Goal: Task Accomplishment & Management: Use online tool/utility

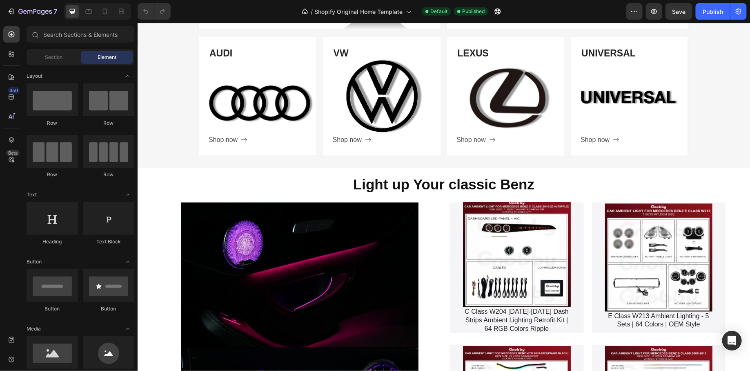
scroll to position [522, 0]
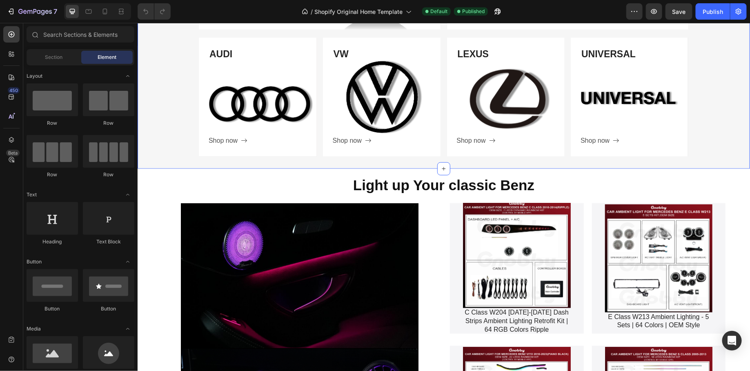
click at [406, 164] on div "Shop by Models Heading Row BMW Heading Shop now Button Row Hero Banner MERCEDES…" at bounding box center [443, 25] width 613 height 285
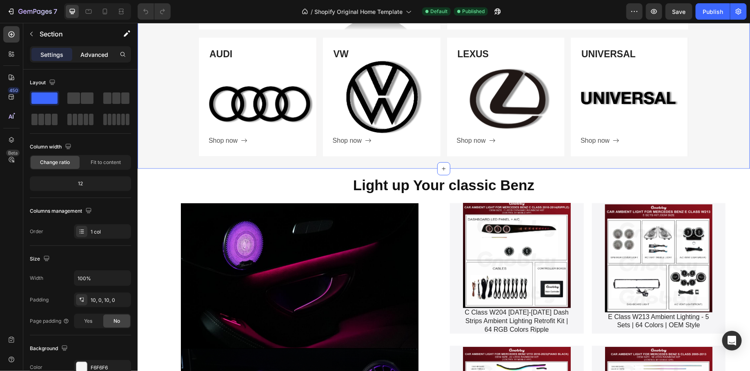
click at [96, 57] on p "Advanced" at bounding box center [94, 54] width 28 height 9
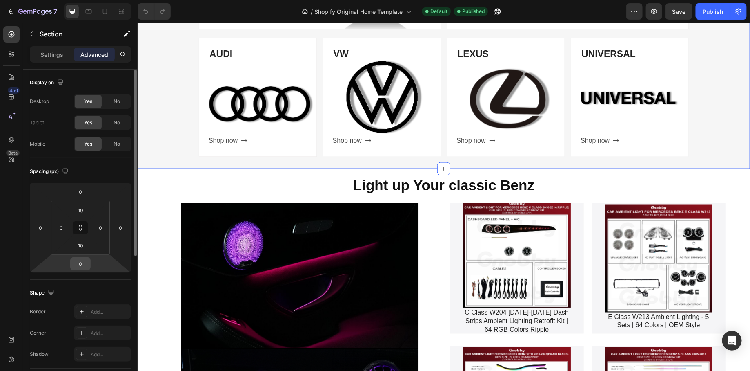
click at [83, 262] on input "0" at bounding box center [80, 263] width 16 height 12
type input "5"
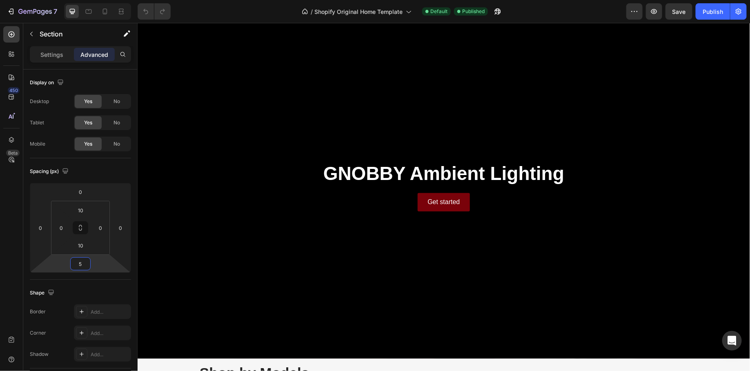
scroll to position [45, 0]
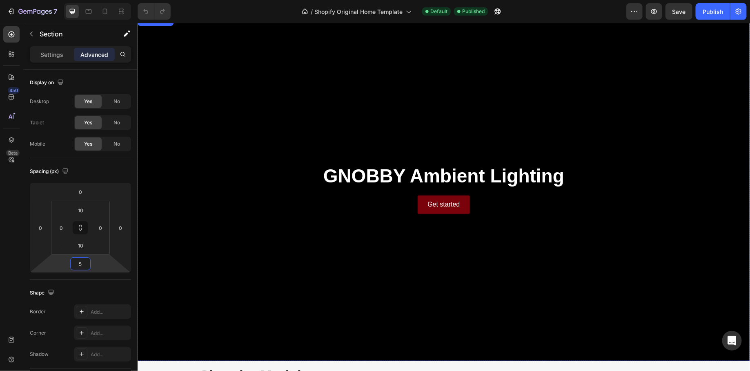
click at [336, 238] on div "Background Image" at bounding box center [443, 188] width 613 height 345
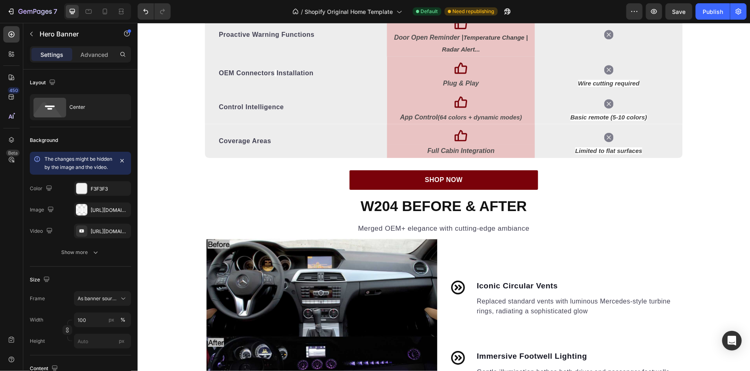
scroll to position [1152, 0]
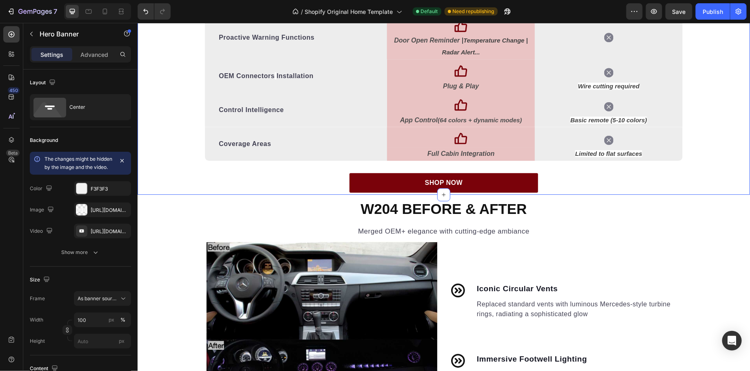
click at [299, 192] on div "We provide a whole different lighting. Heading Your Mercedes, Now with a Genius…" at bounding box center [443, 28] width 613 height 327
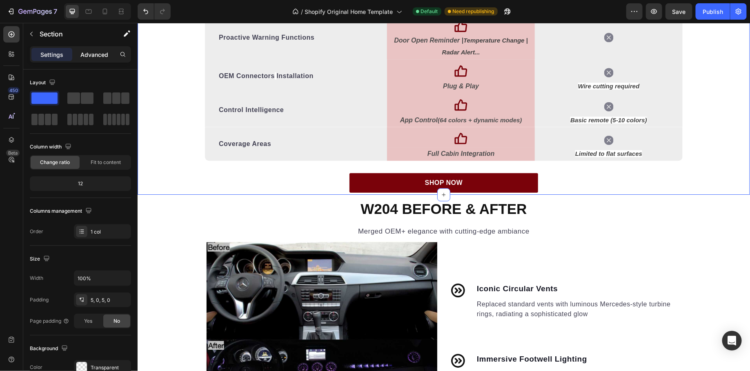
click at [98, 54] on p "Advanced" at bounding box center [94, 54] width 28 height 9
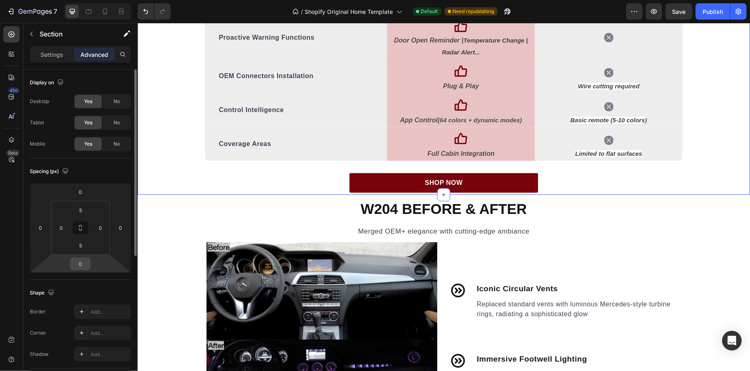
click at [81, 266] on input "0" at bounding box center [80, 263] width 16 height 12
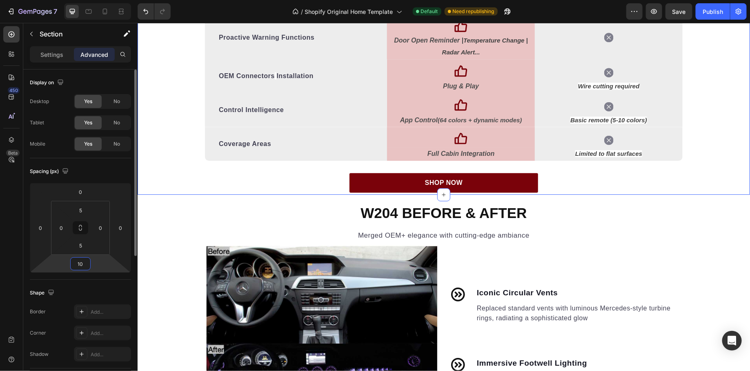
type input "10"
click at [299, 175] on div "We provide a whole different lighting. Heading Your Mercedes, Now with a Genius…" at bounding box center [443, 28] width 613 height 327
click at [84, 248] on input "5" at bounding box center [81, 245] width 16 height 12
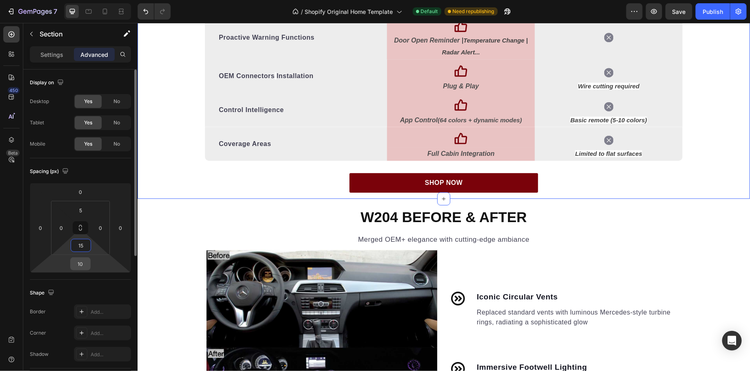
type input "15"
click at [84, 262] on input "10" at bounding box center [80, 263] width 16 height 12
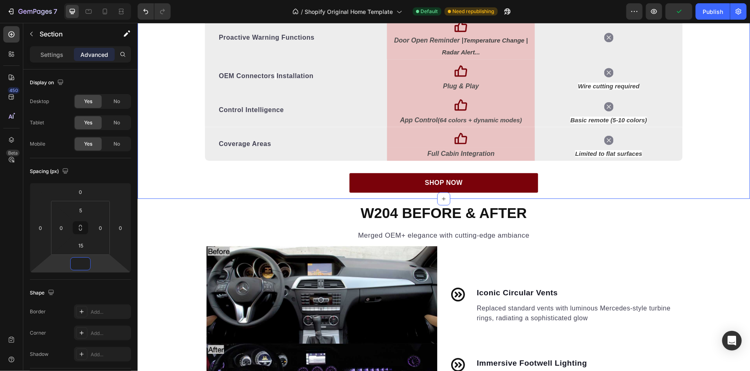
click at [244, 188] on div "We provide a whole different lighting. Heading Your Mercedes, Now with a Genius…" at bounding box center [443, 28] width 613 height 327
type input "0"
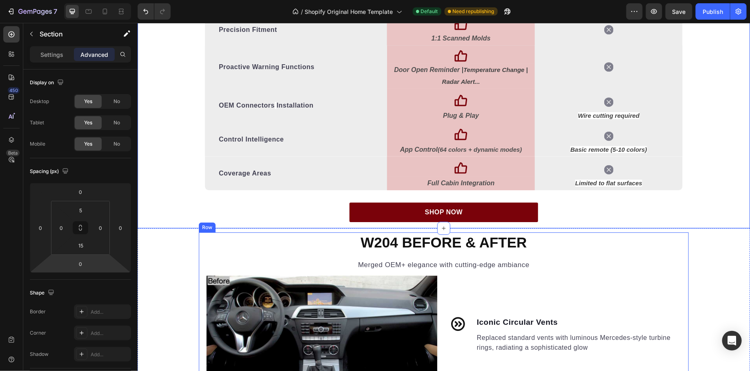
scroll to position [1122, 0]
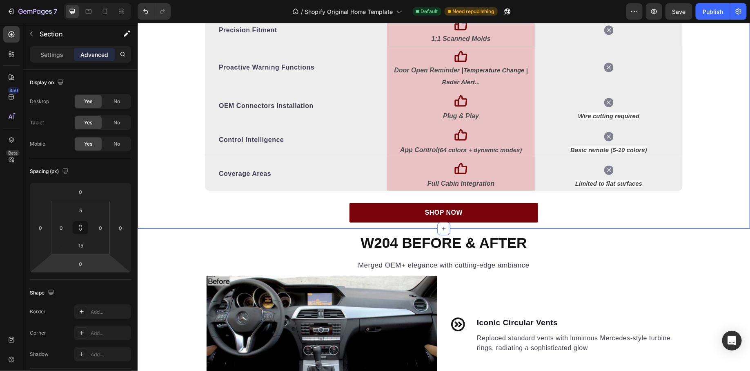
click at [334, 223] on div "We provide a whole different lighting. Heading Your Mercedes, Now with a Genius…" at bounding box center [443, 60] width 613 height 335
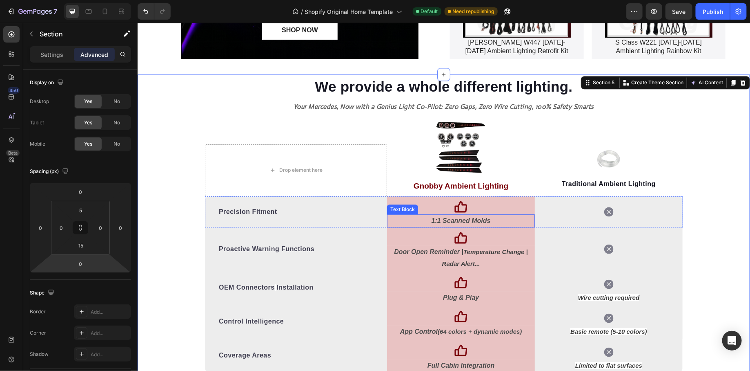
scroll to position [926, 0]
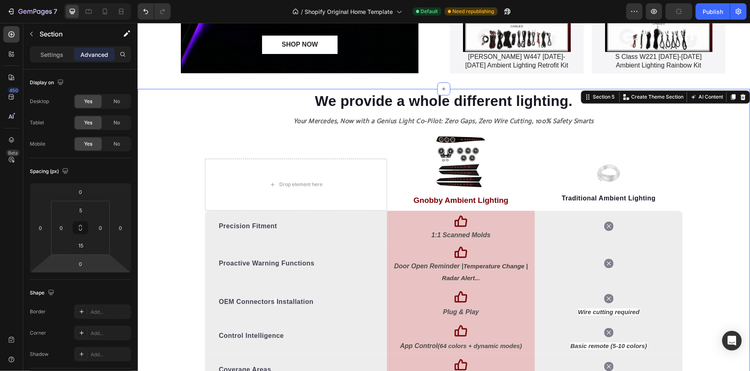
click at [182, 104] on div "We provide a whole different lighting. Heading Your Mercedes, Now with a Genius…" at bounding box center [443, 253] width 613 height 327
click at [64, 56] on div "Settings" at bounding box center [51, 54] width 41 height 13
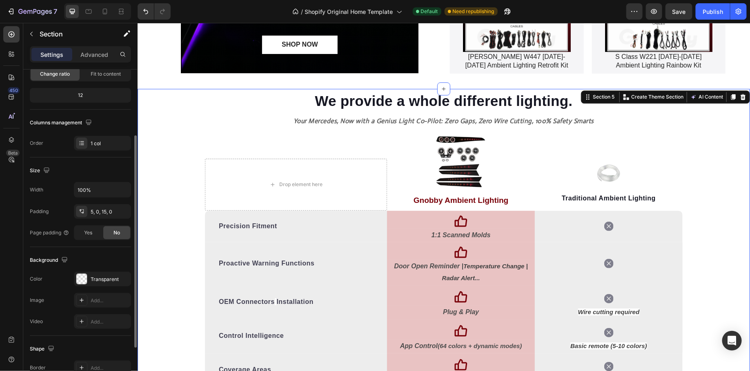
scroll to position [172, 0]
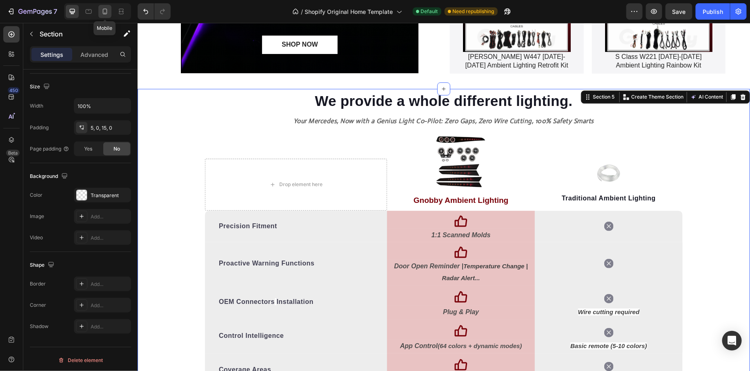
click at [104, 12] on icon at bounding box center [105, 11] width 8 height 8
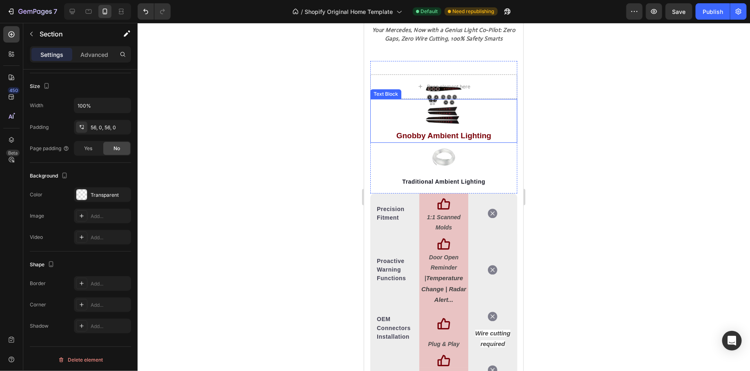
scroll to position [1263, 0]
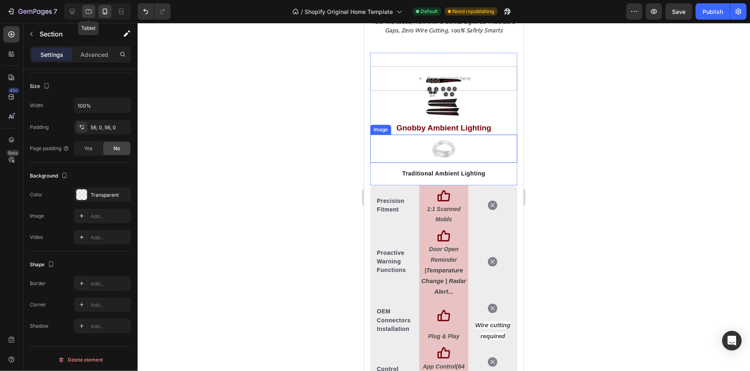
click at [84, 17] on div at bounding box center [88, 11] width 13 height 13
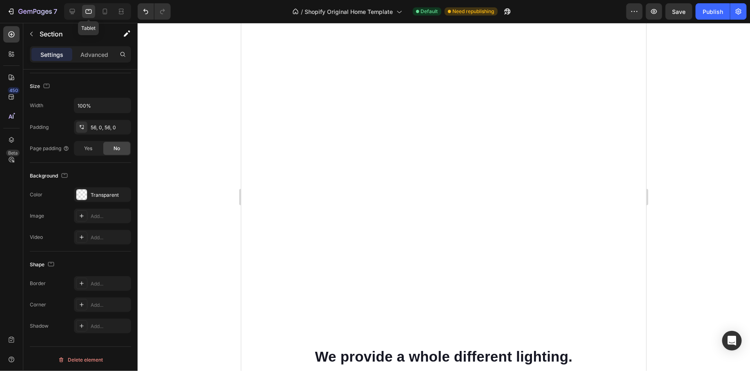
scroll to position [1130, 0]
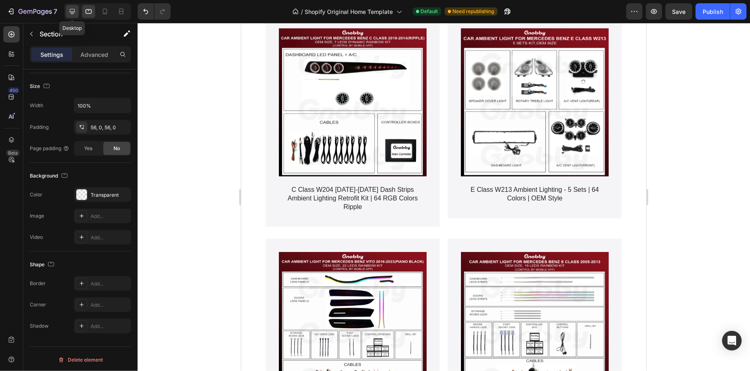
click at [74, 8] on icon at bounding box center [72, 11] width 8 height 8
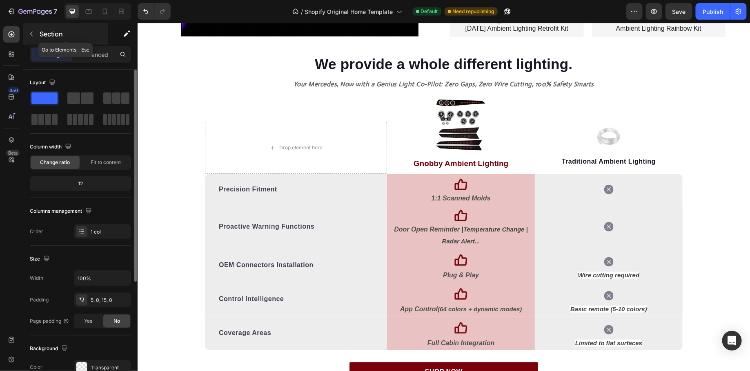
click at [29, 40] on div "Section" at bounding box center [65, 33] width 85 height 21
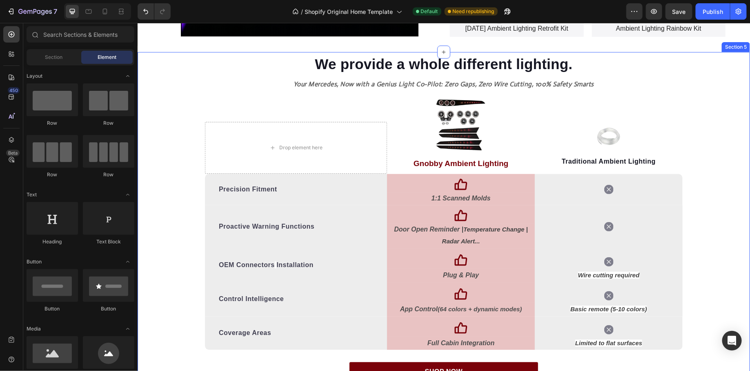
click at [212, 80] on div "We provide a whole different lighting. Heading Your Mercedes, Now with a Genius…" at bounding box center [443, 217] width 613 height 327
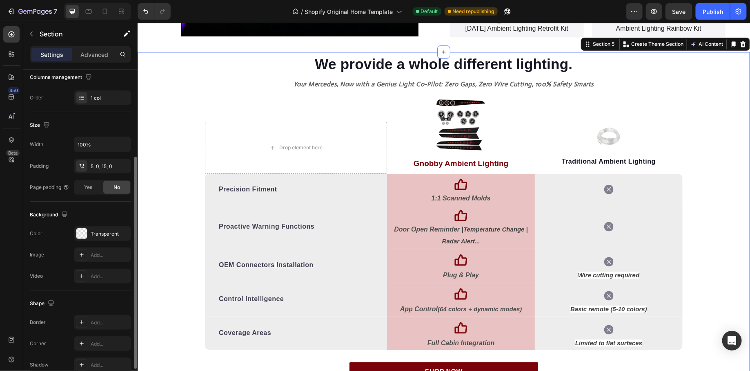
scroll to position [172, 0]
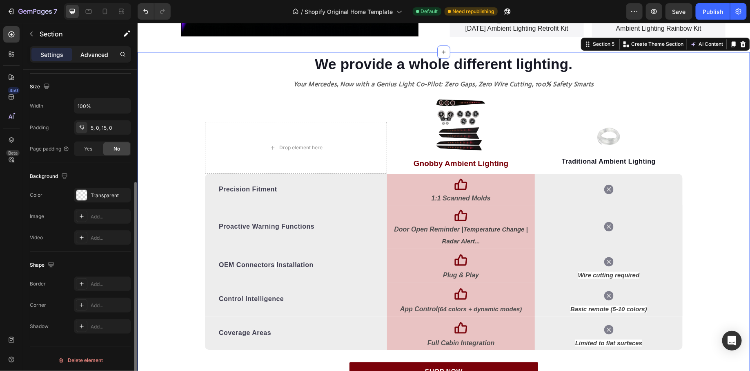
click at [101, 55] on p "Advanced" at bounding box center [94, 54] width 28 height 9
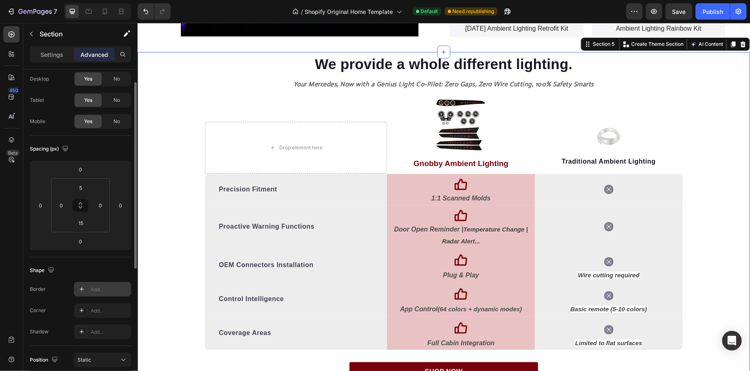
scroll to position [0, 0]
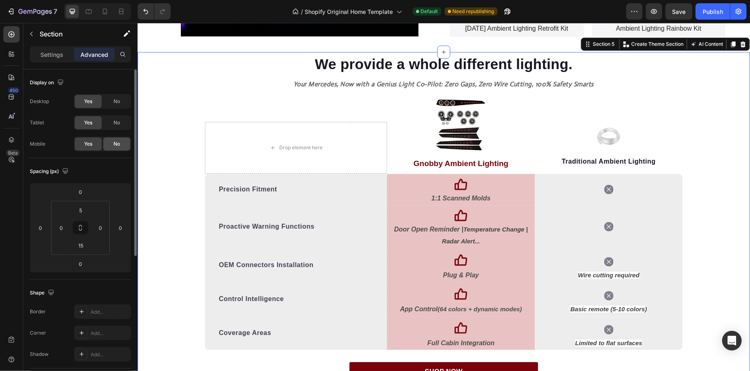
click at [115, 140] on span "No" at bounding box center [117, 143] width 7 height 7
click at [152, 102] on div "We provide a whole different lighting. Heading Your Mercedes, Now with a Genius…" at bounding box center [443, 217] width 613 height 327
click at [106, 4] on div at bounding box center [97, 11] width 67 height 16
click at [106, 12] on icon at bounding box center [105, 12] width 4 height 6
type input "56"
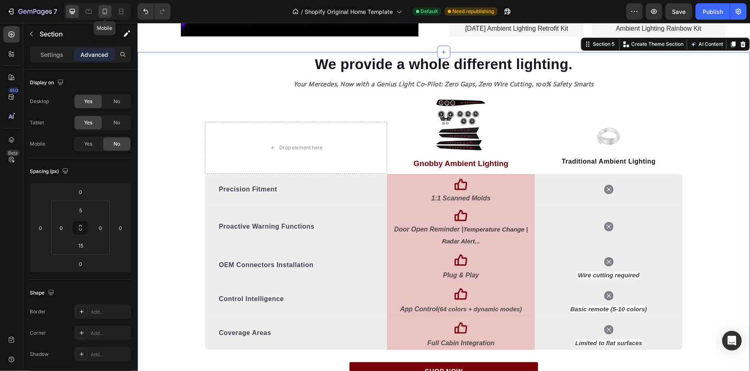
type input "56"
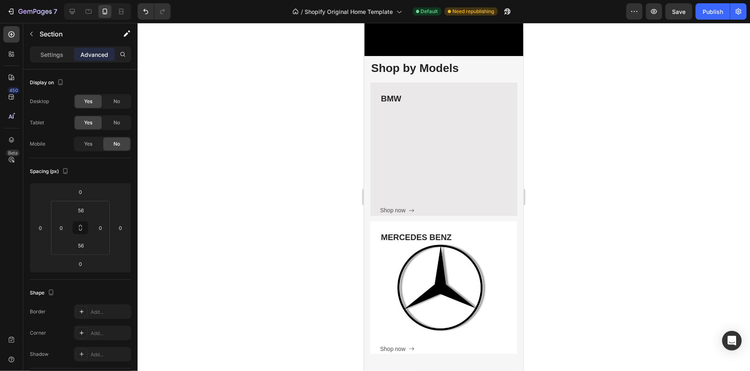
scroll to position [208, 0]
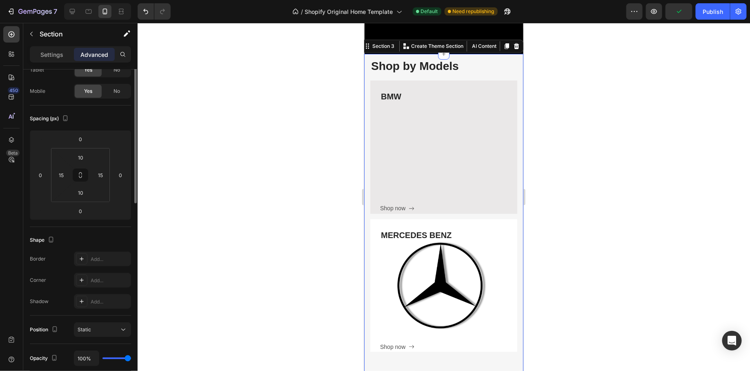
scroll to position [0, 0]
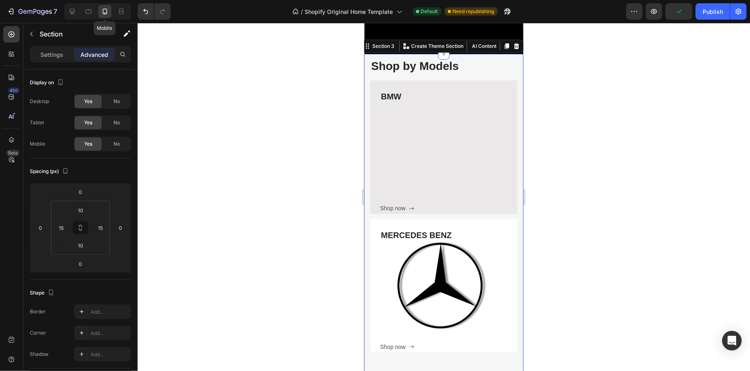
click at [104, 8] on icon at bounding box center [105, 11] width 8 height 8
click at [31, 32] on icon "button" at bounding box center [31, 34] width 7 height 7
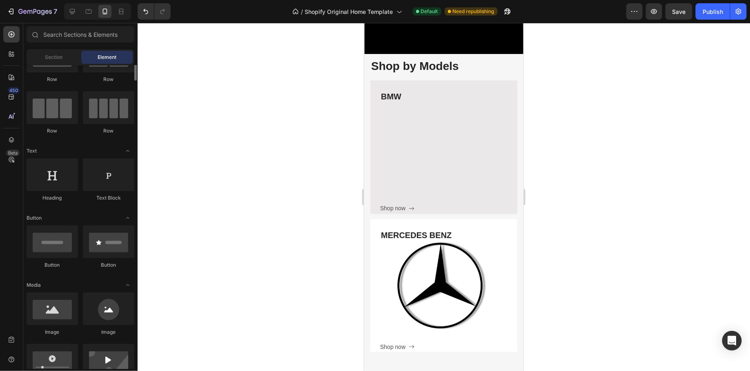
scroll to position [45, 0]
click at [71, 8] on icon at bounding box center [72, 11] width 8 height 8
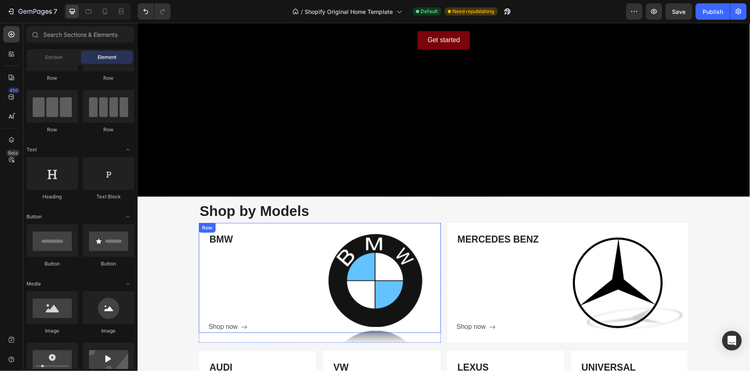
scroll to position [337, 0]
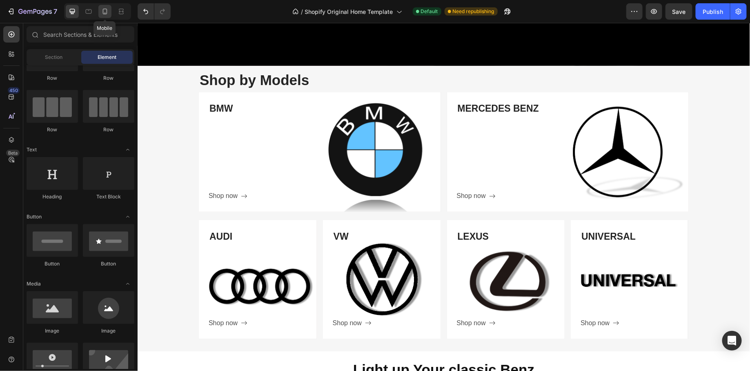
click at [103, 12] on icon at bounding box center [105, 12] width 4 height 6
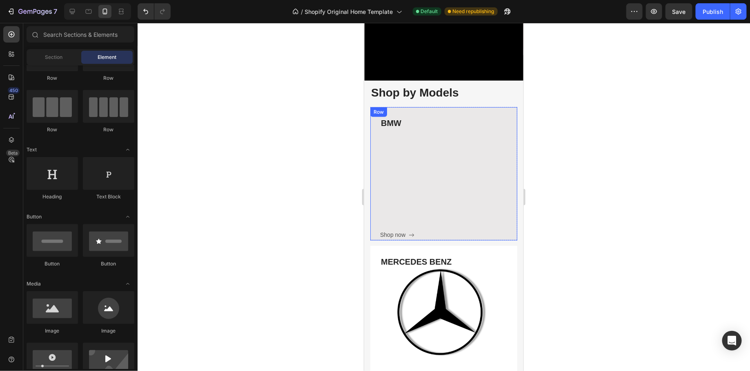
scroll to position [185, 0]
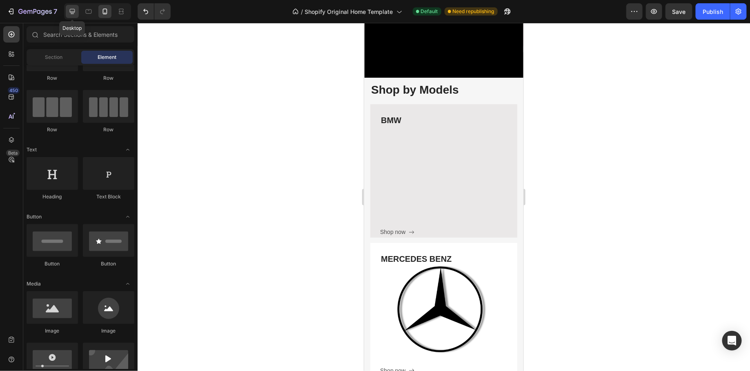
click at [77, 12] on div at bounding box center [72, 11] width 13 height 13
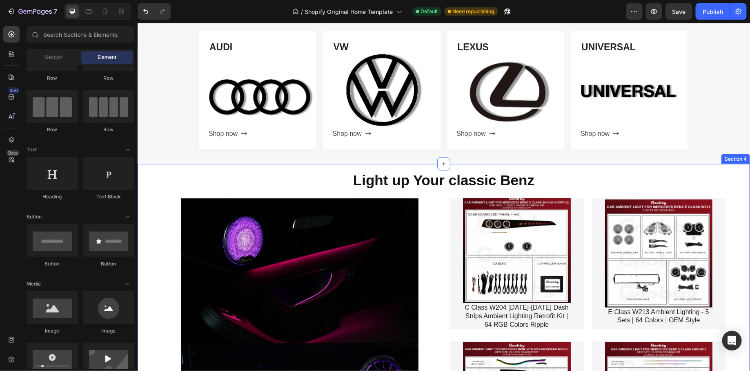
scroll to position [528, 0]
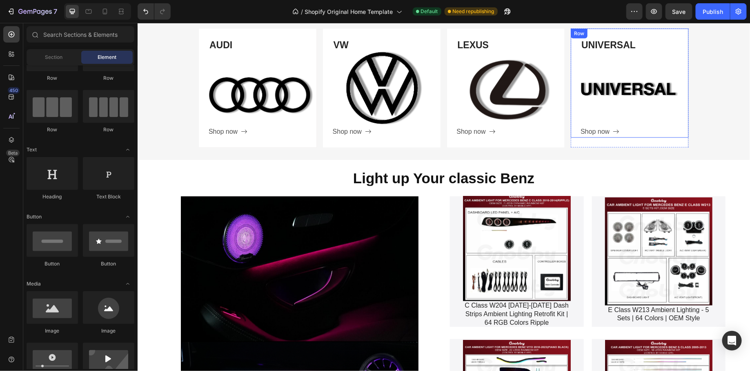
click at [634, 116] on div "UNIVERSAL Heading Shop now Button" at bounding box center [634, 87] width 108 height 99
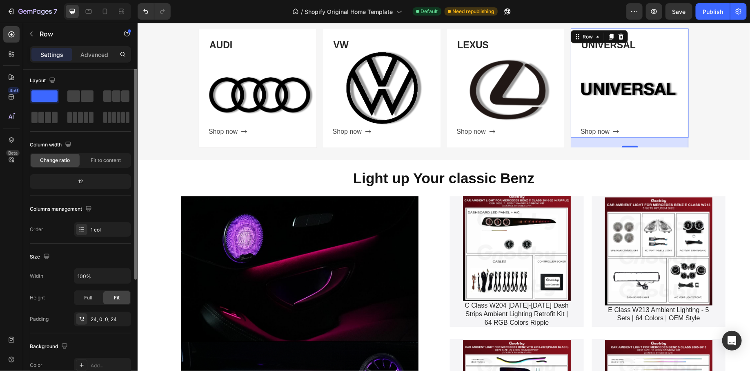
scroll to position [0, 0]
click at [614, 91] on div "UNIVERSAL Heading Shop now Button" at bounding box center [634, 87] width 108 height 99
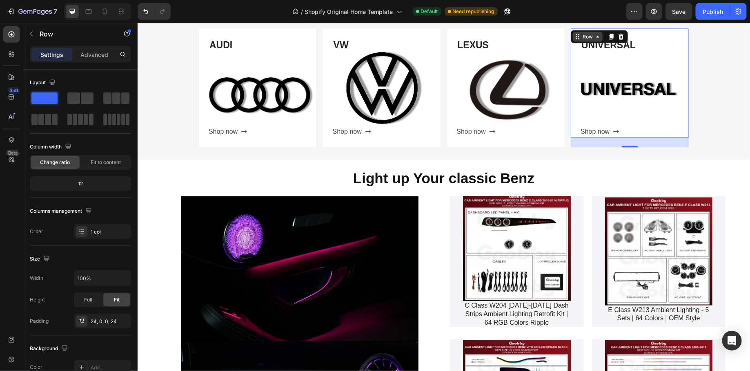
click at [596, 37] on icon at bounding box center [597, 36] width 7 height 7
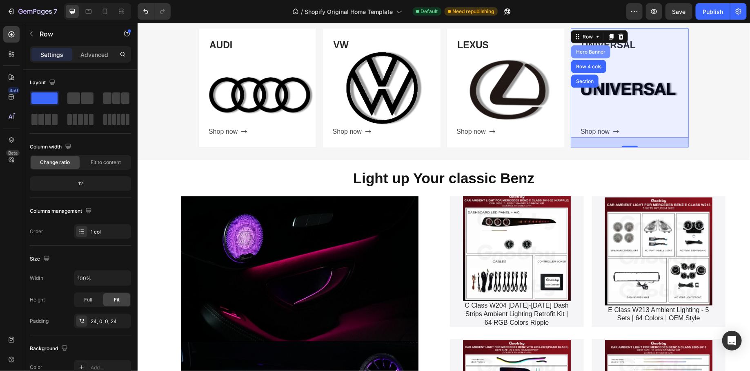
click at [595, 49] on div "Hero Banner" at bounding box center [590, 51] width 33 height 5
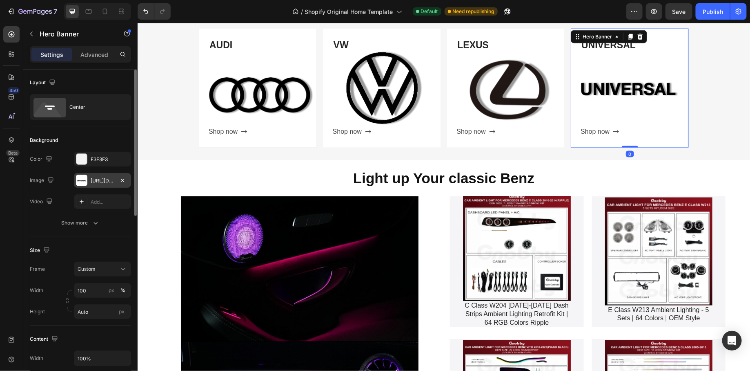
click at [108, 177] on div "[URL][DOMAIN_NAME]" at bounding box center [103, 180] width 24 height 7
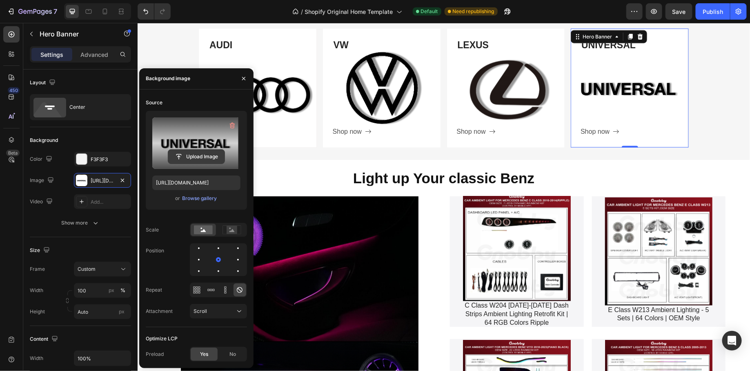
click at [198, 159] on input "file" at bounding box center [196, 157] width 56 height 14
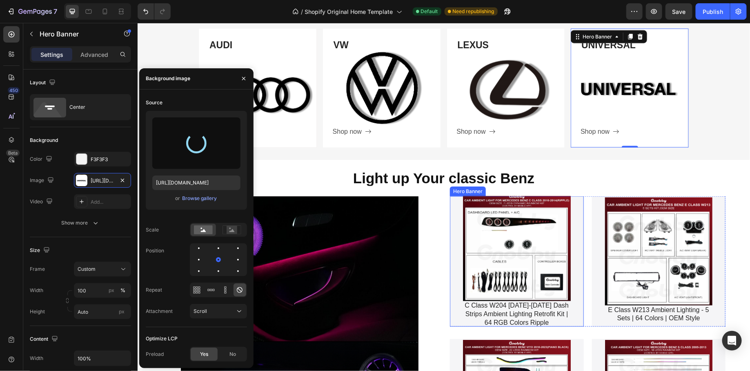
type input "[URL][DOMAIN_NAME]"
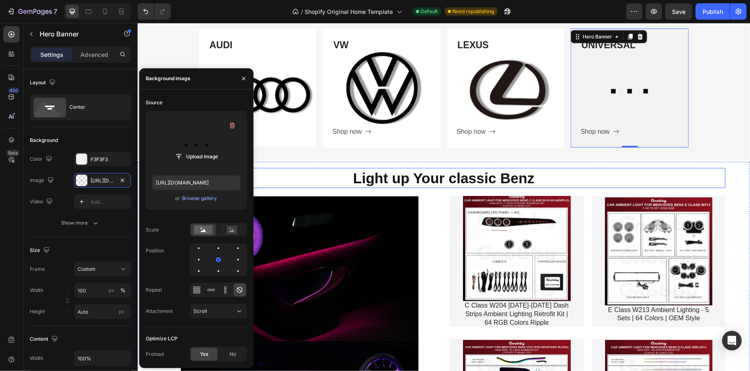
click at [637, 179] on h2 "Light up Your classic Benz" at bounding box center [444, 177] width 564 height 20
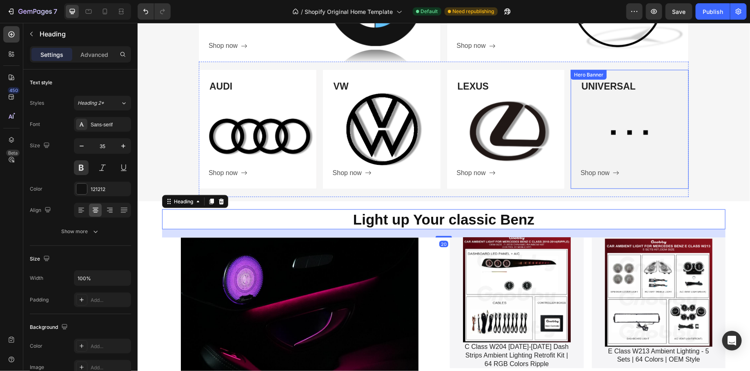
scroll to position [483, 0]
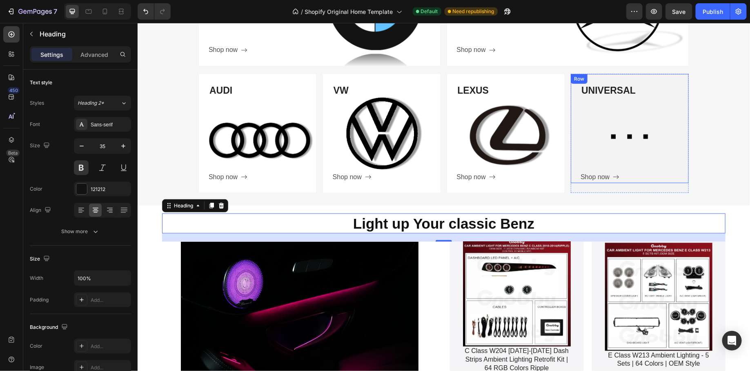
click at [596, 125] on div "UNIVERSAL Heading Shop now Button" at bounding box center [634, 132] width 108 height 99
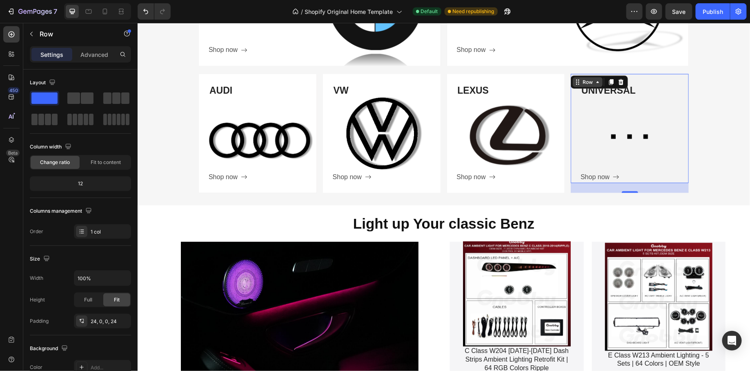
click at [596, 82] on icon at bounding box center [597, 81] width 7 height 7
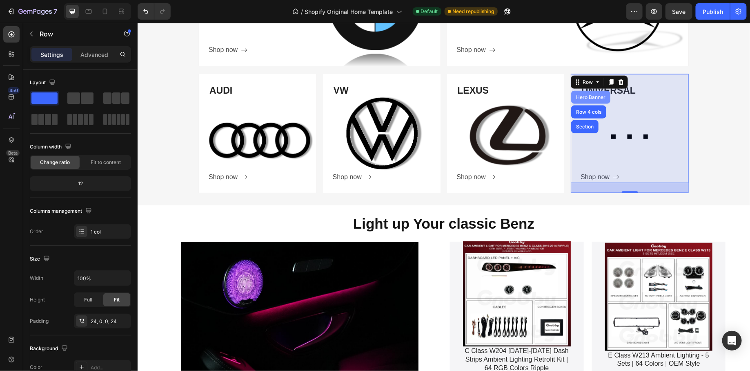
click at [589, 94] on div "Hero Banner" at bounding box center [590, 96] width 33 height 5
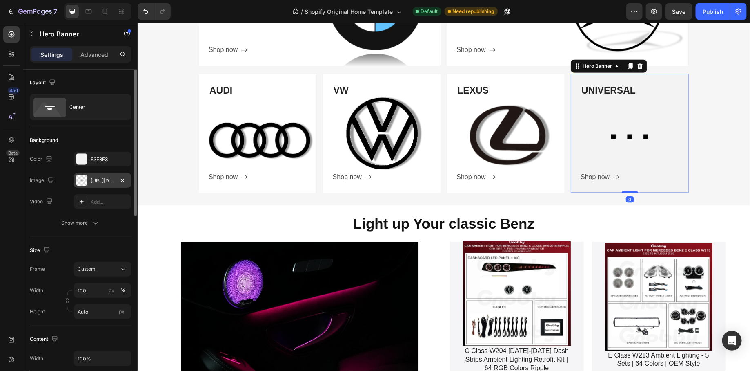
click at [98, 181] on div "[URL][DOMAIN_NAME]" at bounding box center [103, 180] width 24 height 7
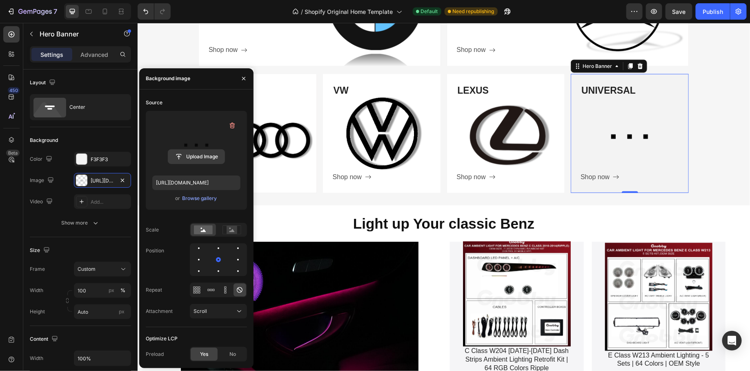
click at [194, 157] on input "file" at bounding box center [196, 157] width 56 height 14
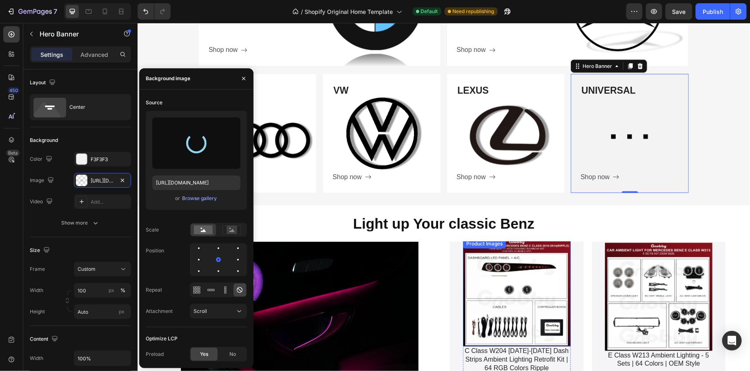
type input "[URL][DOMAIN_NAME]"
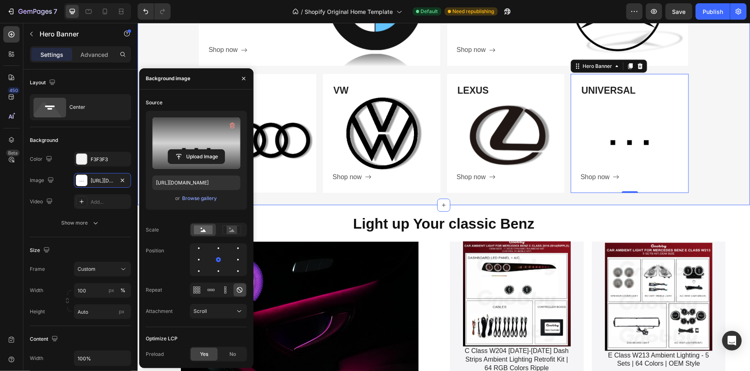
click at [697, 145] on div "Shop by Models Heading Row BMW Heading Shop now Button Row Hero Banner MERCEDES…" at bounding box center [443, 62] width 613 height 277
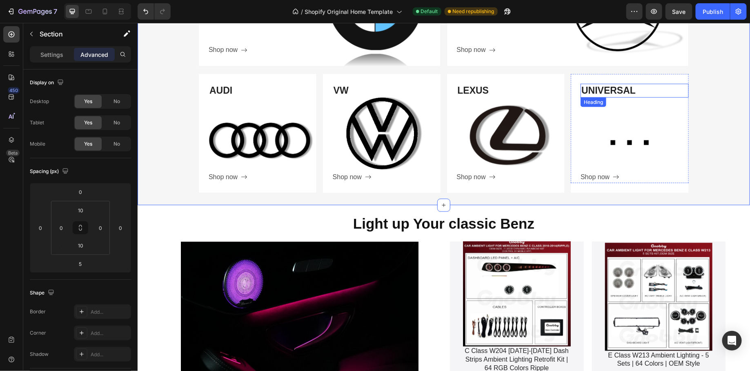
click at [615, 89] on h3 "UNIVERSAL" at bounding box center [634, 90] width 108 height 14
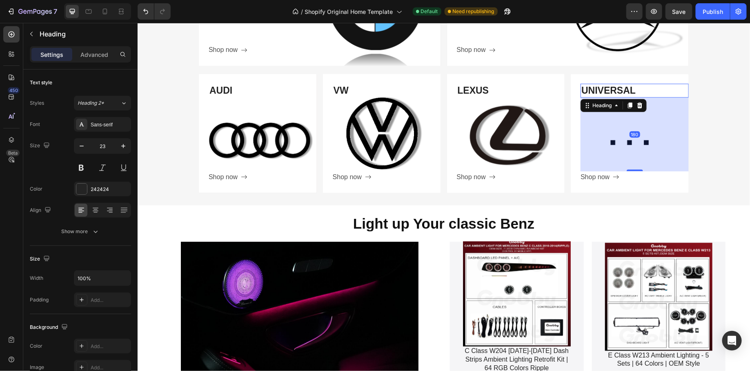
click at [615, 89] on h3 "UNIVERSAL" at bounding box center [634, 90] width 108 height 14
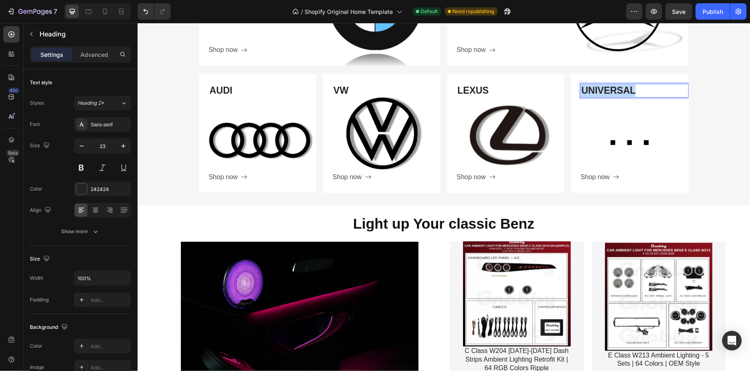
click at [615, 89] on p "UNIVERSAL" at bounding box center [634, 90] width 107 height 12
click at [719, 100] on div "Shop by Models Heading Row BMW Heading Shop now Button Row Hero Banner MERCEDES…" at bounding box center [443, 62] width 613 height 277
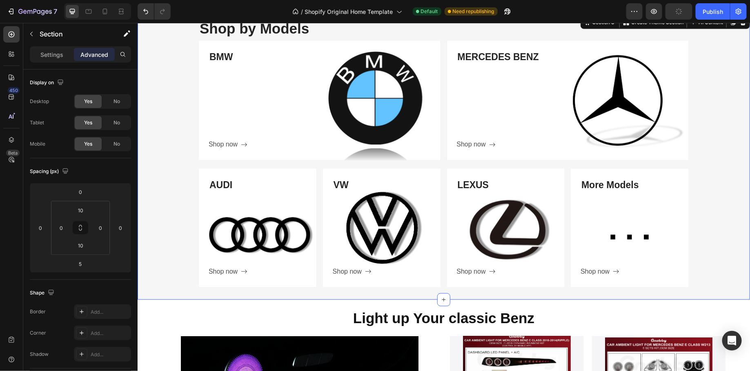
scroll to position [386, 0]
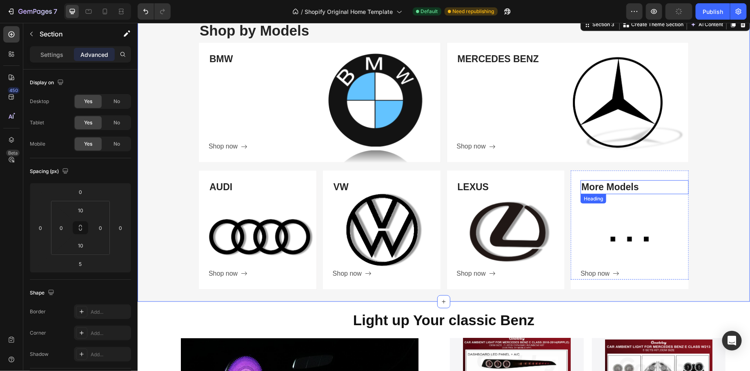
click at [615, 186] on p "More Models" at bounding box center [634, 187] width 107 height 12
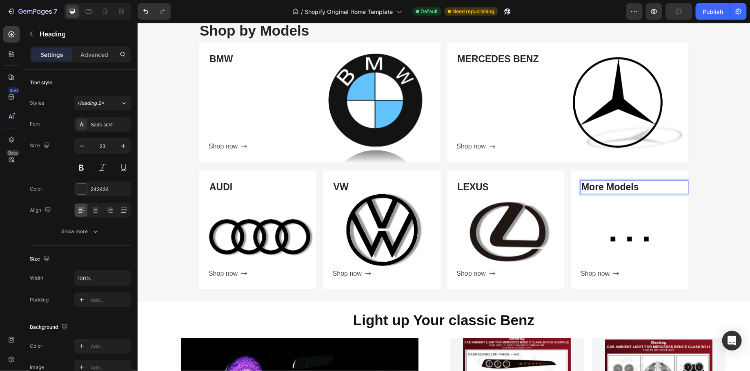
click at [615, 186] on p "More Models" at bounding box center [634, 187] width 107 height 12
click at [707, 213] on div "Shop by Models Heading Row BMW Heading Shop now Button Row Hero Banner MERCEDES…" at bounding box center [443, 158] width 613 height 277
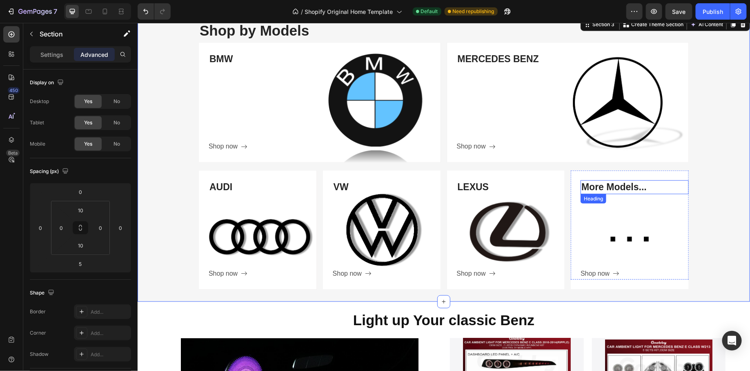
click at [630, 188] on p "More Models..." at bounding box center [634, 187] width 107 height 12
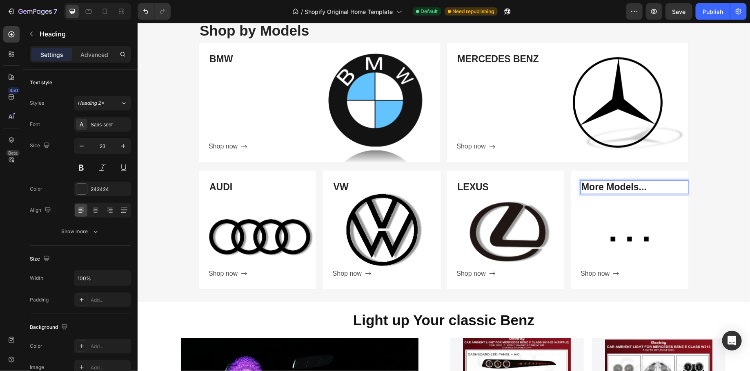
click at [630, 188] on p "More Models..." at bounding box center [634, 187] width 107 height 12
click at [637, 187] on p "More Models..." at bounding box center [634, 187] width 107 height 12
click at [611, 188] on p "More..." at bounding box center [634, 187] width 107 height 12
click at [710, 171] on div "Shop by Models Heading Row BMW Heading Shop now Button Row Hero Banner MERCEDES…" at bounding box center [443, 158] width 613 height 277
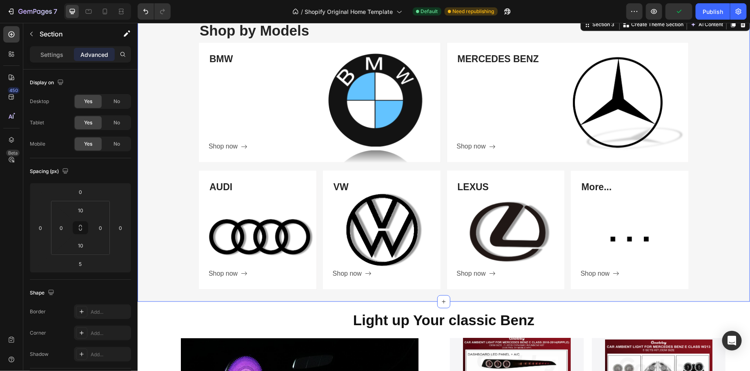
scroll to position [359, 0]
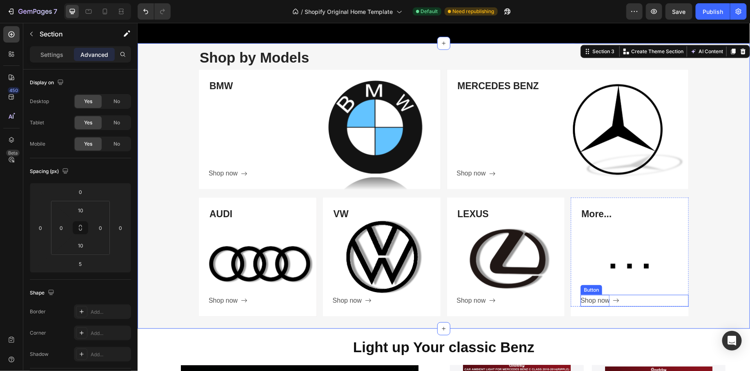
click at [600, 299] on div "Shop now" at bounding box center [594, 300] width 29 height 12
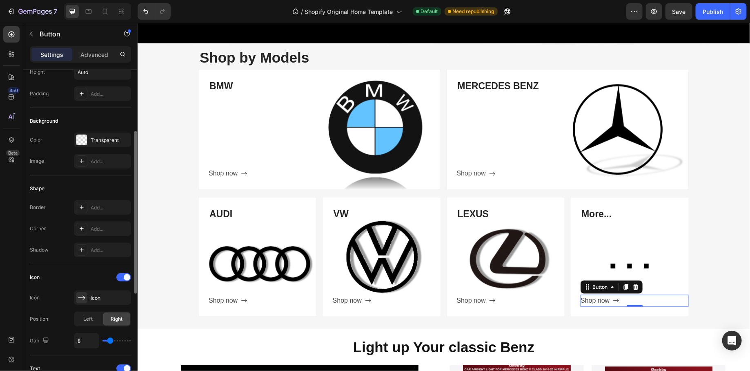
scroll to position [0, 0]
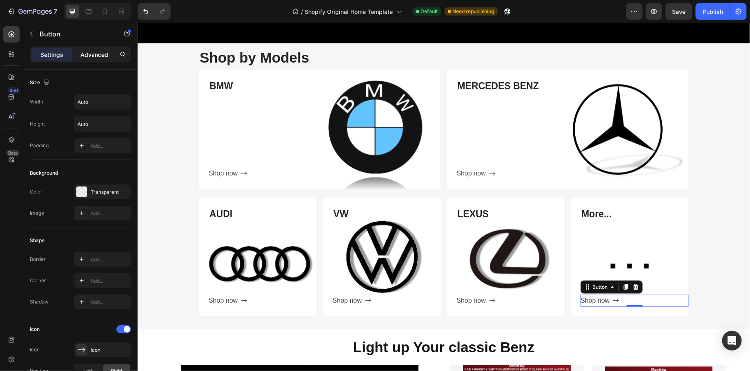
click at [101, 54] on p "Advanced" at bounding box center [94, 54] width 28 height 9
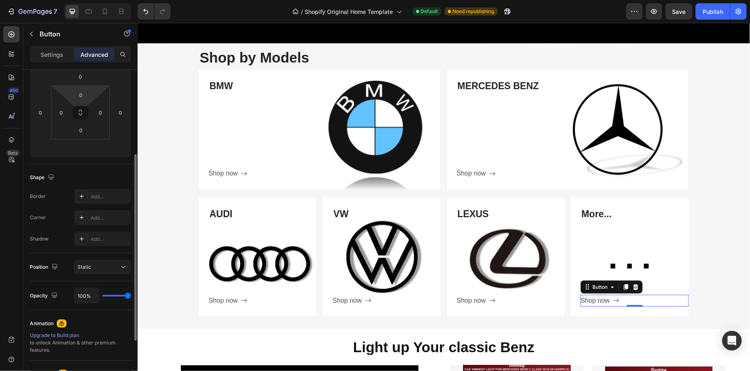
scroll to position [187, 0]
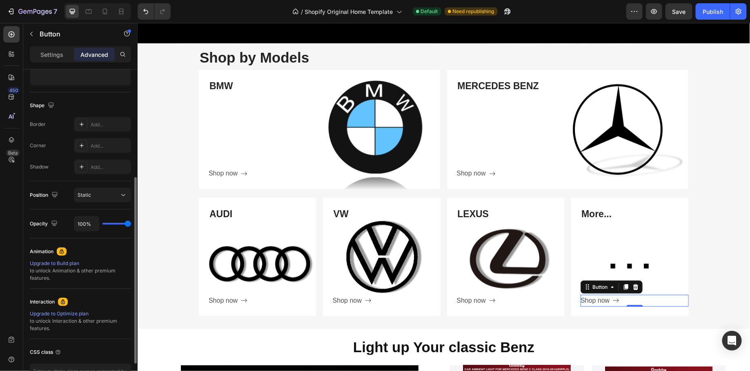
click at [41, 62] on div "Settings Advanced" at bounding box center [80, 57] width 114 height 23
click at [51, 56] on p "Settings" at bounding box center [51, 54] width 23 height 9
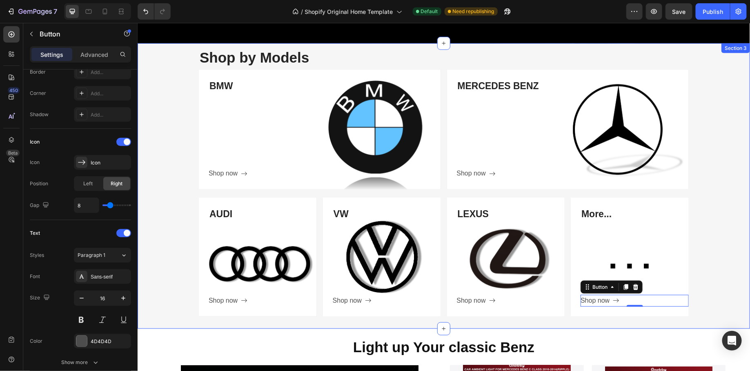
click at [723, 234] on div "Shop by Models Heading Row BMW Heading Shop now Button Row Hero Banner MERCEDES…" at bounding box center [443, 185] width 613 height 277
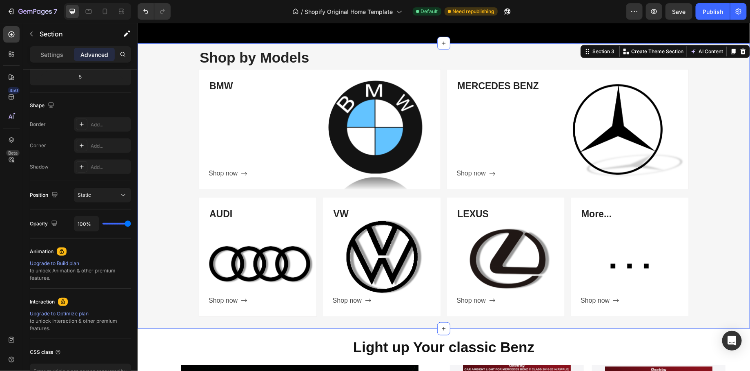
scroll to position [0, 0]
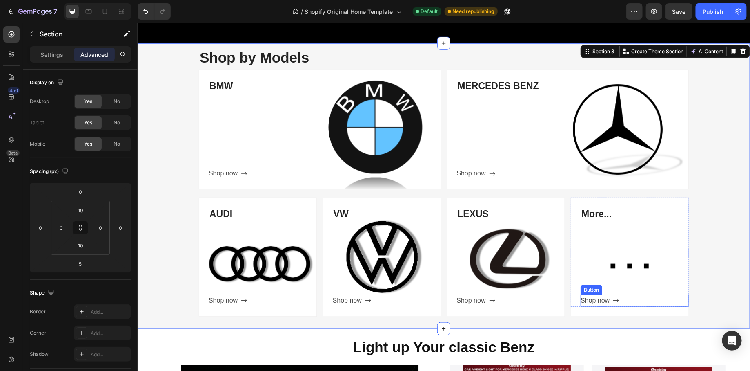
click at [643, 304] on div "Shop now Button" at bounding box center [634, 300] width 108 height 12
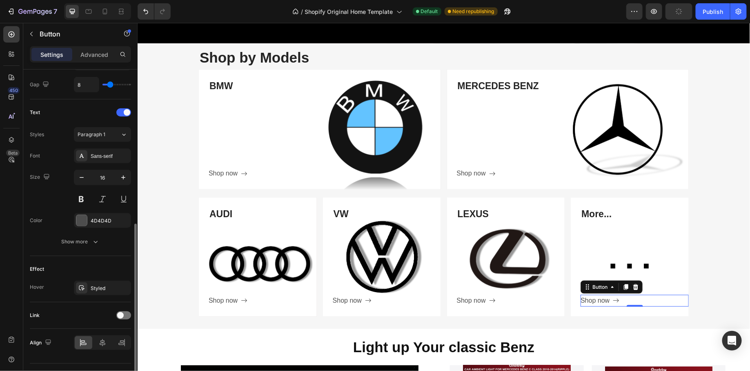
scroll to position [323, 0]
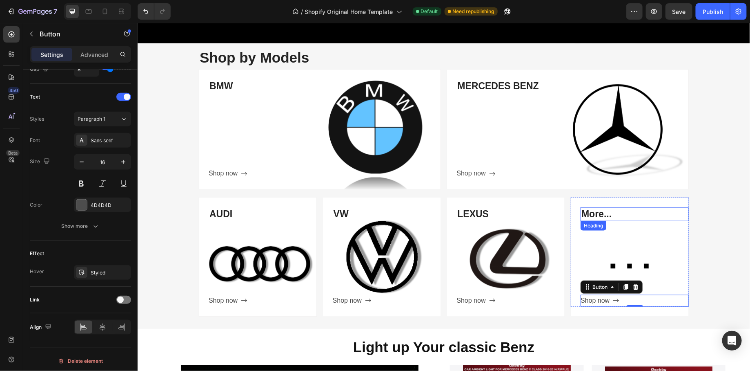
click at [612, 213] on p "More..." at bounding box center [634, 214] width 107 height 12
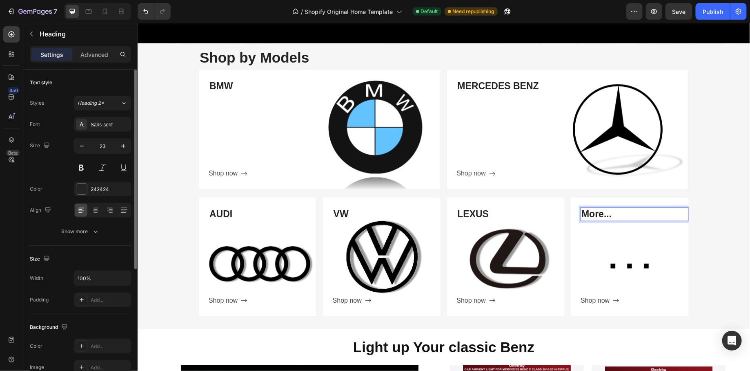
click at [612, 213] on p "More..." at bounding box center [634, 214] width 107 height 12
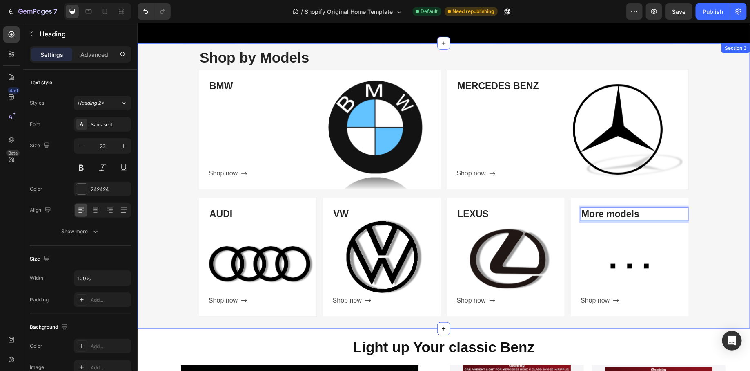
click at [699, 214] on div "Shop by Models Heading Row BMW Heading Shop now Button Row Hero Banner MERCEDES…" at bounding box center [443, 185] width 613 height 277
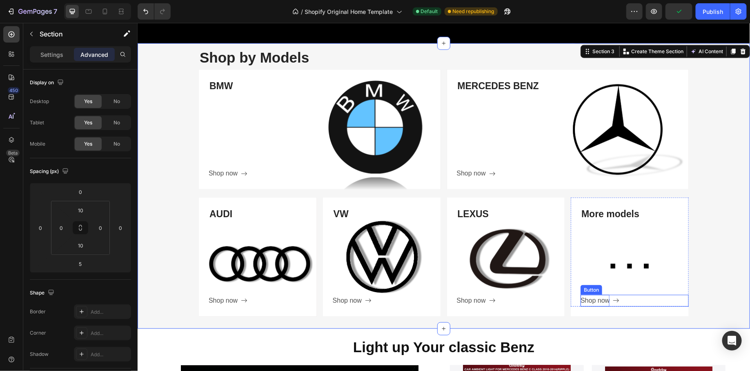
click at [602, 297] on div "Shop now" at bounding box center [594, 300] width 29 height 12
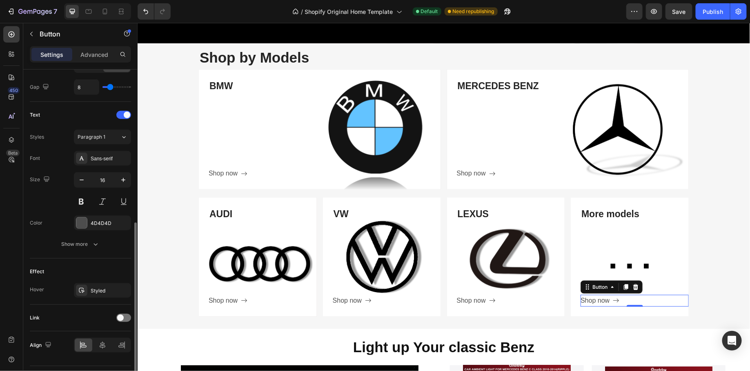
scroll to position [323, 0]
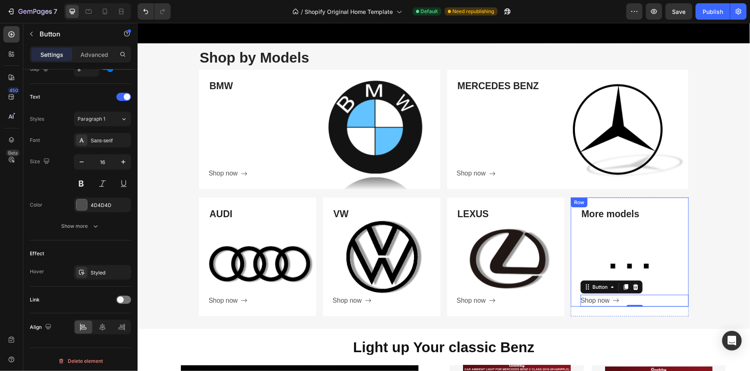
click at [593, 250] on div "More models Heading Shop now Button 0" at bounding box center [634, 256] width 108 height 99
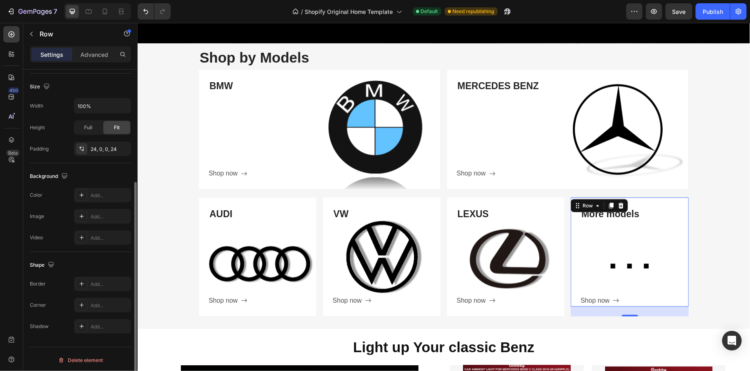
scroll to position [0, 0]
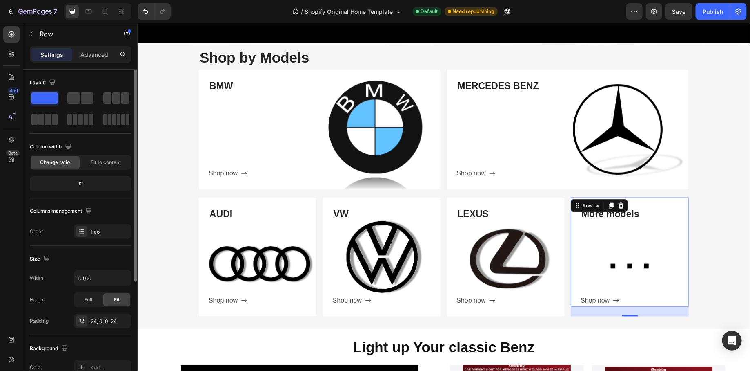
click at [99, 61] on div "Settings Advanced" at bounding box center [80, 54] width 101 height 16
click at [94, 56] on p "Advanced" at bounding box center [94, 54] width 28 height 9
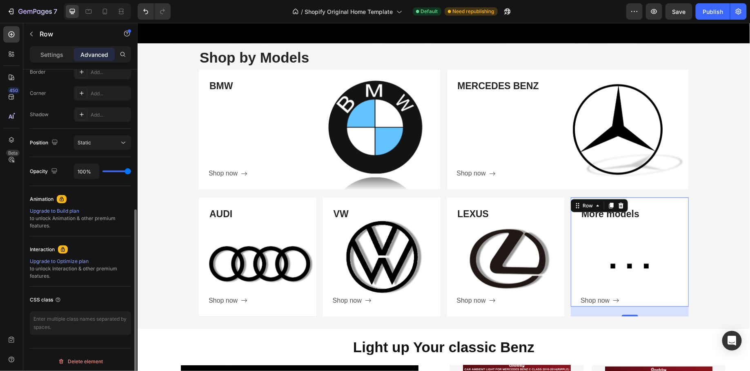
scroll to position [241, 0]
click at [623, 241] on div "More models Heading Shop now Button" at bounding box center [634, 256] width 108 height 99
click at [610, 260] on div "More models Heading Shop now Button" at bounding box center [634, 256] width 108 height 99
click at [619, 270] on div "More models Heading Shop now Button" at bounding box center [634, 256] width 108 height 99
click at [637, 218] on p "More models" at bounding box center [634, 214] width 107 height 12
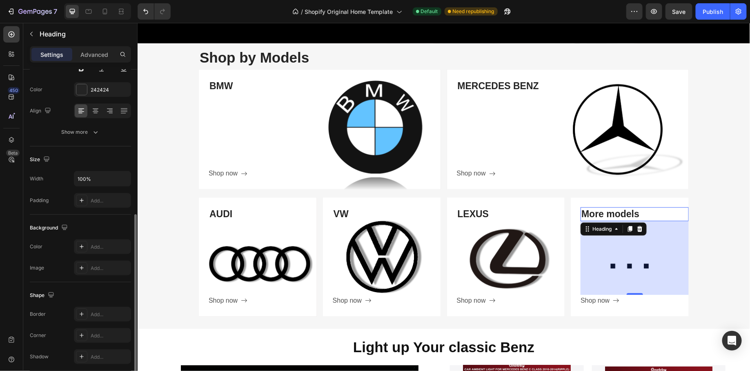
scroll to position [204, 0]
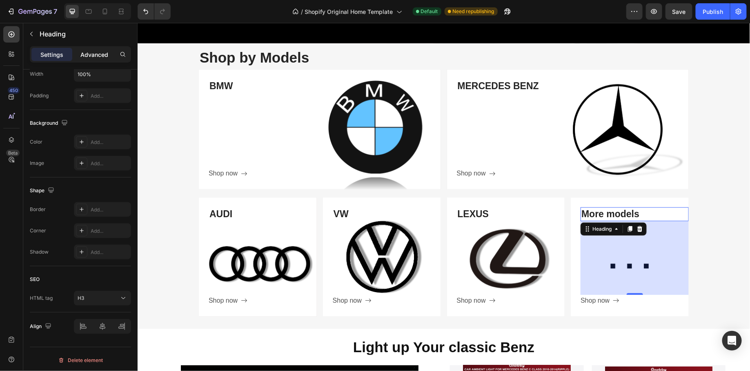
click at [93, 50] on p "Advanced" at bounding box center [94, 54] width 28 height 9
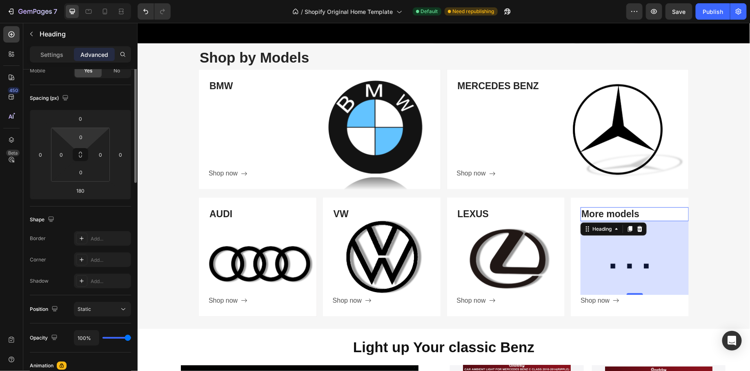
scroll to position [0, 0]
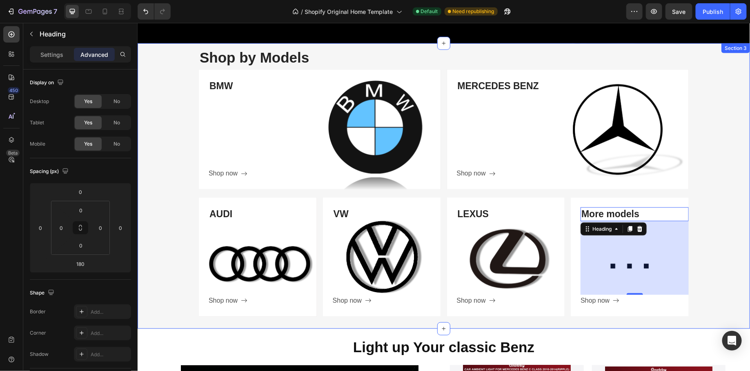
click at [712, 137] on div "Shop by Models Heading Row BMW Heading Shop now Button Row Hero Banner MERCEDES…" at bounding box center [443, 185] width 613 height 277
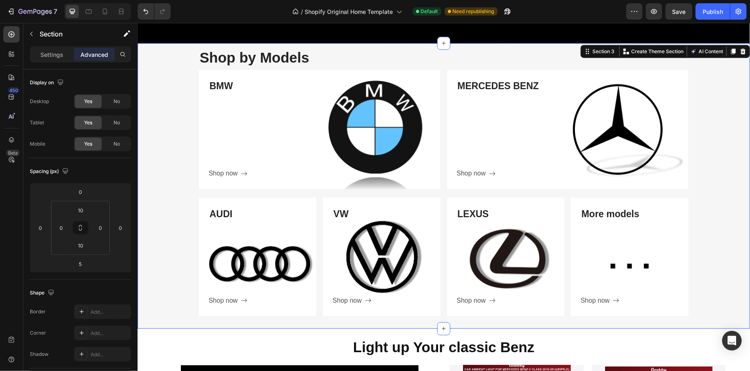
click at [712, 137] on div "Shop by Models Heading Row BMW Heading Shop now Button Row Hero Banner MERCEDES…" at bounding box center [443, 185] width 613 height 277
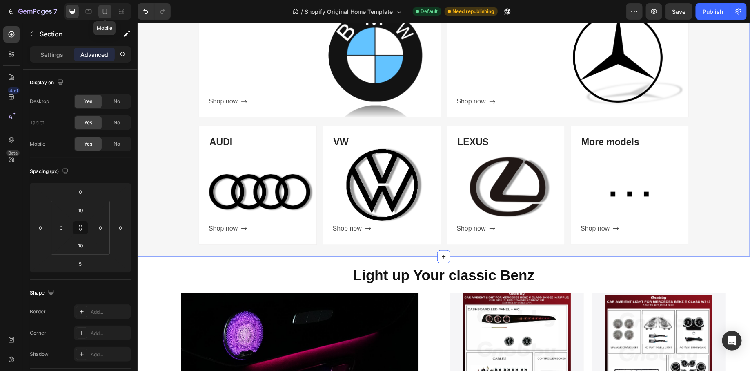
click at [105, 10] on icon at bounding box center [105, 11] width 8 height 8
type input "0"
type input "15"
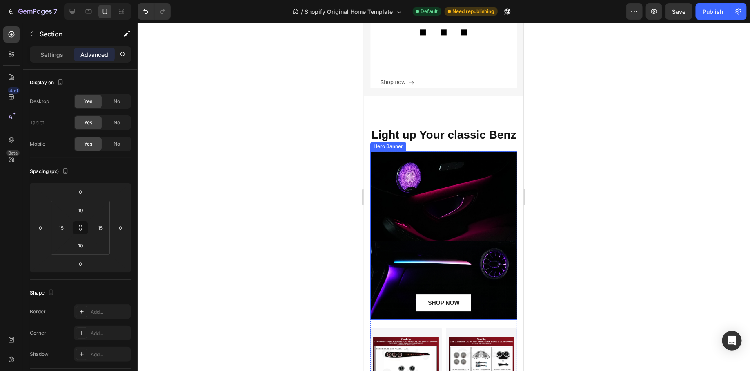
scroll to position [1049, 0]
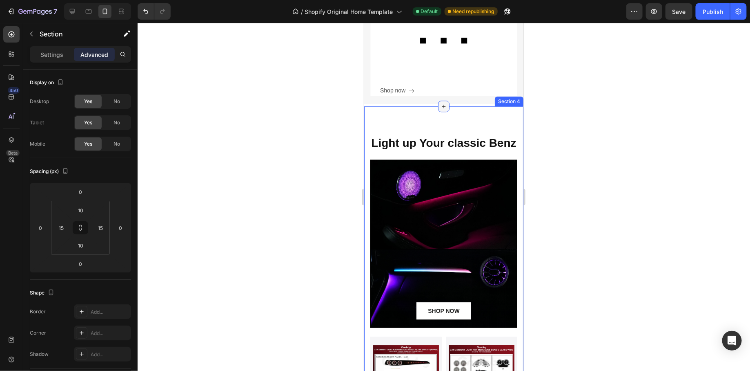
click at [444, 105] on icon at bounding box center [443, 106] width 7 height 7
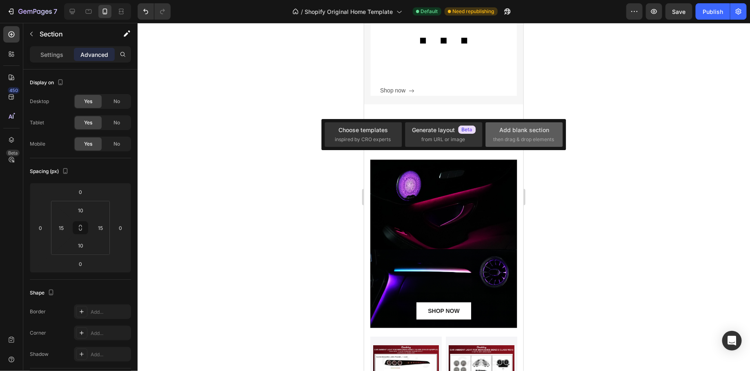
click at [536, 135] on div "Add blank section then drag & drop elements" at bounding box center [524, 134] width 62 height 18
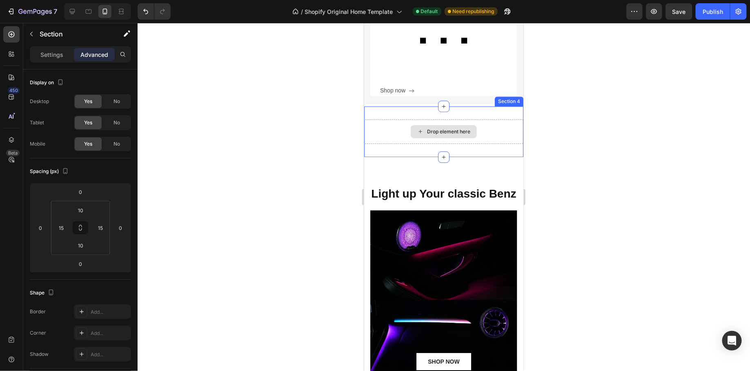
click at [446, 128] on div "Drop element here" at bounding box center [448, 131] width 43 height 7
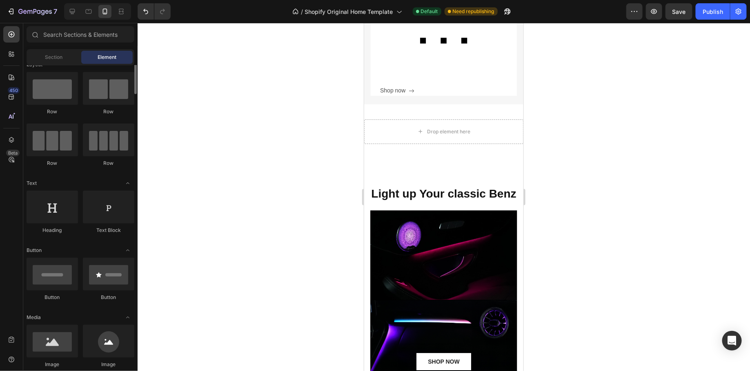
scroll to position [0, 0]
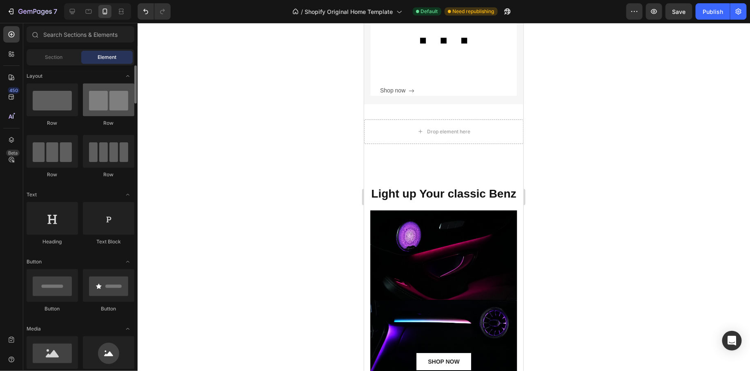
click at [102, 114] on div at bounding box center [108, 99] width 51 height 33
click at [114, 103] on div at bounding box center [108, 99] width 51 height 33
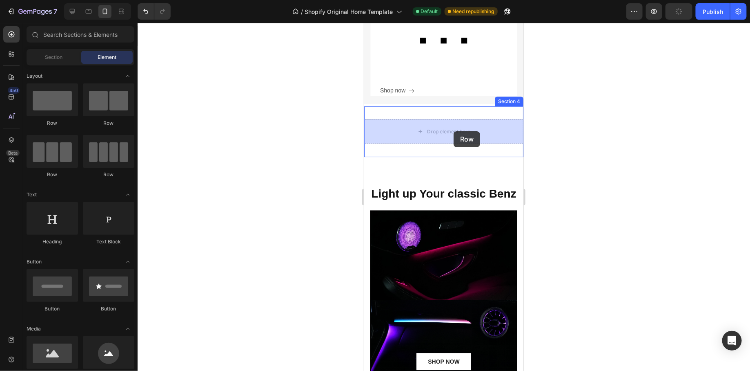
drag, startPoint x: 478, startPoint y: 125, endPoint x: 453, endPoint y: 131, distance: 24.8
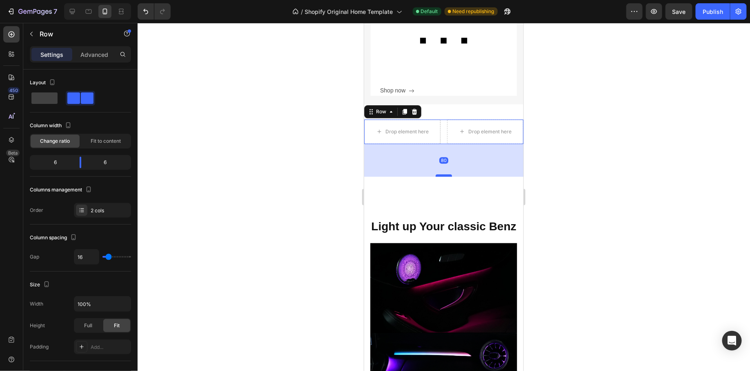
drag, startPoint x: 443, startPoint y: 141, endPoint x: 441, endPoint y: 174, distance: 32.7
click at [441, 174] on div at bounding box center [443, 175] width 16 height 2
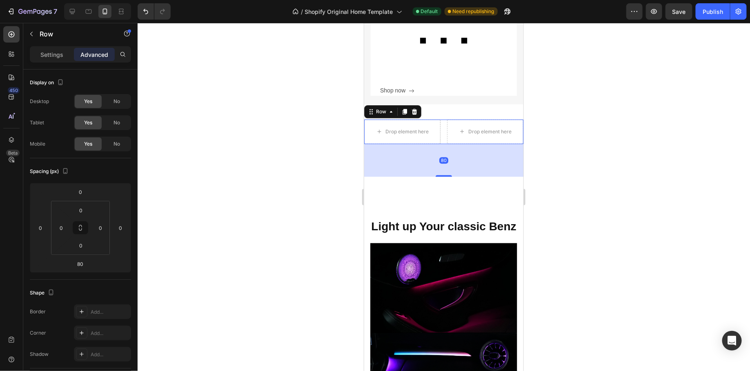
click at [444, 142] on div "Drop element here Drop element here Row 80" at bounding box center [443, 131] width 159 height 25
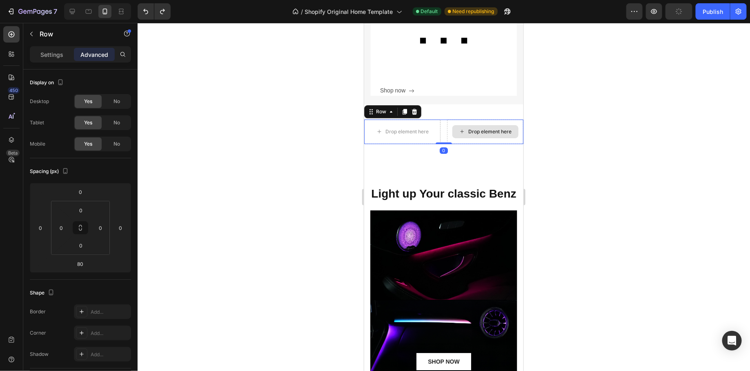
drag, startPoint x: 442, startPoint y: 174, endPoint x: 457, endPoint y: 136, distance: 40.4
click at [457, 136] on div "Drop element here Drop element here Row 0" at bounding box center [443, 131] width 159 height 25
type input "0"
click at [411, 108] on icon at bounding box center [414, 111] width 7 height 7
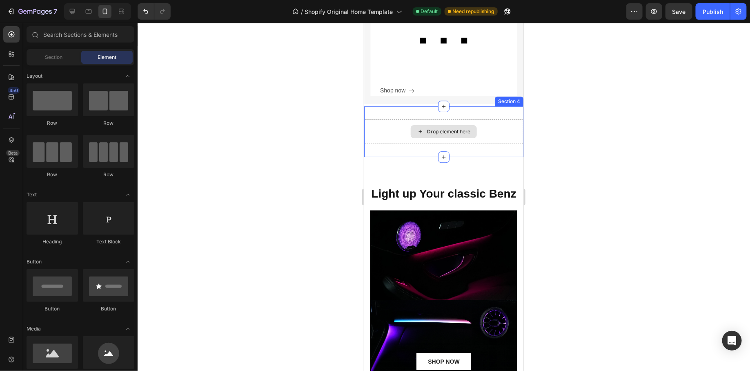
click at [427, 131] on div "Drop element here" at bounding box center [448, 131] width 43 height 7
click at [420, 131] on icon at bounding box center [420, 130] width 3 height 3
click at [471, 128] on div "Drop element here" at bounding box center [444, 131] width 66 height 13
click at [468, 112] on div "Drop element here Section 4" at bounding box center [443, 131] width 159 height 51
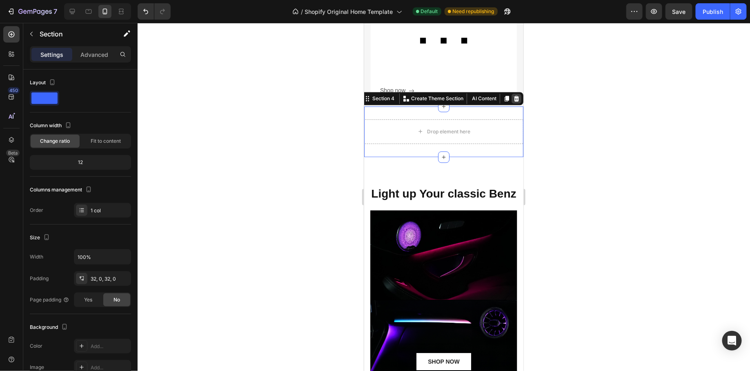
click at [520, 99] on div at bounding box center [516, 98] width 10 height 10
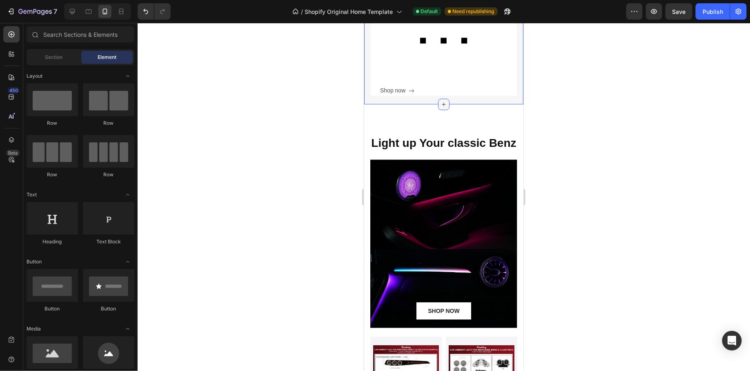
click at [441, 102] on icon at bounding box center [443, 103] width 7 height 7
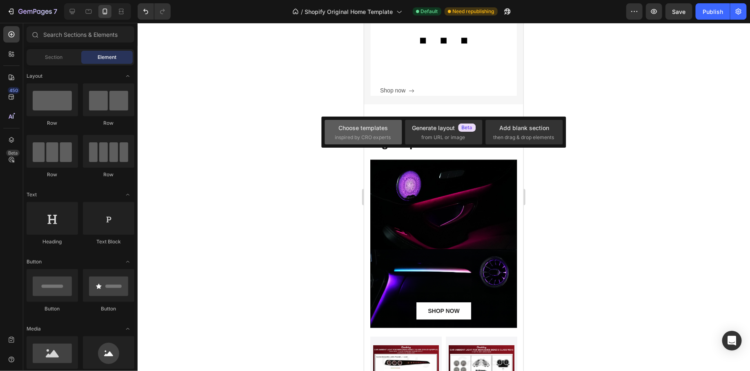
click at [383, 127] on div "Choose templates" at bounding box center [363, 127] width 49 height 9
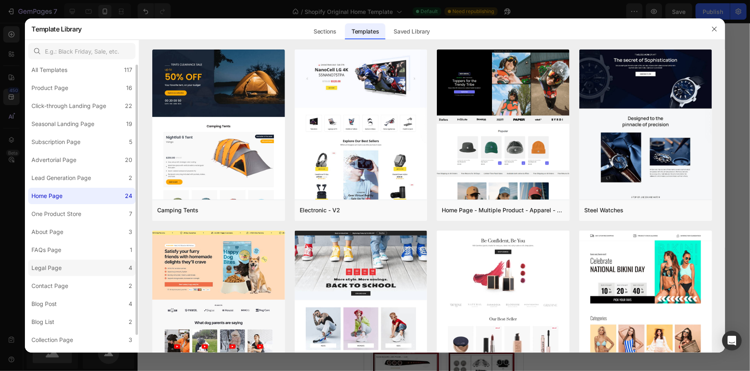
scroll to position [1, 0]
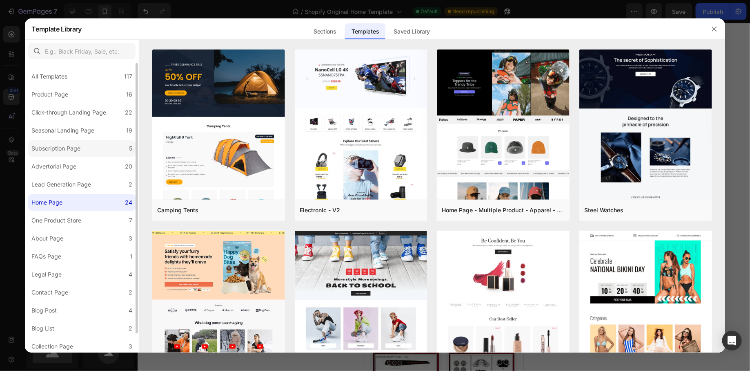
click at [113, 145] on label "Subscription Page 5" at bounding box center [81, 148] width 107 height 16
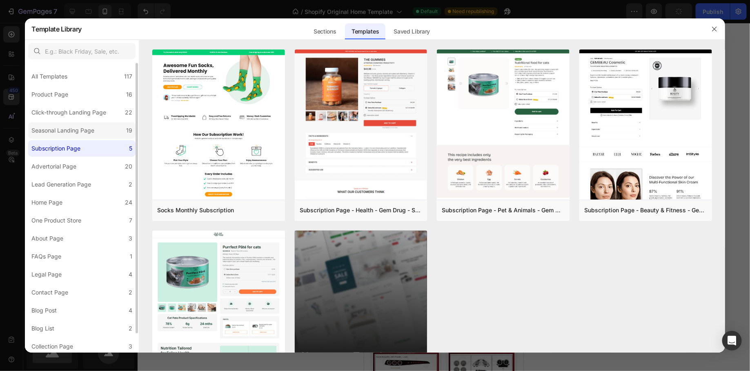
click at [106, 131] on label "Seasonal Landing Page 19" at bounding box center [81, 130] width 107 height 16
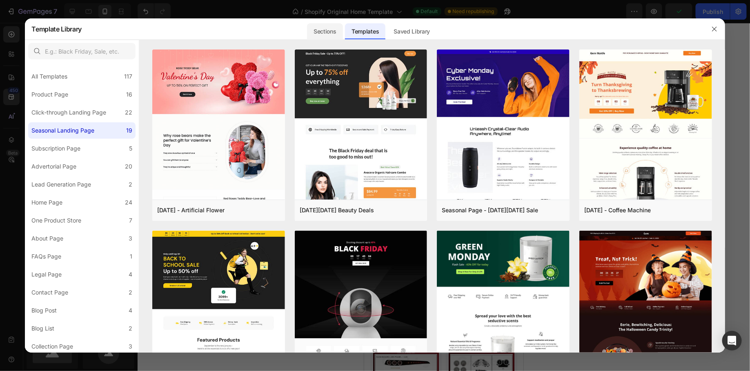
click at [320, 37] on div "Sections" at bounding box center [325, 31] width 36 height 16
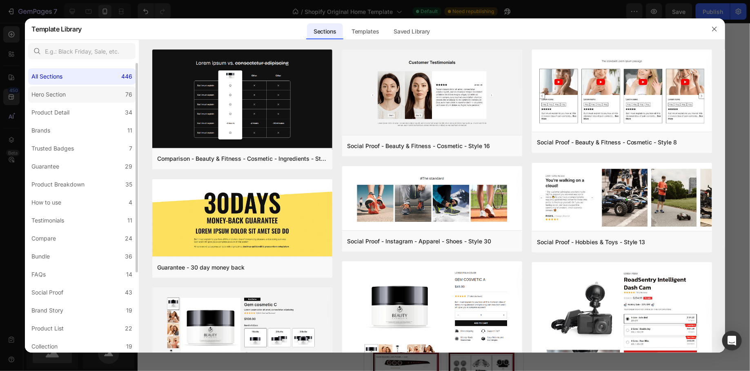
click at [71, 96] on label "Hero Section 76" at bounding box center [81, 94] width 107 height 16
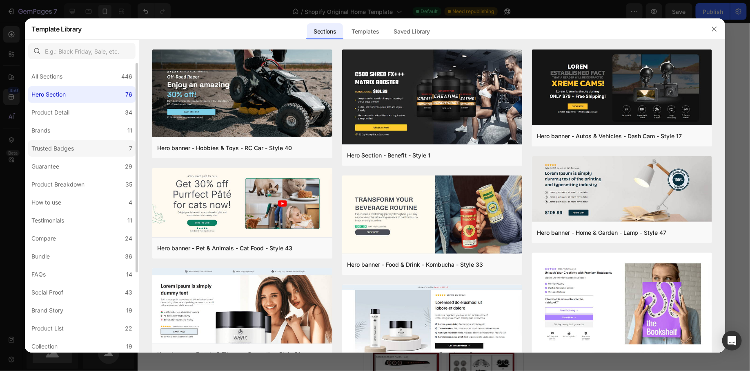
click at [61, 141] on label "Trusted Badges 7" at bounding box center [81, 148] width 107 height 16
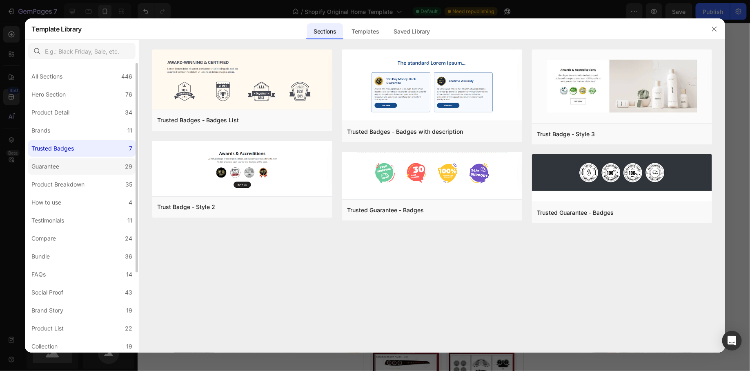
click at [56, 162] on div "Guarantee" at bounding box center [45, 166] width 28 height 10
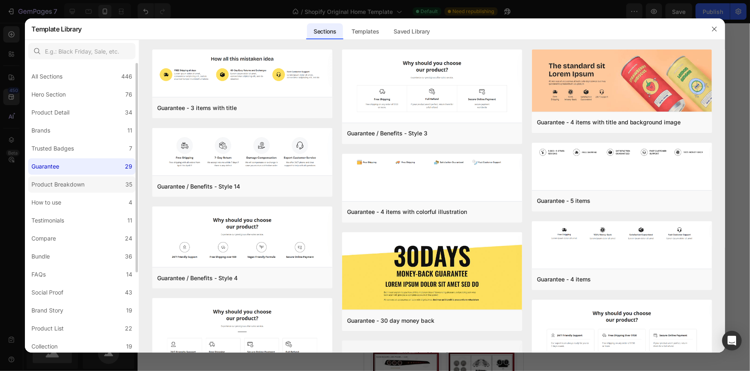
click at [73, 186] on div "Product Breakdown" at bounding box center [57, 184] width 53 height 10
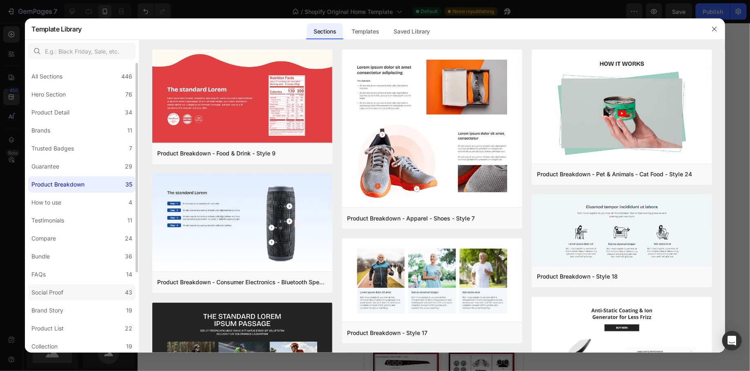
click at [62, 291] on div "Social Proof" at bounding box center [47, 292] width 32 height 10
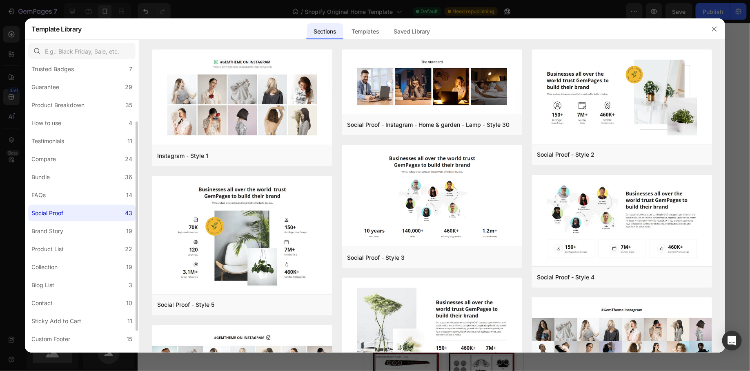
scroll to position [111, 0]
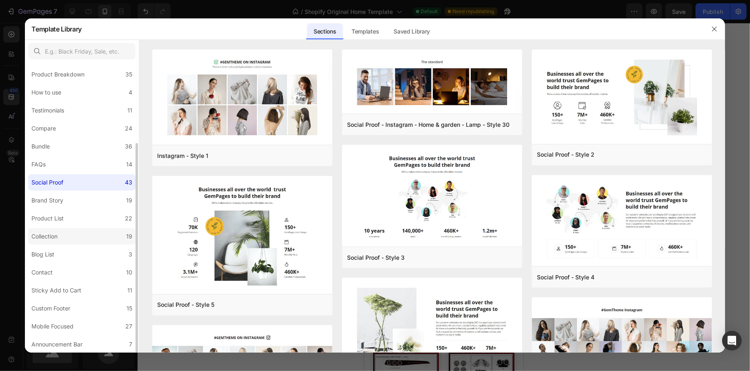
click at [87, 232] on label "Collection 19" at bounding box center [81, 236] width 107 height 16
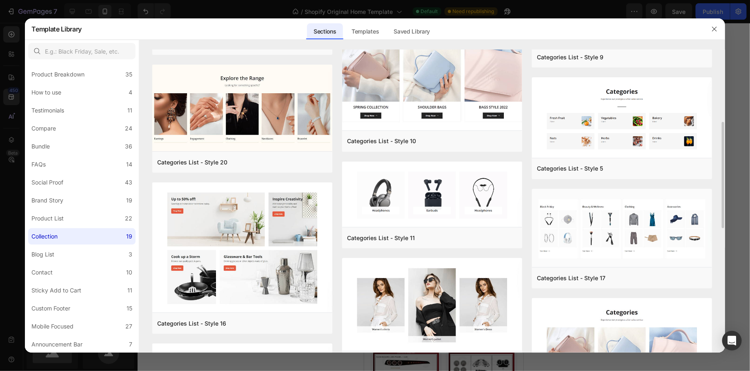
scroll to position [362, 0]
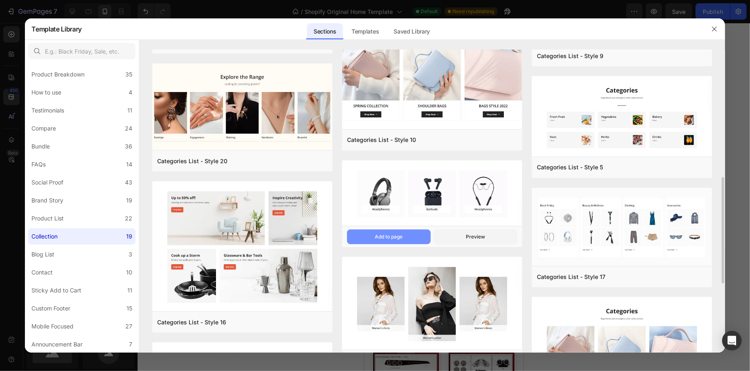
click at [409, 238] on button "Add to page" at bounding box center [388, 236] width 83 height 15
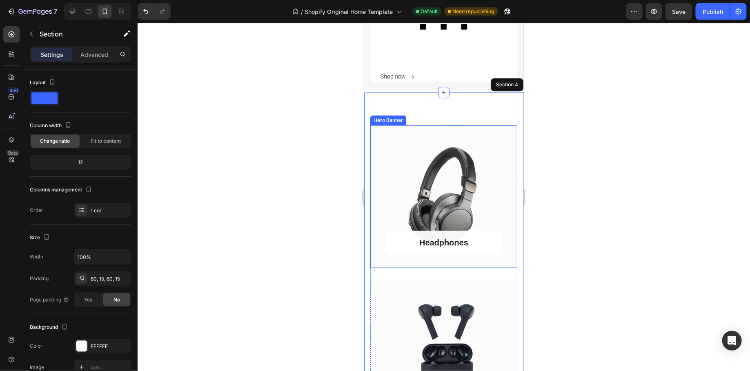
scroll to position [1062, 0]
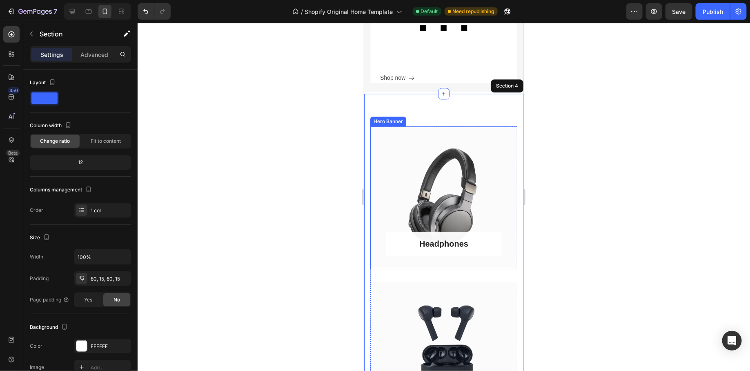
click at [497, 152] on div "Headphones Button Row" at bounding box center [443, 197] width 147 height 143
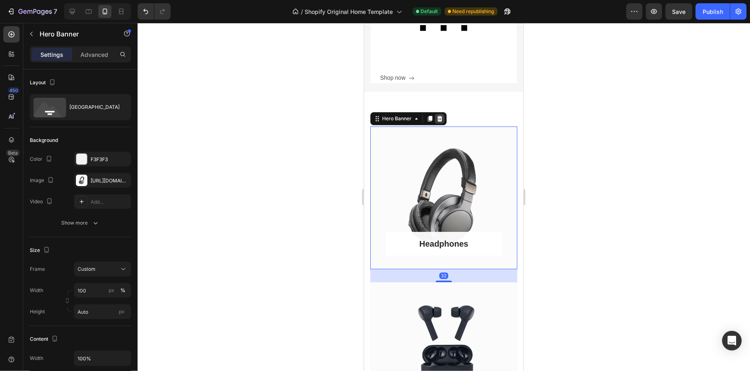
click at [440, 117] on icon at bounding box center [439, 118] width 5 height 6
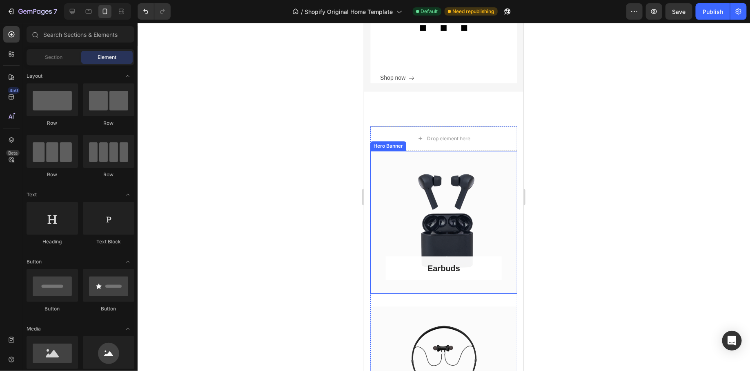
click at [483, 166] on div "Earbuds Button Row" at bounding box center [443, 221] width 147 height 143
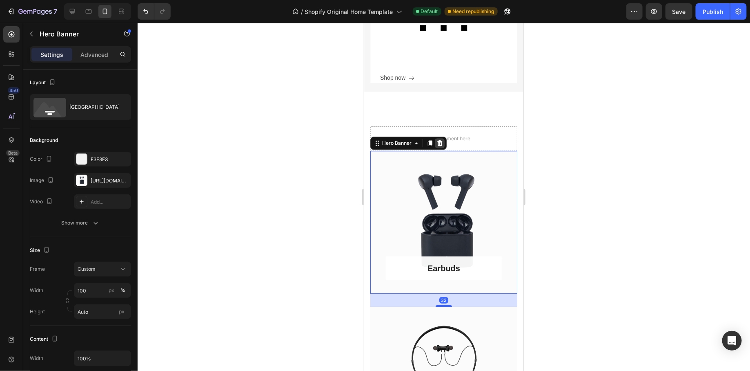
click at [440, 143] on icon at bounding box center [439, 142] width 5 height 6
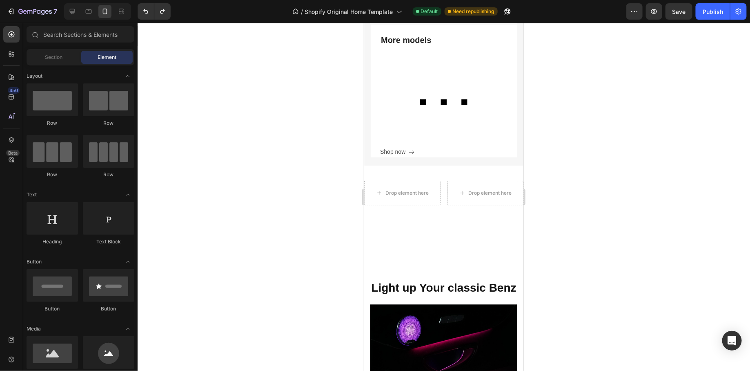
scroll to position [930, 0]
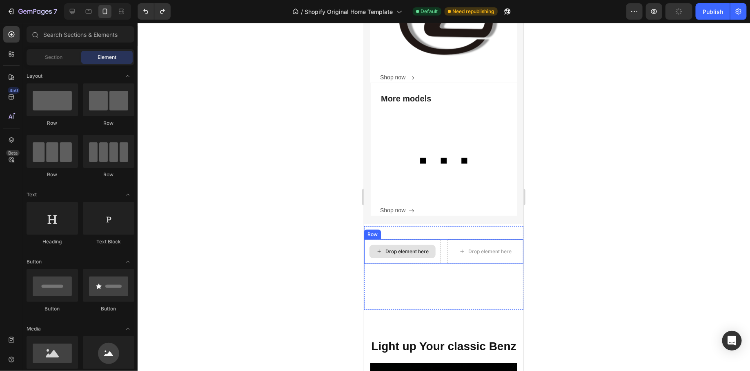
click at [400, 250] on div "Drop element here" at bounding box center [407, 251] width 43 height 7
click at [380, 250] on icon at bounding box center [379, 250] width 7 height 7
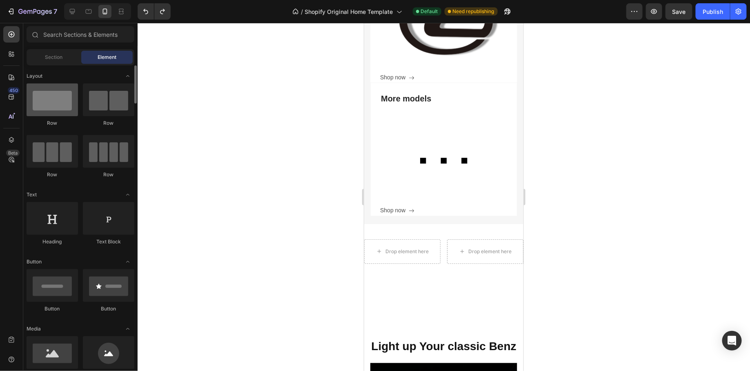
click at [65, 103] on div at bounding box center [52, 99] width 51 height 33
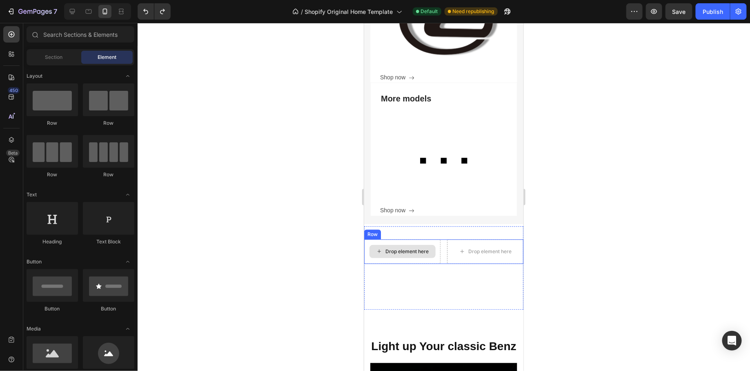
click at [419, 254] on div "Drop element here" at bounding box center [402, 250] width 66 height 13
click at [390, 254] on div "Drop element here" at bounding box center [402, 250] width 66 height 13
click at [377, 248] on icon at bounding box center [379, 250] width 7 height 7
click at [380, 249] on icon at bounding box center [379, 250] width 7 height 7
click at [340, 259] on div at bounding box center [444, 197] width 613 height 348
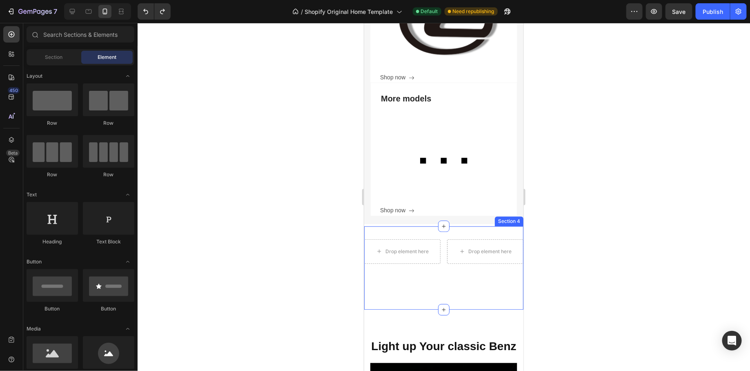
click at [422, 304] on div "Drop element here Drop element here Row Section 4" at bounding box center [443, 266] width 159 height 83
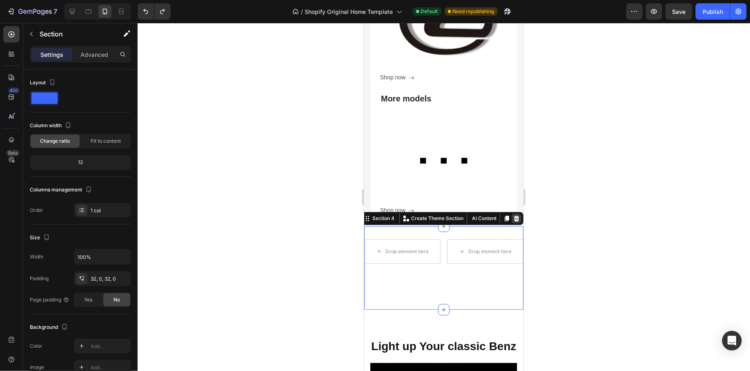
click at [514, 216] on icon at bounding box center [516, 217] width 7 height 7
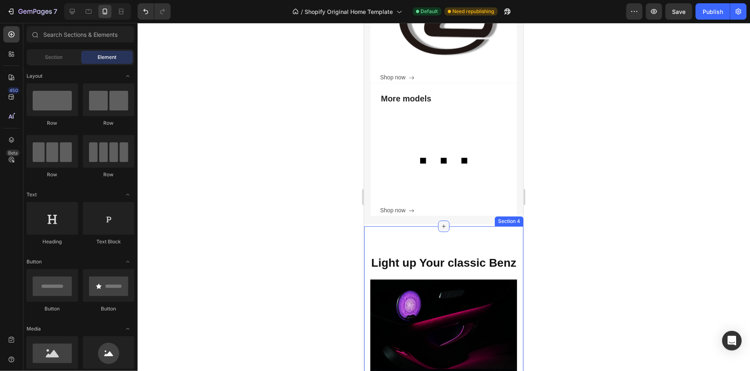
click at [440, 226] on div at bounding box center [443, 225] width 11 height 11
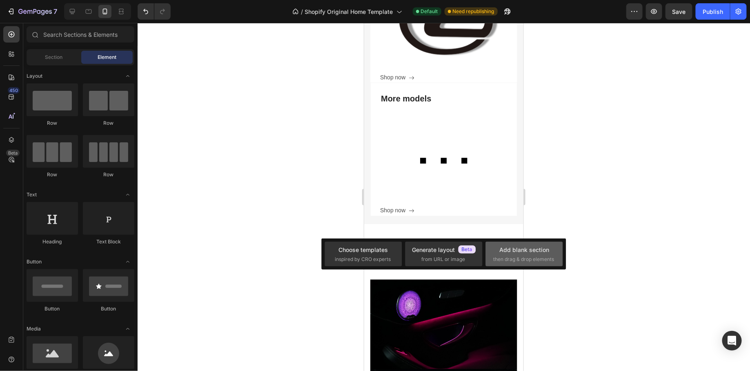
click at [528, 257] on span "then drag & drop elements" at bounding box center [523, 258] width 61 height 7
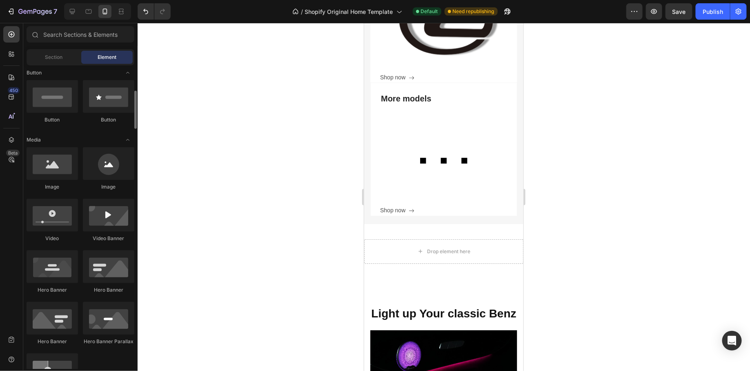
scroll to position [190, 0]
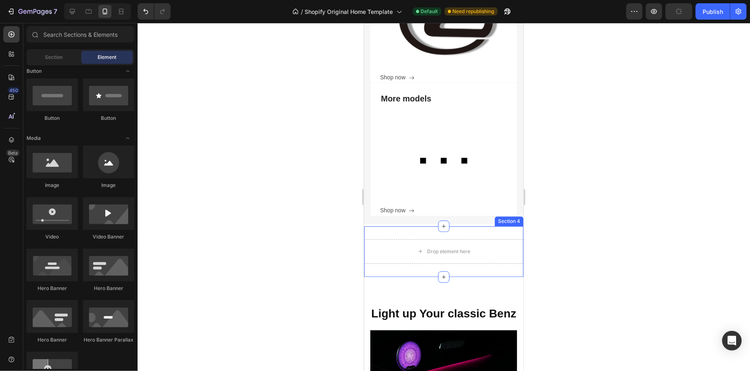
click at [393, 264] on div "Drop element here Section 4" at bounding box center [443, 250] width 159 height 51
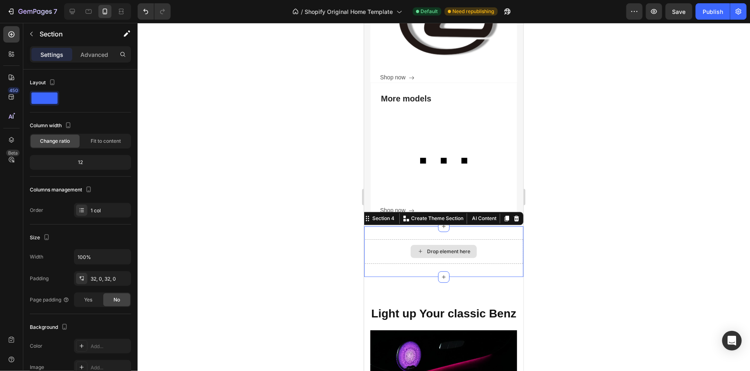
click at [396, 250] on div "Drop element here" at bounding box center [443, 251] width 159 height 25
click at [94, 50] on p "Advanced" at bounding box center [94, 54] width 28 height 9
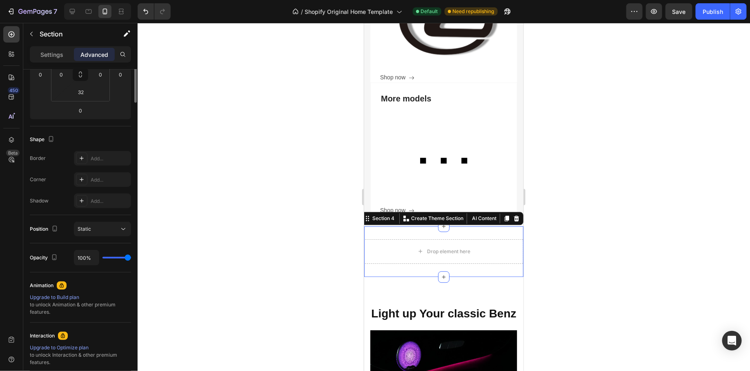
scroll to position [0, 0]
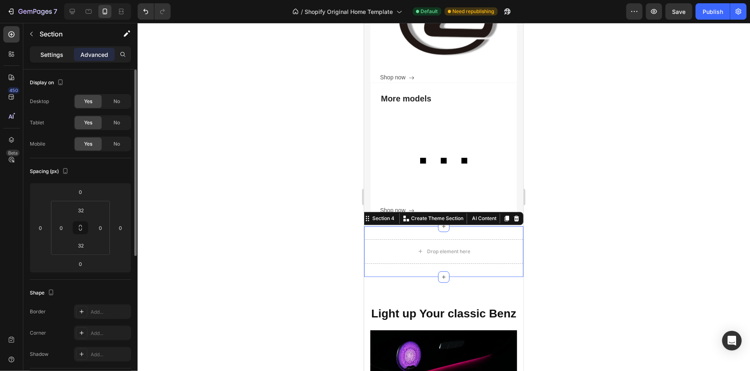
click at [67, 56] on div "Settings" at bounding box center [51, 54] width 41 height 13
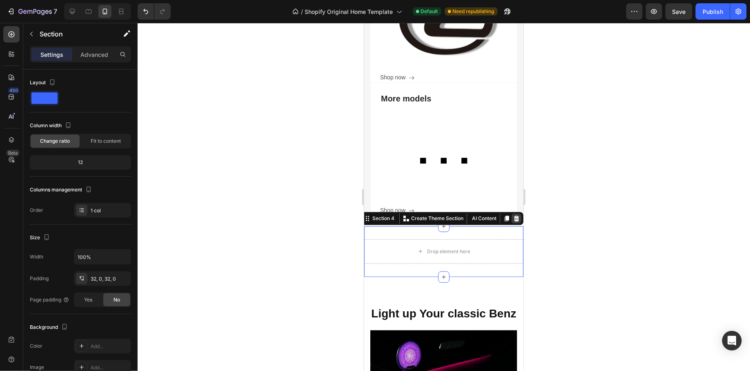
click at [516, 218] on icon at bounding box center [516, 217] width 7 height 7
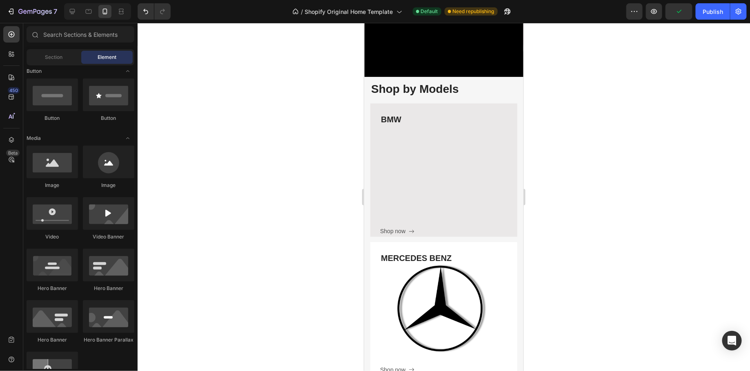
scroll to position [187, 0]
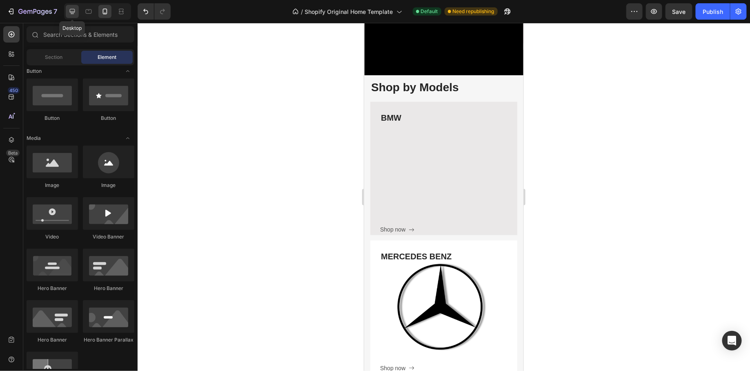
click at [71, 14] on icon at bounding box center [72, 11] width 5 height 5
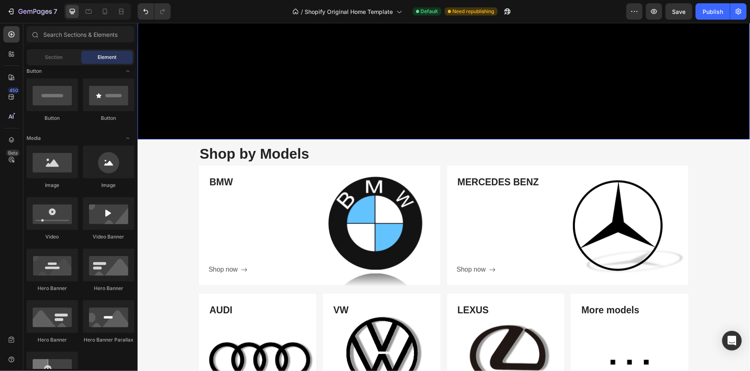
scroll to position [289, 0]
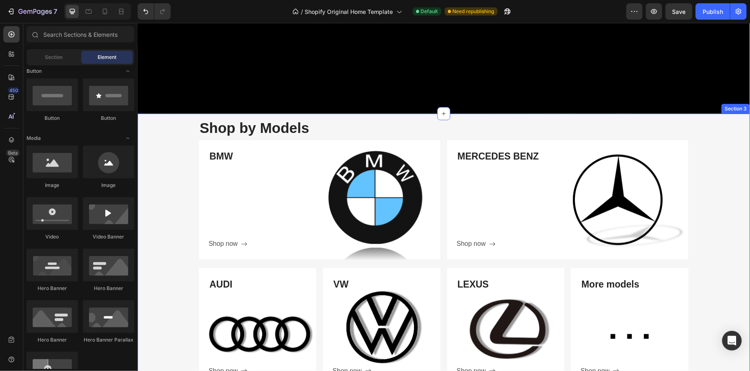
click at [192, 153] on div "Shop by Models Heading Row BMW Heading Shop now Button Row Hero Banner MERCEDES…" at bounding box center [443, 255] width 613 height 277
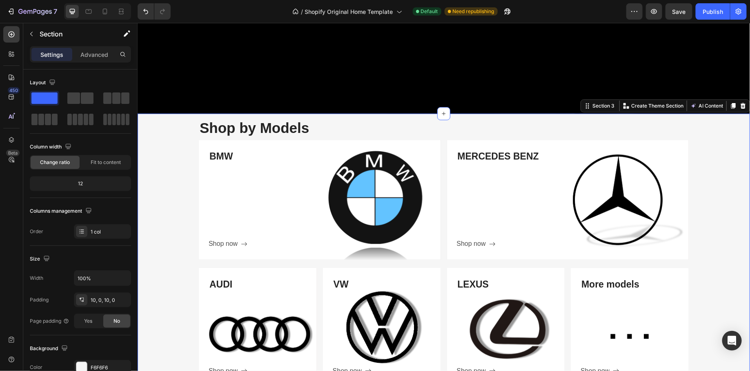
click at [182, 139] on div "Shop by Models Heading Row BMW Heading Shop now Button Row Hero Banner MERCEDES…" at bounding box center [443, 255] width 613 height 277
click at [100, 58] on p "Advanced" at bounding box center [94, 54] width 28 height 9
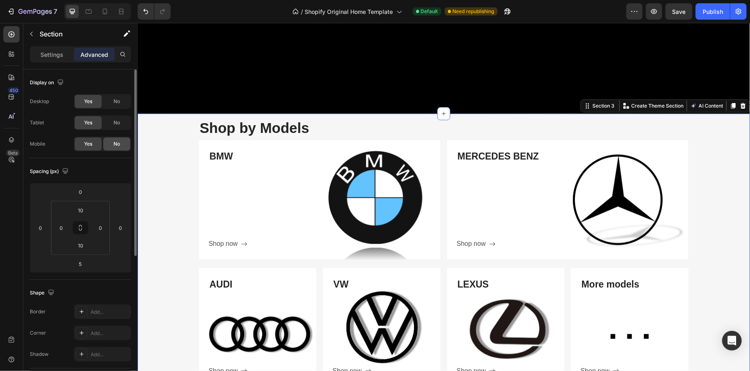
click at [112, 143] on div "No" at bounding box center [116, 143] width 27 height 13
click at [183, 182] on div "Shop by Models Heading Row BMW Heading Shop now Button Row Hero Banner MERCEDES…" at bounding box center [443, 255] width 613 height 277
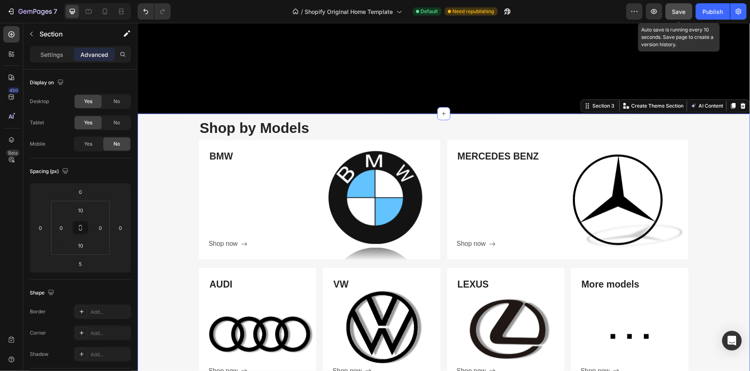
click at [688, 17] on button "Save" at bounding box center [679, 11] width 27 height 16
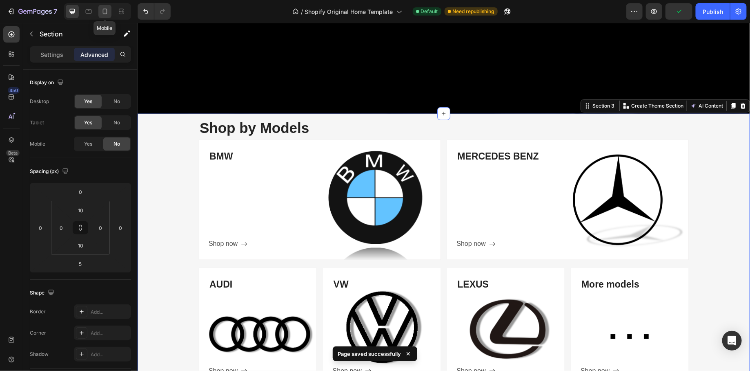
click at [107, 13] on icon at bounding box center [105, 11] width 8 height 8
type input "0"
type input "15"
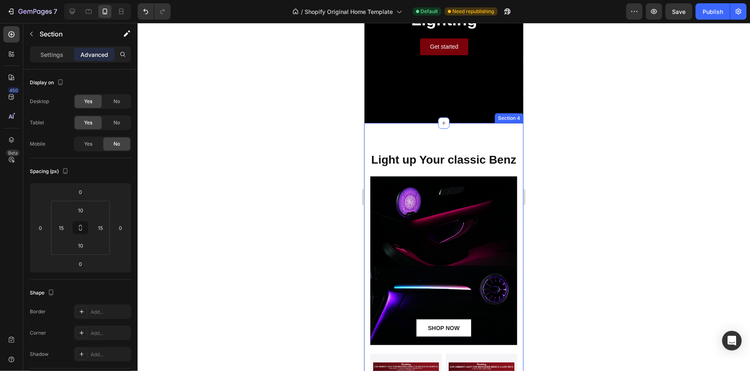
scroll to position [154, 0]
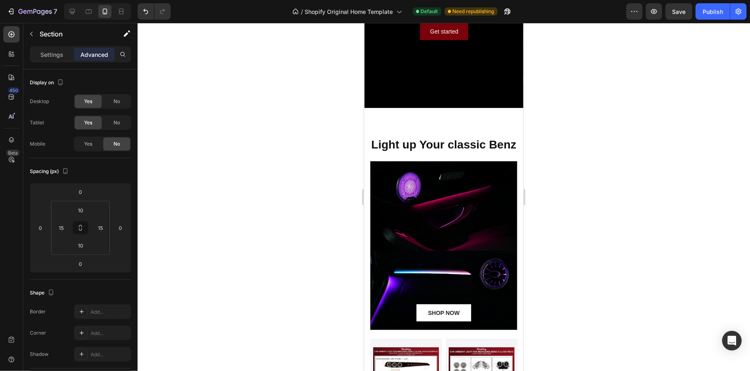
click at [60, 61] on div "Settings Advanced" at bounding box center [80, 54] width 101 height 16
click at [50, 55] on p "Settings" at bounding box center [51, 54] width 23 height 9
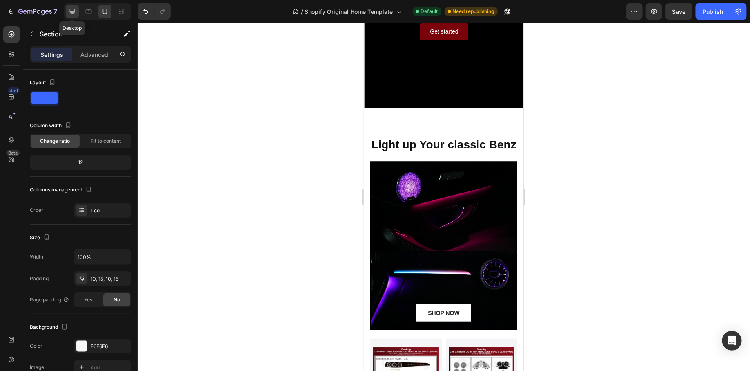
click at [72, 16] on div at bounding box center [72, 11] width 13 height 13
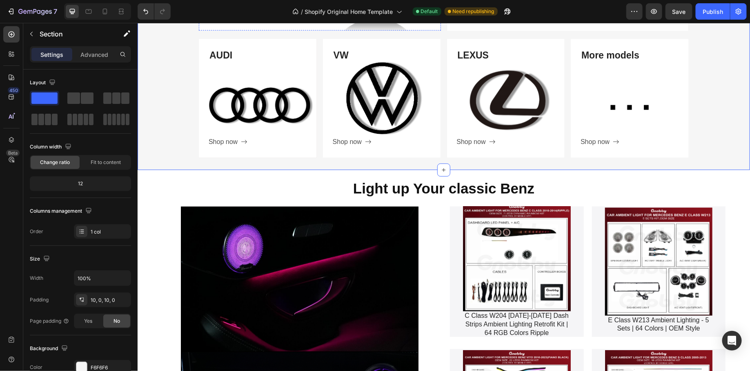
scroll to position [519, 0]
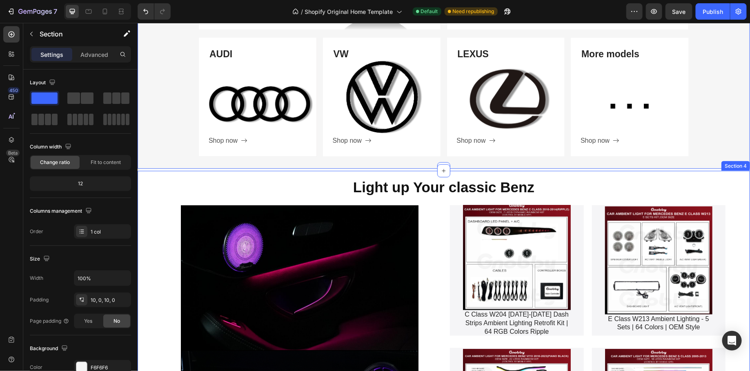
click at [415, 170] on div "Light up Your classic Benz Heading SHOP NOW Button Hero Banner Product Images C…" at bounding box center [443, 331] width 613 height 323
click at [430, 165] on div "Shop by Models Heading Row BMW Heading Shop now Button Row Hero Banner MERCEDES…" at bounding box center [443, 25] width 613 height 285
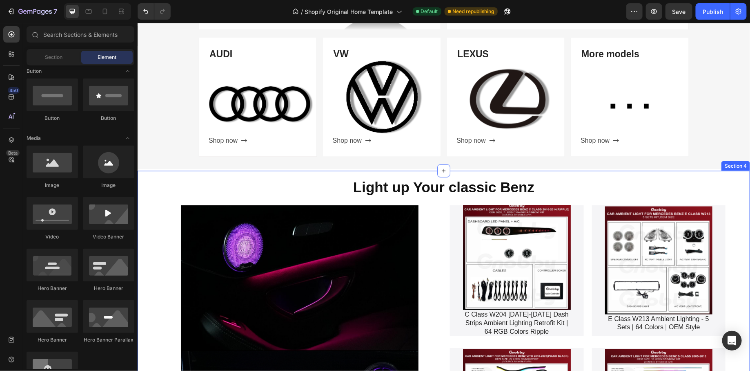
click at [404, 174] on div "Light up Your classic Benz Heading SHOP NOW Button Hero Banner Product Images C…" at bounding box center [443, 331] width 613 height 323
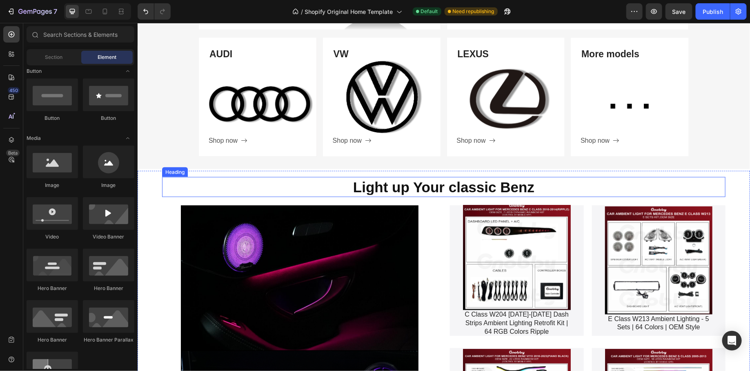
click at [187, 178] on h2 "Light up Your classic Benz" at bounding box center [444, 186] width 564 height 20
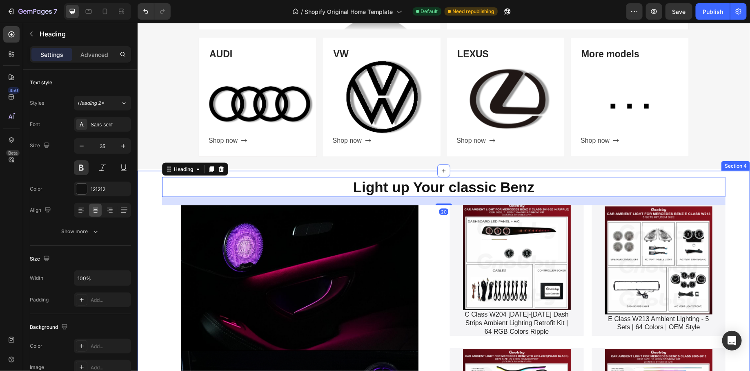
click at [149, 173] on div "Light up Your classic Benz Heading 20 SHOP NOW Button Hero Banner Product Image…" at bounding box center [443, 331] width 613 height 323
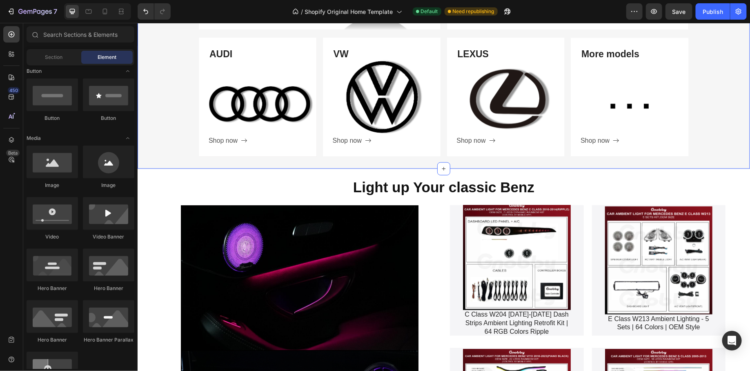
click at [148, 161] on div "Shop by Models Heading Row BMW Heading Shop now Button Row Hero Banner MERCEDES…" at bounding box center [443, 25] width 613 height 277
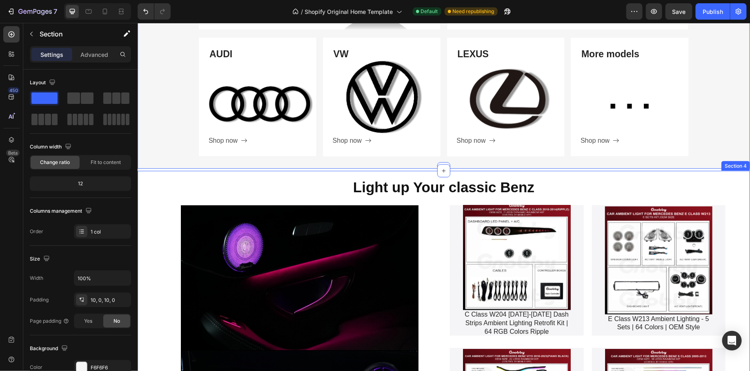
click at [197, 170] on div "Light up Your classic Benz Heading SHOP NOW Button Hero Banner Product Images C…" at bounding box center [443, 331] width 613 height 323
click at [145, 167] on div "Shop by Models Heading Row BMW Heading Shop now Button Row Hero Banner MERCEDES…" at bounding box center [443, 25] width 613 height 285
click at [142, 171] on div "Light up Your classic Benz Heading SHOP NOW Button Hero Banner Product Images C…" at bounding box center [443, 331] width 613 height 323
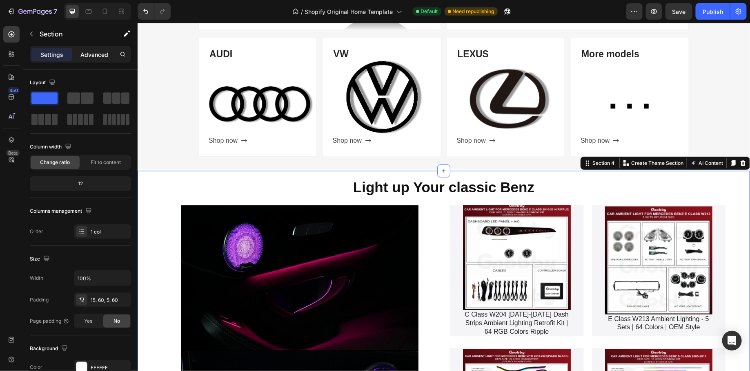
click at [92, 55] on p "Advanced" at bounding box center [94, 54] width 28 height 9
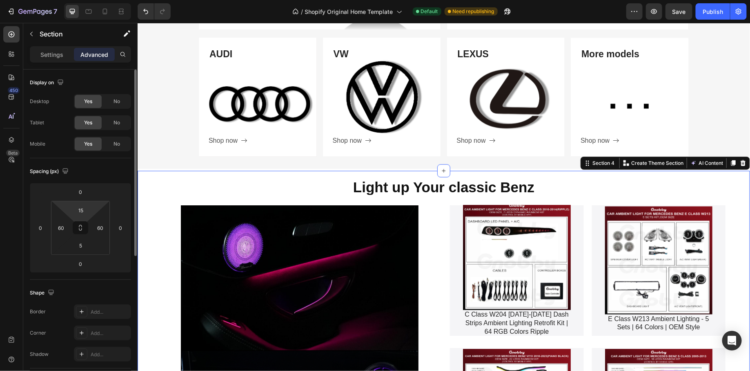
click at [91, 0] on html "7 / Shopify Original Home Template Default Need republishing Preview Save Publi…" at bounding box center [375, 0] width 750 height 0
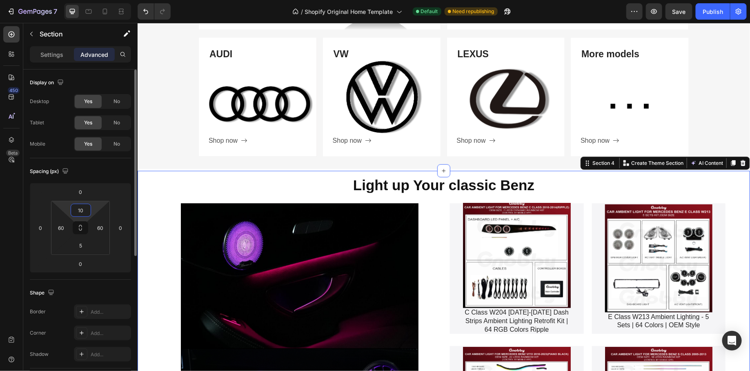
type input "1"
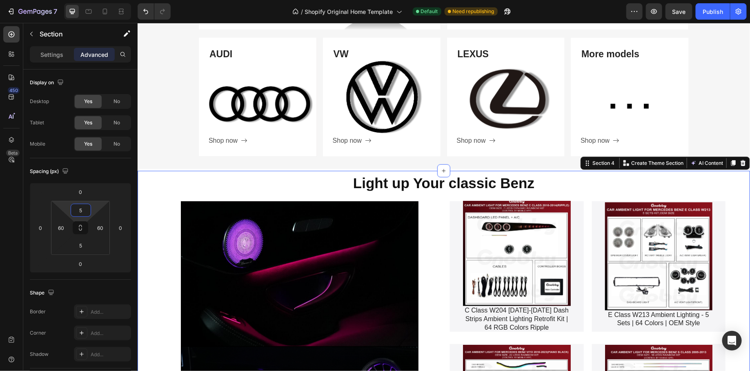
type input "5"
click at [147, 219] on div "Light up Your classic Benz Heading SHOP NOW Button Hero Banner Product Images C…" at bounding box center [443, 329] width 613 height 319
click at [325, 193] on div "Light up Your classic Benz Heading SHOP NOW Button Hero Banner Product Images C…" at bounding box center [444, 329] width 564 height 315
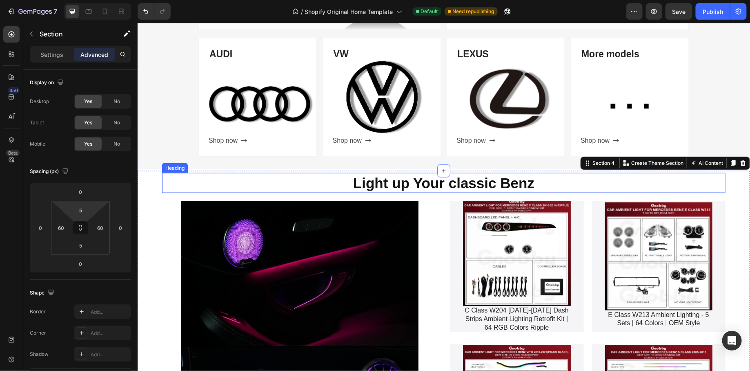
click at [350, 182] on h2 "Light up Your classic Benz" at bounding box center [444, 182] width 564 height 20
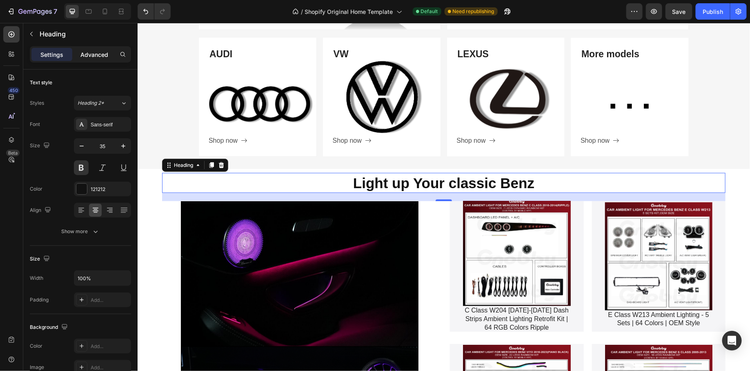
click at [104, 58] on div "Advanced" at bounding box center [94, 54] width 41 height 13
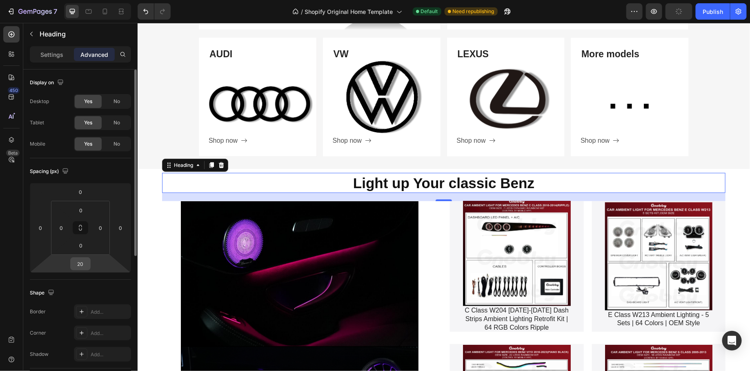
click at [88, 263] on input "20" at bounding box center [80, 263] width 16 height 12
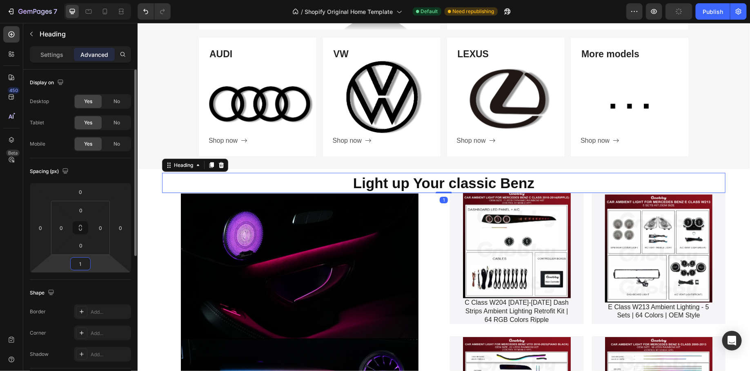
type input "10"
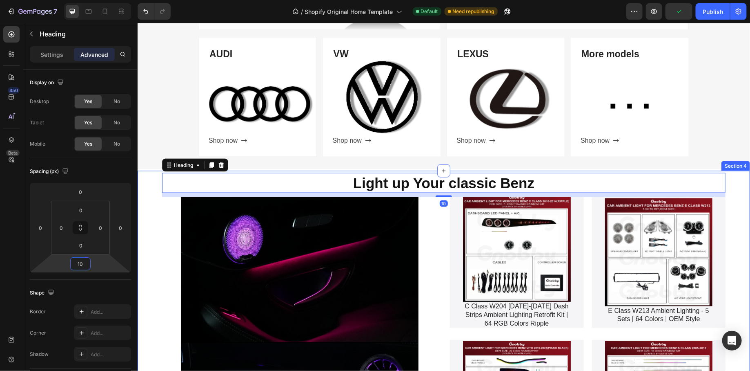
click at [154, 252] on div "Light up Your classic Benz Heading 10 SHOP NOW Button Hero Banner Product Image…" at bounding box center [443, 327] width 613 height 315
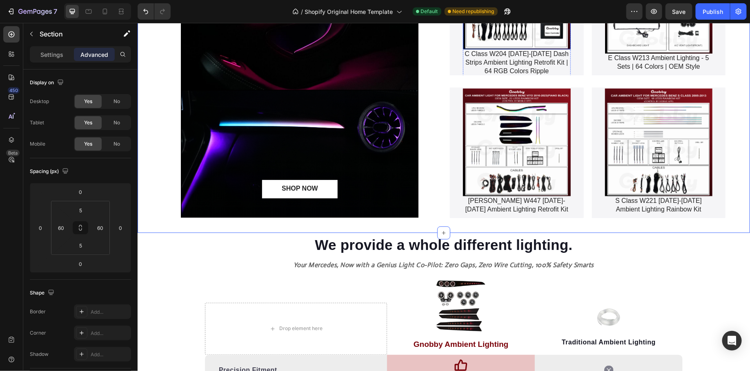
scroll to position [772, 0]
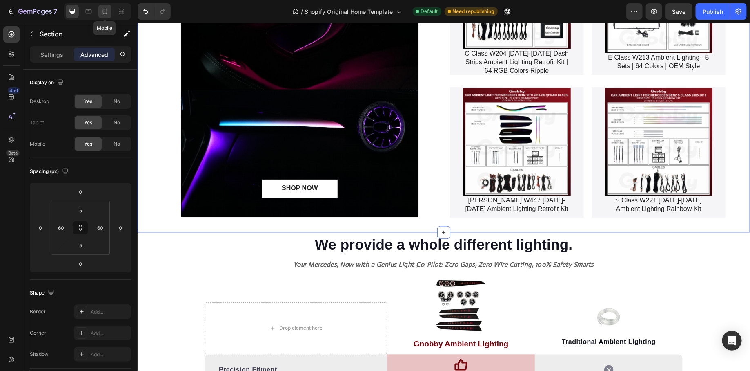
click at [104, 11] on icon at bounding box center [105, 11] width 8 height 8
type input "70"
type input "15"
type input "42"
type input "15"
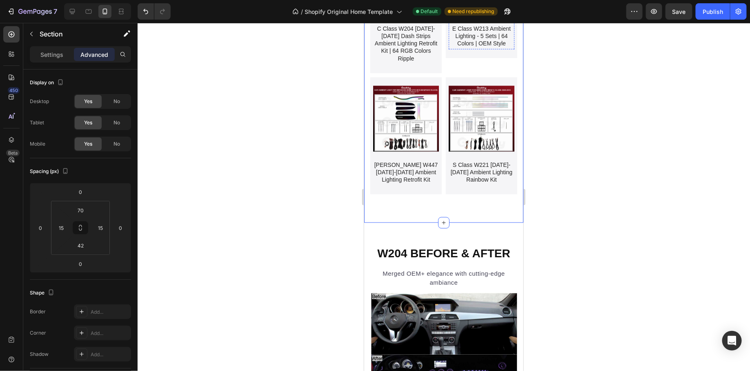
scroll to position [565, 0]
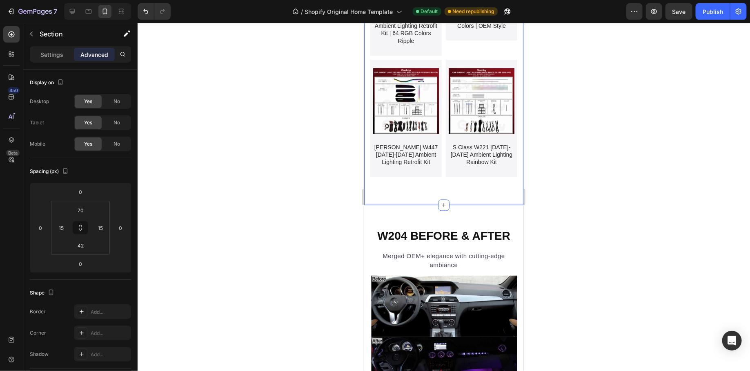
click at [89, 246] on input "42" at bounding box center [81, 245] width 16 height 12
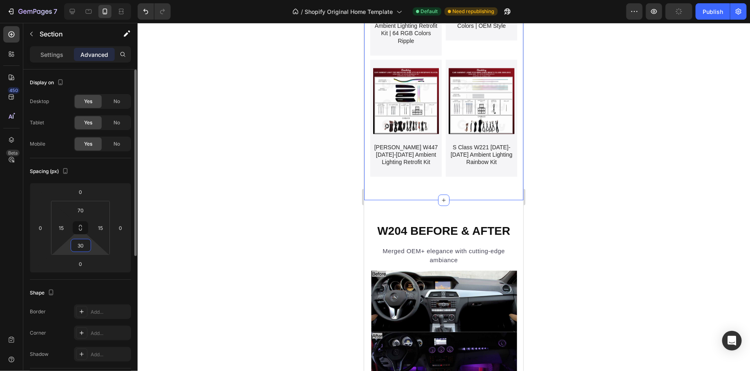
type input "3"
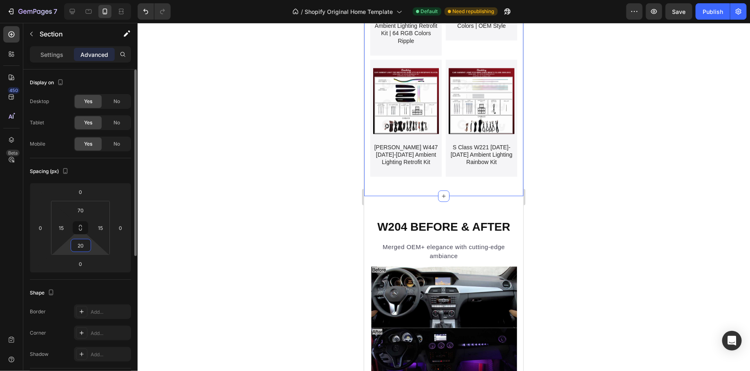
type input "2"
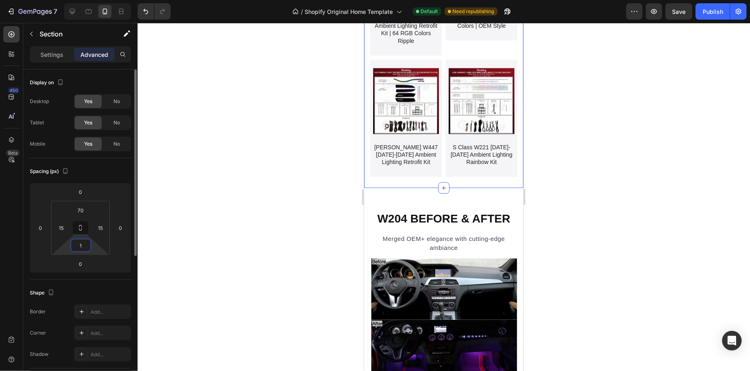
type input "10"
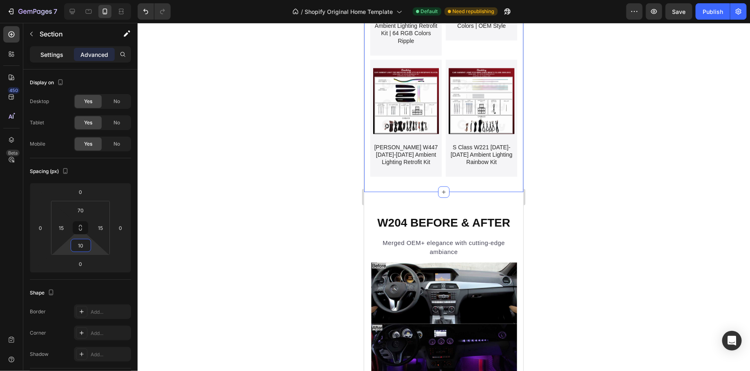
click at [52, 55] on p "Settings" at bounding box center [51, 54] width 23 height 9
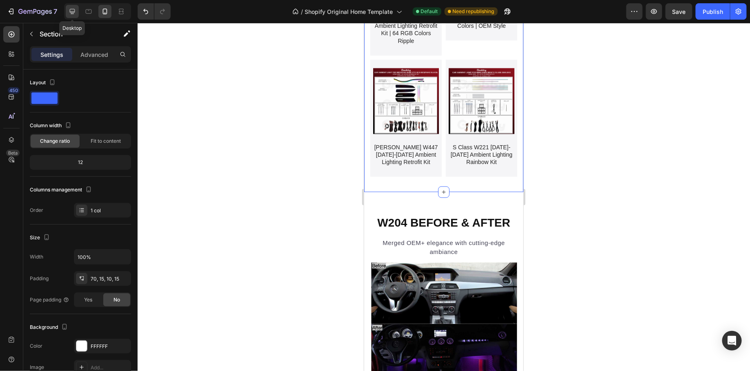
click at [73, 14] on icon at bounding box center [72, 11] width 5 height 5
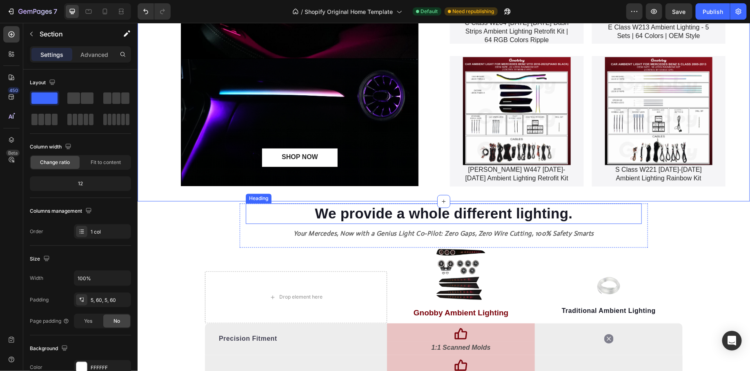
scroll to position [663, 0]
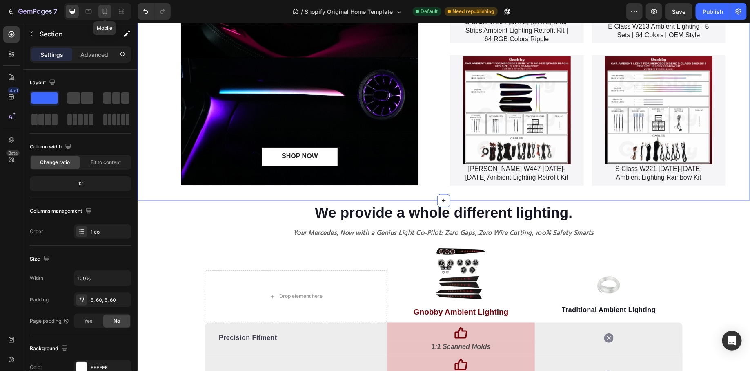
click at [109, 8] on icon at bounding box center [105, 11] width 8 height 8
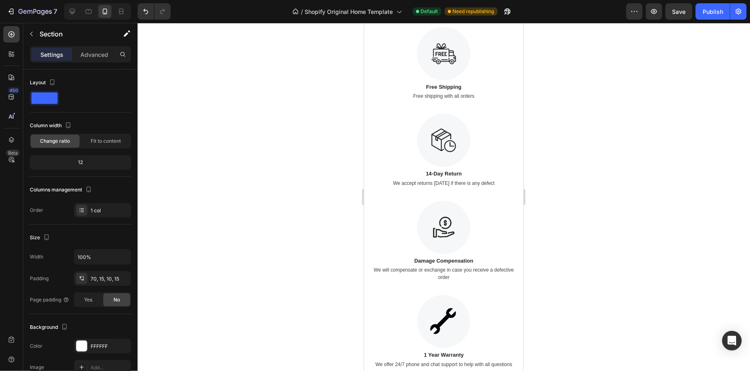
scroll to position [1438, 0]
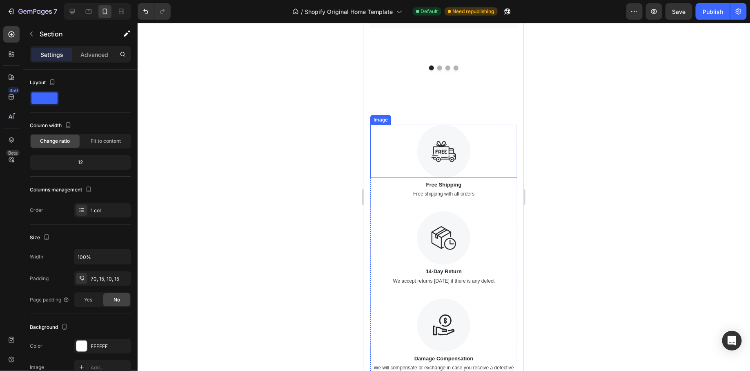
click at [482, 151] on div at bounding box center [443, 150] width 147 height 53
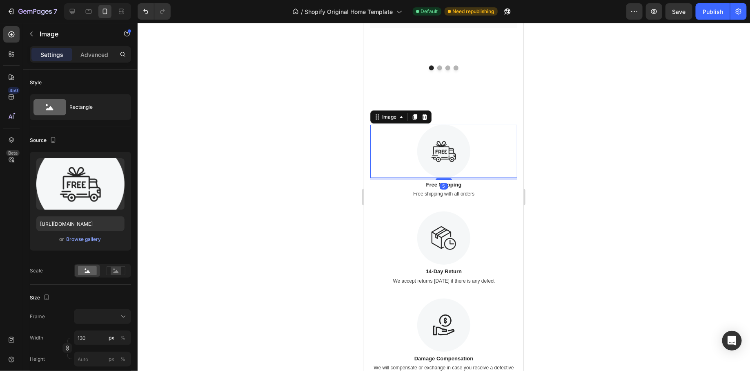
click at [303, 179] on div at bounding box center [444, 197] width 613 height 348
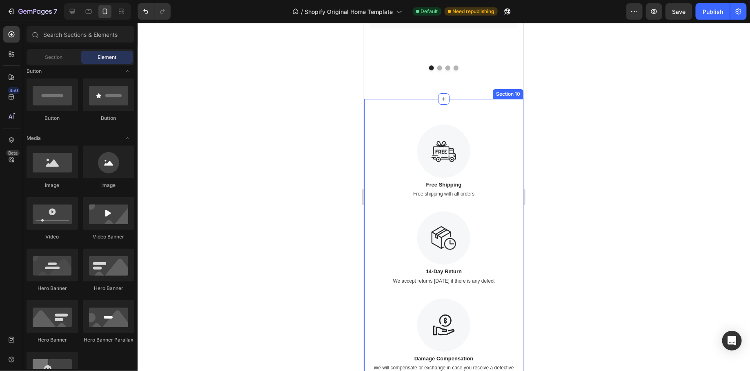
click at [368, 132] on div "Image Free Shipping Text Block Free shipping with all orders Text Image 14-Day …" at bounding box center [443, 298] width 159 height 400
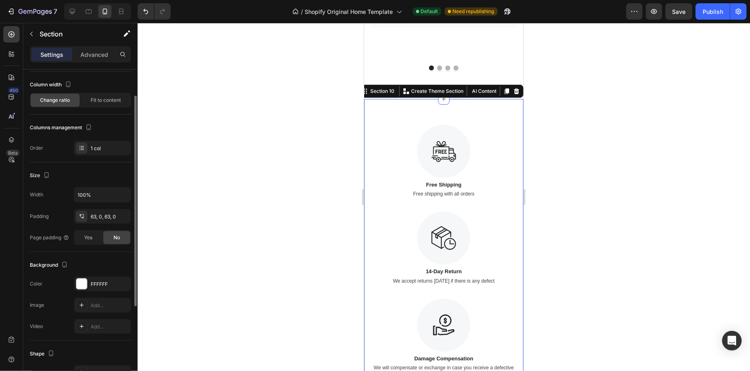
scroll to position [0, 0]
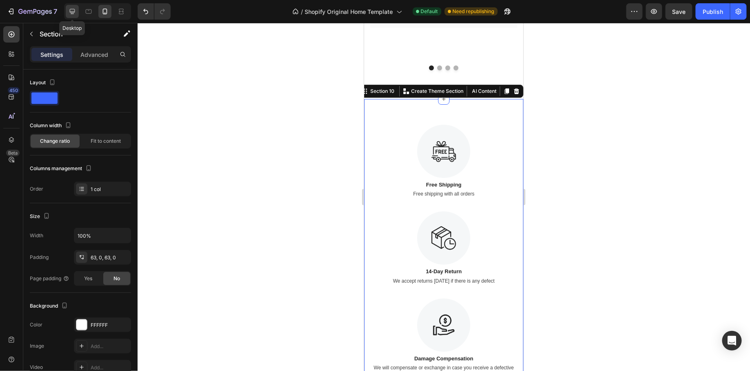
click at [76, 10] on icon at bounding box center [72, 11] width 8 height 8
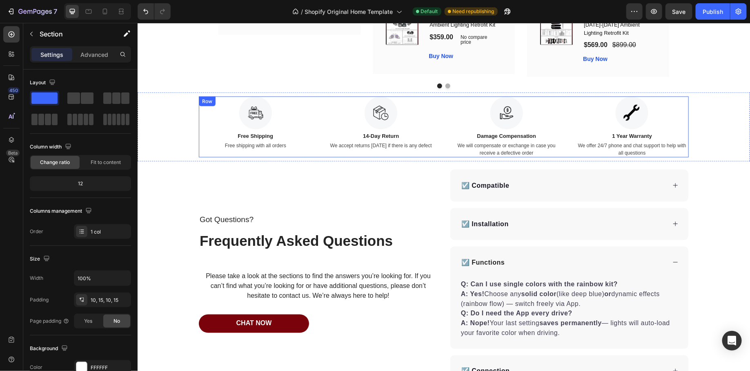
scroll to position [1967, 0]
click at [321, 97] on div "Image Free Shipping Text Block Free shipping with all orders Text Image 14-Day …" at bounding box center [444, 126] width 490 height 61
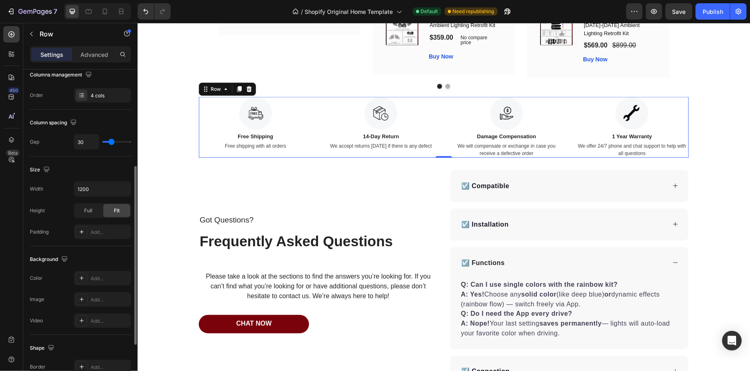
scroll to position [136, 0]
click at [442, 158] on icon at bounding box center [443, 161] width 7 height 7
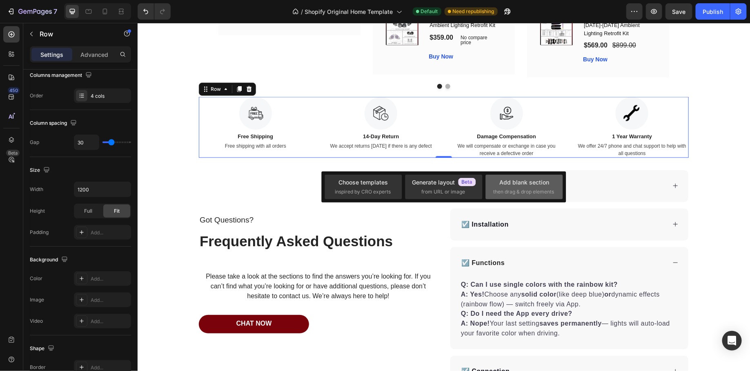
click at [507, 185] on div "Add blank section" at bounding box center [525, 182] width 50 height 9
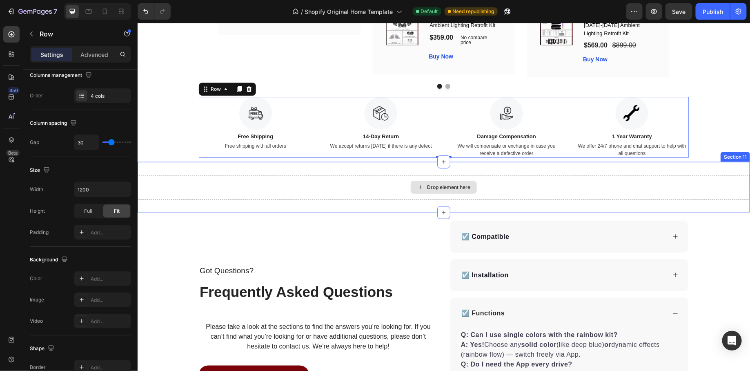
click at [408, 184] on div "Drop element here" at bounding box center [443, 186] width 613 height 25
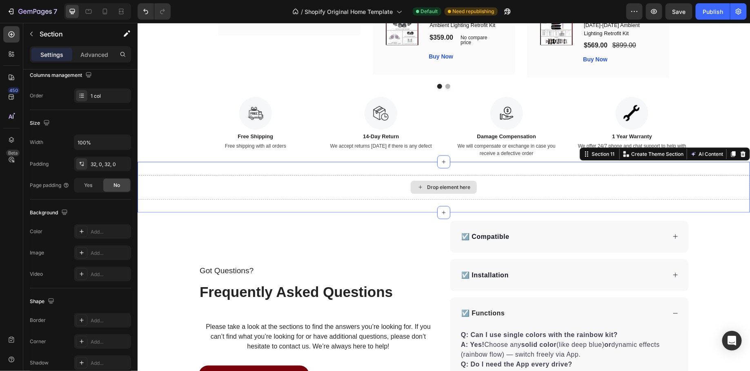
scroll to position [0, 0]
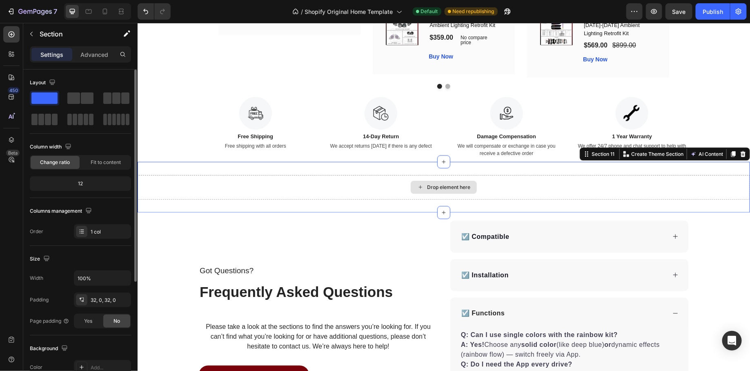
click at [422, 183] on icon at bounding box center [420, 186] width 7 height 7
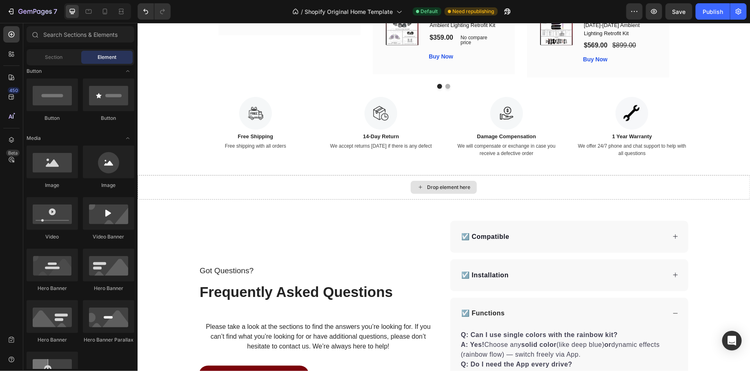
click at [422, 183] on icon at bounding box center [420, 186] width 7 height 7
click at [382, 179] on div "Drop element here" at bounding box center [443, 186] width 613 height 25
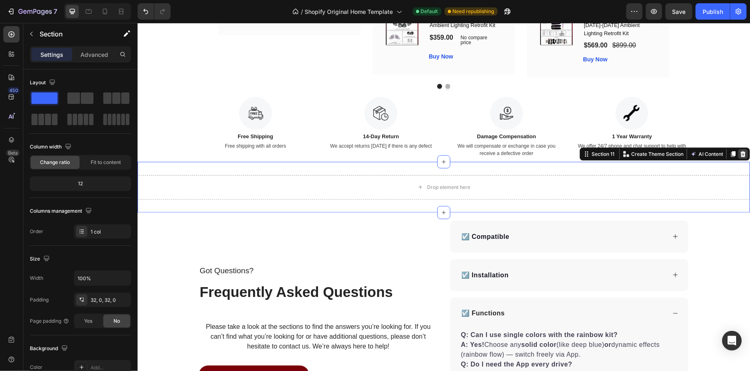
click at [745, 151] on icon at bounding box center [743, 153] width 5 height 6
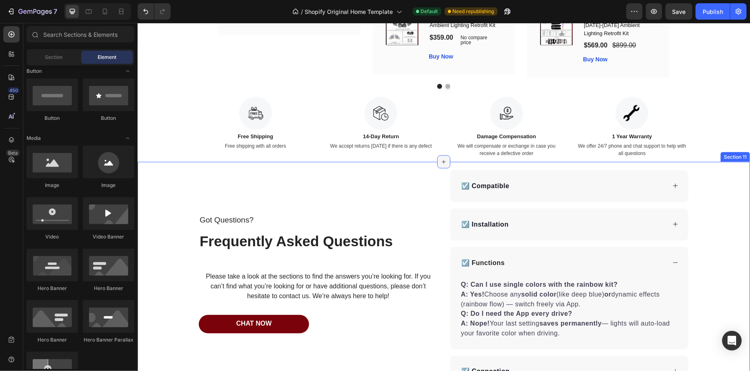
click at [446, 158] on icon at bounding box center [443, 161] width 7 height 7
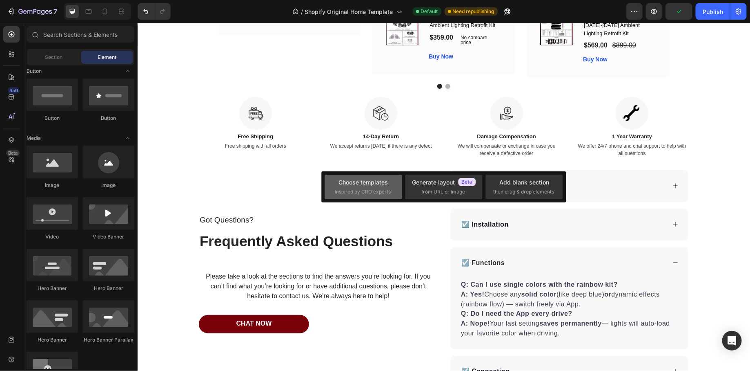
click at [385, 188] on span "inspired by CRO experts" at bounding box center [363, 191] width 56 height 7
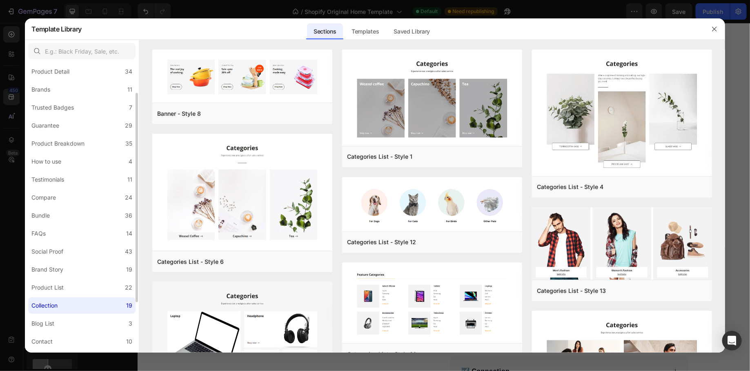
scroll to position [111, 0]
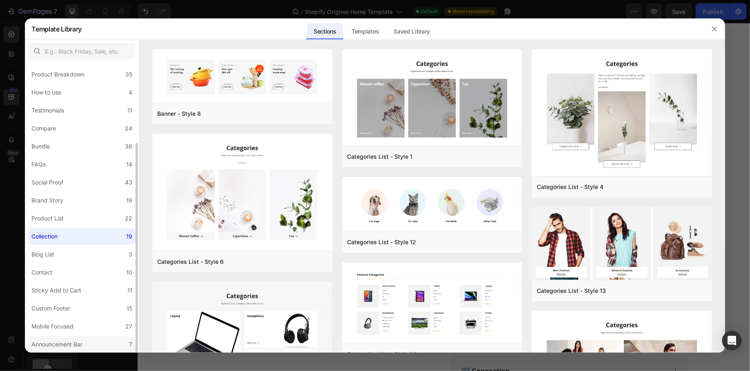
click at [73, 343] on div "Announcement Bar" at bounding box center [56, 344] width 51 height 10
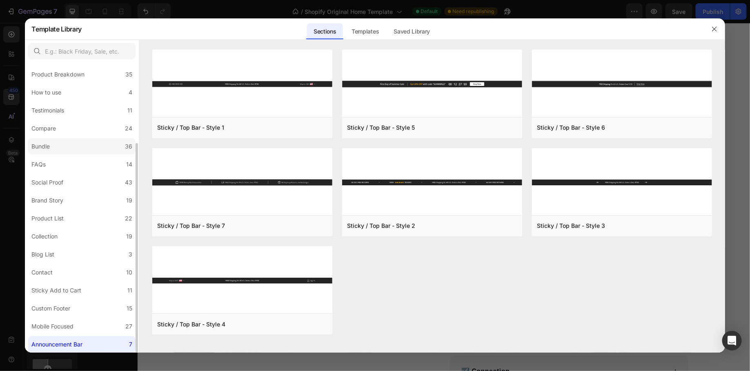
click at [103, 142] on label "Bundle 36" at bounding box center [81, 146] width 107 height 16
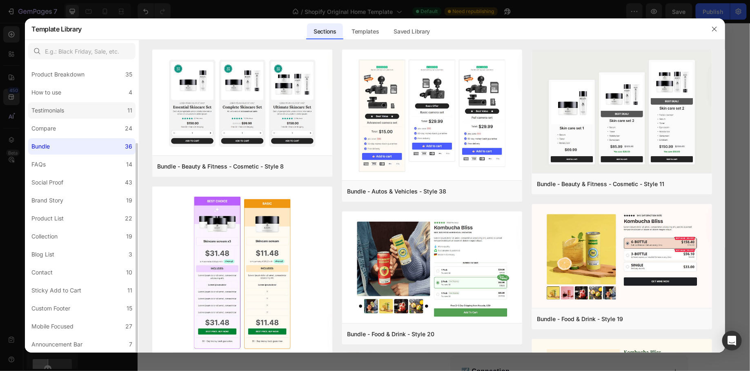
click at [104, 117] on label "Testimonials 11" at bounding box center [81, 110] width 107 height 16
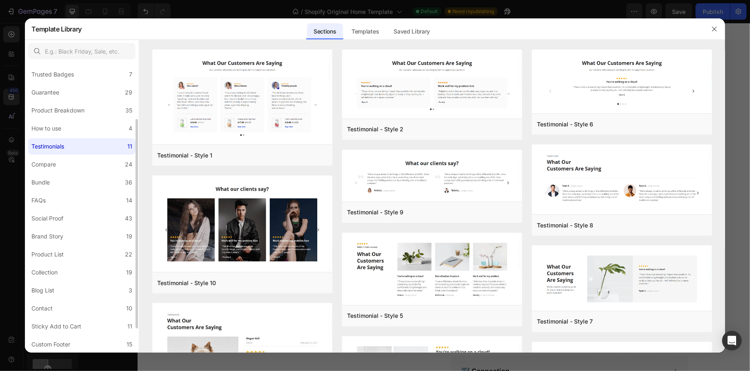
scroll to position [72, 0]
click at [103, 88] on label "Guarantee 29" at bounding box center [81, 95] width 107 height 16
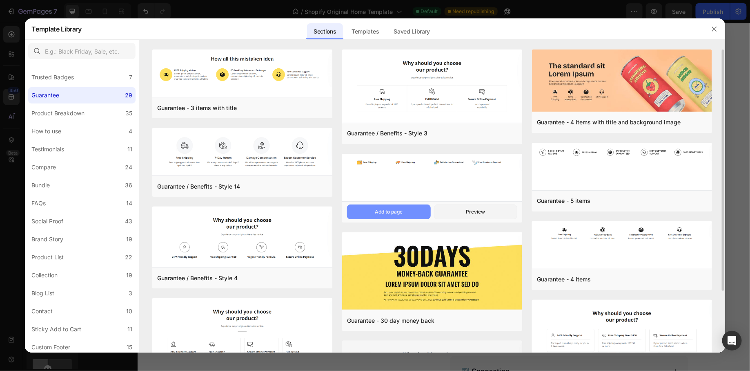
click at [399, 207] on button "Add to page" at bounding box center [388, 211] width 83 height 15
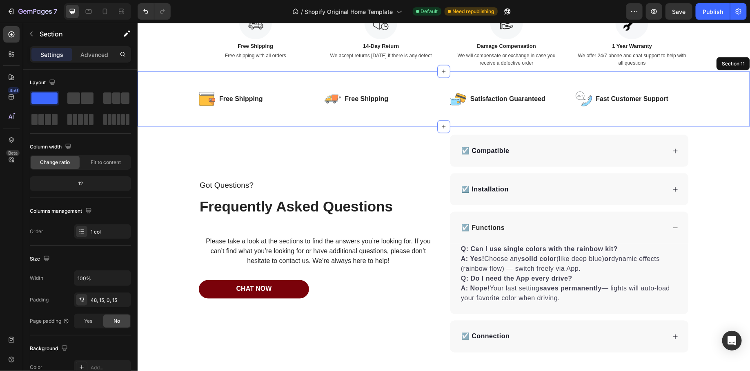
scroll to position [1973, 0]
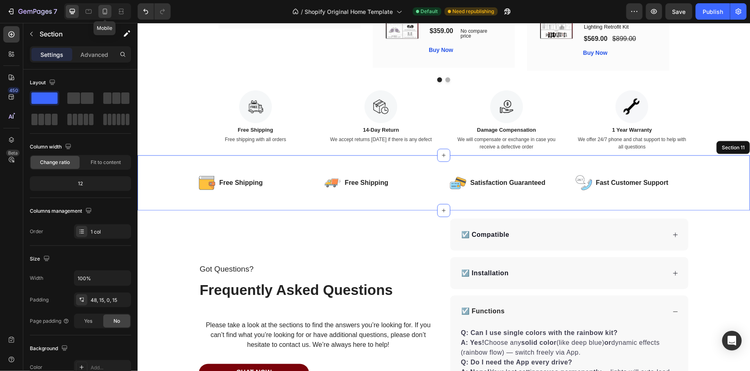
click at [109, 11] on div at bounding box center [104, 11] width 13 height 13
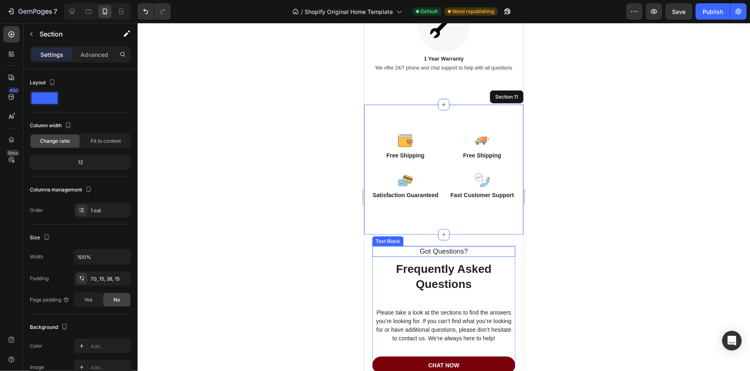
scroll to position [1829, 0]
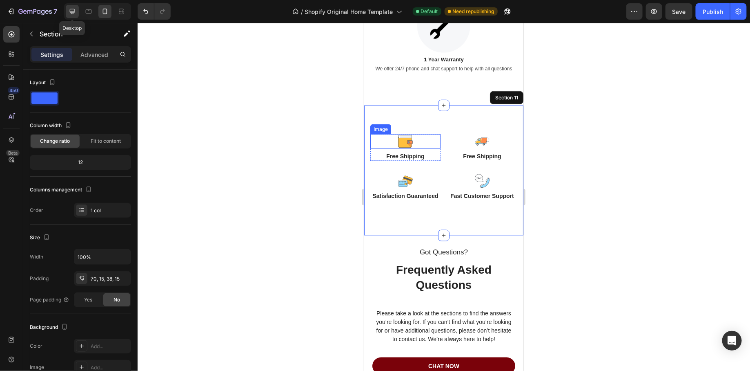
click at [70, 12] on icon at bounding box center [72, 11] width 8 height 8
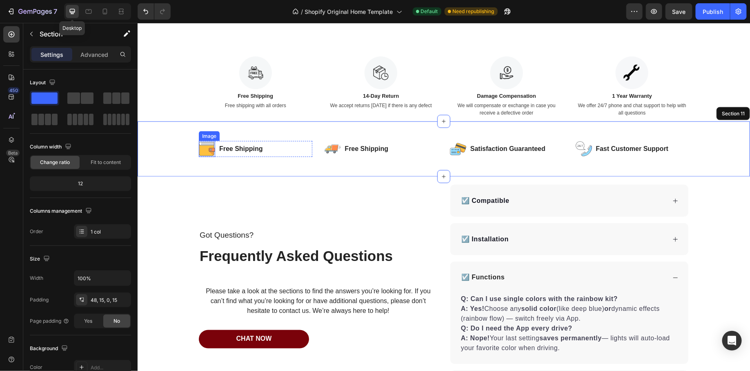
scroll to position [2074, 0]
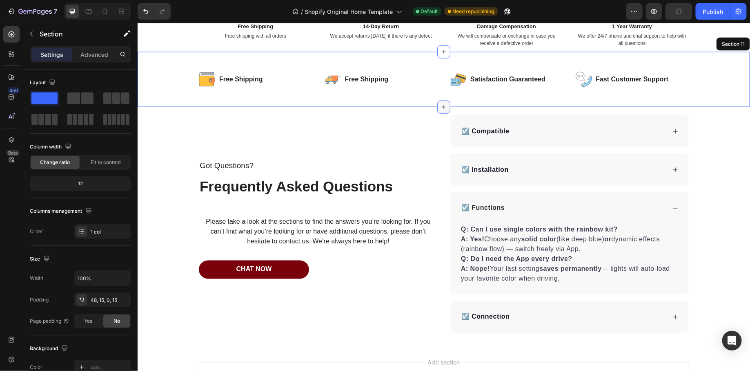
click at [444, 106] on icon at bounding box center [444, 107] width 4 height 4
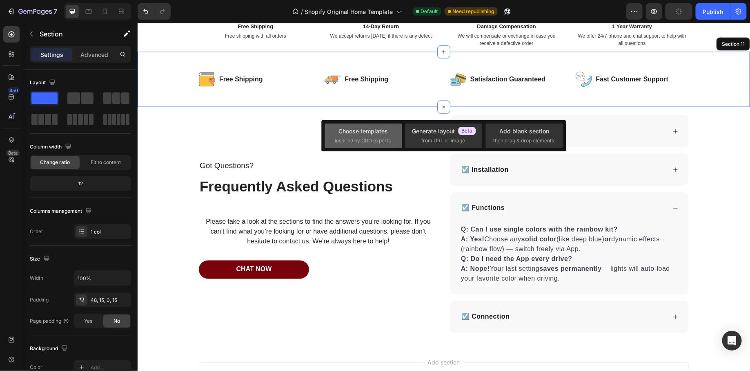
click at [366, 135] on div "Choose templates" at bounding box center [363, 131] width 49 height 9
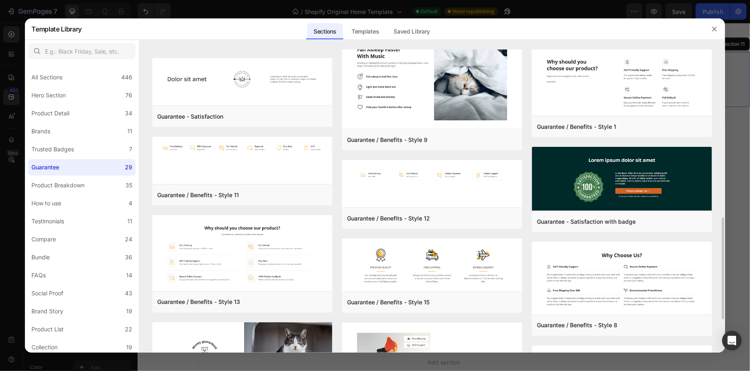
scroll to position [501, 0]
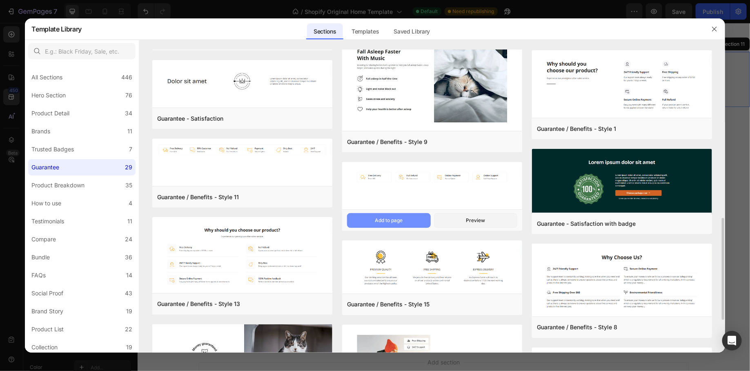
click at [408, 217] on button "Add to page" at bounding box center [388, 220] width 83 height 15
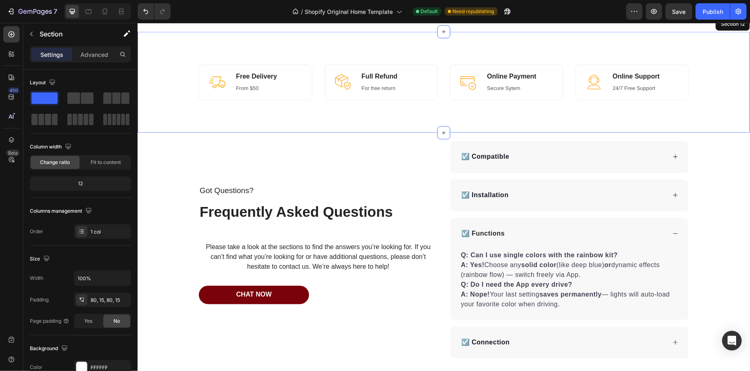
scroll to position [2157, 0]
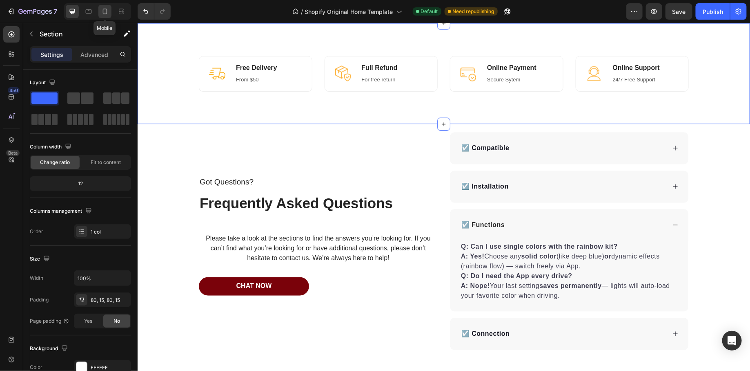
click at [106, 11] on icon at bounding box center [105, 11] width 8 height 8
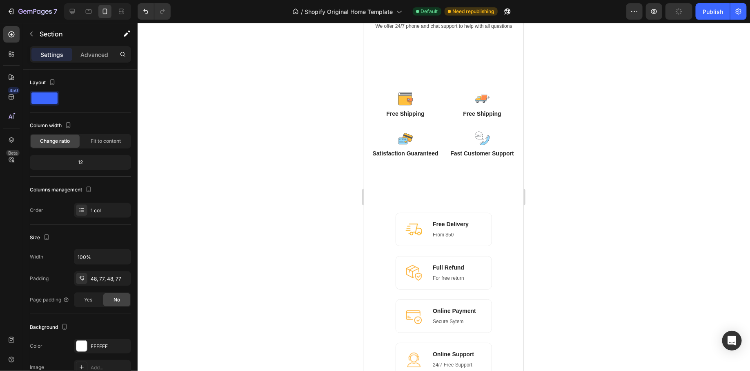
scroll to position [1879, 0]
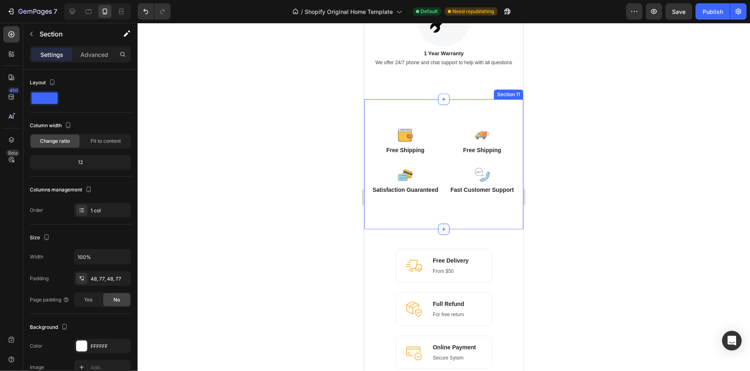
click at [442, 232] on icon at bounding box center [443, 228] width 7 height 7
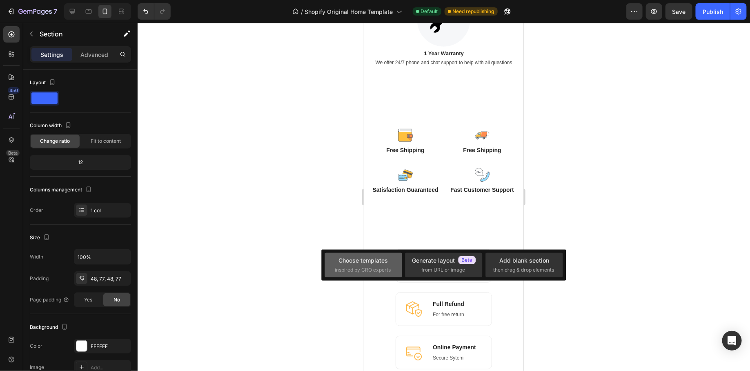
click at [406, 256] on div "Choose templates inspired by CRO experts" at bounding box center [444, 264] width 77 height 25
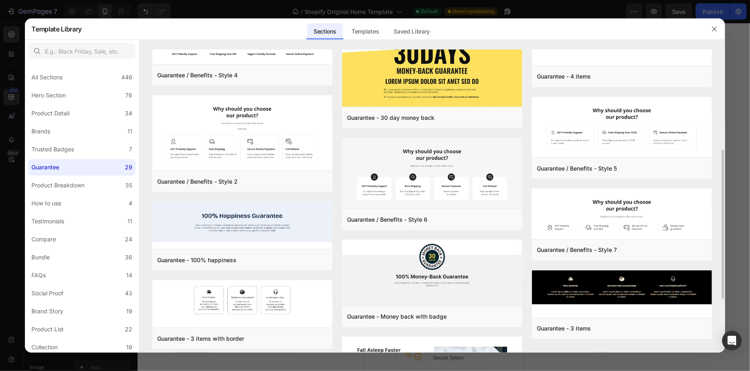
scroll to position [203, 0]
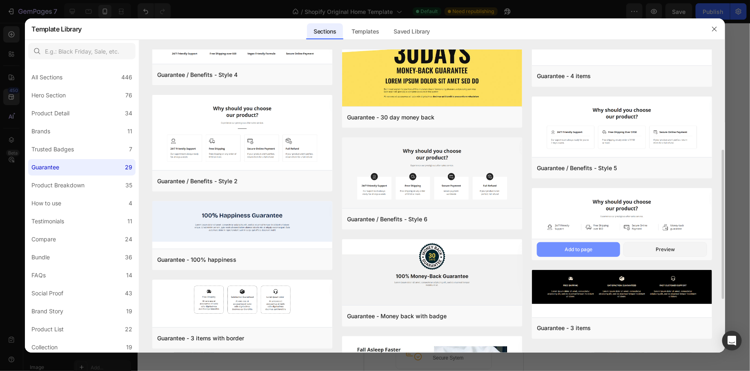
click at [586, 246] on div "Add to page" at bounding box center [579, 249] width 28 height 7
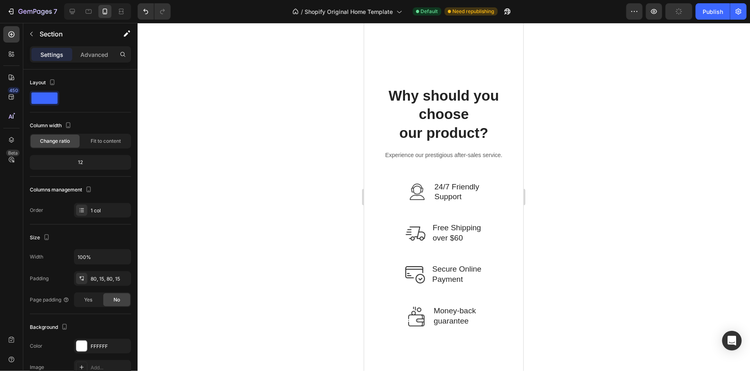
scroll to position [2112, 0]
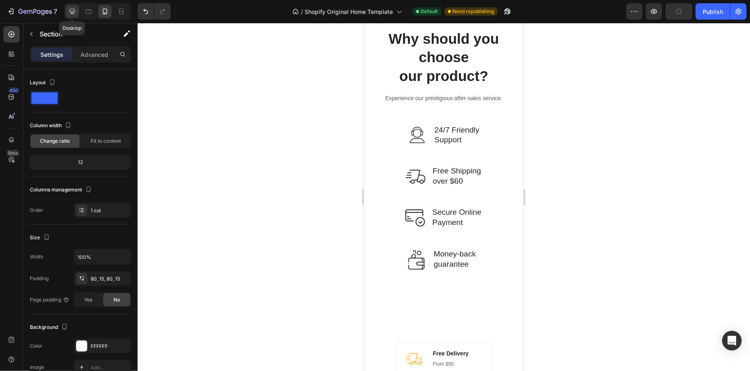
click at [76, 12] on icon at bounding box center [72, 11] width 8 height 8
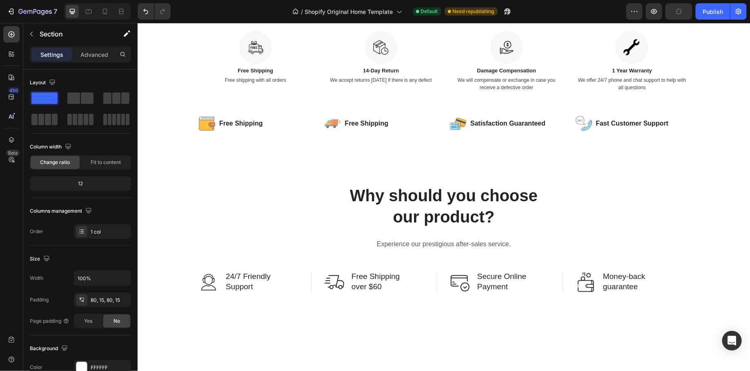
scroll to position [1900, 0]
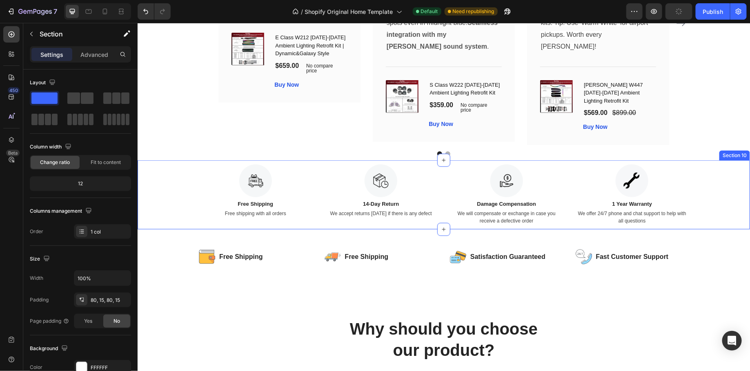
click at [453, 160] on div "Image Free Shipping Text Block Free shipping with all orders Text Image 14-Day …" at bounding box center [443, 194] width 613 height 69
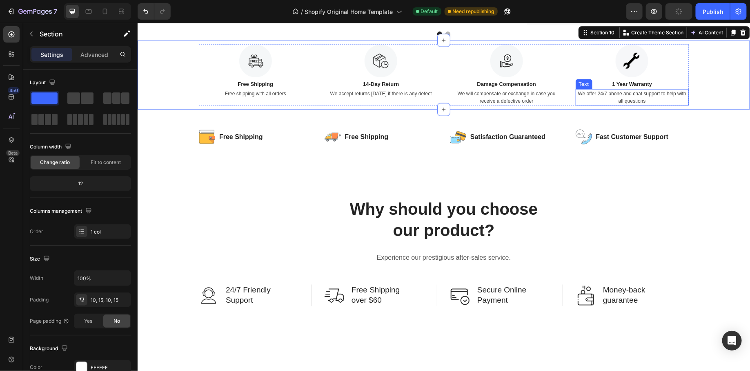
scroll to position [2020, 0]
click at [253, 56] on img at bounding box center [255, 60] width 33 height 33
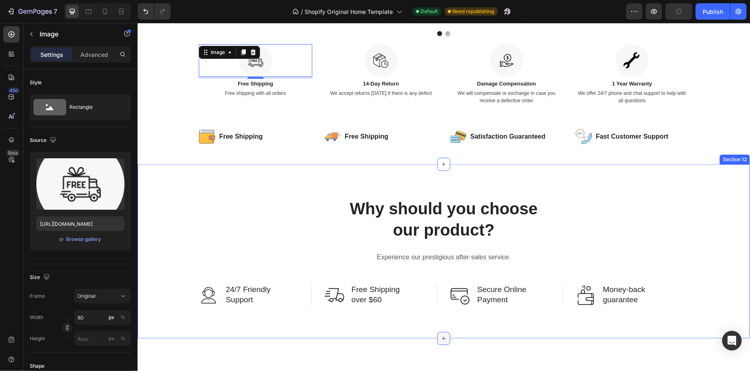
click at [446, 335] on icon at bounding box center [443, 338] width 7 height 7
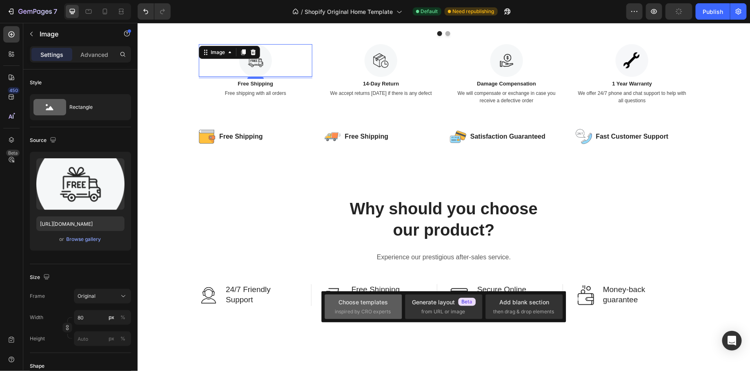
click at [372, 303] on div "Choose templates" at bounding box center [363, 301] width 49 height 9
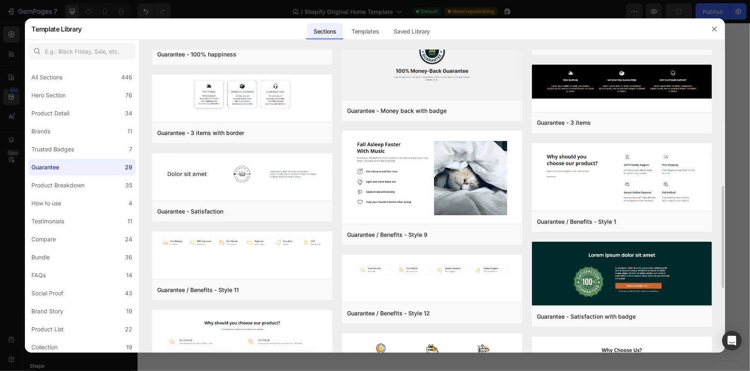
scroll to position [409, 0]
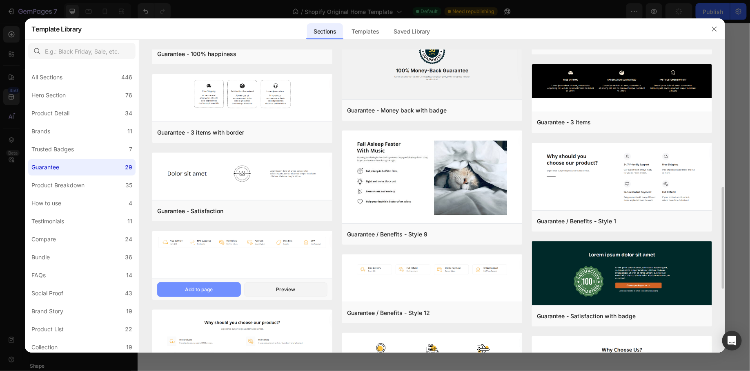
click at [217, 286] on button "Add to page" at bounding box center [198, 289] width 83 height 15
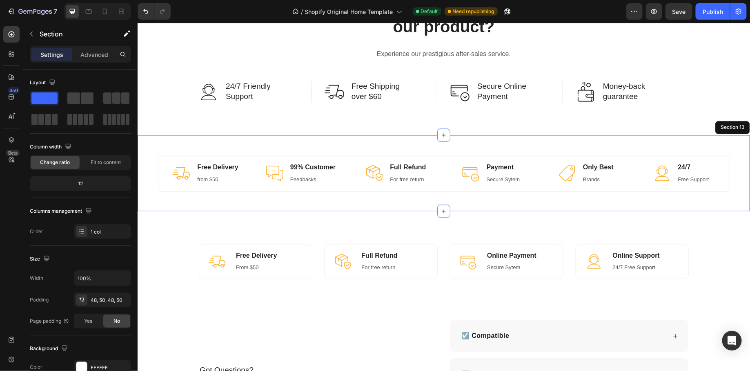
scroll to position [2218, 0]
click at [103, 14] on icon at bounding box center [105, 11] width 8 height 8
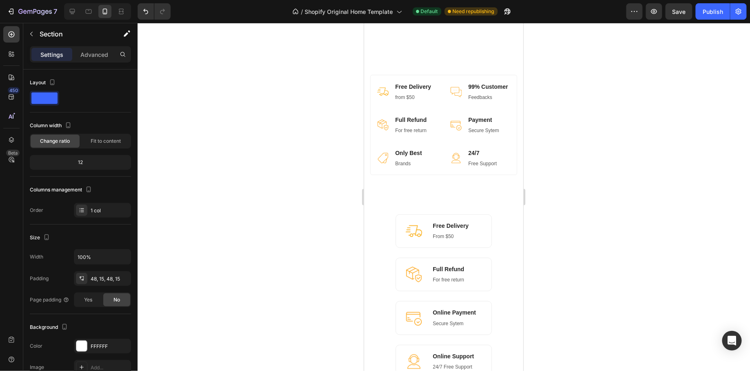
scroll to position [2390, 0]
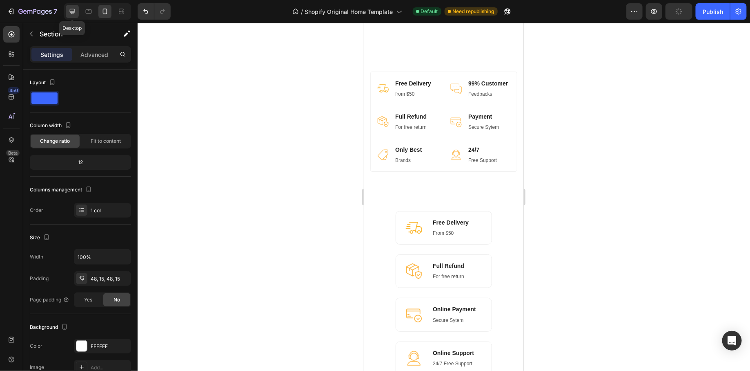
click at [75, 12] on icon at bounding box center [72, 11] width 8 height 8
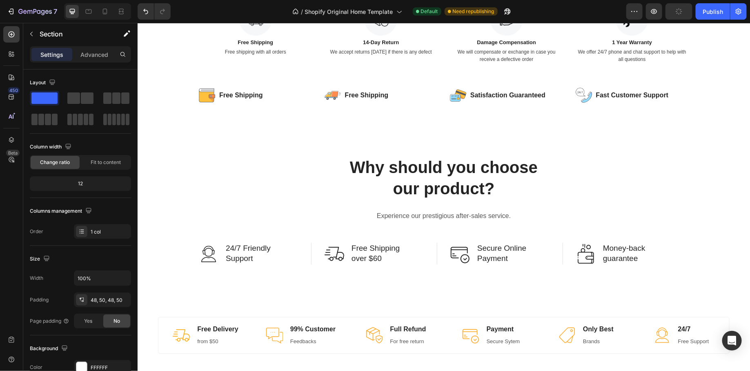
scroll to position [2098, 0]
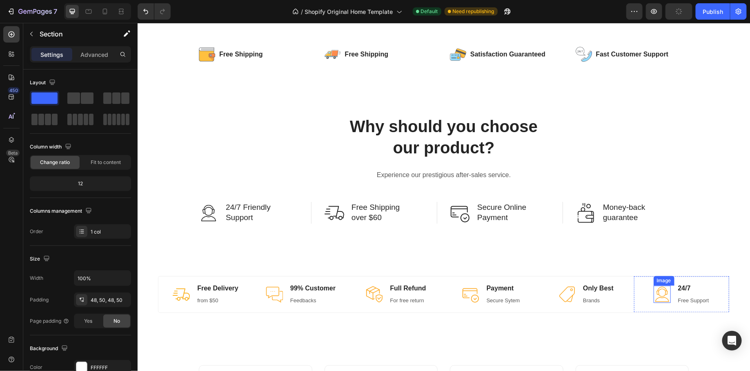
click at [657, 295] on img at bounding box center [662, 293] width 17 height 17
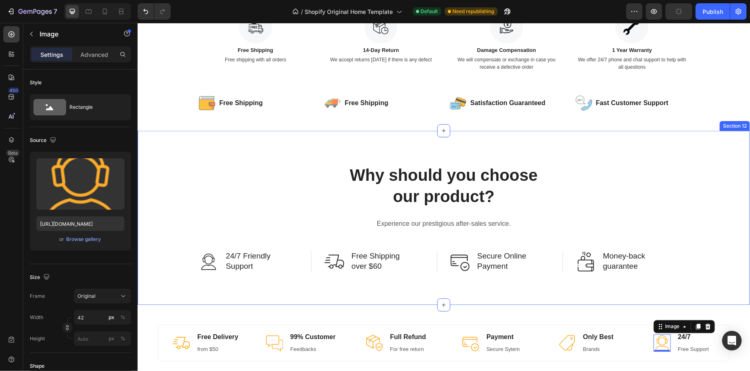
scroll to position [2054, 0]
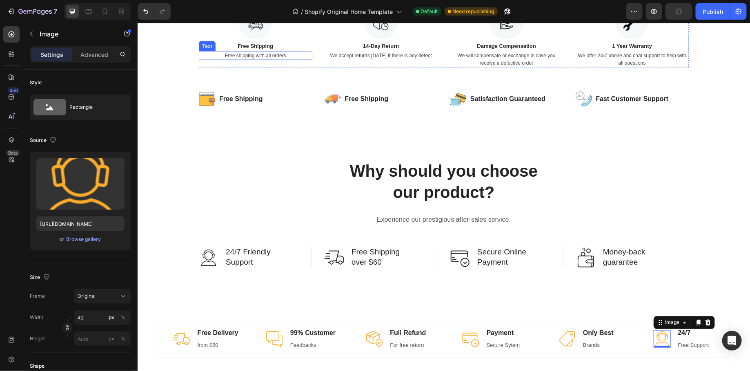
click at [260, 56] on p "Free shipping with all orders" at bounding box center [255, 54] width 112 height 7
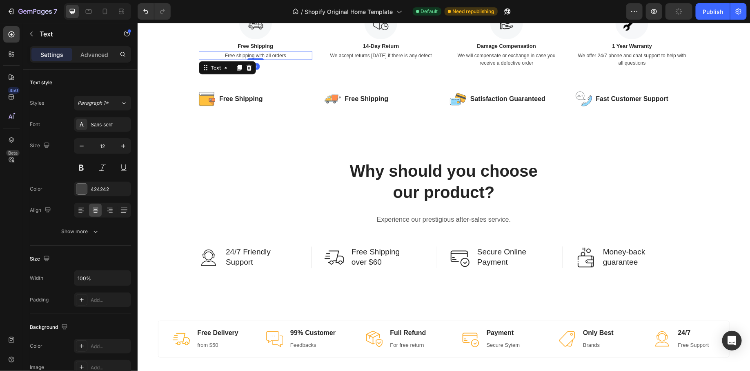
click at [260, 56] on p "Free shipping with all orders" at bounding box center [255, 54] width 112 height 7
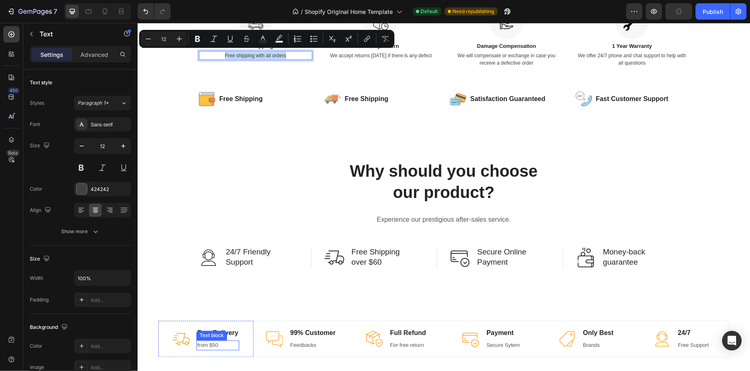
click at [212, 342] on p "from $50" at bounding box center [217, 345] width 41 height 8
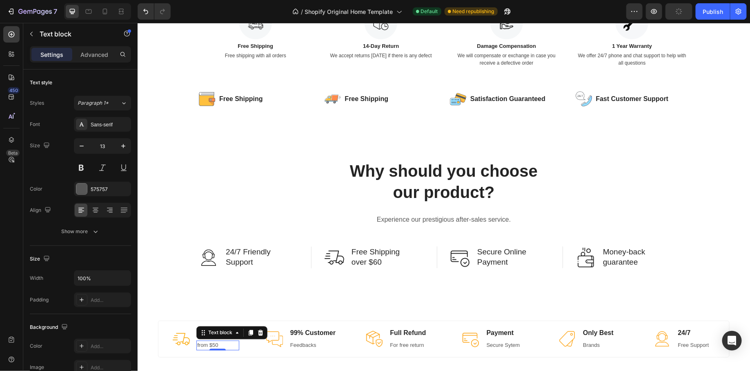
click at [212, 342] on p "from $50" at bounding box center [217, 345] width 41 height 8
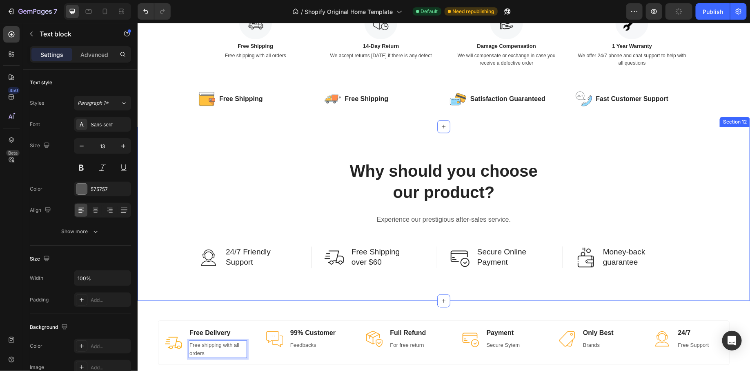
click at [263, 297] on div "Why should you choose our product? Heading Experience our prestigious after-sal…" at bounding box center [443, 213] width 613 height 174
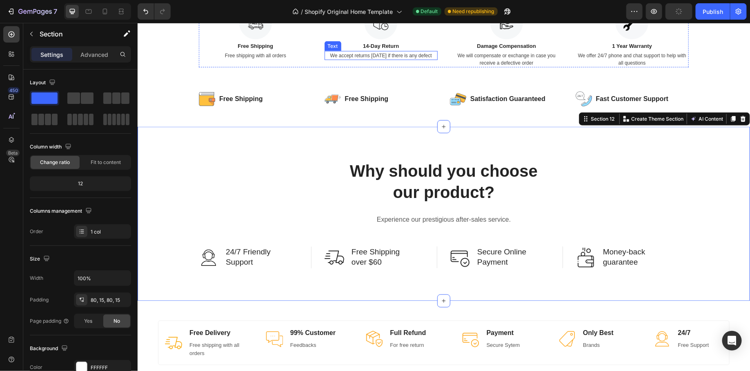
click at [390, 54] on p "We accept returns [DATE] if there is any defect" at bounding box center [381, 54] width 112 height 7
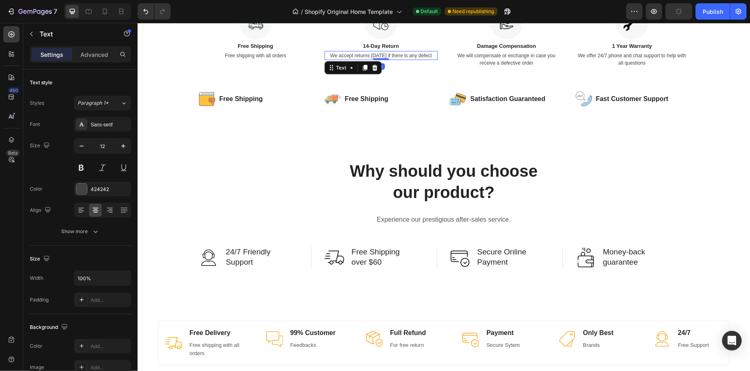
click at [390, 54] on p "We accept returns [DATE] if there is any defect" at bounding box center [381, 54] width 112 height 7
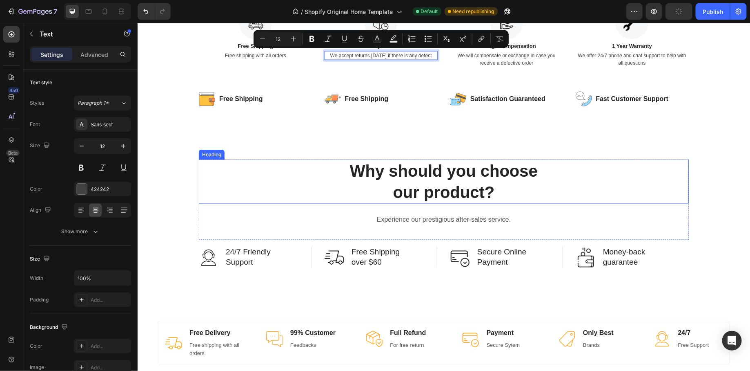
copy p "We accept returns [DATE] if there is any defect"
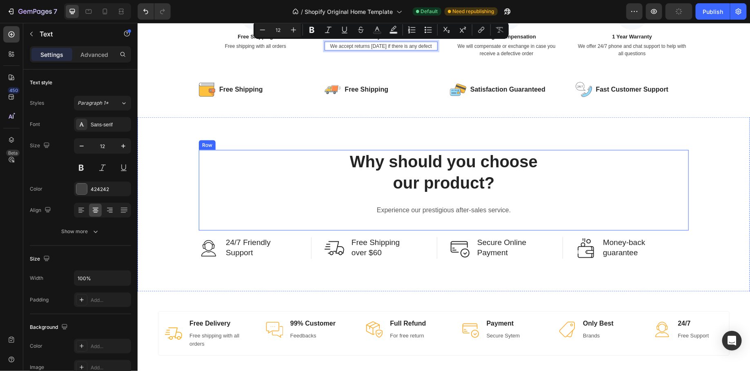
scroll to position [2065, 0]
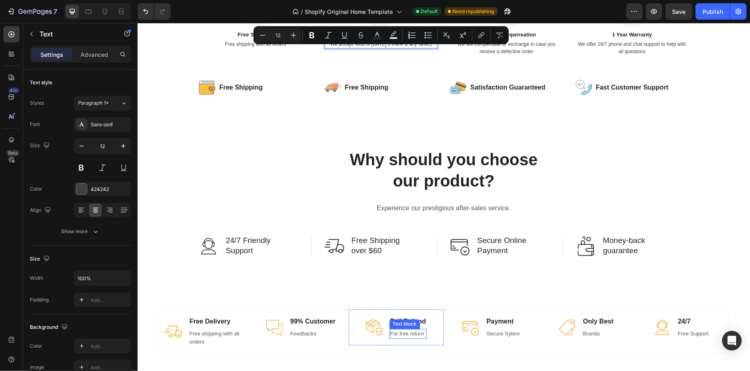
click at [404, 331] on p "For free return" at bounding box center [408, 333] width 36 height 8
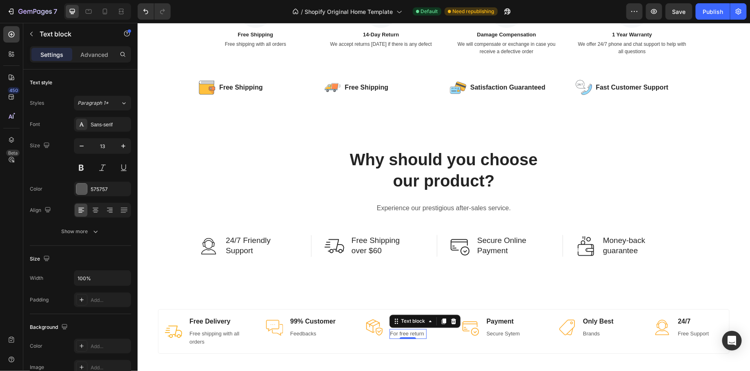
click at [404, 331] on p "For free return" at bounding box center [408, 333] width 36 height 8
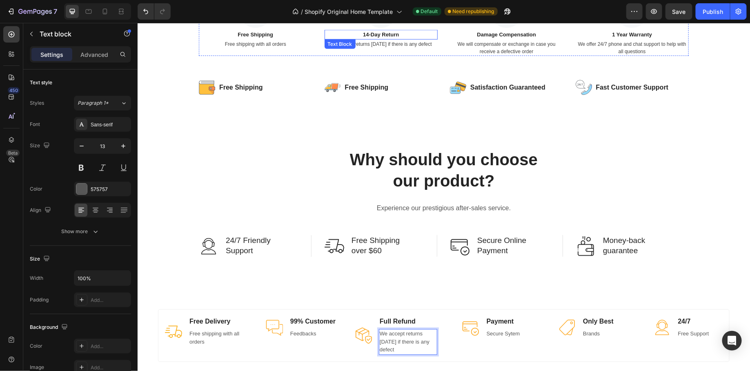
click at [384, 36] on p "14-Day Return" at bounding box center [381, 34] width 112 height 8
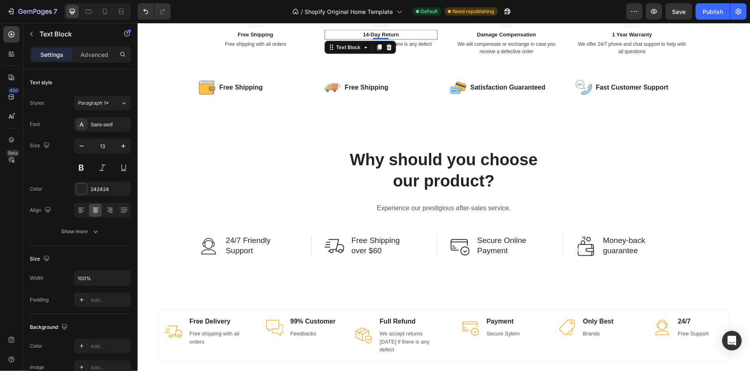
click at [384, 36] on p "14-Day Return" at bounding box center [381, 34] width 112 height 8
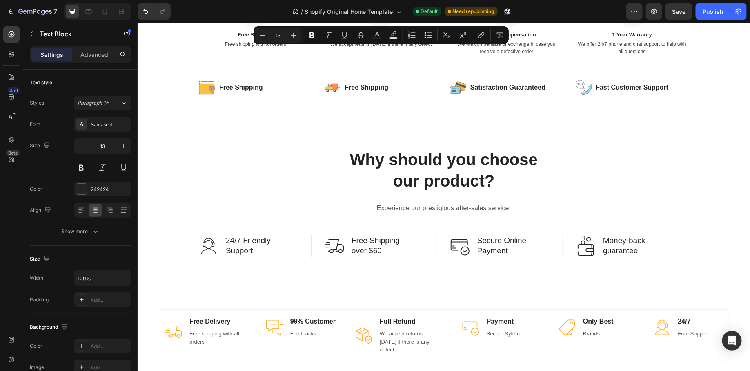
copy p "14-Day Return"
click at [395, 319] on p "Full Refund" at bounding box center [408, 321] width 57 height 10
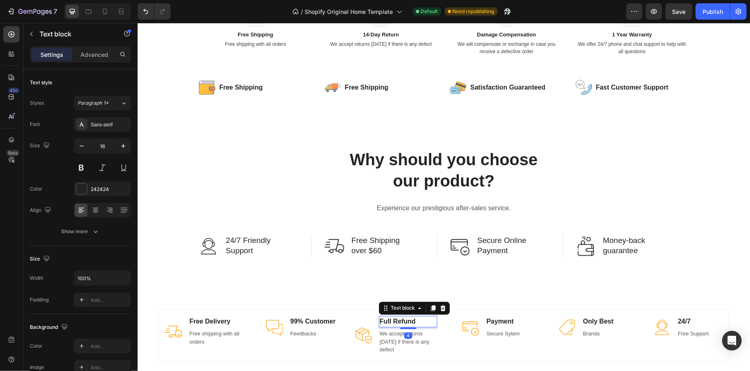
click at [395, 319] on p "Full Refund" at bounding box center [408, 321] width 57 height 10
click at [632, 342] on div "Image Only Best Text block Brands Text block Row" at bounding box center [586, 327] width 95 height 36
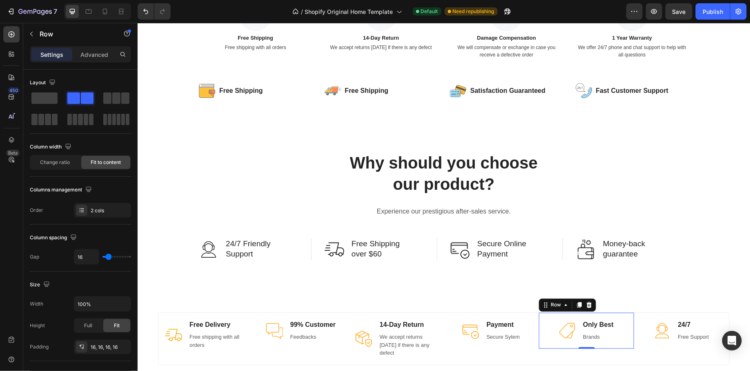
scroll to position [2068, 0]
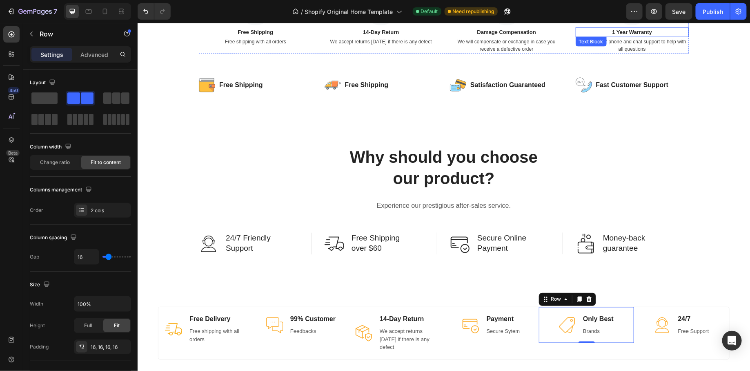
click at [639, 30] on p "1 Year Warranty" at bounding box center [632, 32] width 112 height 8
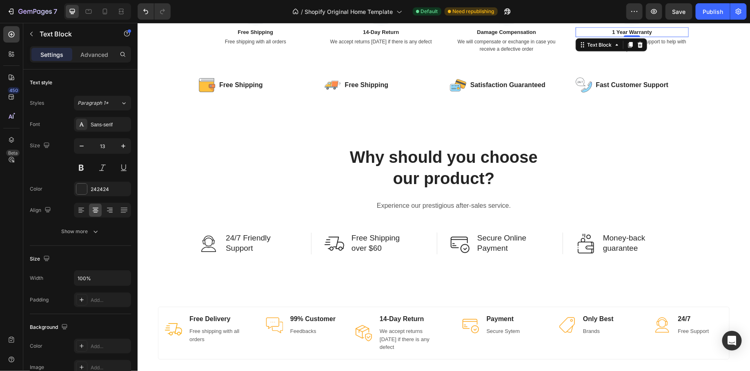
click at [639, 30] on p "1 Year Warranty" at bounding box center [632, 32] width 112 height 8
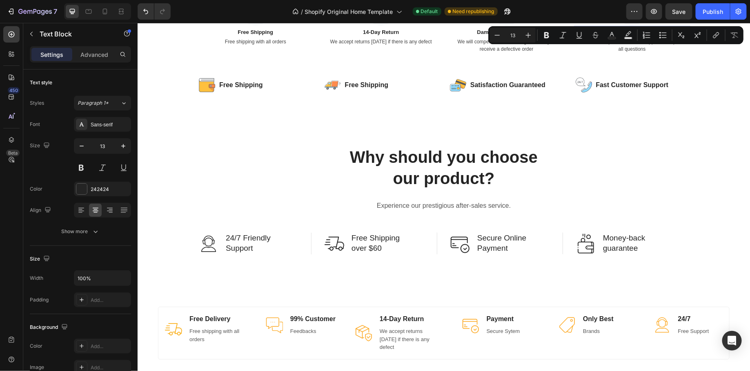
copy p "1 Year Warranty"
click at [683, 316] on p "24/7" at bounding box center [693, 319] width 31 height 10
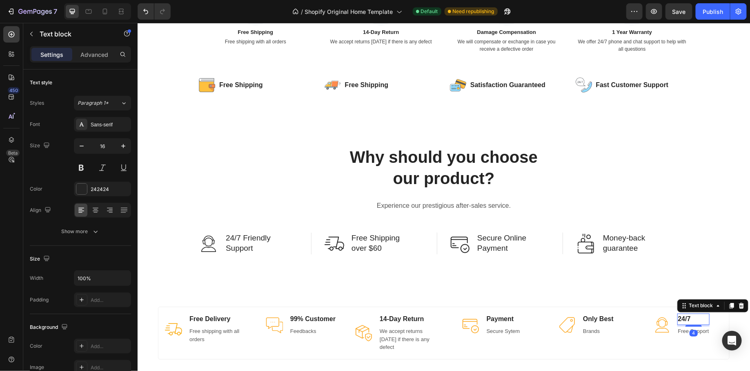
click at [683, 316] on p "24/7" at bounding box center [693, 319] width 31 height 10
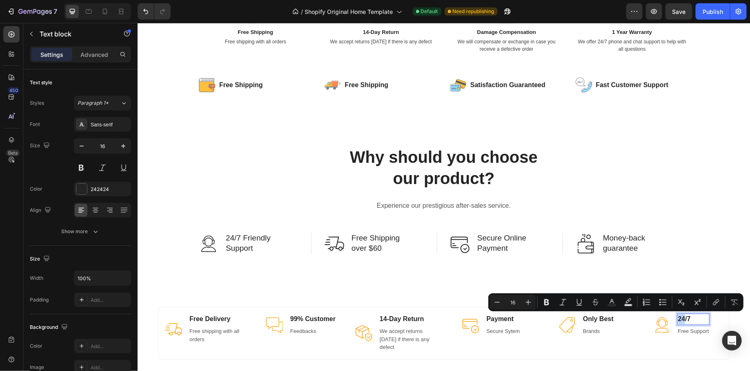
click at [696, 317] on p "24/7" at bounding box center [693, 319] width 31 height 10
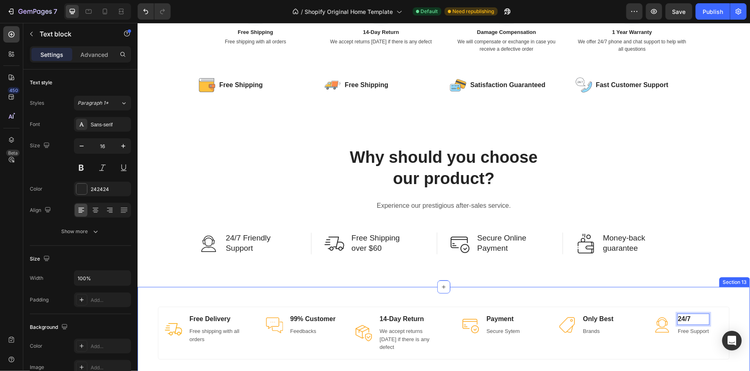
click at [700, 292] on div "Image Free Delivery Text block Free shipping with all orders Text block Row Ima…" at bounding box center [443, 332] width 613 height 92
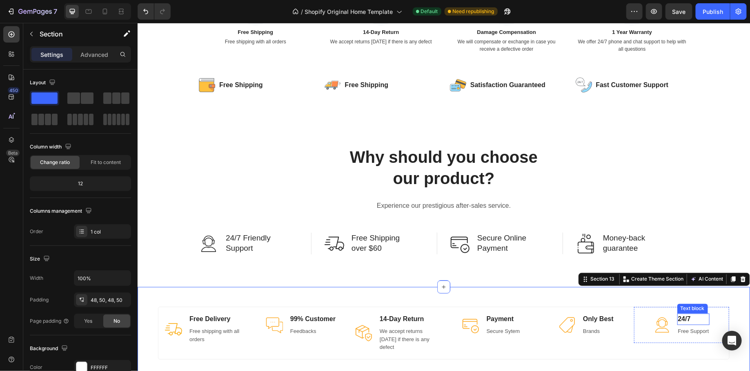
click at [687, 318] on p "24/7" at bounding box center [693, 319] width 31 height 10
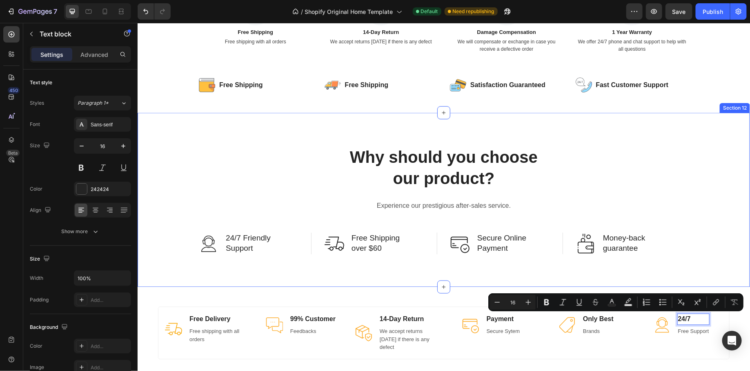
click at [696, 280] on div "Why should you choose our product? Heading Experience our prestigious after-sal…" at bounding box center [443, 199] width 613 height 174
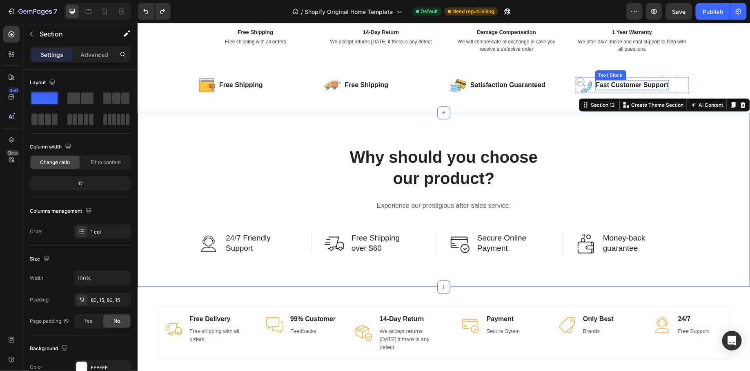
click at [616, 81] on p "Fast Customer Support" at bounding box center [632, 84] width 73 height 9
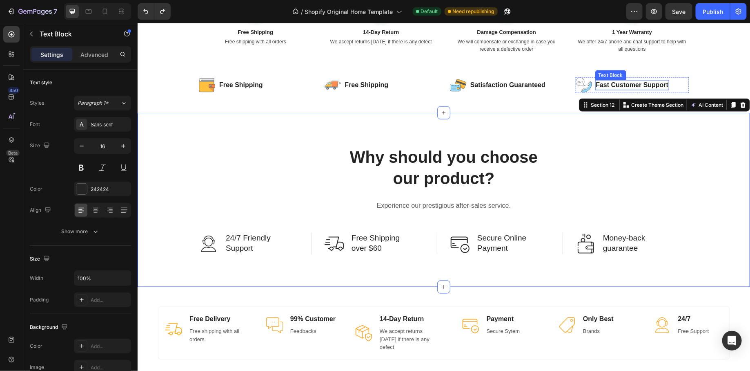
click at [616, 81] on p "Fast Customer Support" at bounding box center [632, 84] width 73 height 9
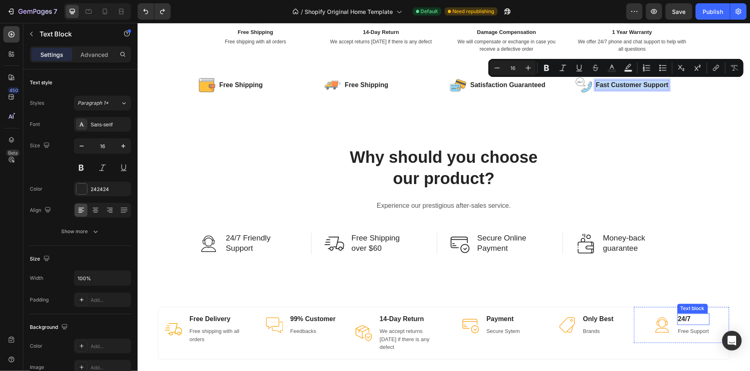
click at [686, 317] on p "24/7" at bounding box center [693, 319] width 31 height 10
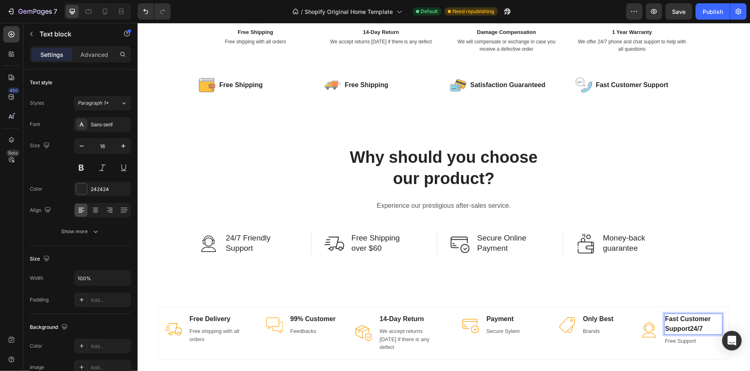
click at [706, 326] on p "Fast Customer Support24/7" at bounding box center [693, 324] width 57 height 20
click at [700, 289] on div "Image Free Delivery Text block Free shipping with all orders Text block Row Ima…" at bounding box center [443, 332] width 613 height 92
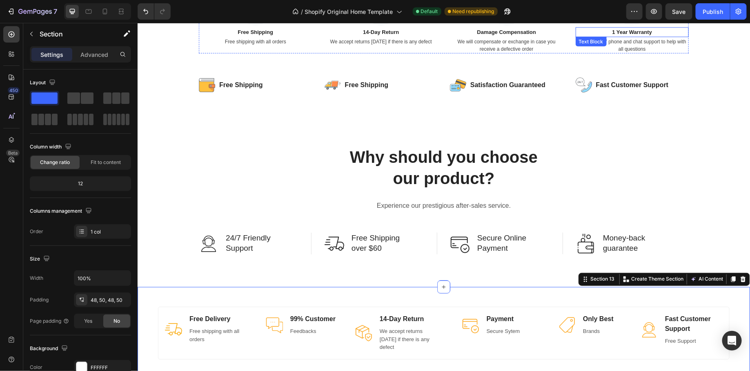
click at [634, 29] on p "1 Year Warranty" at bounding box center [632, 32] width 112 height 8
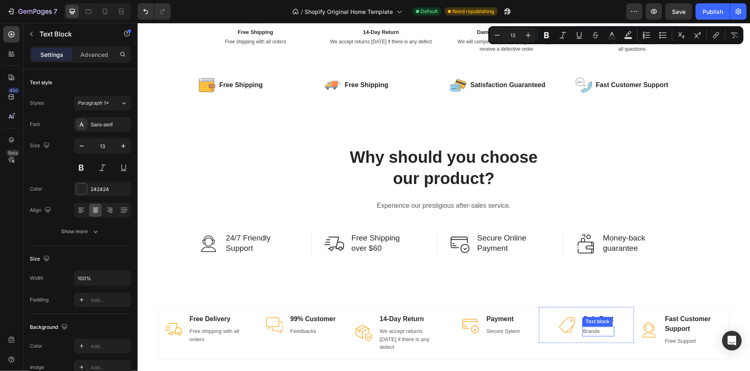
click at [596, 330] on p "Brands" at bounding box center [598, 331] width 31 height 8
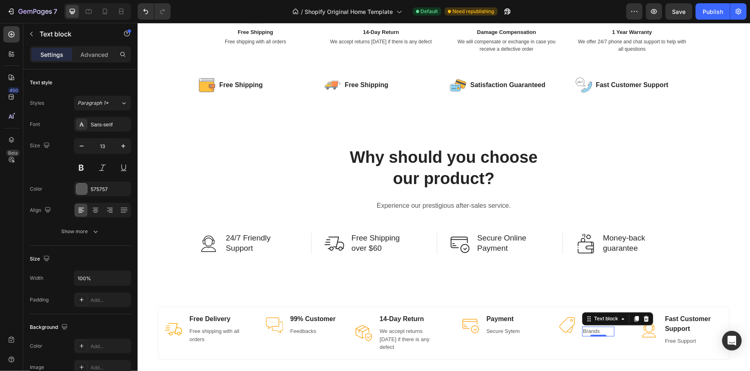
click at [596, 330] on p "Brands" at bounding box center [598, 331] width 31 height 8
click at [580, 330] on p "1 Year Warranty" at bounding box center [598, 331] width 38 height 8
click at [307, 328] on p "Feedbacks" at bounding box center [312, 331] width 45 height 8
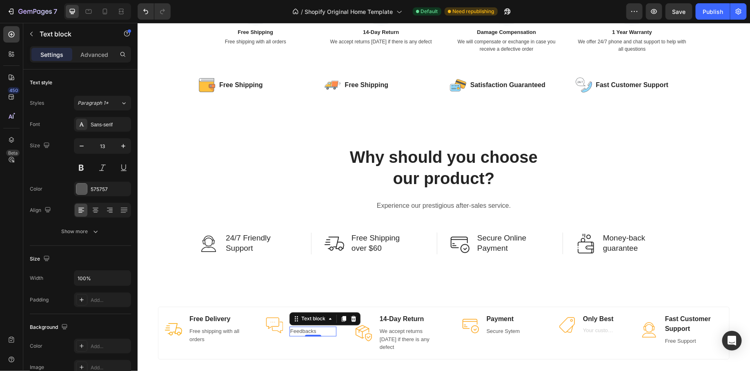
click at [298, 330] on p "Feedbacks" at bounding box center [312, 331] width 45 height 8
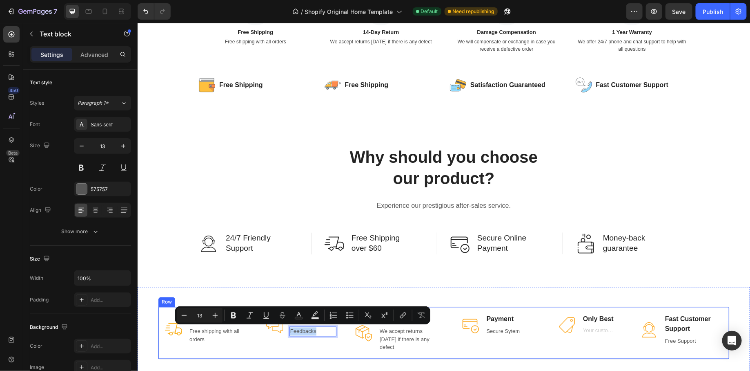
click at [299, 357] on div "Image 99% Customer Text block Feedbacks Text block 0 Row" at bounding box center [300, 332] width 95 height 52
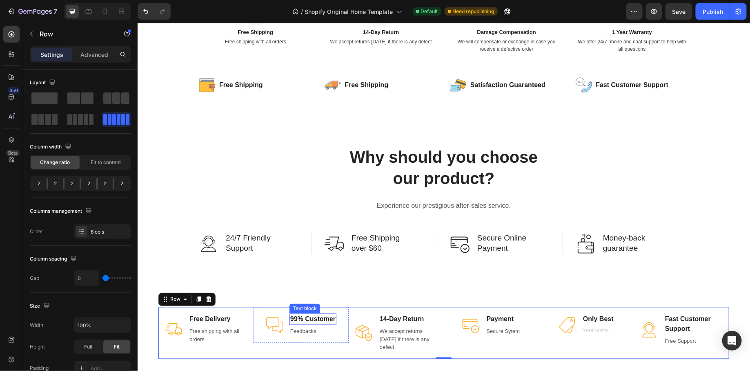
click at [299, 319] on p "99% Customer" at bounding box center [312, 319] width 45 height 10
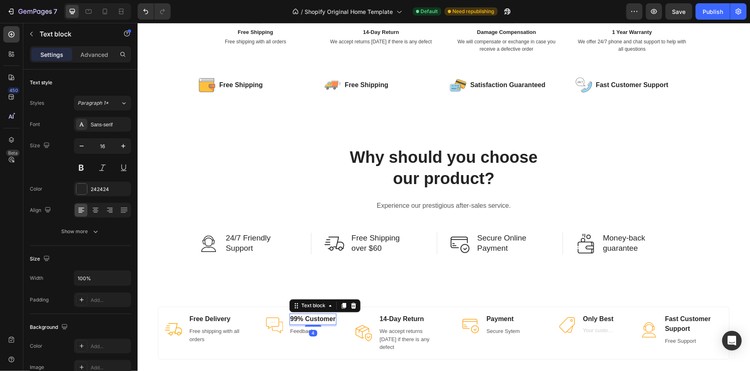
click at [299, 319] on p "99% Customer" at bounding box center [312, 319] width 45 height 10
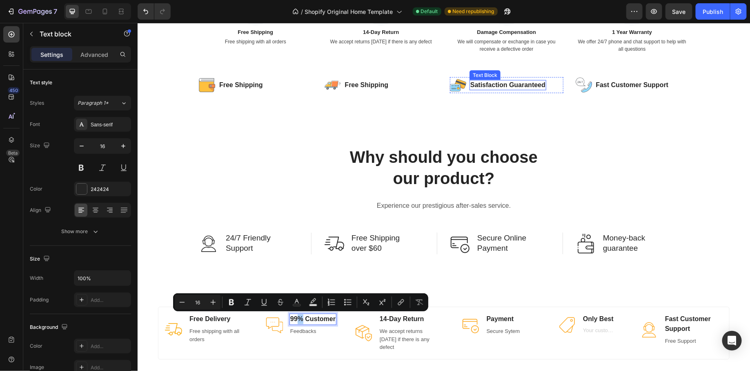
click at [496, 87] on p "Satisfaction Guaranteed" at bounding box center [507, 84] width 75 height 9
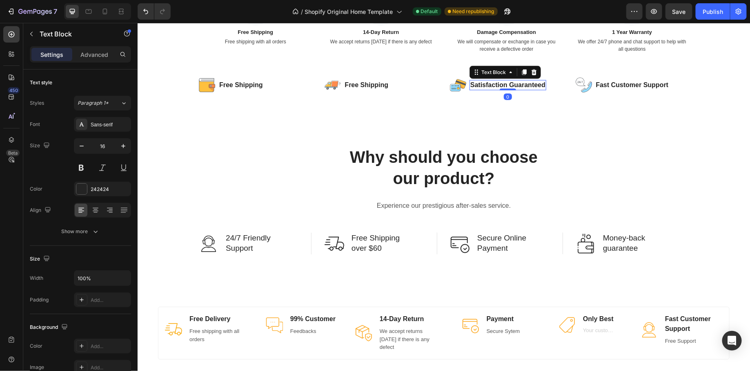
click at [496, 87] on p "Satisfaction Guaranteed" at bounding box center [507, 84] width 75 height 9
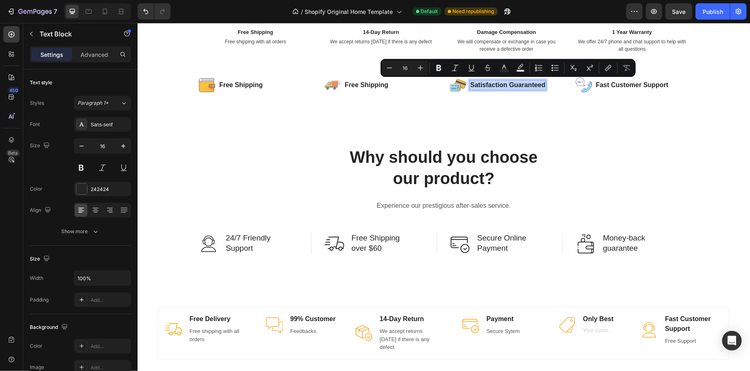
copy p "Satisfaction Guaranteed"
click at [294, 318] on p "99% Customer" at bounding box center [312, 319] width 45 height 10
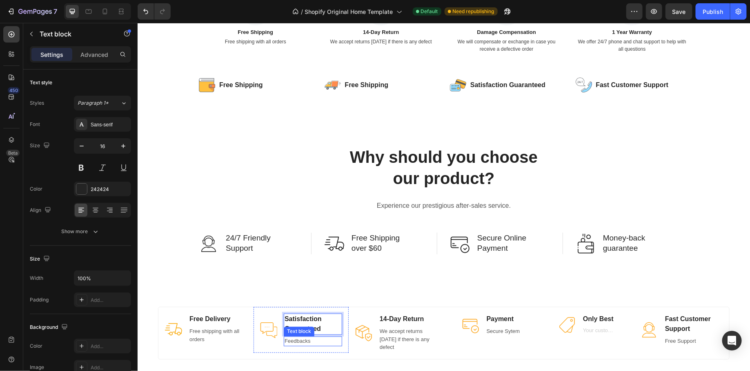
click at [296, 339] on p "Feedbacks" at bounding box center [312, 341] width 57 height 8
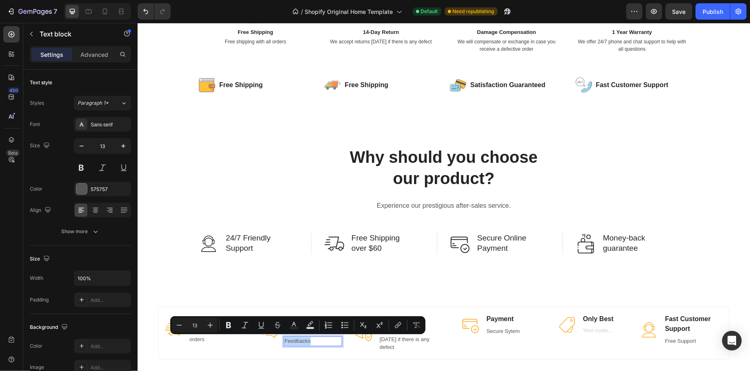
click at [296, 339] on p "Feedbacks" at bounding box center [312, 341] width 57 height 8
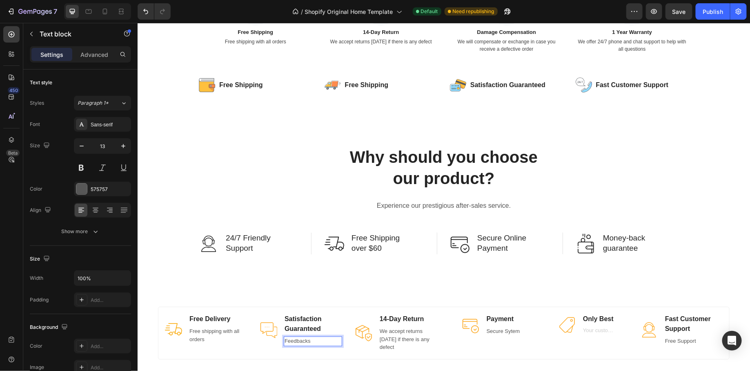
click at [284, 342] on p "Feedbacks" at bounding box center [312, 341] width 57 height 8
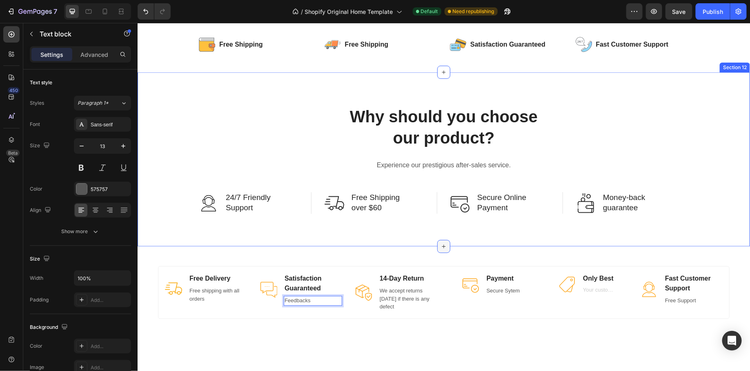
click at [442, 246] on icon at bounding box center [443, 246] width 7 height 7
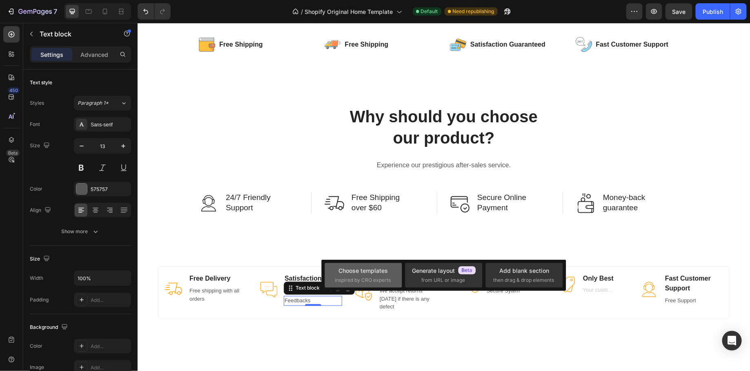
click at [373, 272] on div "Choose templates" at bounding box center [363, 270] width 49 height 9
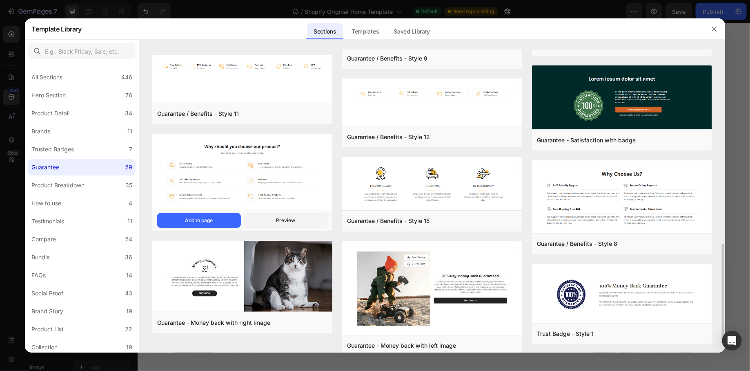
scroll to position [583, 0]
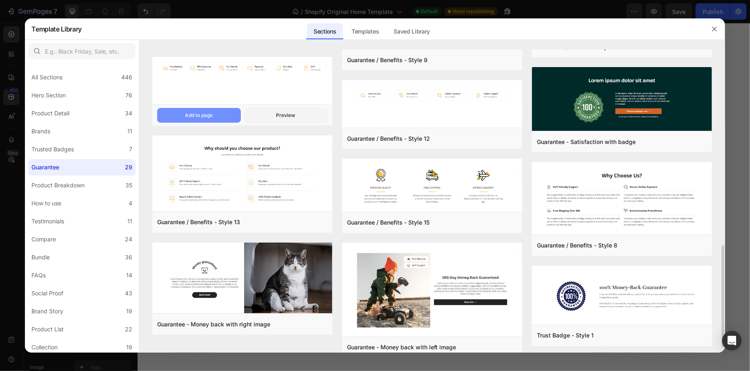
click at [230, 117] on button "Add to page" at bounding box center [198, 115] width 83 height 15
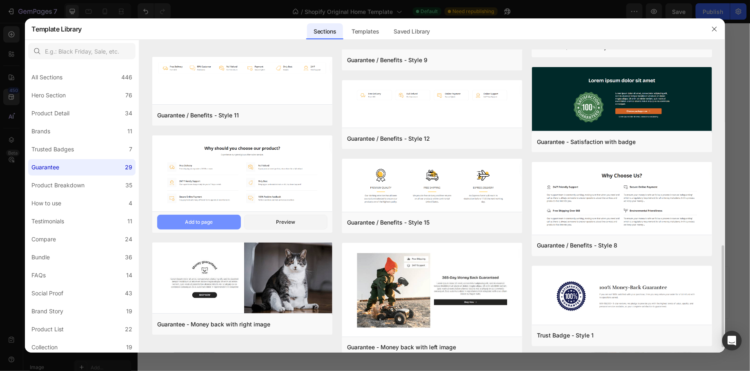
click at [221, 219] on button "Add to page" at bounding box center [198, 221] width 83 height 15
click at [712, 26] on icon "button" at bounding box center [715, 29] width 7 height 7
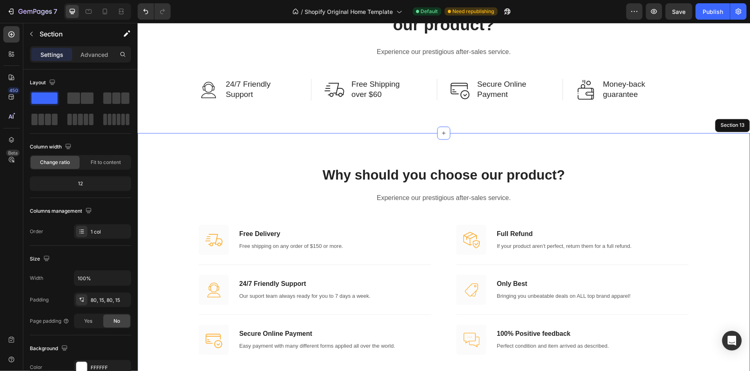
scroll to position [2300, 0]
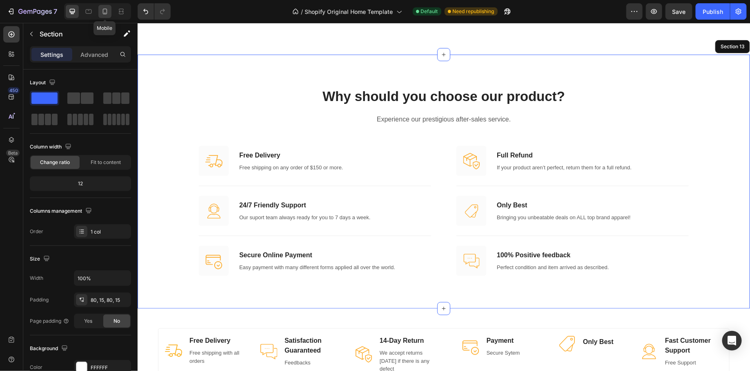
click at [109, 9] on div at bounding box center [104, 11] width 13 height 13
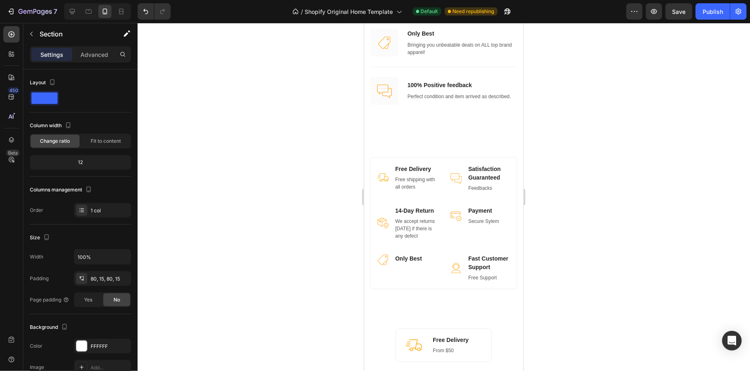
scroll to position [2683, 0]
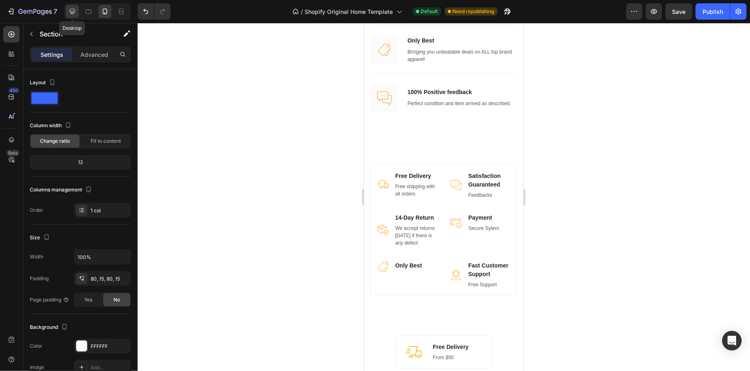
click at [76, 8] on div at bounding box center [72, 11] width 13 height 13
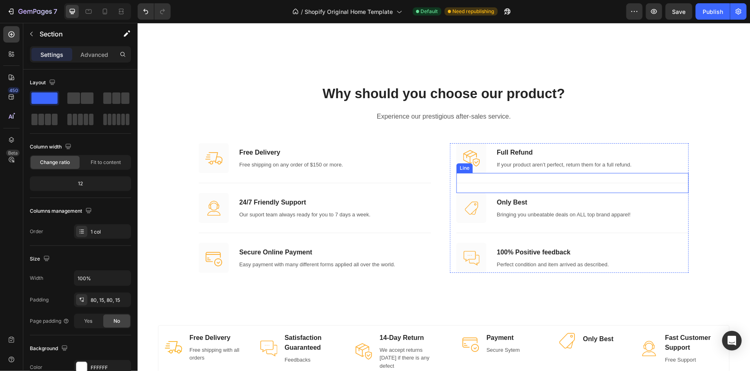
scroll to position [2712, 0]
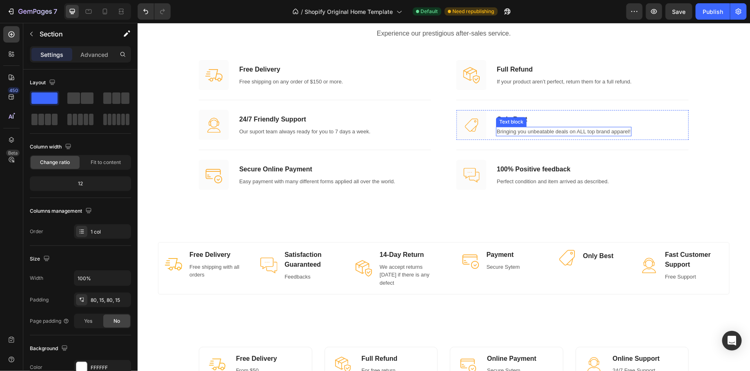
click at [566, 129] on p "Bringing you unbeatable deals on ALL top brand apparel!" at bounding box center [564, 131] width 134 height 8
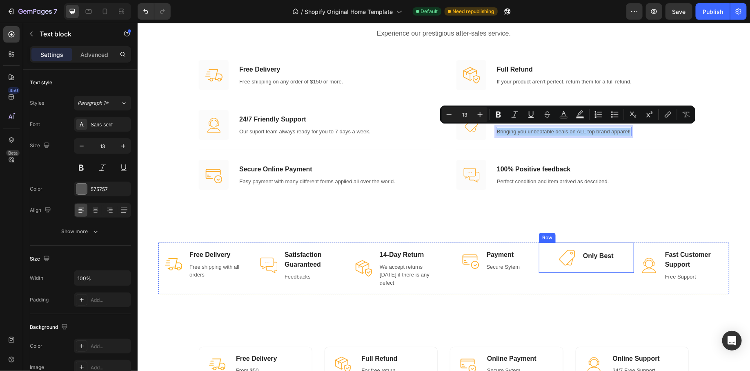
click at [590, 267] on div "Image Only Best Text block Text block Row" at bounding box center [586, 257] width 95 height 30
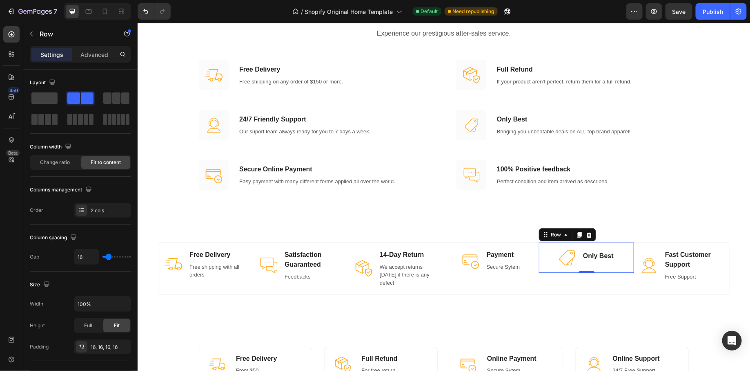
click at [590, 267] on div "Image Only Best Text block Text block Row 0" at bounding box center [586, 257] width 95 height 30
click at [592, 265] on div "Image Only Best Text block Text block Row 0" at bounding box center [586, 257] width 95 height 30
click at [585, 263] on div at bounding box center [598, 264] width 32 height 2
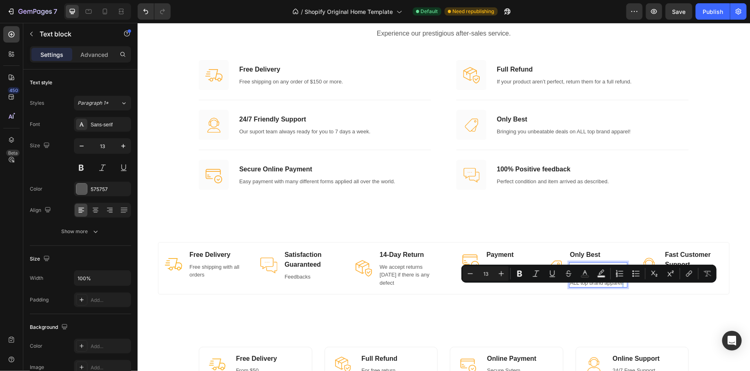
drag, startPoint x: 595, startPoint y: 288, endPoint x: 588, endPoint y: 288, distance: 6.5
click at [588, 286] on p "Bringing you unbeatable deals on ALL top brand apparel!" at bounding box center [598, 274] width 57 height 24
click at [579, 312] on div "Image Free Delivery Text block Free shipping with all orders Text block Row Ima…" at bounding box center [443, 268] width 613 height 92
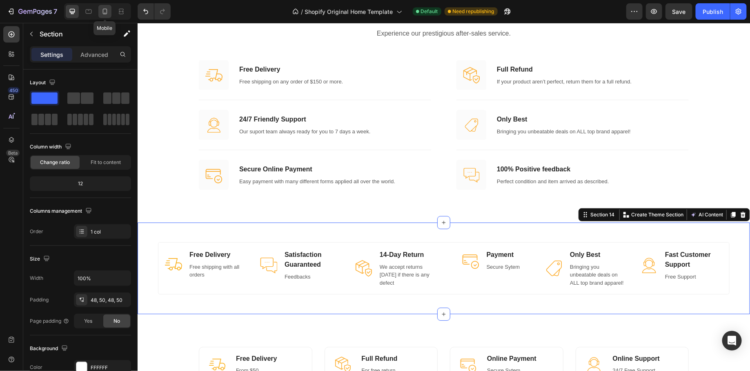
click at [106, 10] on icon at bounding box center [105, 11] width 8 height 8
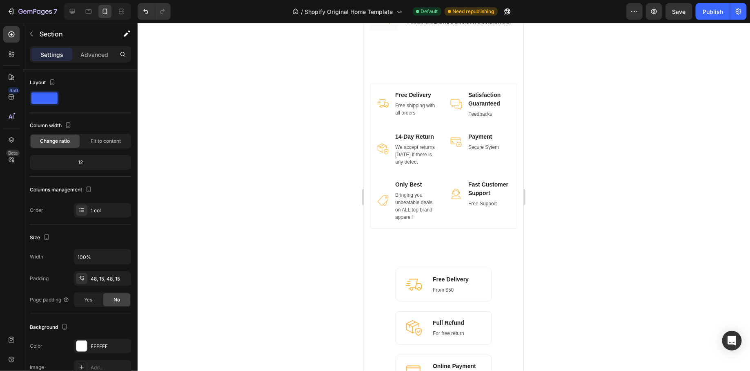
scroll to position [2775, 0]
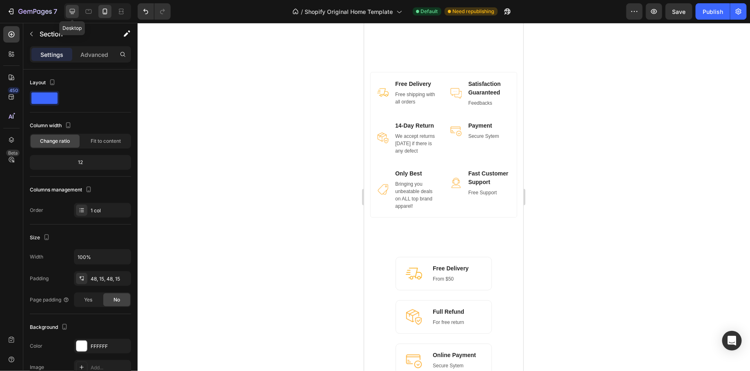
click at [71, 12] on icon at bounding box center [72, 11] width 5 height 5
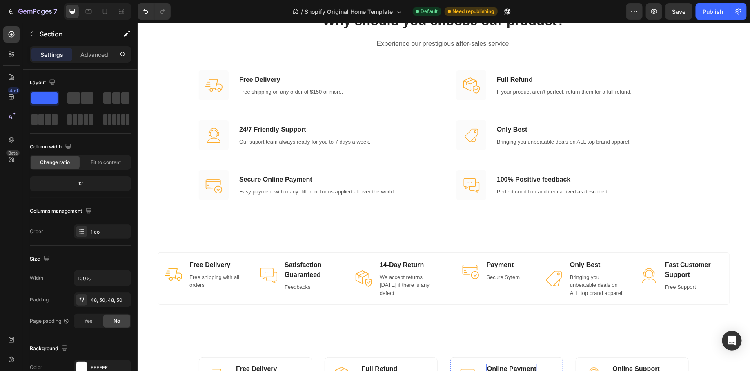
scroll to position [2852, 0]
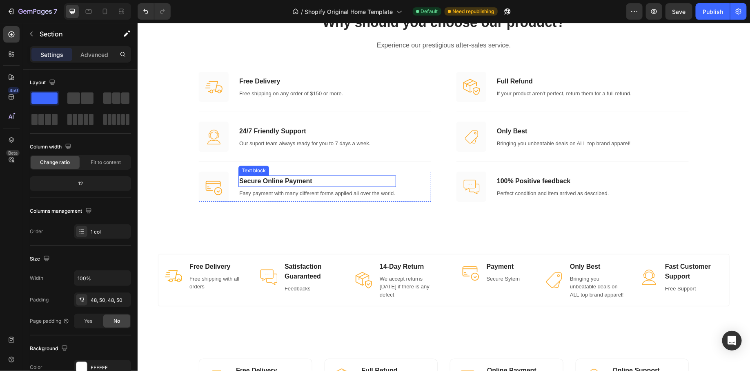
click at [284, 178] on p "Secure Online Payment" at bounding box center [317, 181] width 156 height 10
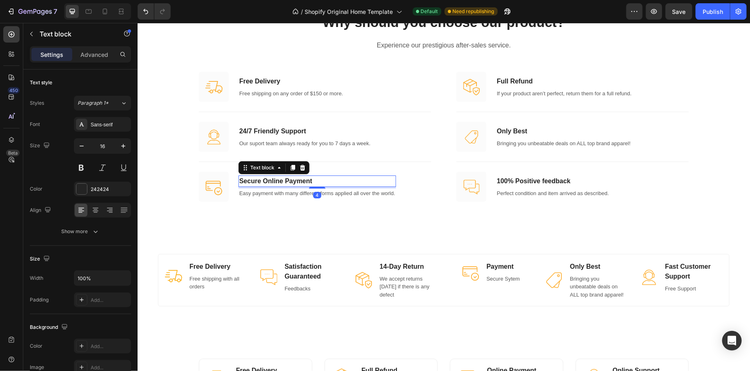
click at [284, 178] on p "Secure Online Payment" at bounding box center [317, 181] width 156 height 10
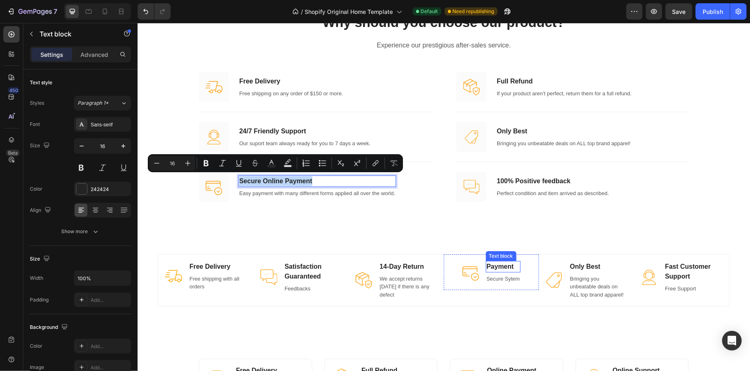
click at [491, 267] on p "Payment" at bounding box center [503, 266] width 33 height 10
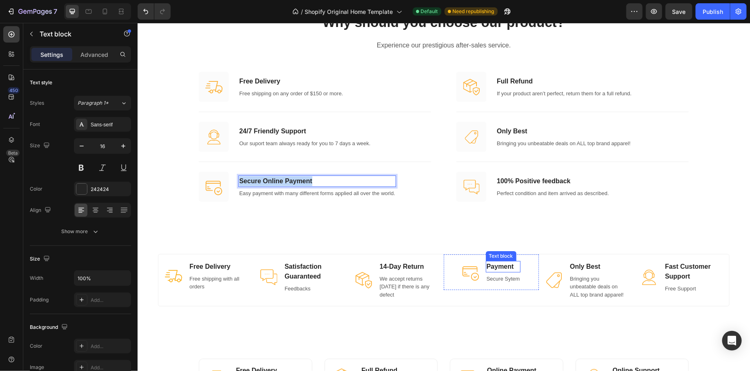
click at [491, 267] on p "Payment" at bounding box center [503, 266] width 33 height 10
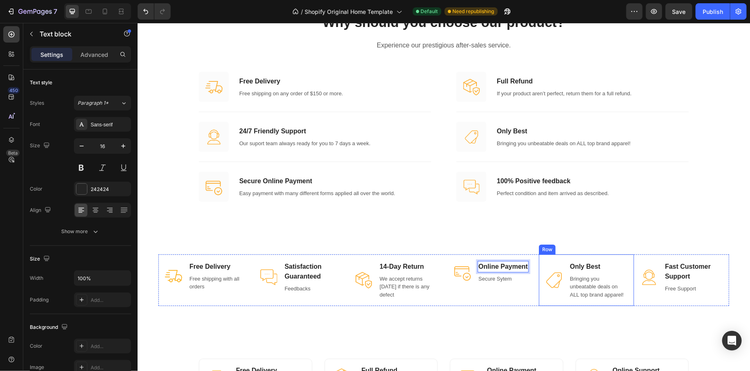
click at [547, 245] on div "Row" at bounding box center [546, 248] width 13 height 7
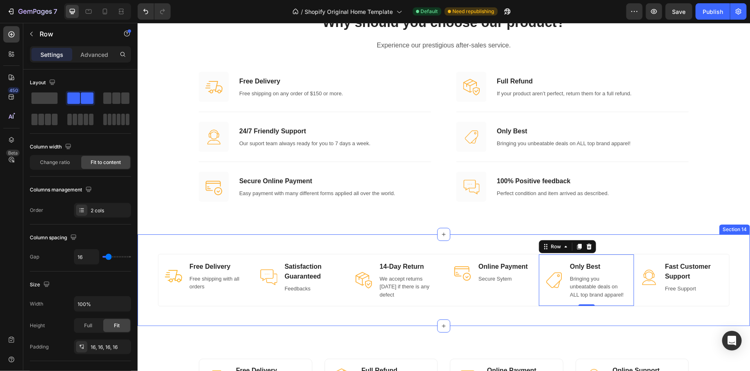
click at [505, 241] on div "Image Free Delivery Text block Free shipping with all orders Text block Row Ima…" at bounding box center [443, 280] width 613 height 92
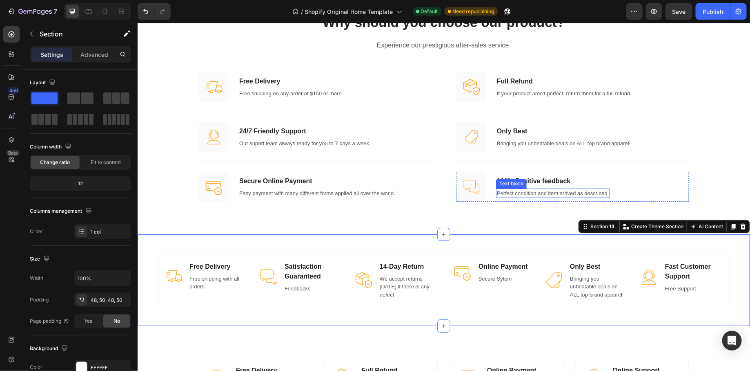
click at [535, 191] on p "Perfect condition and item arrived as described." at bounding box center [553, 193] width 112 height 8
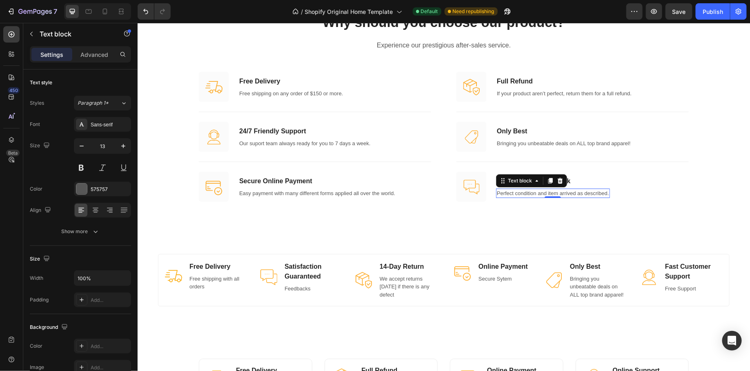
click at [535, 191] on p "Perfect condition and item arrived as described." at bounding box center [553, 193] width 112 height 8
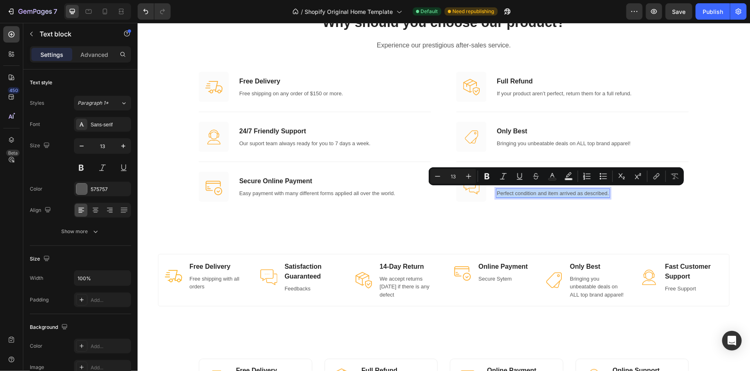
copy p "Perfect condition and item arrived as described."
click at [299, 288] on p "Feedbacks" at bounding box center [312, 288] width 57 height 8
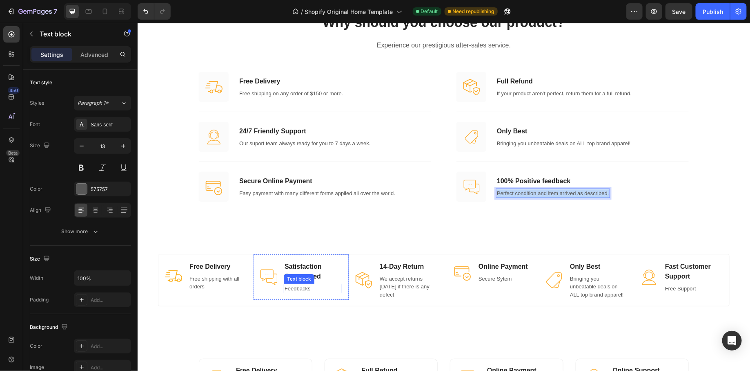
click at [299, 288] on p "Feedbacks" at bounding box center [312, 288] width 57 height 8
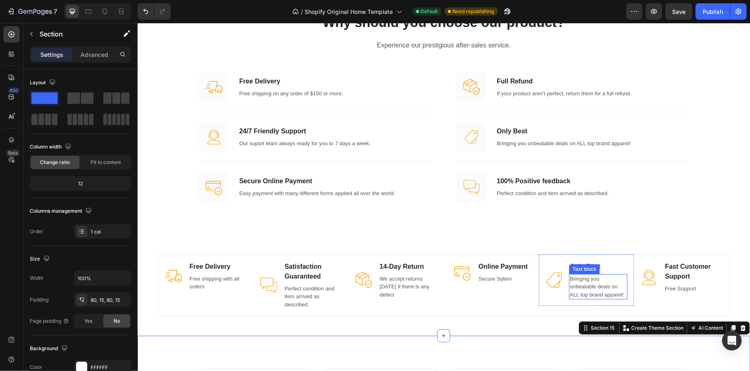
click at [594, 298] on p "Bringing you unbeatable deals on ALL top brand apparel!" at bounding box center [598, 286] width 57 height 24
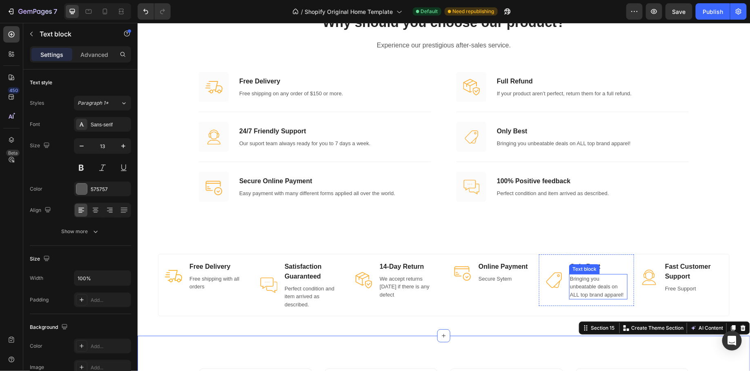
click at [594, 298] on p "Bringing you unbeatable deals on ALL top brand apparel!" at bounding box center [598, 286] width 57 height 24
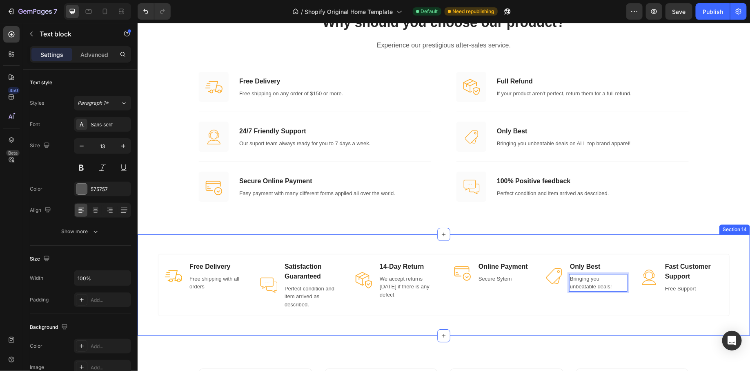
click at [601, 234] on div "Image Free Delivery Text block Free shipping with all orders Text block Row Ima…" at bounding box center [443, 285] width 613 height 102
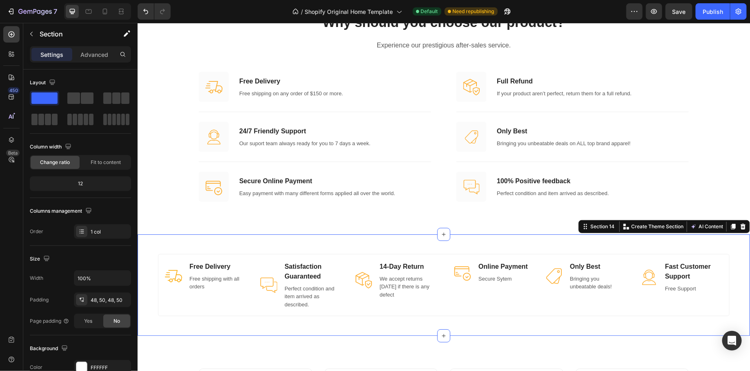
click at [108, 18] on div at bounding box center [97, 11] width 67 height 16
click at [108, 16] on div at bounding box center [104, 11] width 13 height 13
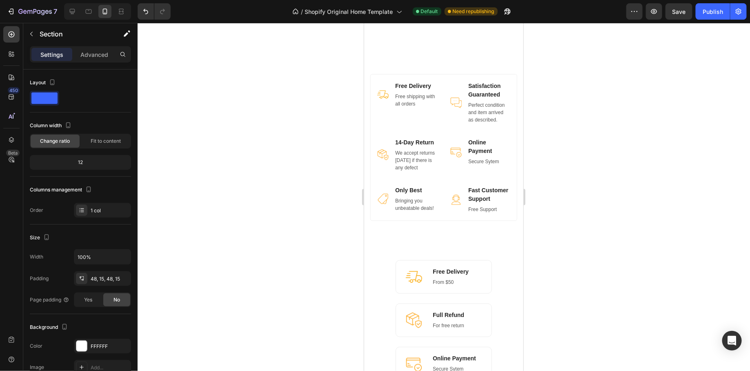
scroll to position [2775, 0]
click at [75, 13] on icon at bounding box center [72, 11] width 8 height 8
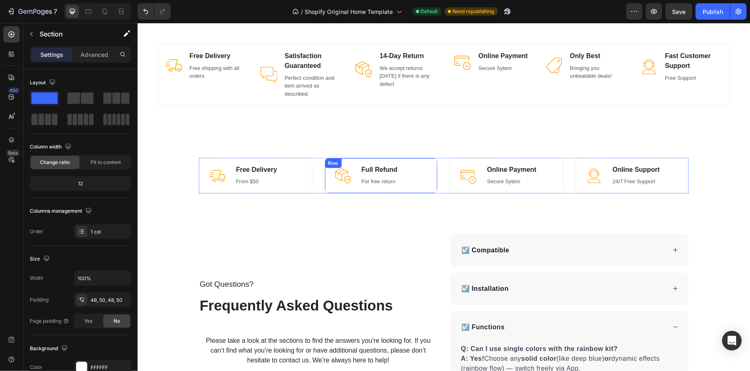
scroll to position [3034, 0]
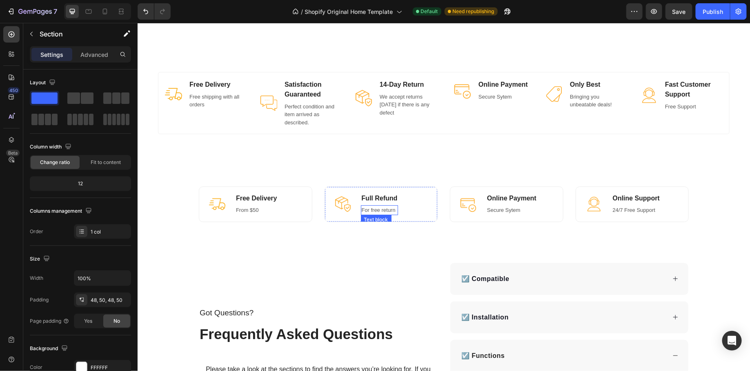
click at [393, 183] on div "Image Free Delivery Heading From $50 Text block Row Image Full Refund Heading F…" at bounding box center [443, 203] width 613 height 100
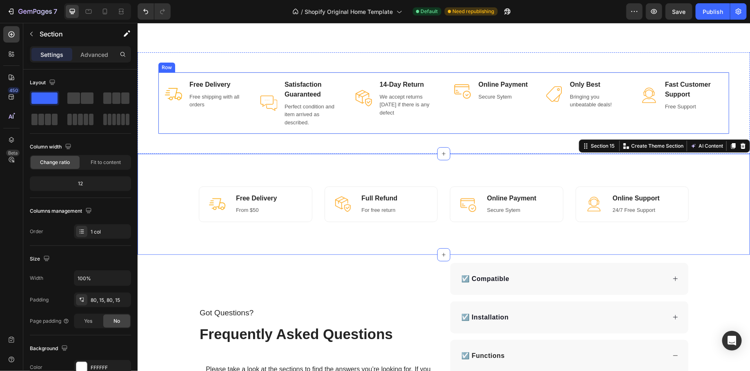
click at [403, 123] on div "Image 14-Day Return Text block We accept returns within 14 days if there is any…" at bounding box center [395, 103] width 95 height 62
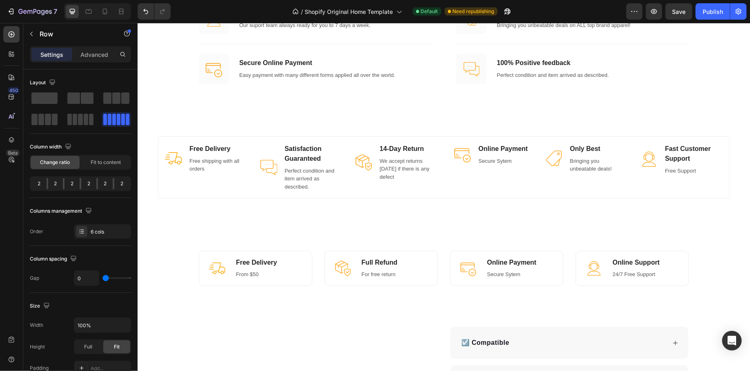
scroll to position [2766, 0]
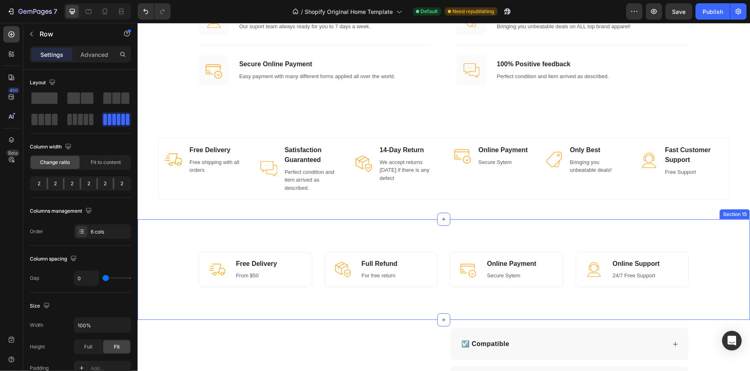
click at [429, 231] on div "Image Free Delivery Heading From $50 Text block Row Image Full Refund Heading F…" at bounding box center [443, 269] width 613 height 100
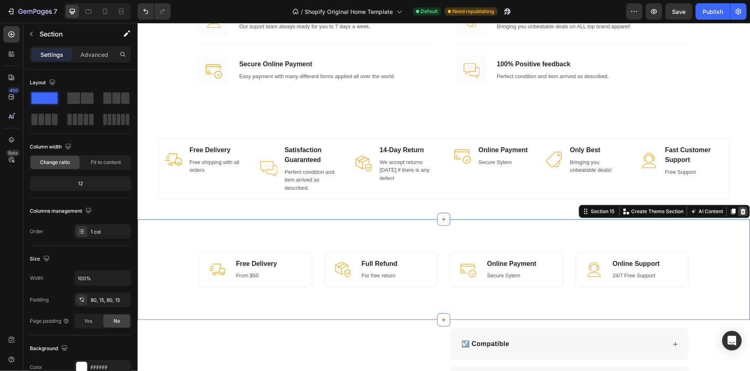
click at [742, 211] on icon at bounding box center [743, 211] width 5 height 6
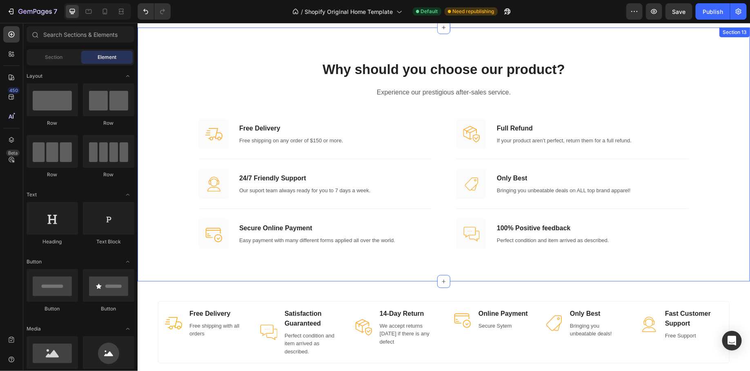
scroll to position [2583, 0]
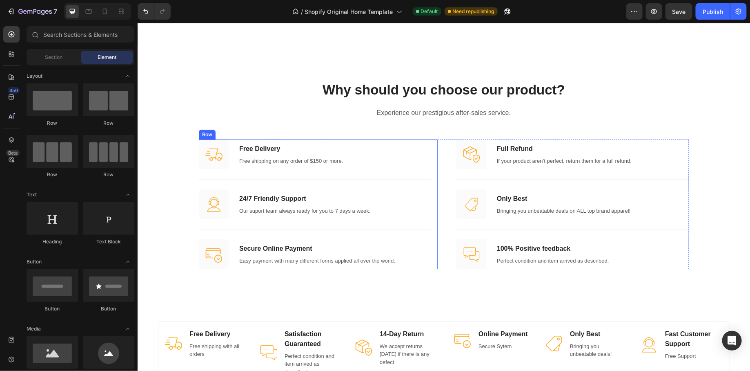
click at [437, 145] on div "Image Free Delivery Text block Free shipping on any order of $150 or more. Text…" at bounding box center [318, 203] width 239 height 129
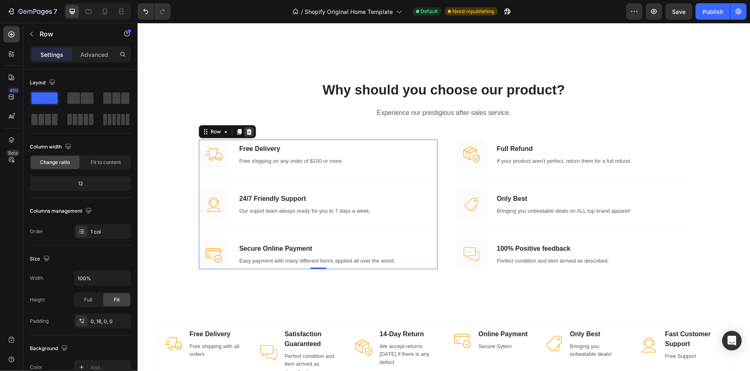
click at [252, 127] on div at bounding box center [249, 131] width 10 height 10
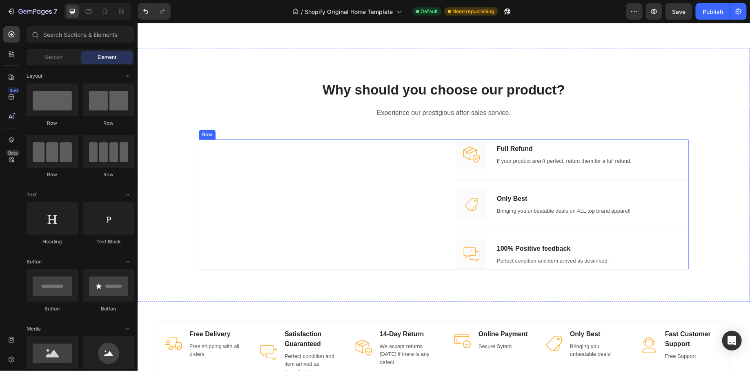
click at [433, 150] on div "Title Line" at bounding box center [318, 203] width 239 height 129
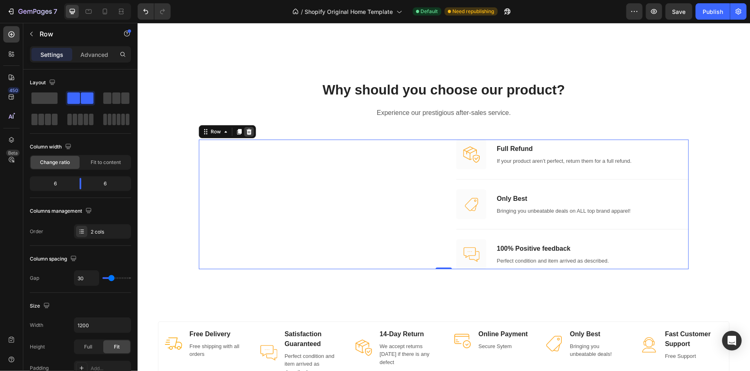
click at [250, 132] on icon at bounding box center [249, 131] width 7 height 7
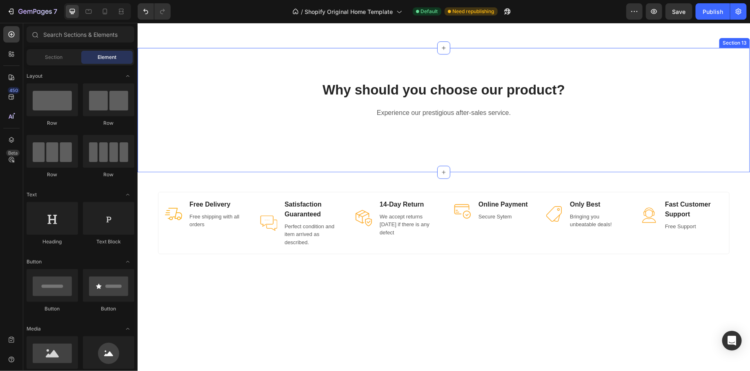
click at [381, 151] on div "Why should you choose our product? Heading Experience our prestigious after-sal…" at bounding box center [443, 109] width 613 height 124
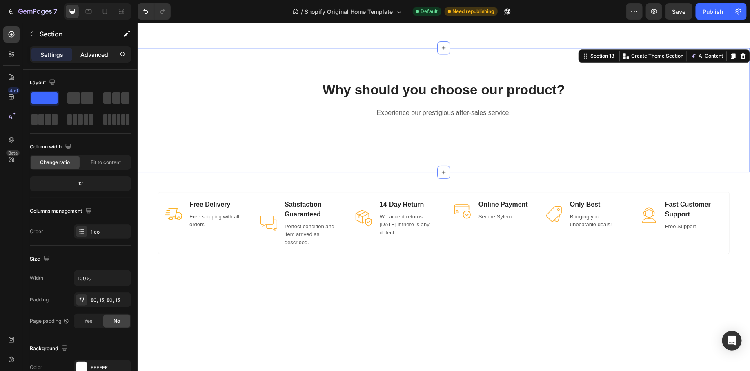
click at [97, 59] on div "Advanced" at bounding box center [94, 54] width 41 height 13
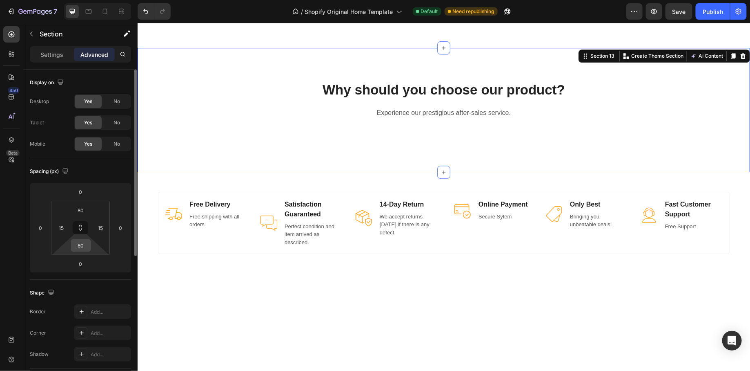
click at [86, 249] on input "80" at bounding box center [81, 245] width 16 height 12
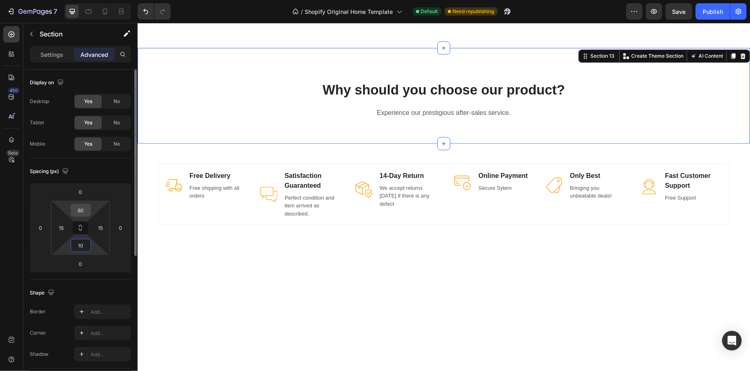
type input "10"
click at [90, 211] on div "80" at bounding box center [81, 209] width 20 height 13
click at [88, 211] on input "80" at bounding box center [81, 210] width 16 height 12
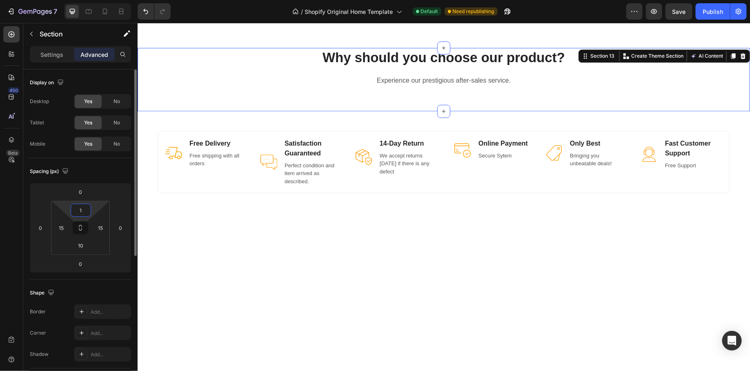
type input "10"
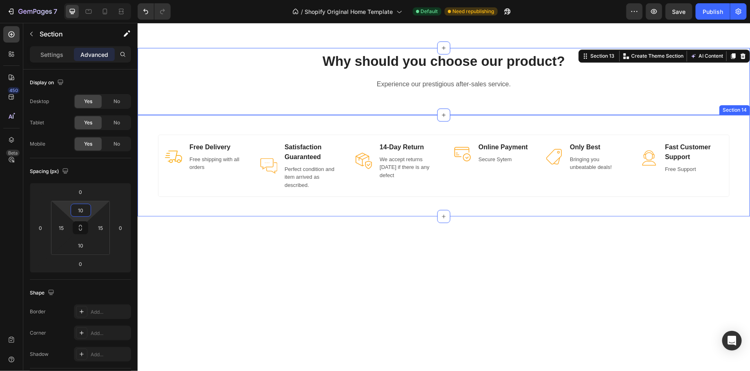
click at [402, 119] on div "Image Free Delivery Text block Free shipping with all orders Text block Row Ima…" at bounding box center [443, 165] width 613 height 102
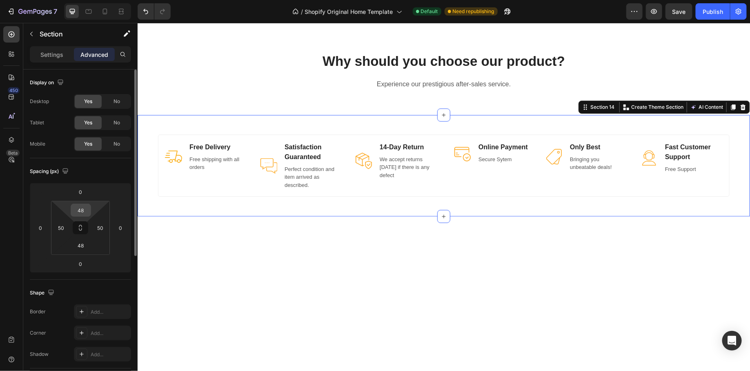
click at [89, 210] on input "48" at bounding box center [81, 210] width 16 height 12
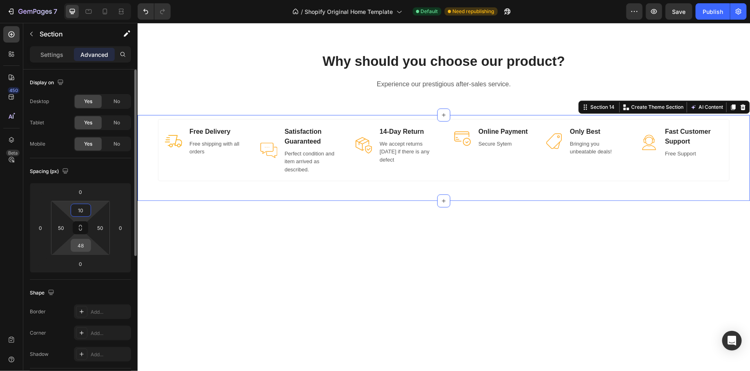
type input "10"
click at [83, 245] on input "48" at bounding box center [81, 245] width 16 height 12
type input "10"
click at [331, 280] on div at bounding box center [443, 304] width 596 height 223
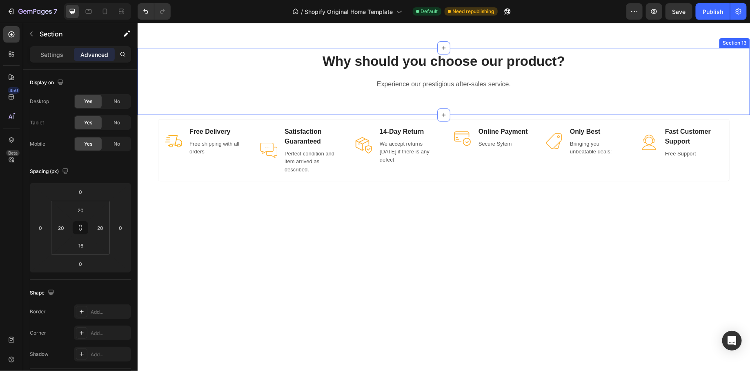
click at [425, 96] on div "Why should you choose our product? Heading Experience our prestigious after-sal…" at bounding box center [443, 80] width 601 height 59
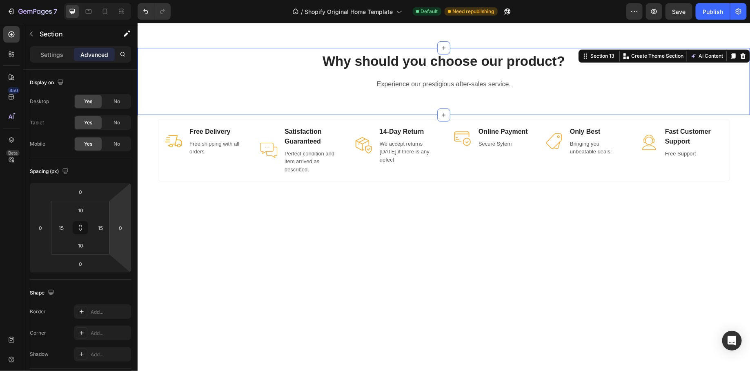
click at [436, 97] on div "Why should you choose our product? Heading Experience our prestigious after-sal…" at bounding box center [443, 80] width 601 height 59
click at [522, 235] on div at bounding box center [443, 304] width 596 height 223
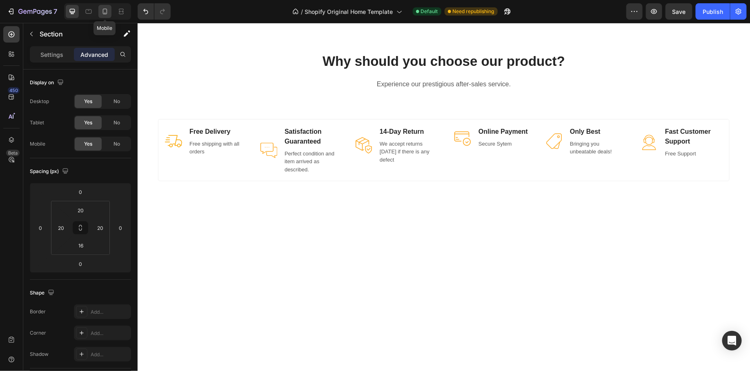
click at [105, 12] on icon at bounding box center [105, 11] width 8 height 8
type input "28"
type input "0"
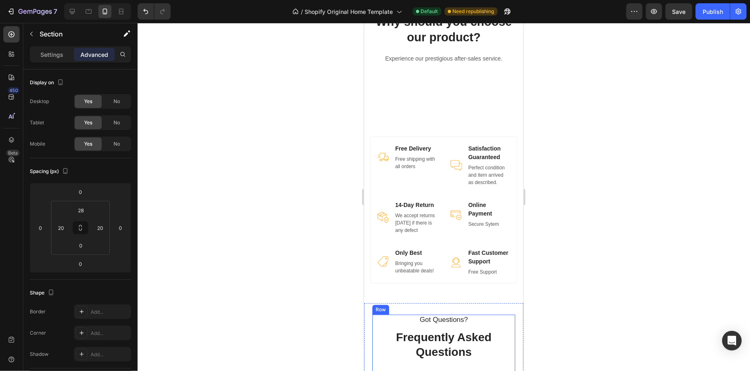
scroll to position [2337, 0]
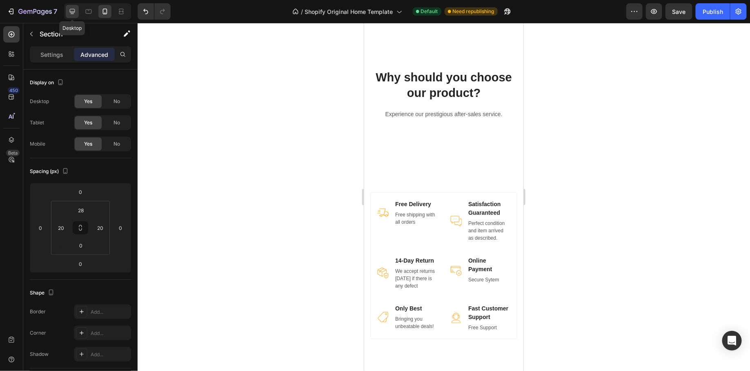
click at [70, 11] on icon at bounding box center [72, 11] width 5 height 5
type input "20"
type input "16"
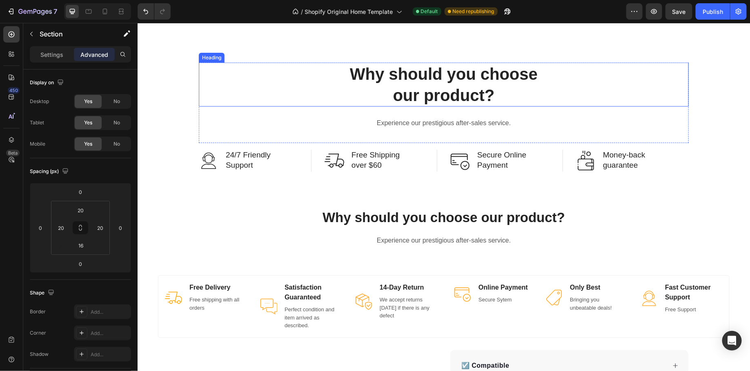
scroll to position [2124, 0]
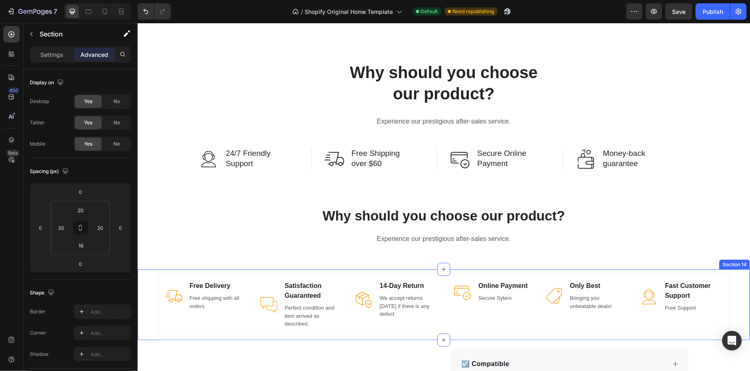
click at [391, 270] on div "Image Free Delivery Text block Free shipping with all orders Text block Row Ima…" at bounding box center [443, 304] width 613 height 71
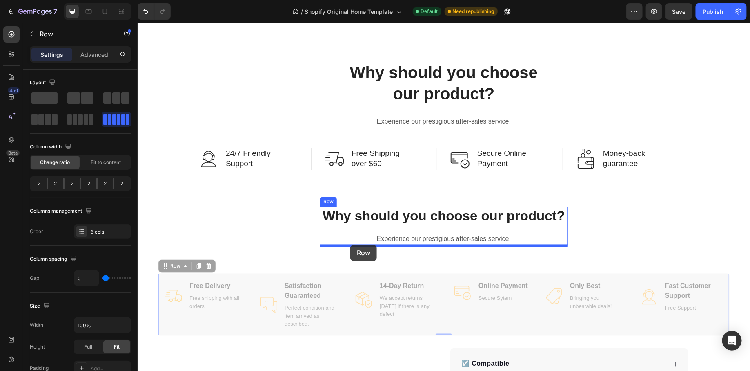
drag, startPoint x: 234, startPoint y: 321, endPoint x: 350, endPoint y: 244, distance: 138.8
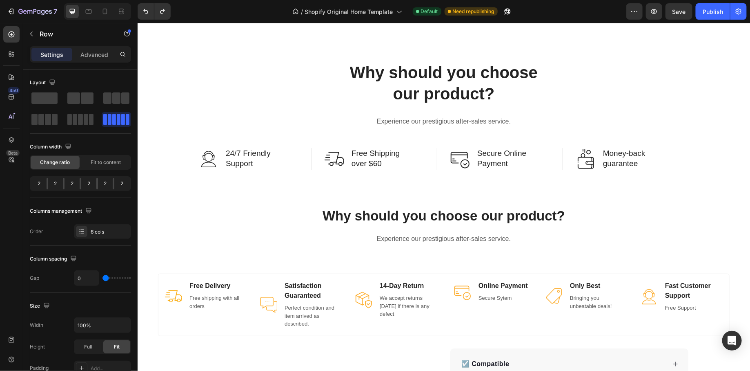
click at [346, 273] on div "Image Free Delivery Text block Free shipping with all orders Text block Row Ima…" at bounding box center [444, 304] width 572 height 63
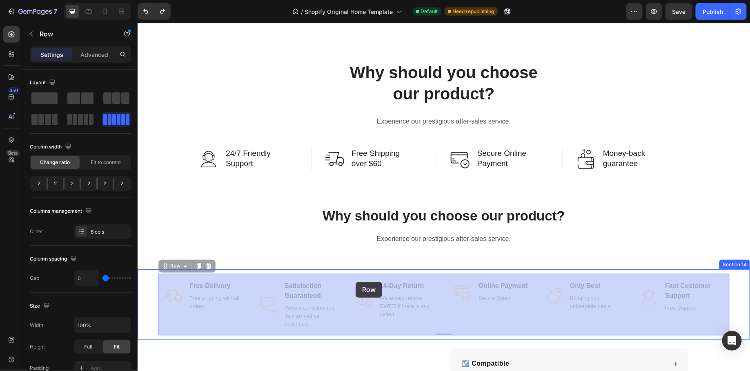
drag, startPoint x: 164, startPoint y: 267, endPoint x: 362, endPoint y: 278, distance: 198.4
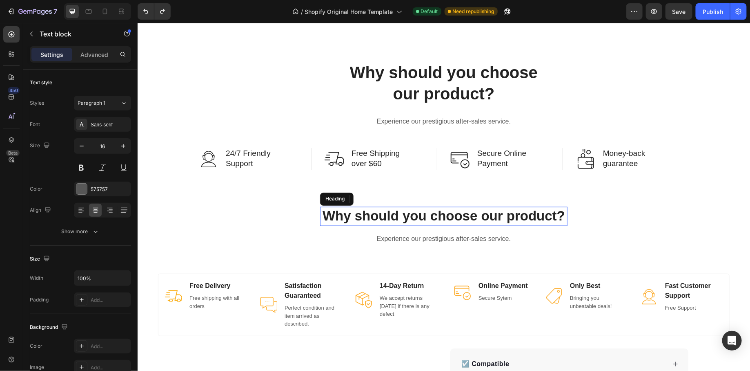
click at [466, 216] on p "Why should you choose our product?" at bounding box center [444, 216] width 246 height 18
click at [451, 238] on p "Experience our prestigious after-sales service." at bounding box center [444, 239] width 246 height 12
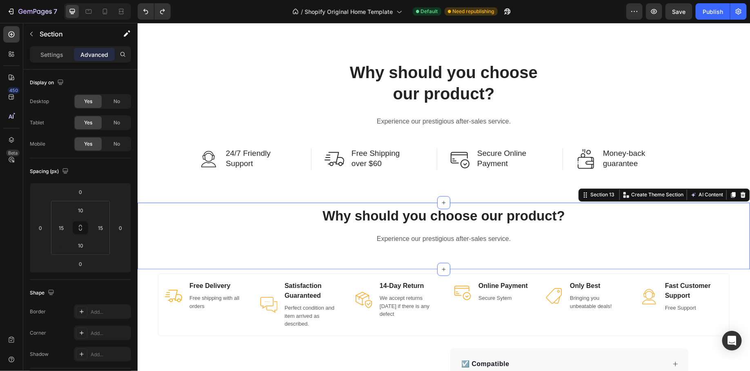
click at [443, 253] on div "Why should you choose our product? Heading Experience our prestigious after-sal…" at bounding box center [443, 235] width 601 height 59
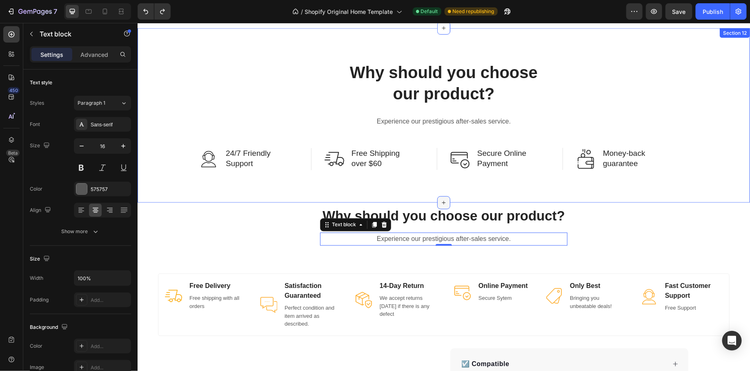
click at [443, 203] on icon at bounding box center [444, 202] width 4 height 4
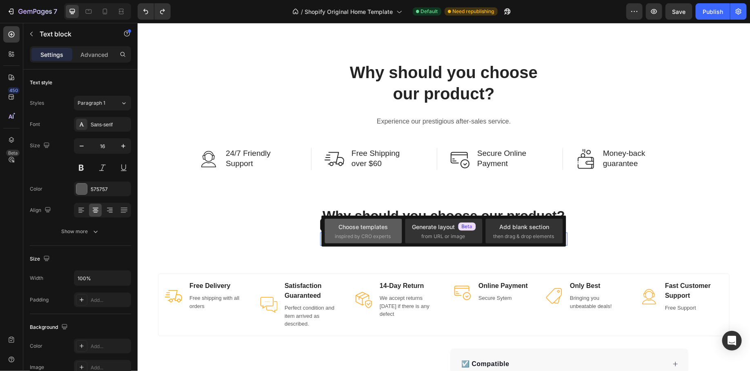
click at [371, 229] on div "Choose templates" at bounding box center [363, 226] width 49 height 9
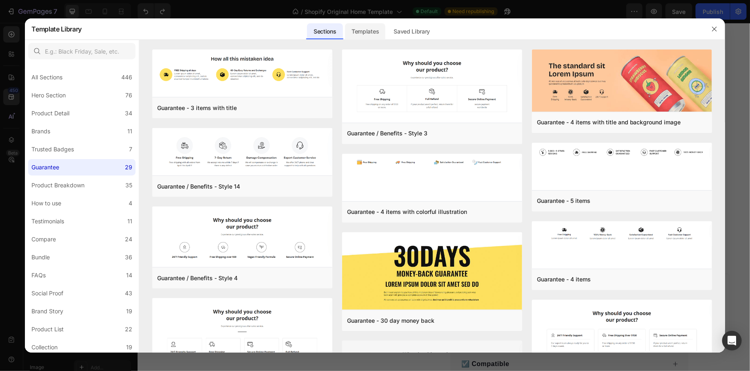
click at [371, 29] on div "Templates" at bounding box center [365, 31] width 40 height 16
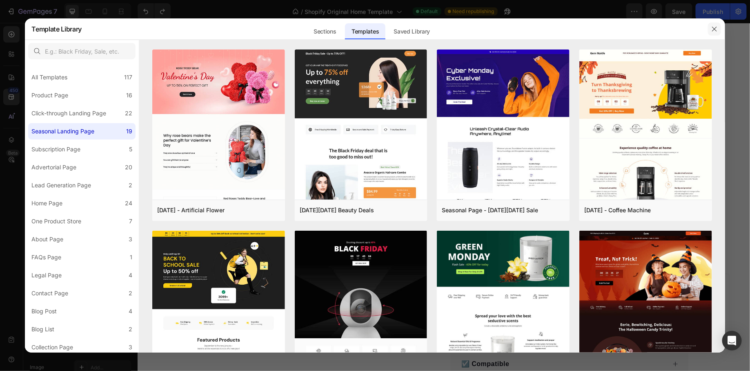
click at [719, 27] on button "button" at bounding box center [714, 28] width 13 height 13
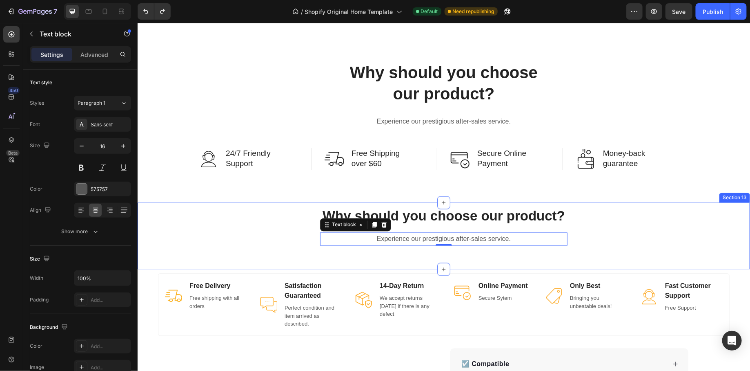
click at [407, 259] on div "Why should you choose our product? Heading Experience our prestigious after-sal…" at bounding box center [443, 235] width 601 height 59
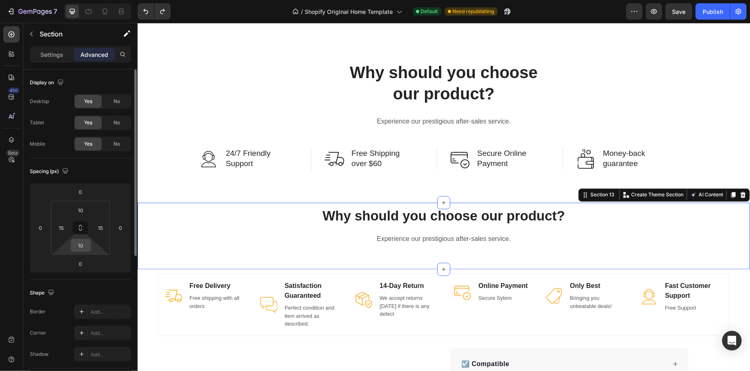
click at [87, 245] on input "10" at bounding box center [81, 245] width 16 height 12
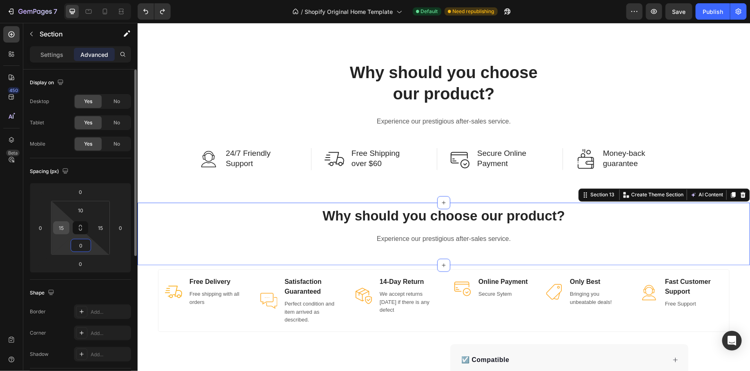
type input "0"
click at [65, 231] on input "15" at bounding box center [61, 227] width 12 height 12
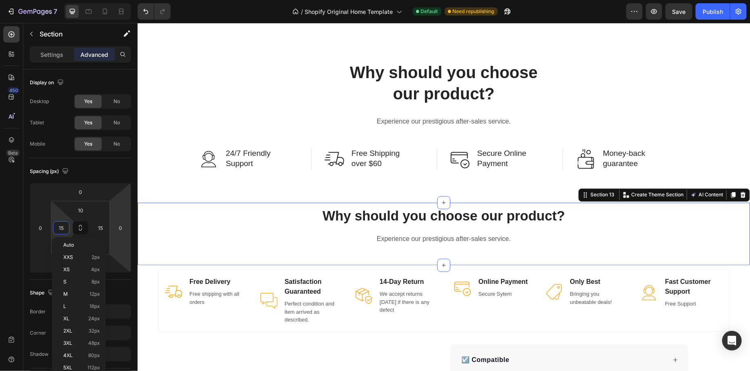
click at [151, 225] on div "Why should you choose our product? Heading Experience our prestigious after-sal…" at bounding box center [443, 235] width 601 height 59
click at [473, 260] on div "Why should you choose our product? Heading Experience our prestigious after-sal…" at bounding box center [443, 235] width 601 height 59
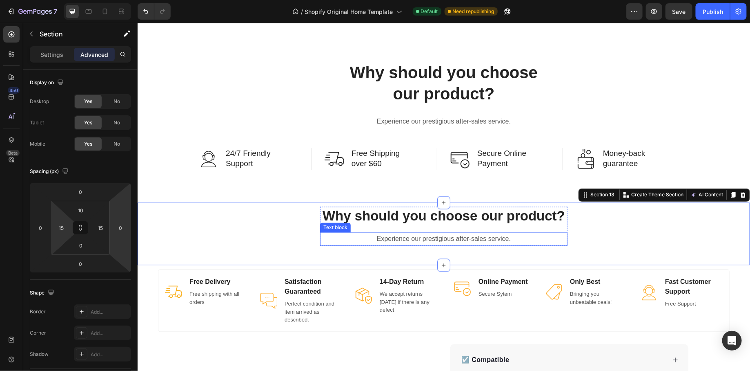
click at [454, 238] on p "Experience our prestigious after-sales service." at bounding box center [444, 239] width 246 height 12
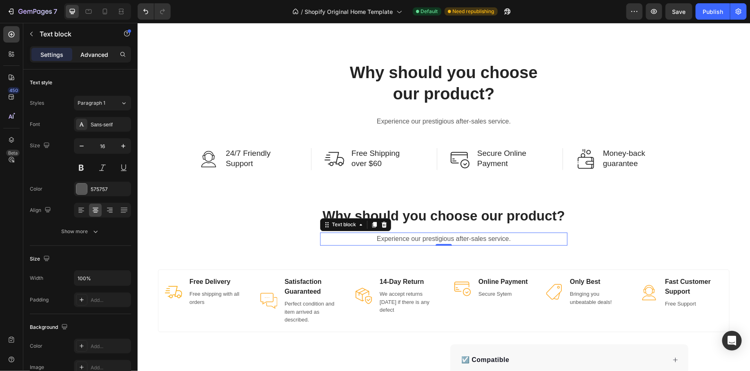
click at [98, 60] on div "Advanced" at bounding box center [94, 54] width 41 height 13
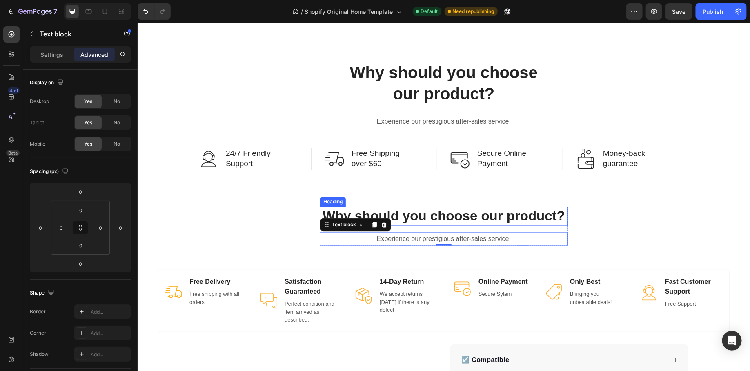
click at [466, 218] on p "Why should you choose our product?" at bounding box center [444, 216] width 246 height 18
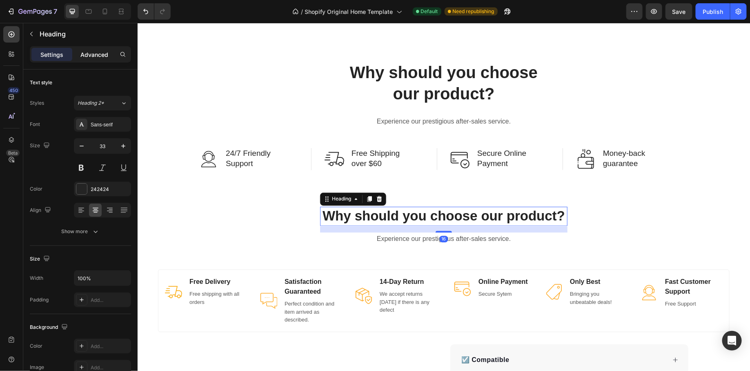
click at [83, 52] on p "Advanced" at bounding box center [94, 54] width 28 height 9
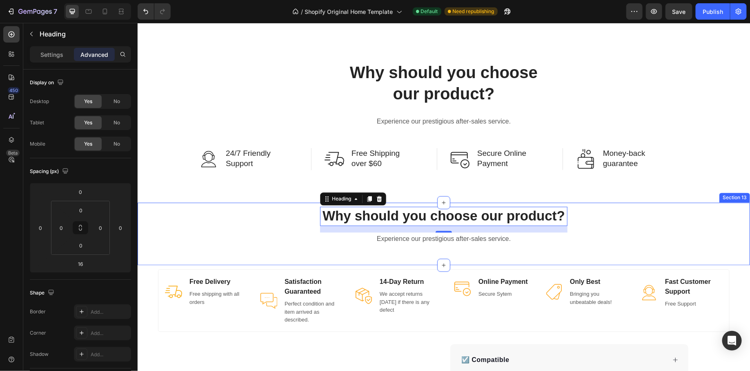
click at [397, 256] on div "Why should you choose our product? Heading 16 Experience our prestigious after-…" at bounding box center [443, 235] width 601 height 59
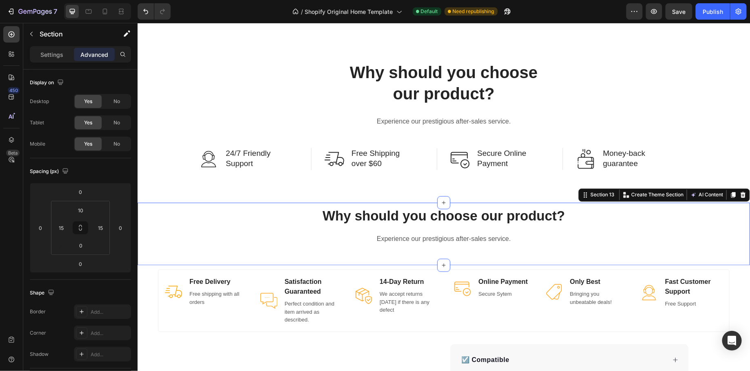
click at [443, 248] on div "Why should you choose our product? Heading Experience our prestigious after-sal…" at bounding box center [443, 235] width 601 height 59
click at [51, 63] on div "Settings Advanced" at bounding box center [80, 57] width 114 height 23
click at [56, 54] on p "Settings" at bounding box center [51, 54] width 23 height 9
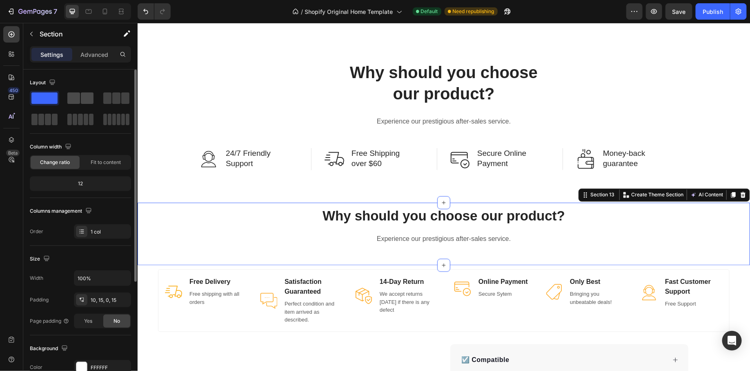
click at [82, 97] on span at bounding box center [87, 97] width 13 height 11
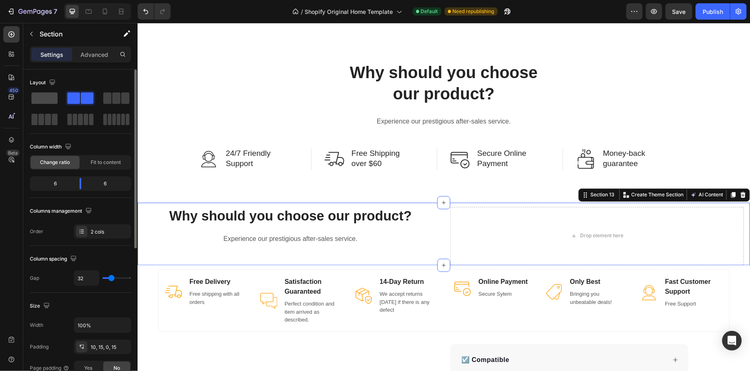
click at [45, 96] on span at bounding box center [44, 97] width 26 height 11
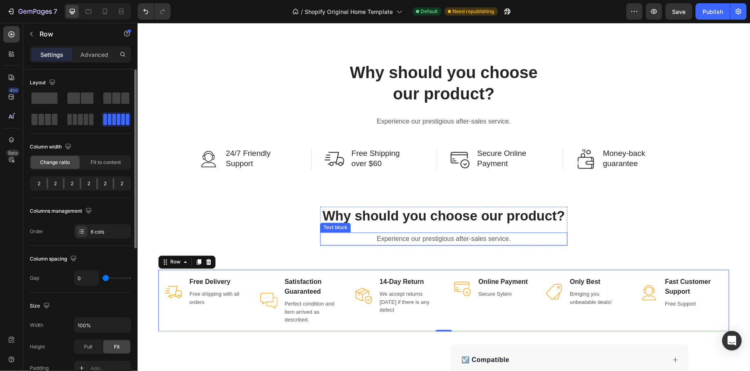
click at [417, 240] on p "Experience our prestigious after-sales service." at bounding box center [444, 239] width 246 height 12
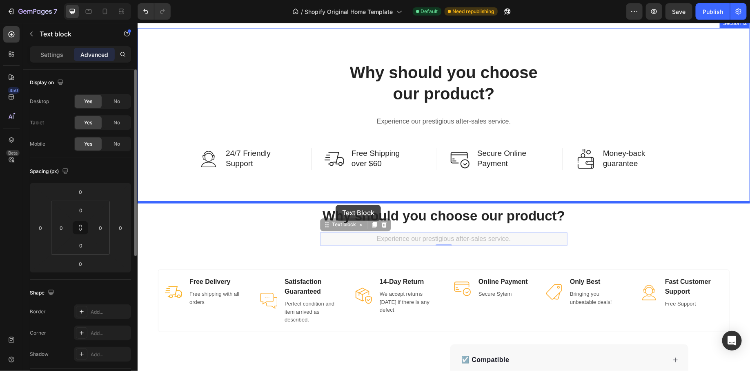
drag, startPoint x: 326, startPoint y: 226, endPoint x: 335, endPoint y: 204, distance: 23.6
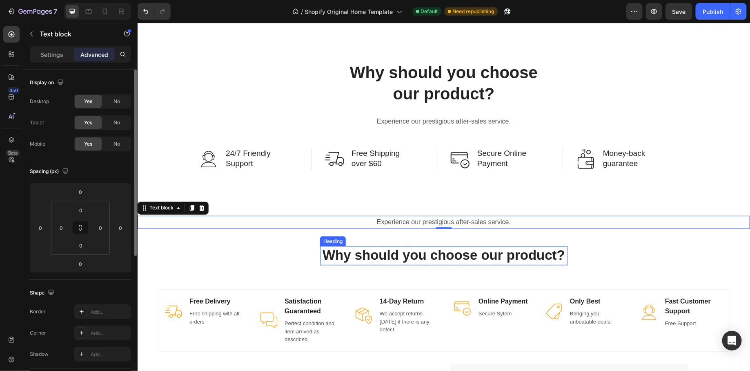
click at [420, 249] on p "Why should you choose our product?" at bounding box center [444, 255] width 246 height 18
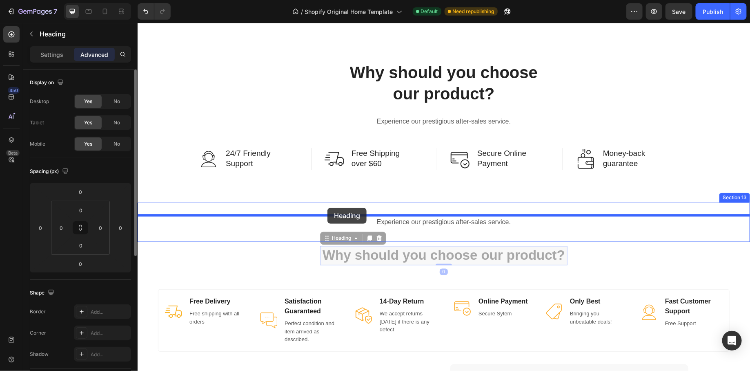
drag, startPoint x: 328, startPoint y: 237, endPoint x: 327, endPoint y: 207, distance: 29.8
type input "16"
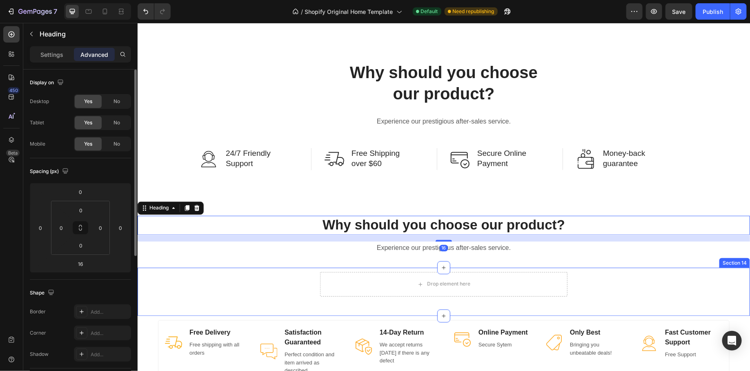
click at [293, 286] on div "Drop element here Row" at bounding box center [443, 293] width 601 height 44
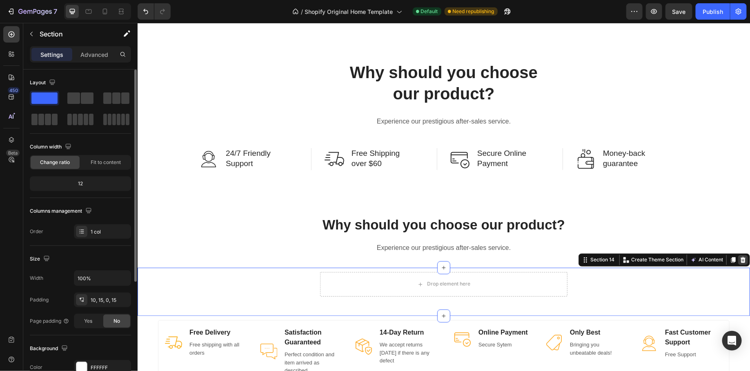
click at [745, 261] on icon at bounding box center [743, 260] width 5 height 6
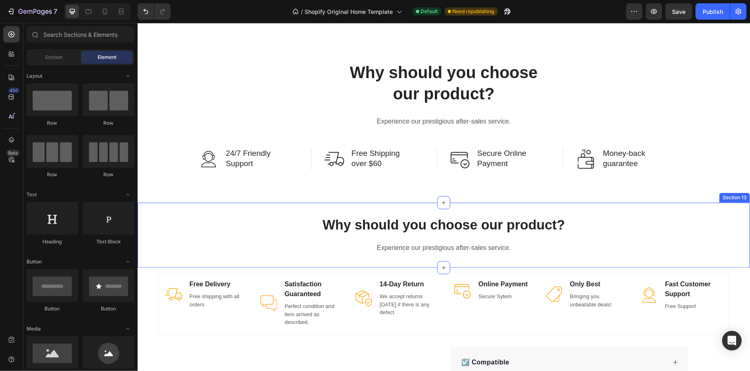
click at [475, 259] on div "Why should you choose our product? Heading Experience our prestigious after-sal…" at bounding box center [443, 234] width 613 height 65
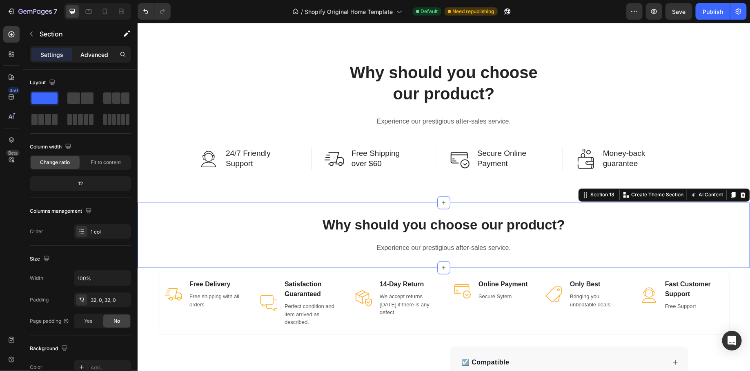
click at [98, 58] on div "Advanced" at bounding box center [94, 54] width 41 height 13
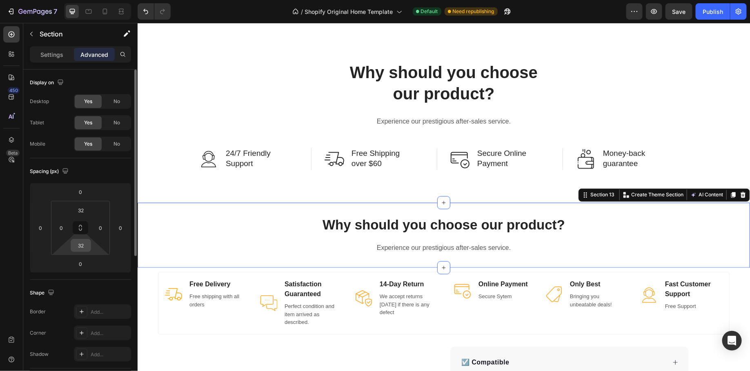
click at [85, 243] on input "32" at bounding box center [81, 245] width 16 height 12
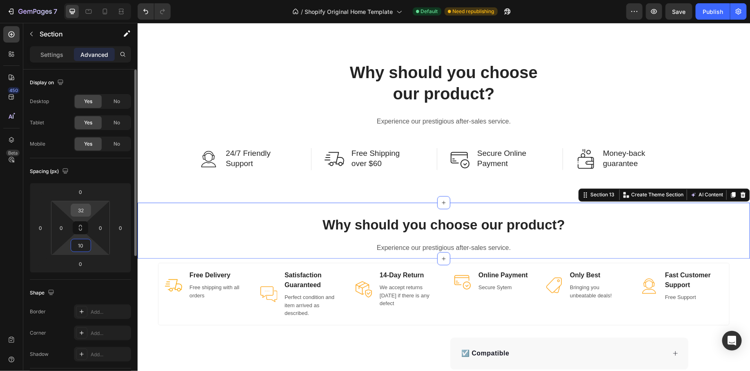
type input "10"
click at [79, 209] on input "32" at bounding box center [81, 210] width 16 height 12
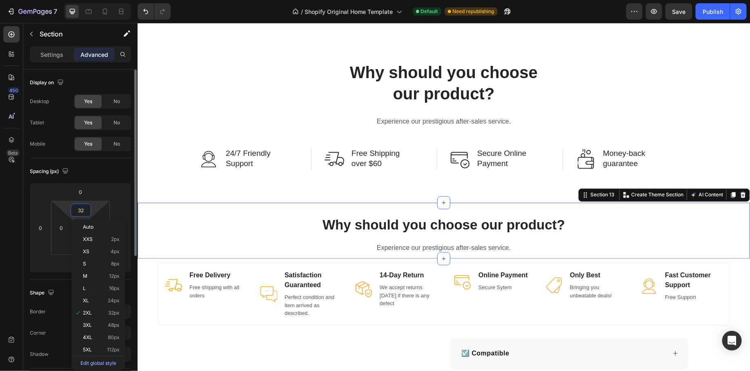
type input "5"
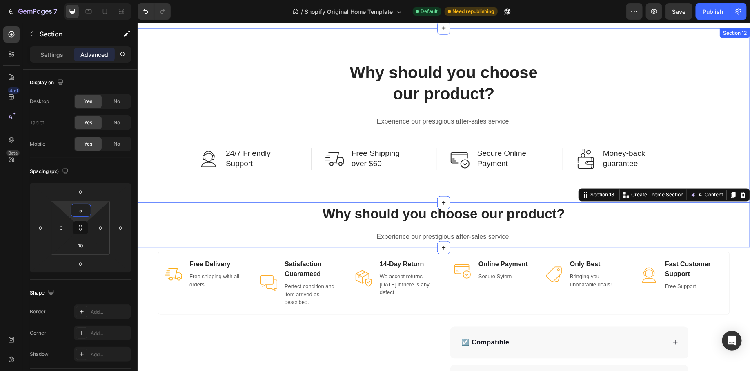
click at [443, 179] on div "Why should you choose our product? Heading Experience our prestigious after-sal…" at bounding box center [443, 115] width 613 height 174
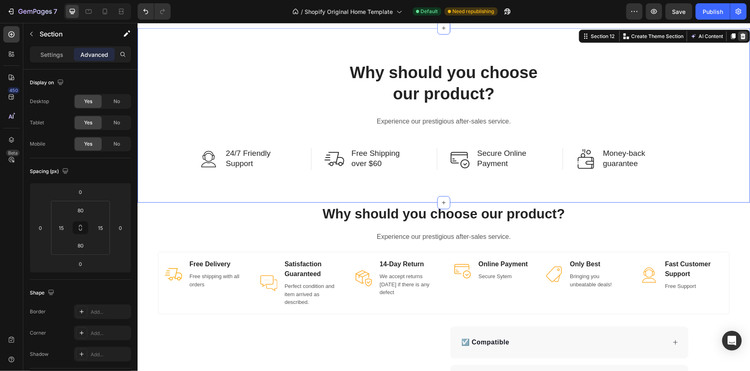
click at [743, 37] on icon at bounding box center [743, 36] width 5 height 6
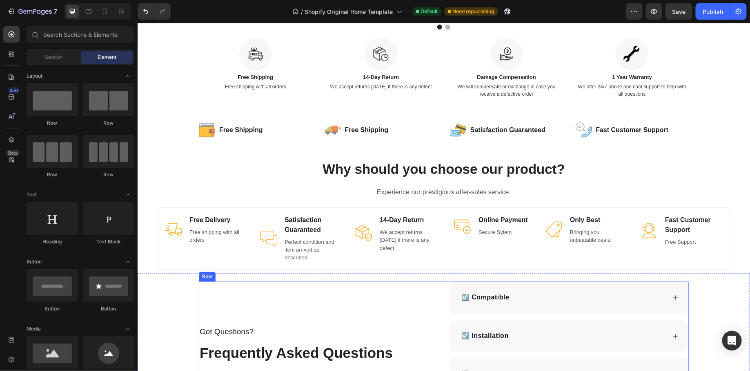
scroll to position [1979, 0]
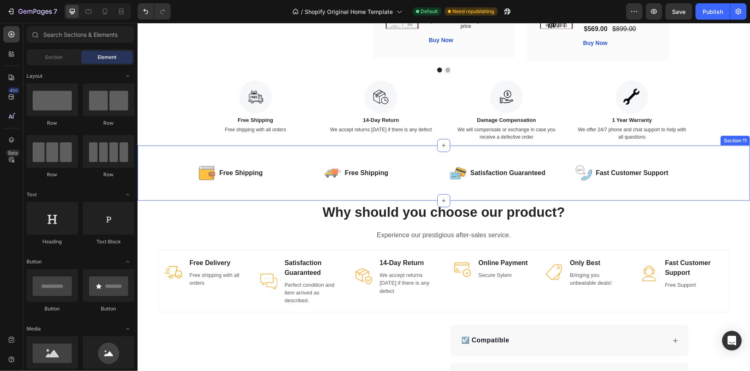
click at [445, 152] on div "Image Free Shipping Text Block Row Image Free Shipping Text Block Row Row Image…" at bounding box center [443, 173] width 613 height 56
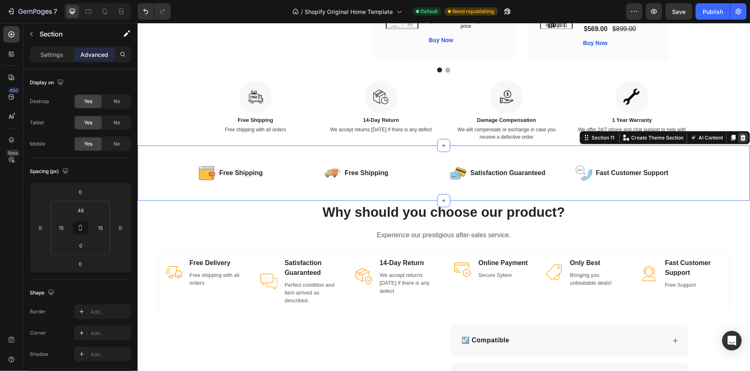
click at [743, 139] on icon at bounding box center [743, 137] width 5 height 6
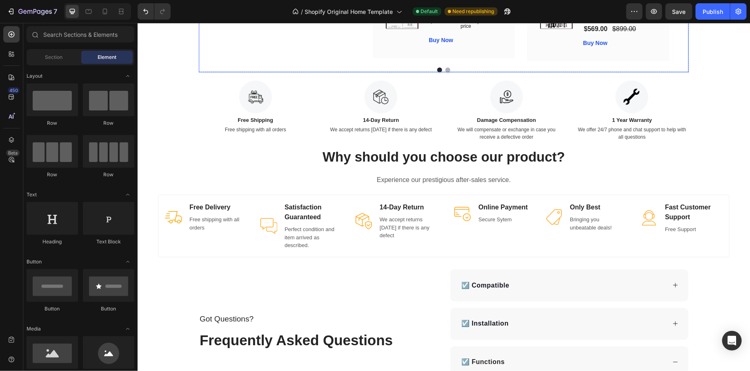
click at [688, 69] on div at bounding box center [444, 69] width 490 height 5
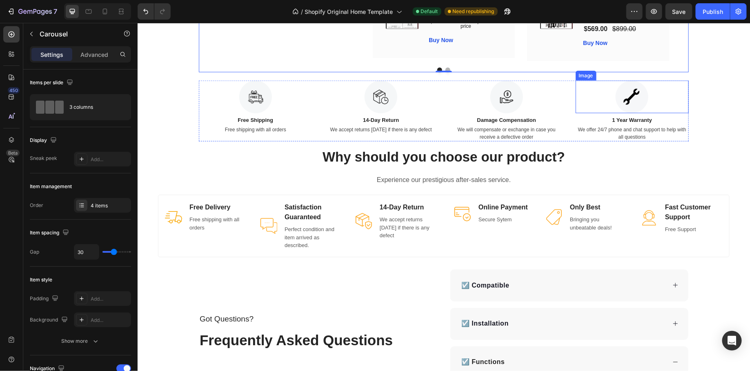
click at [681, 91] on div at bounding box center [633, 96] width 114 height 33
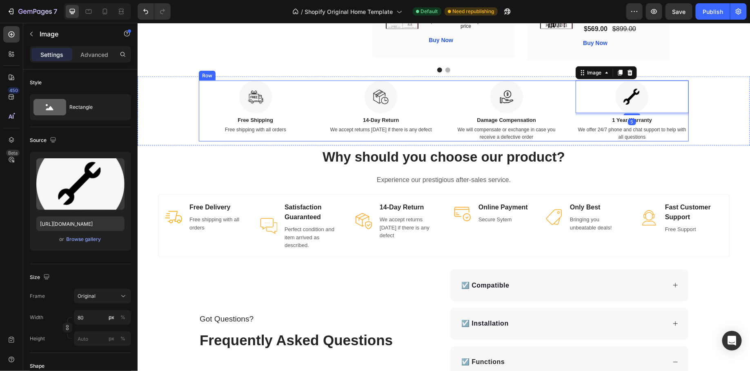
click at [564, 84] on div "Image Free Shipping Text Block Free shipping with all orders Text Image 14-Day …" at bounding box center [444, 110] width 490 height 61
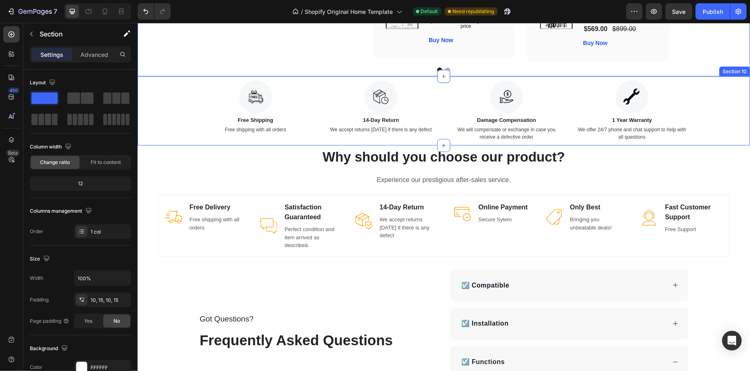
click at [710, 97] on div "Image Free Shipping Text Block Free shipping with all orders Text Image 14-Day …" at bounding box center [443, 110] width 601 height 61
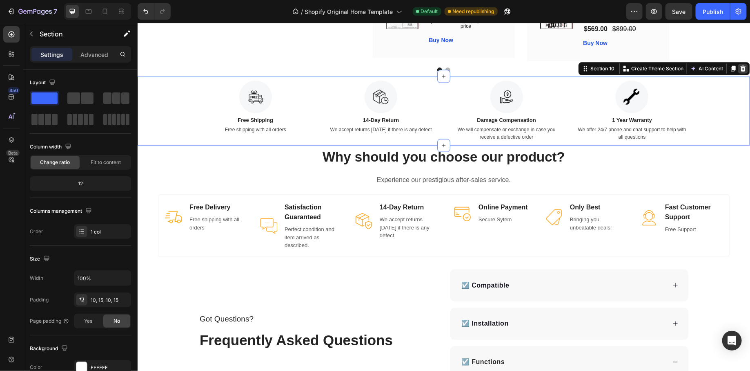
click at [745, 67] on icon at bounding box center [743, 68] width 5 height 6
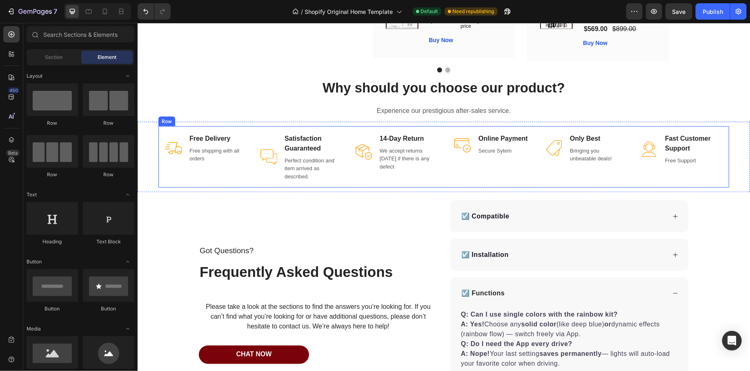
click at [178, 185] on div "Image Free Delivery Text block Free shipping with all orders Text block Row" at bounding box center [205, 157] width 95 height 62
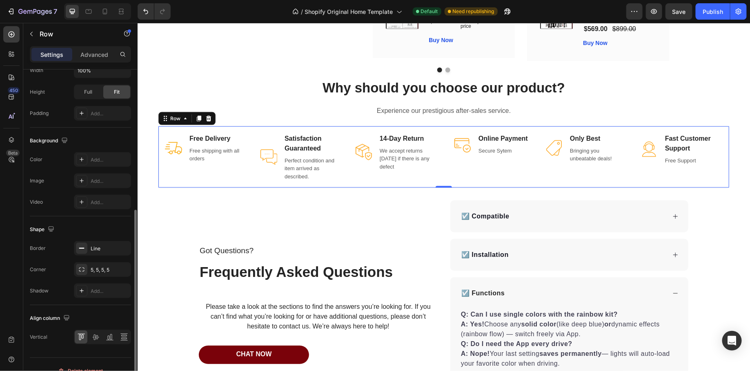
scroll to position [256, 0]
click at [98, 245] on div "Line" at bounding box center [103, 246] width 24 height 7
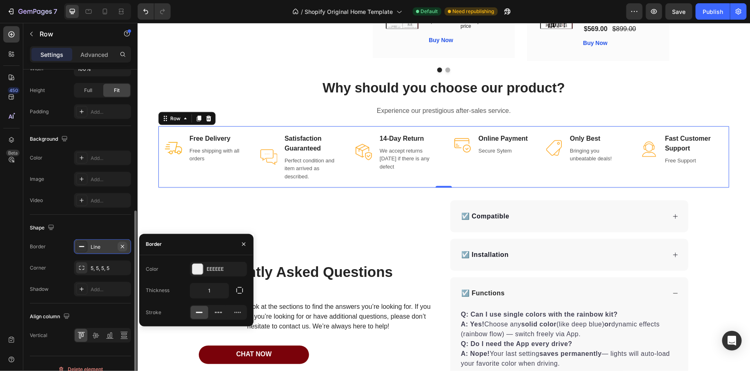
click at [126, 243] on button "button" at bounding box center [123, 246] width 10 height 10
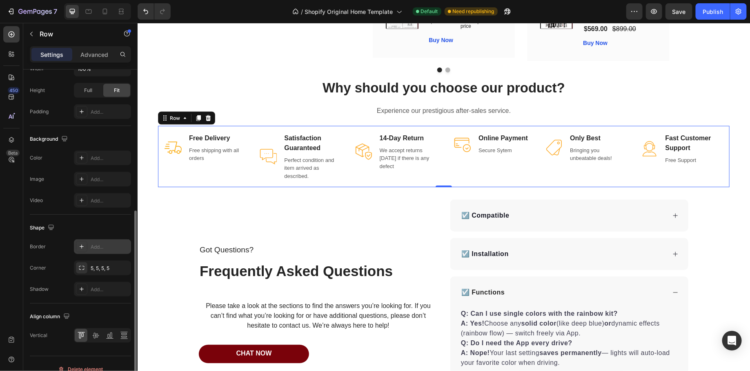
click at [109, 215] on div "Shape Border Add... Corner 5, 5, 5, 5 Shadow Add..." at bounding box center [80, 258] width 101 height 89
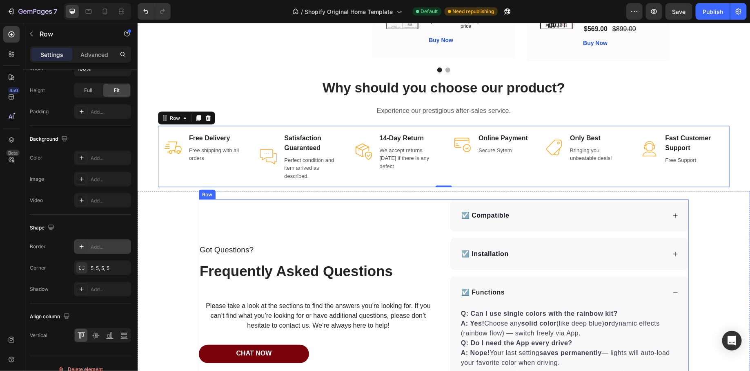
click at [219, 201] on div "Got Questions? Text Block Frequently Asked Questions Heading Please take a look…" at bounding box center [318, 307] width 239 height 217
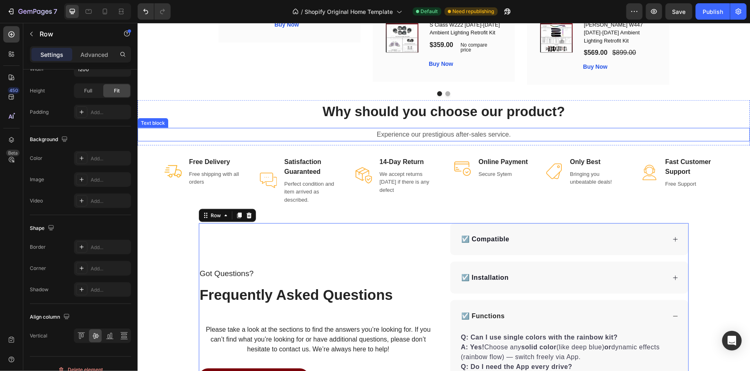
scroll to position [1942, 0]
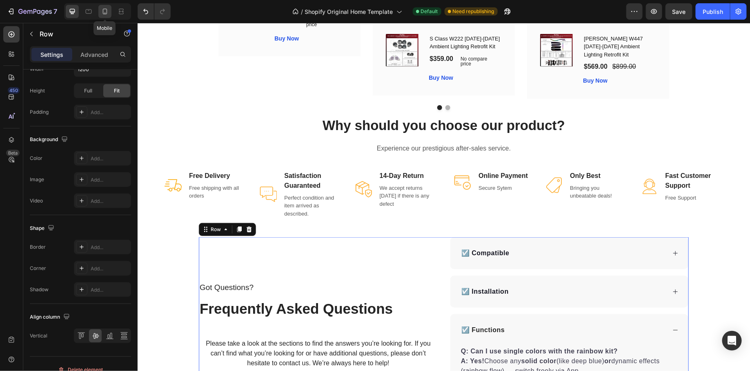
click at [102, 9] on icon at bounding box center [105, 11] width 8 height 8
type input "0"
type input "100%"
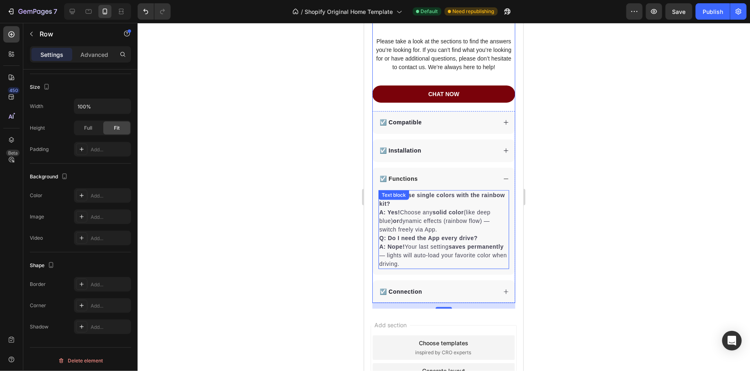
scroll to position [1837, 0]
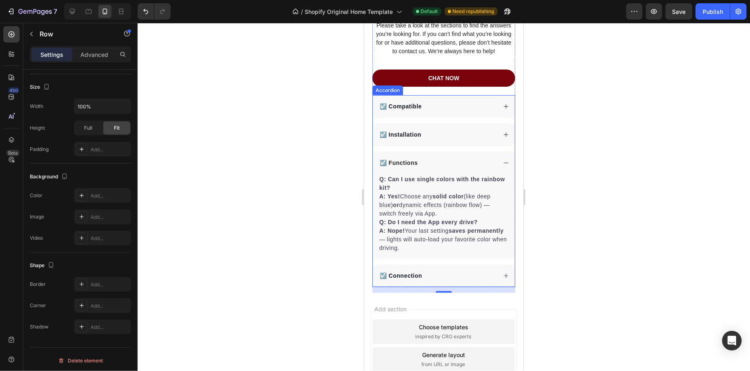
click at [507, 165] on icon at bounding box center [506, 162] width 6 height 6
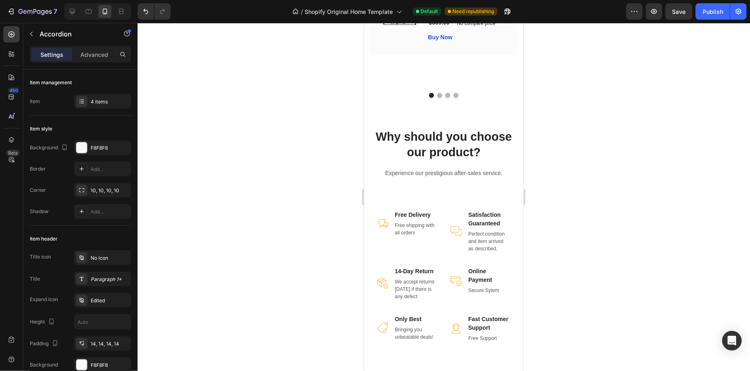
scroll to position [1451, 0]
click at [69, 11] on icon at bounding box center [72, 11] width 8 height 8
type input "16"
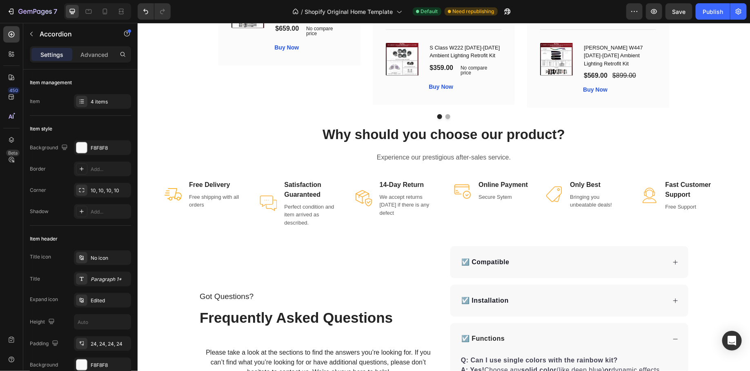
scroll to position [1941, 0]
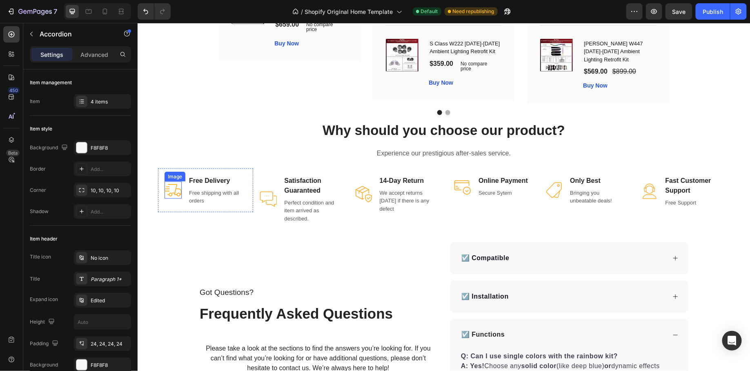
click at [165, 185] on img at bounding box center [172, 189] width 17 height 17
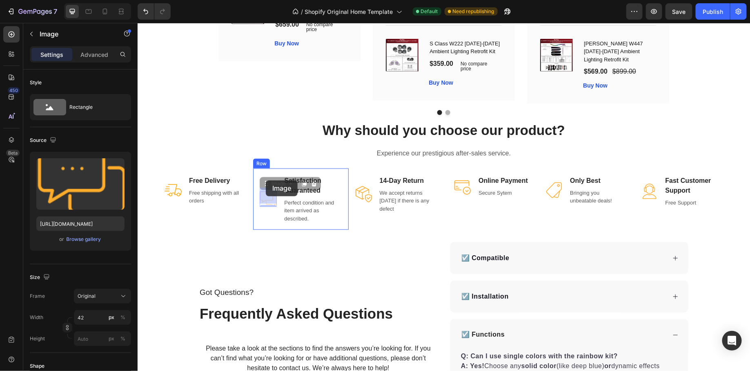
drag, startPoint x: 265, startPoint y: 184, endPoint x: 266, endPoint y: 180, distance: 4.5
click at [177, 188] on img at bounding box center [172, 189] width 17 height 17
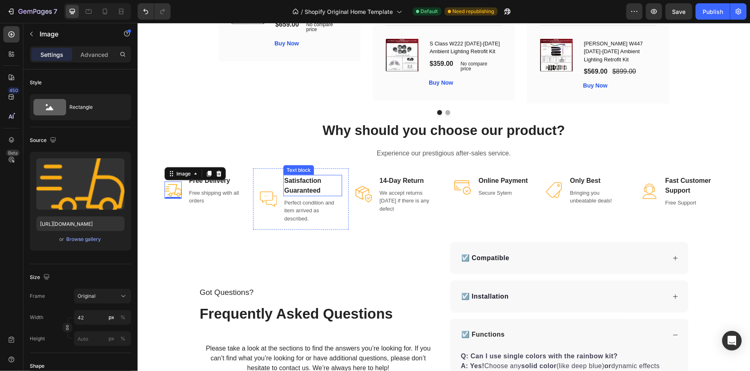
click at [309, 181] on p "Satisfaction Guaranteed" at bounding box center [312, 185] width 57 height 20
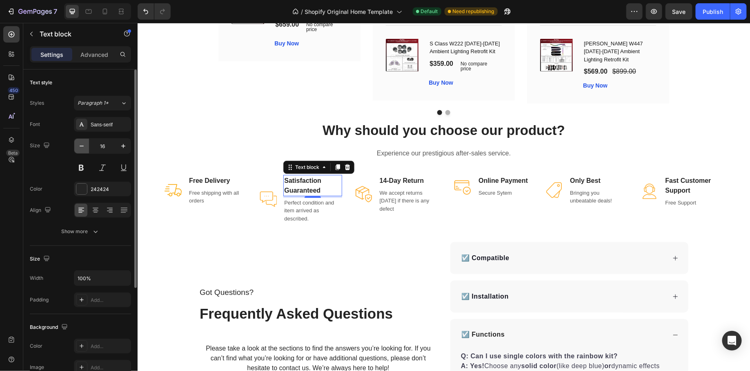
click at [84, 143] on icon "button" at bounding box center [82, 146] width 8 height 8
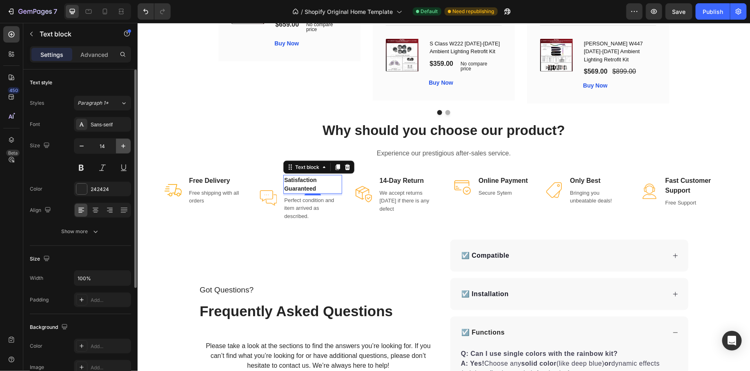
click at [118, 145] on button "button" at bounding box center [123, 145] width 15 height 15
type input "16"
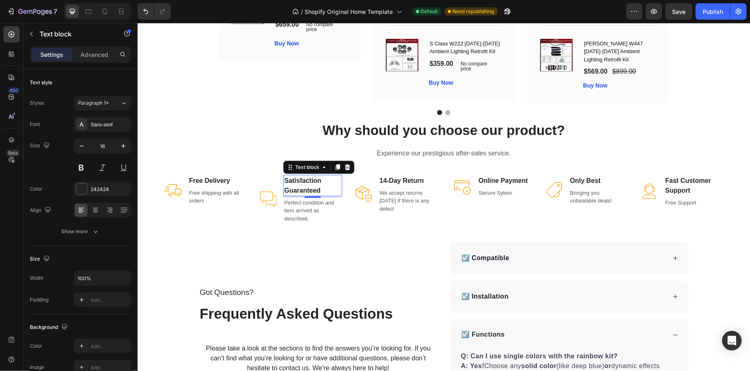
click at [321, 185] on p "Satisfaction Guaranteed" at bounding box center [312, 185] width 57 height 20
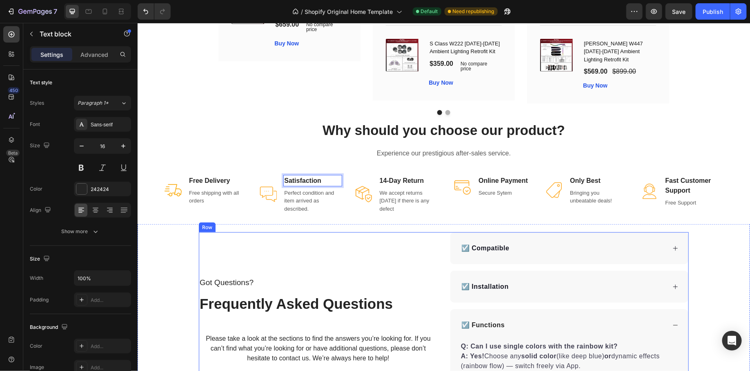
click at [395, 232] on div "Got Questions? Text Block Frequently Asked Questions Heading Please take a look…" at bounding box center [318, 340] width 239 height 217
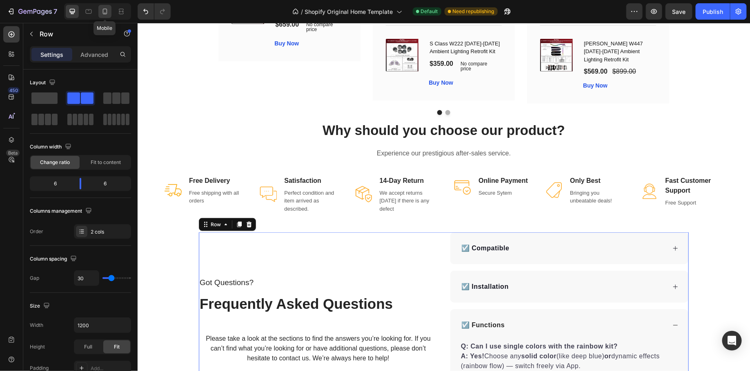
click at [109, 16] on div at bounding box center [104, 11] width 13 height 13
type input "0"
type input "100%"
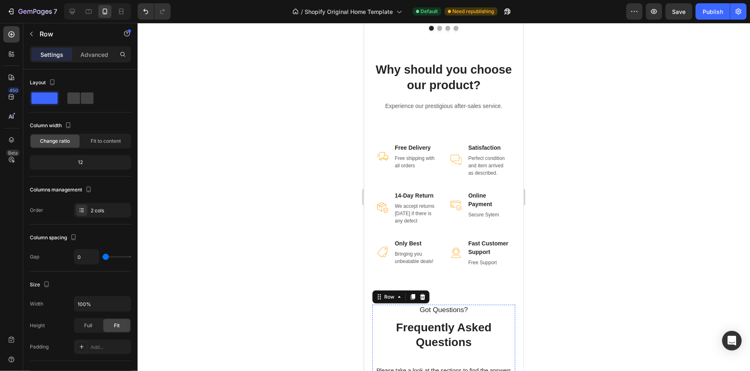
scroll to position [1462, 0]
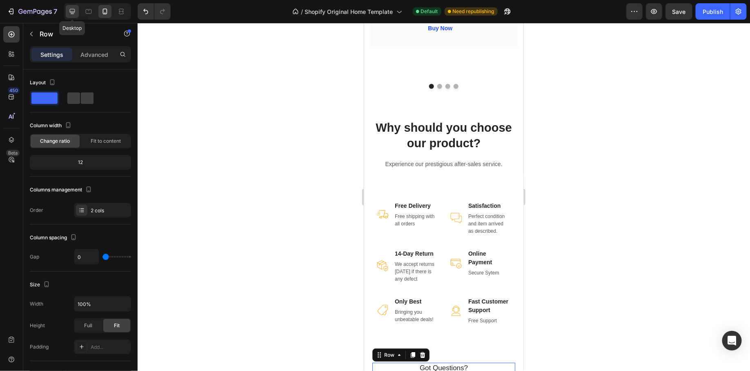
click at [76, 14] on icon at bounding box center [72, 11] width 8 height 8
type input "30"
type input "1200"
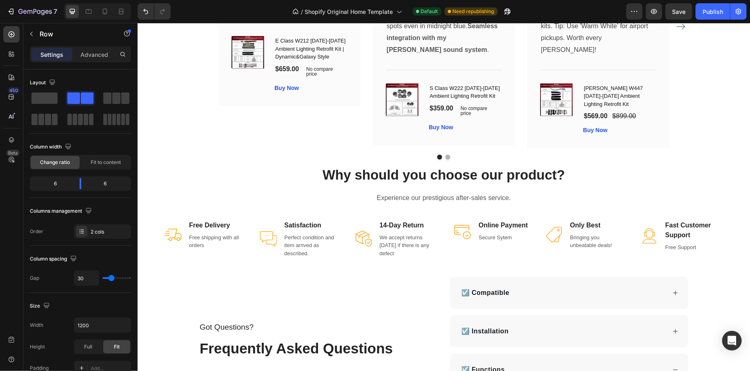
scroll to position [1906, 0]
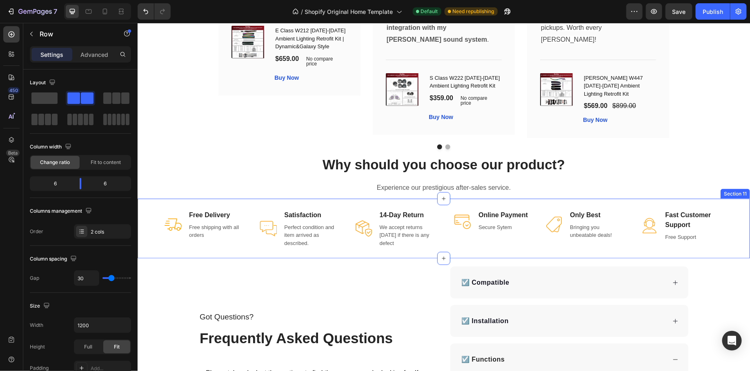
click at [461, 198] on div "Image Free Delivery Text block Free shipping with all orders Text block Row Ima…" at bounding box center [443, 228] width 613 height 60
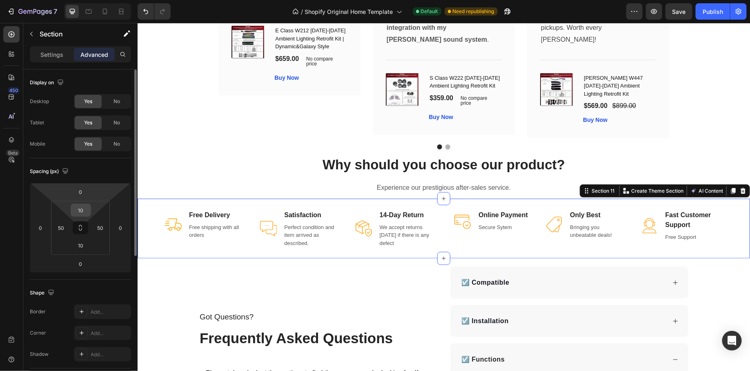
click at [85, 211] on input "10" at bounding box center [81, 210] width 16 height 12
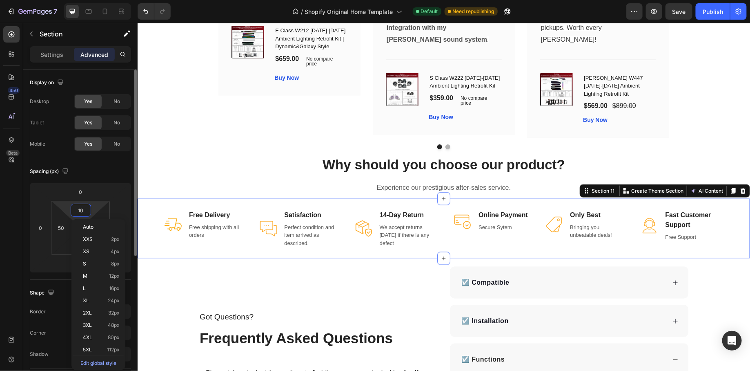
type input "0"
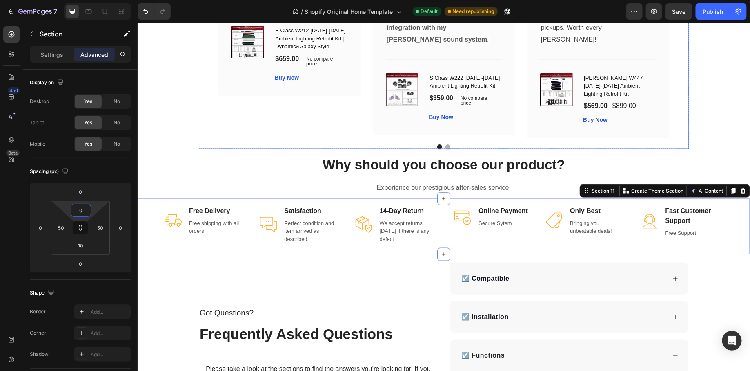
click at [199, 138] on div "Image Icon Icon Icon Icon Icon Row Rita Carroll Text block Row " Bought the 23-…" at bounding box center [444, 21] width 490 height 254
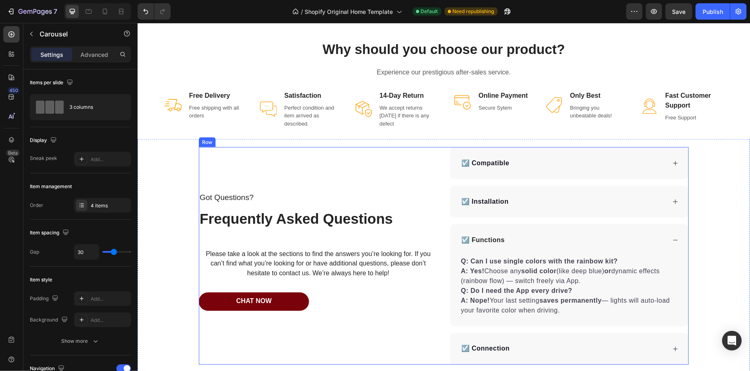
scroll to position [2043, 0]
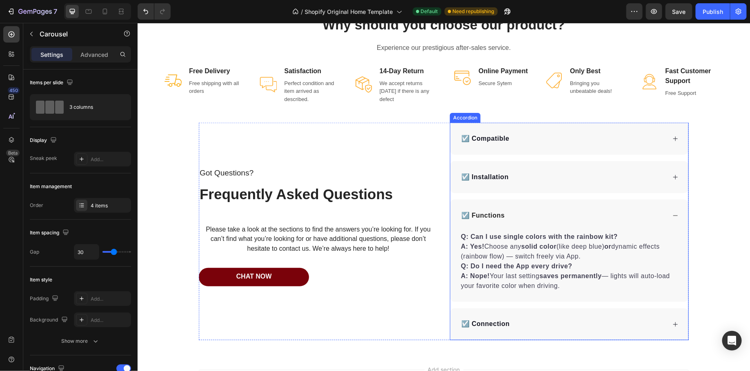
click at [681, 213] on div "☑️ Functions" at bounding box center [569, 215] width 238 height 32
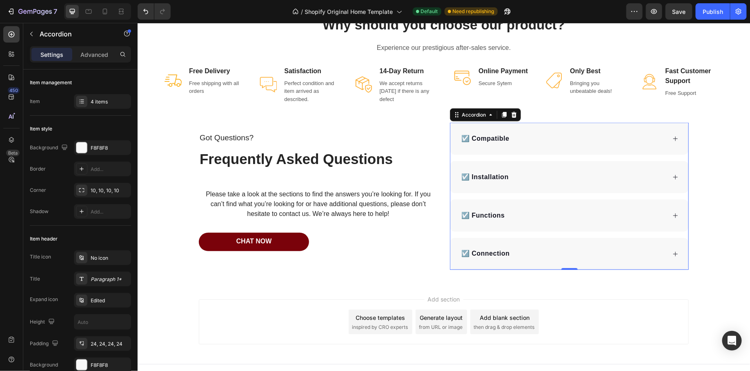
scroll to position [2051, 0]
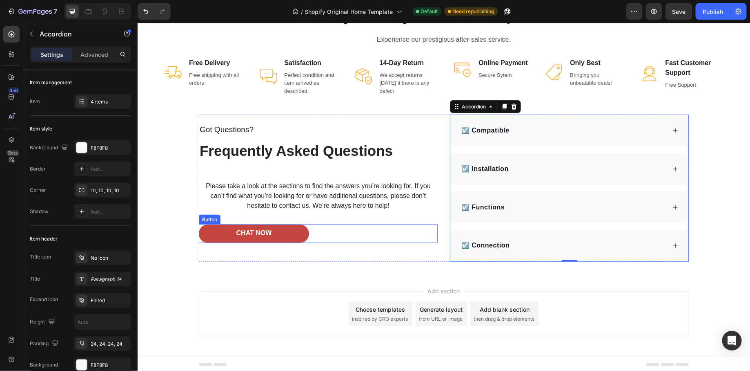
click at [280, 232] on button "Chat Now" at bounding box center [254, 233] width 110 height 18
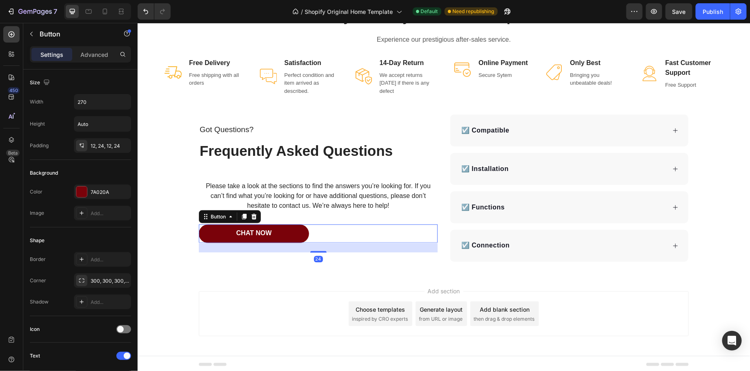
click at [308, 320] on div "Add section Choose templates inspired by CRO experts Generate layout from URL o…" at bounding box center [444, 312] width 490 height 45
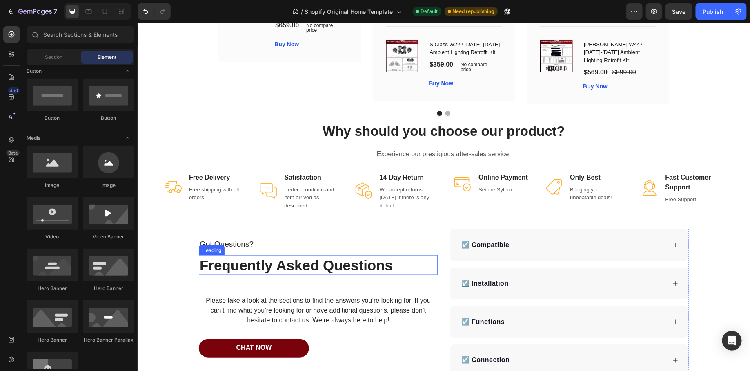
scroll to position [1930, 0]
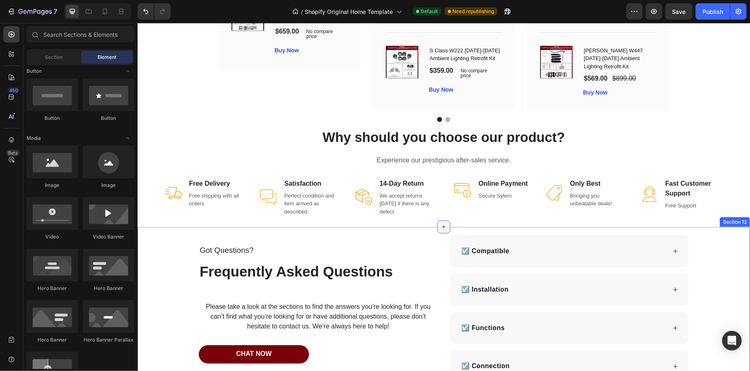
click at [444, 224] on icon at bounding box center [443, 226] width 7 height 7
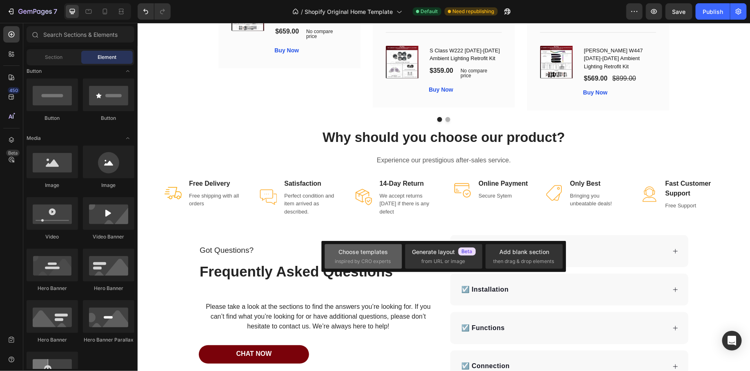
click at [372, 255] on div "Choose templates" at bounding box center [363, 251] width 49 height 9
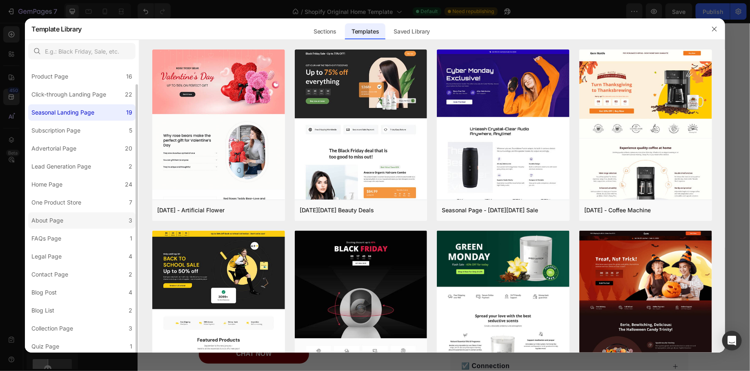
scroll to position [21, 0]
click at [96, 129] on label "Subscription Page 5" at bounding box center [81, 128] width 107 height 16
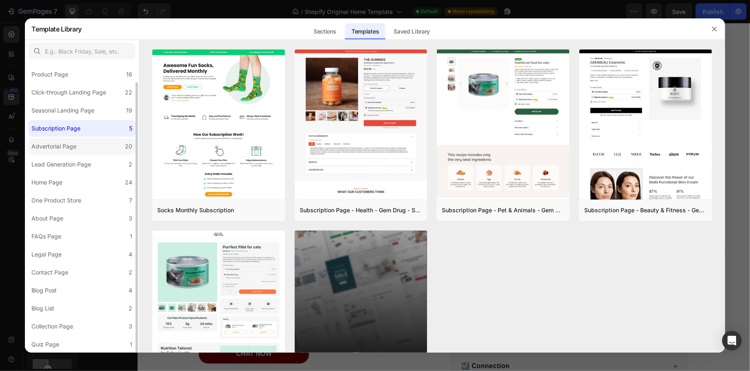
click at [89, 148] on label "Advertorial Page 20" at bounding box center [81, 146] width 107 height 16
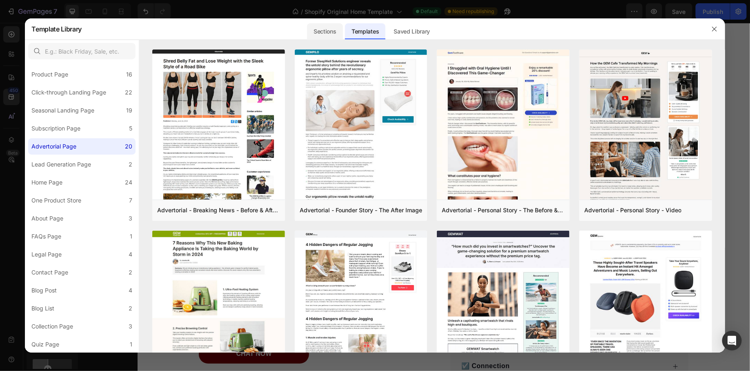
click at [322, 31] on div "Sections" at bounding box center [325, 31] width 36 height 16
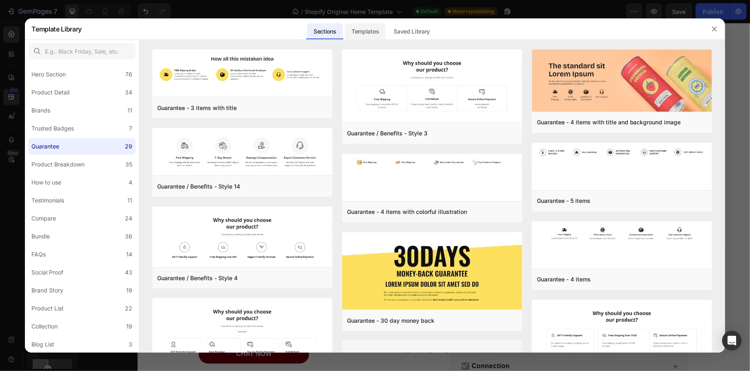
click at [355, 28] on div "Templates" at bounding box center [365, 31] width 40 height 16
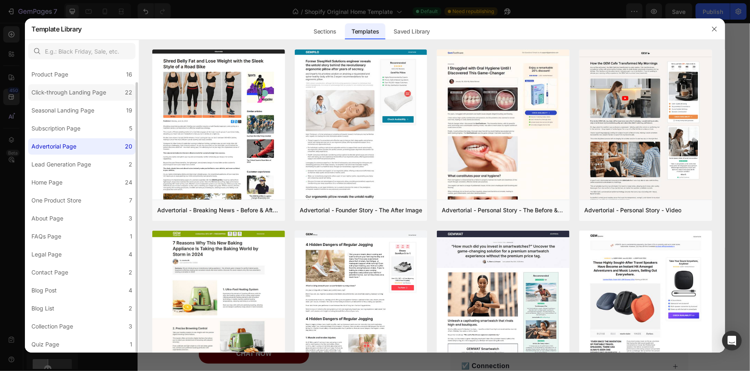
click at [107, 93] on div "Click-through Landing Page" at bounding box center [70, 92] width 78 height 10
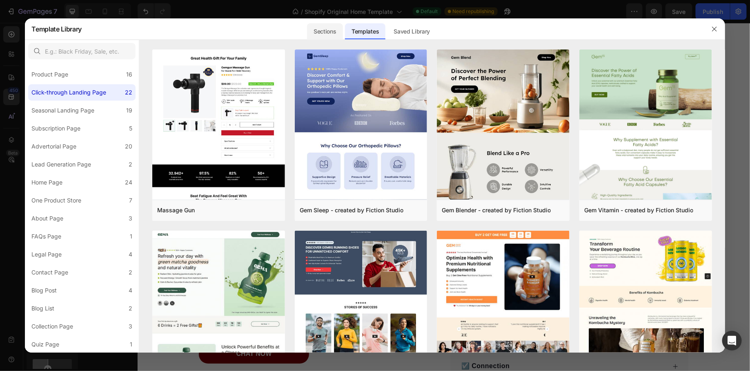
click at [333, 29] on div "Sections" at bounding box center [325, 31] width 36 height 16
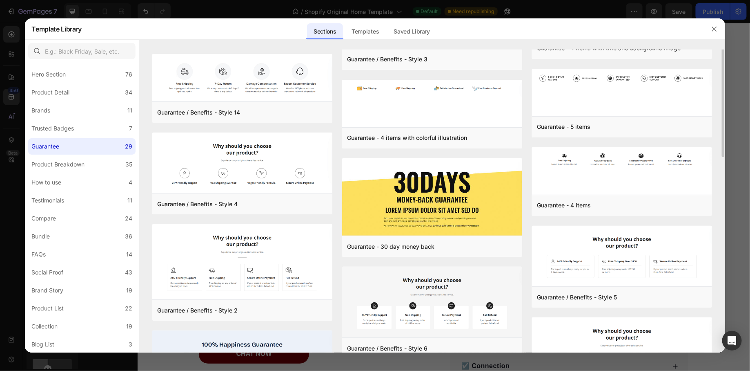
scroll to position [78, 0]
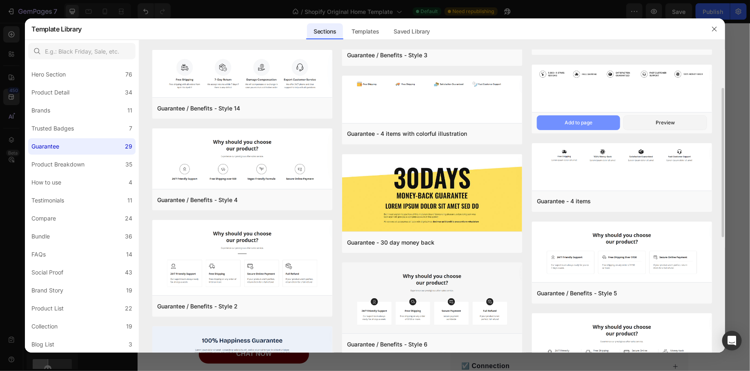
click at [598, 121] on button "Add to page" at bounding box center [578, 122] width 83 height 15
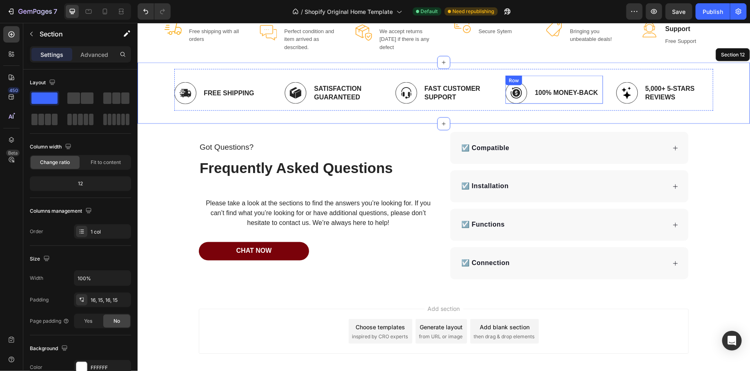
scroll to position [2112, 0]
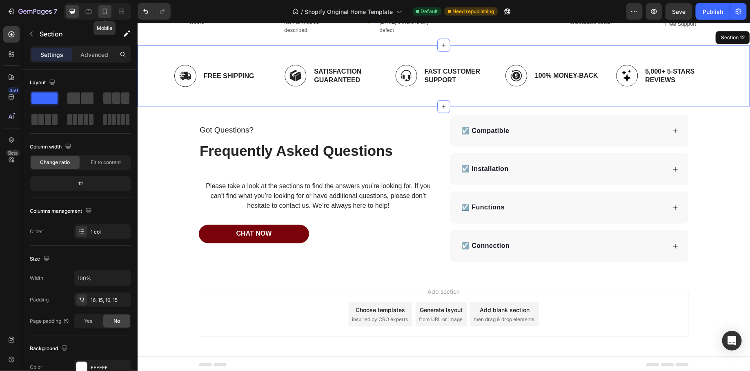
click at [104, 11] on icon at bounding box center [105, 11] width 8 height 8
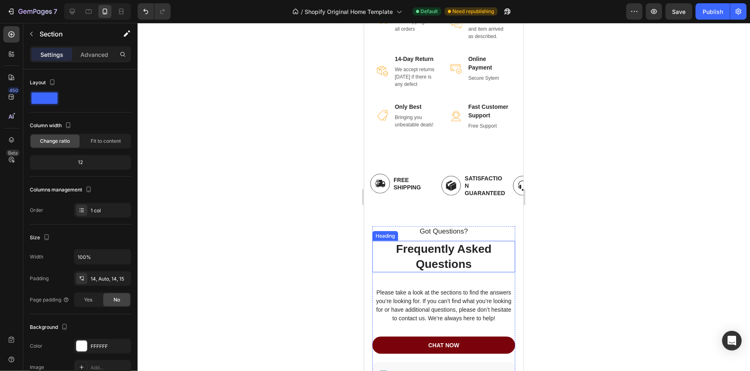
scroll to position [1639, 0]
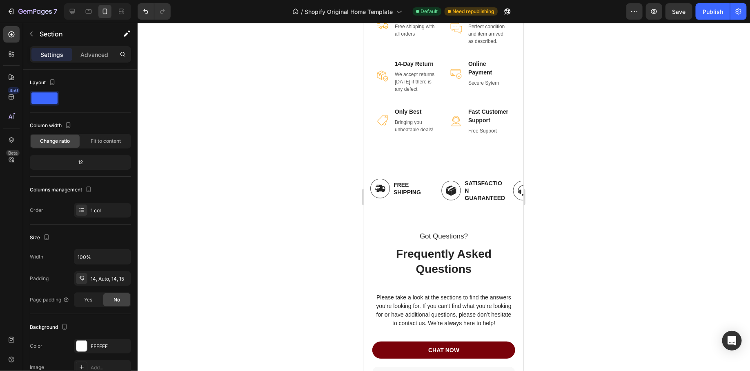
click at [451, 214] on div "Image Free Shipping Text Block Row Image Satisfaction Guaranteed Text Block Row…" at bounding box center [446, 190] width 153 height 47
click at [430, 207] on div "Image Free Shipping Text Block Row" at bounding box center [402, 190] width 65 height 36
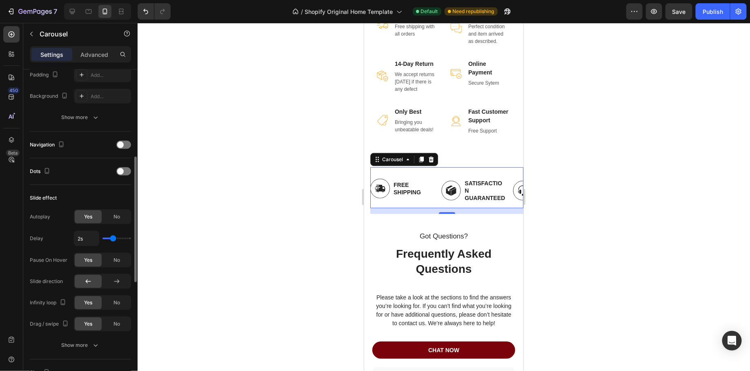
scroll to position [224, 0]
type input "1"
click at [106, 237] on input "range" at bounding box center [117, 238] width 29 height 2
type input "1s"
click at [210, 239] on div at bounding box center [444, 197] width 613 height 348
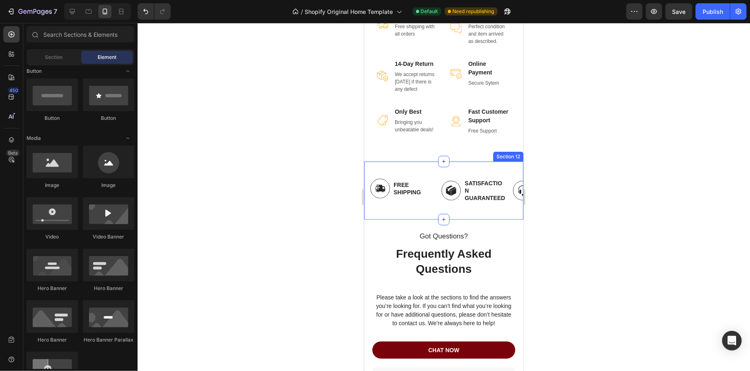
click at [385, 214] on div "Image Free Shipping Text Block Row Image Satisfaction Guaranteed Text Block Row…" at bounding box center [446, 190] width 153 height 47
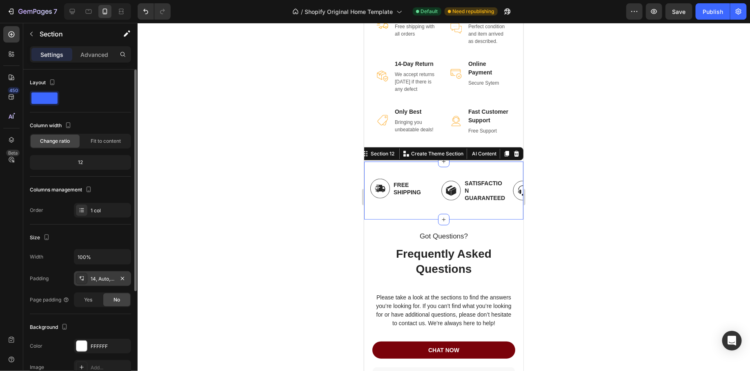
scroll to position [0, 0]
click at [97, 54] on p "Advanced" at bounding box center [94, 54] width 28 height 9
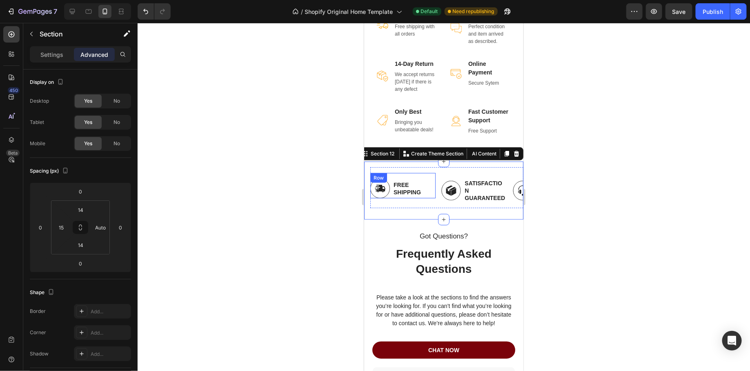
click at [411, 198] on div "Free Shipping Text Block" at bounding box center [414, 188] width 43 height 20
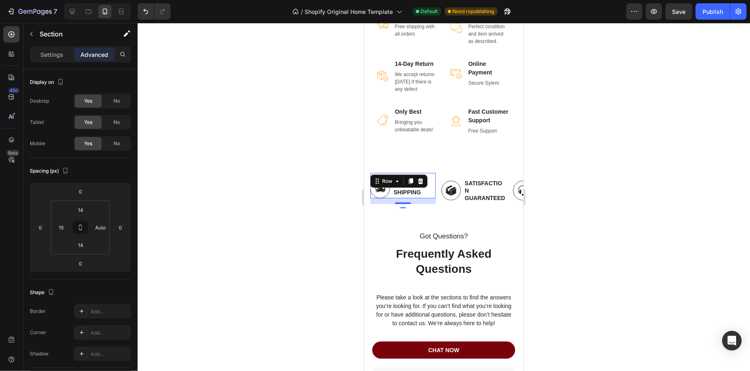
scroll to position [0, 0]
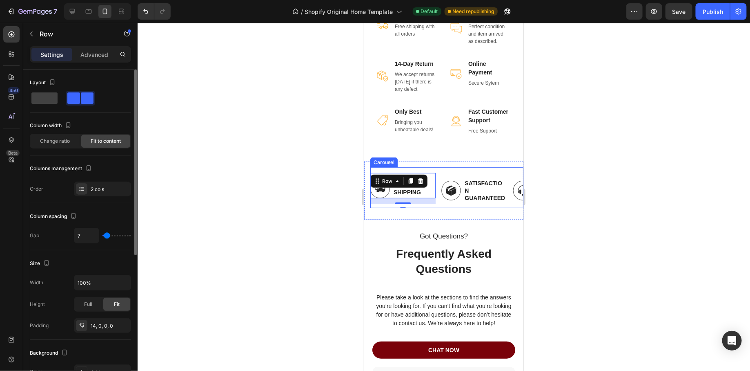
click at [440, 208] on div "Image Free Shipping Text Block Row 14 Image Satisfaction Guaranteed Text Block …" at bounding box center [446, 190] width 153 height 36
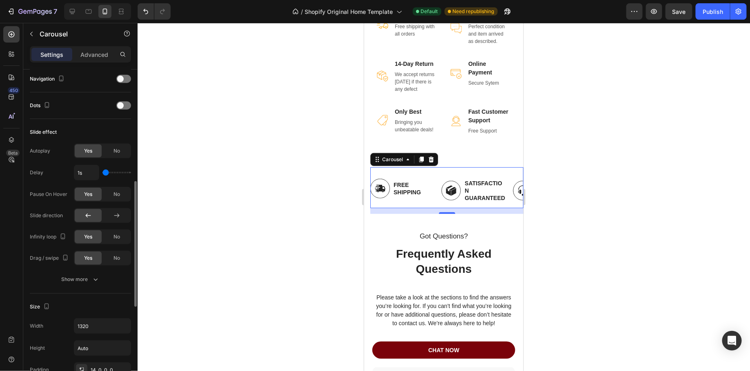
scroll to position [291, 0]
click at [115, 146] on span "No" at bounding box center [117, 148] width 7 height 7
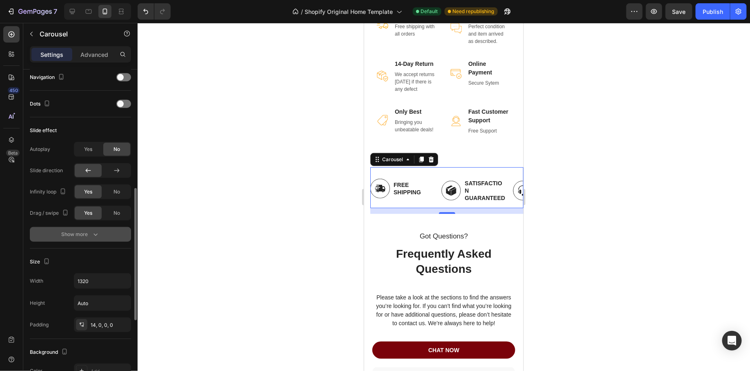
click at [89, 230] on div "Show more" at bounding box center [81, 234] width 38 height 8
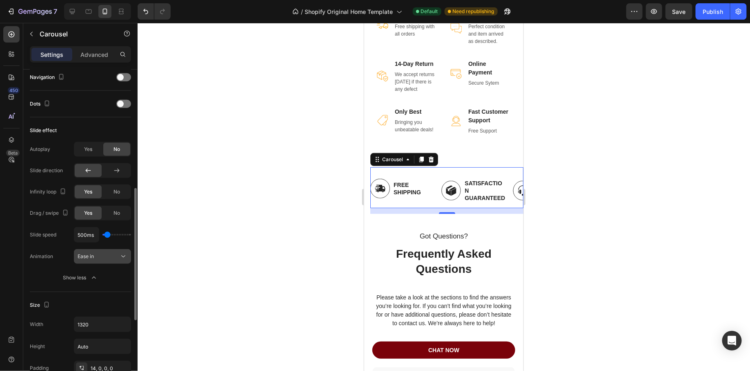
click at [96, 260] on button "Ease in" at bounding box center [102, 256] width 57 height 15
click at [92, 273] on icon "button" at bounding box center [94, 277] width 8 height 8
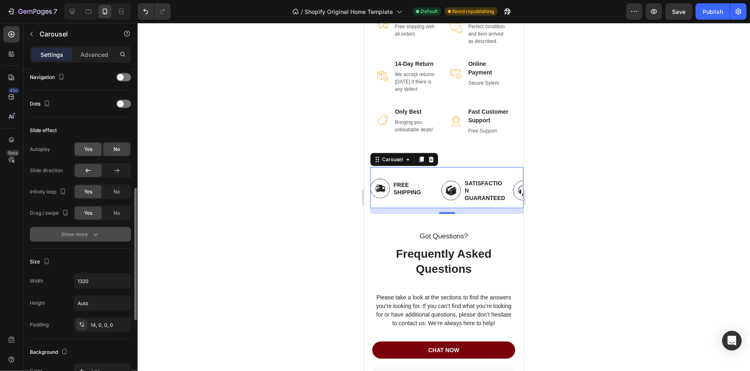
click at [91, 154] on div "Yes" at bounding box center [88, 149] width 27 height 13
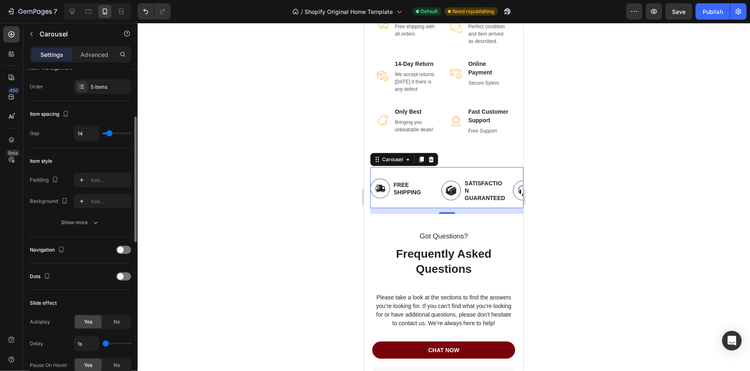
scroll to position [117, 0]
click at [128, 254] on div "Navigation" at bounding box center [80, 251] width 101 height 13
click at [126, 253] on div at bounding box center [123, 251] width 15 height 8
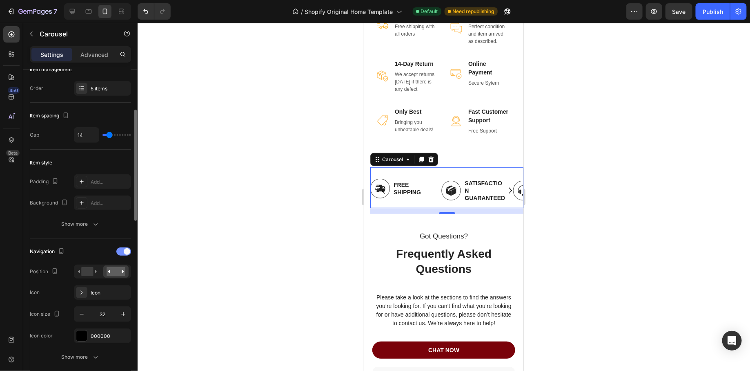
click at [126, 253] on div at bounding box center [123, 251] width 15 height 8
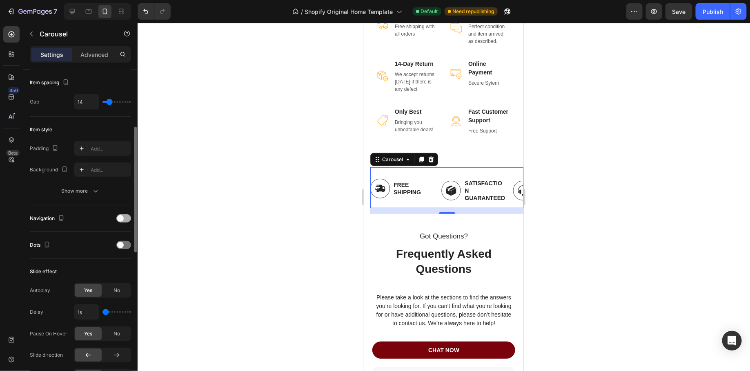
scroll to position [151, 0]
click at [123, 242] on span at bounding box center [120, 243] width 7 height 7
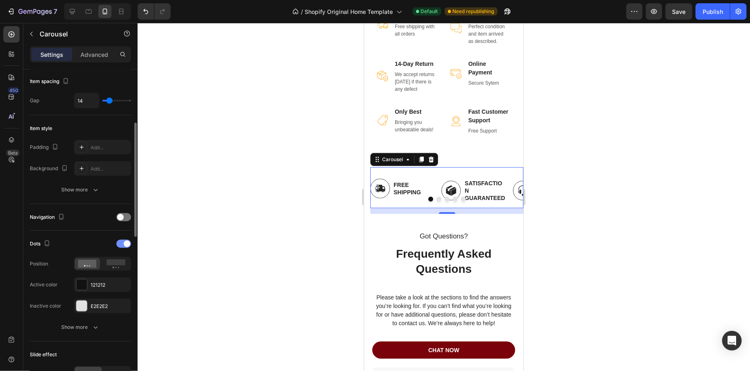
click at [123, 242] on div at bounding box center [123, 243] width 15 height 8
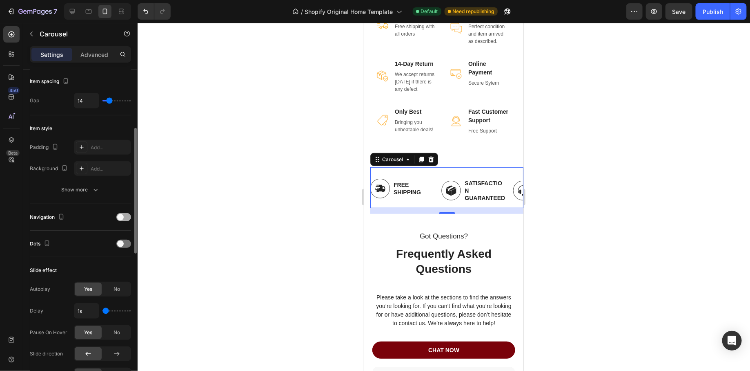
click at [124, 214] on div at bounding box center [123, 217] width 15 height 8
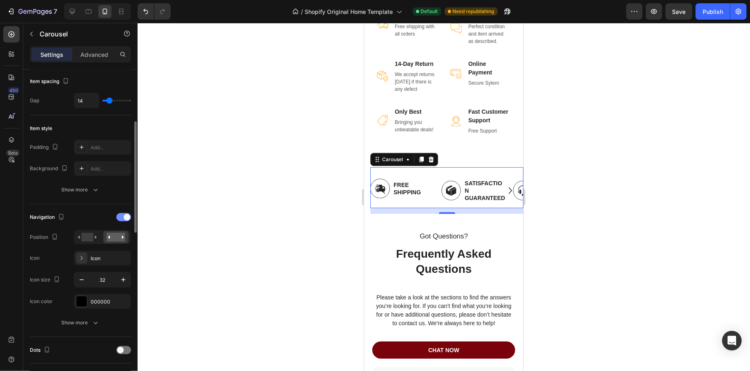
click at [124, 214] on div at bounding box center [123, 217] width 15 height 8
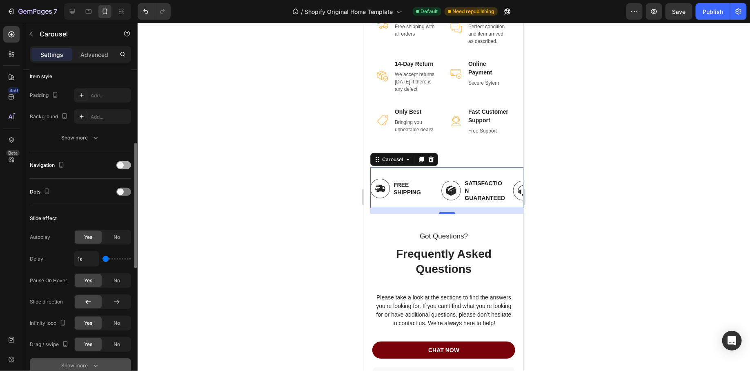
scroll to position [205, 0]
click at [106, 236] on div "No" at bounding box center [116, 235] width 27 height 13
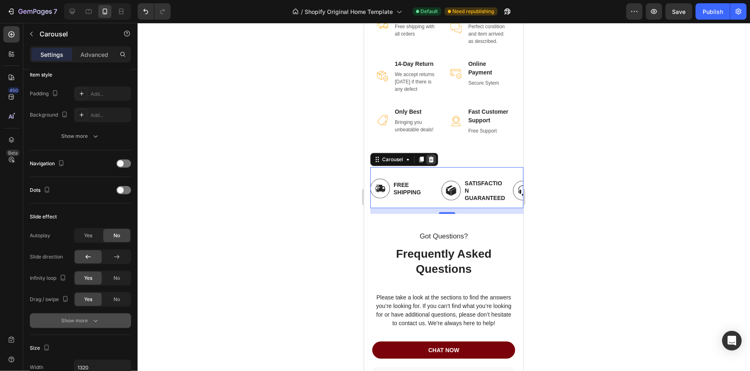
click at [434, 163] on div at bounding box center [431, 159] width 10 height 10
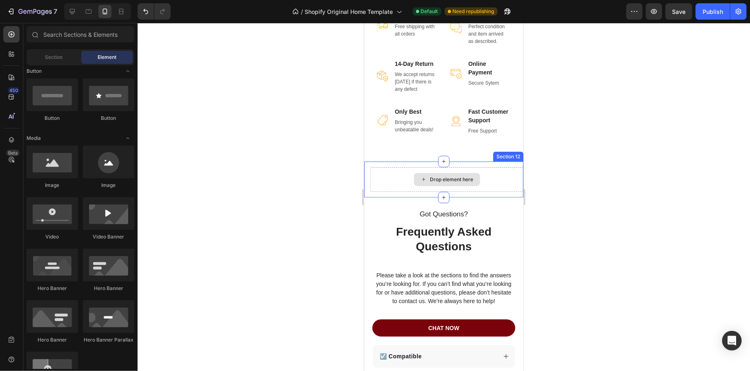
click at [419, 184] on div "Drop element here" at bounding box center [447, 178] width 66 height 13
click at [491, 170] on div "Drop element here Section 12" at bounding box center [443, 179] width 159 height 36
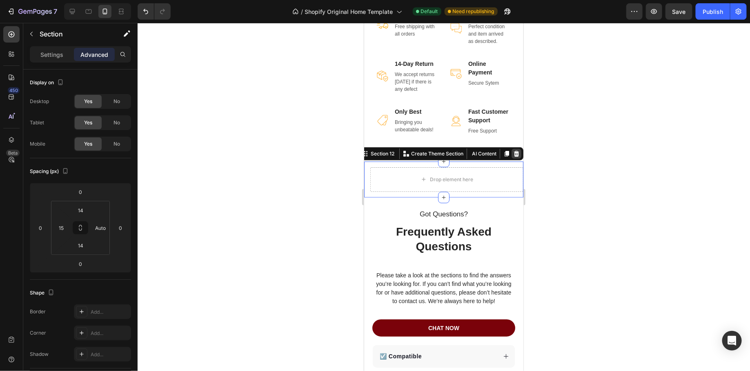
click at [515, 158] on div at bounding box center [516, 153] width 10 height 10
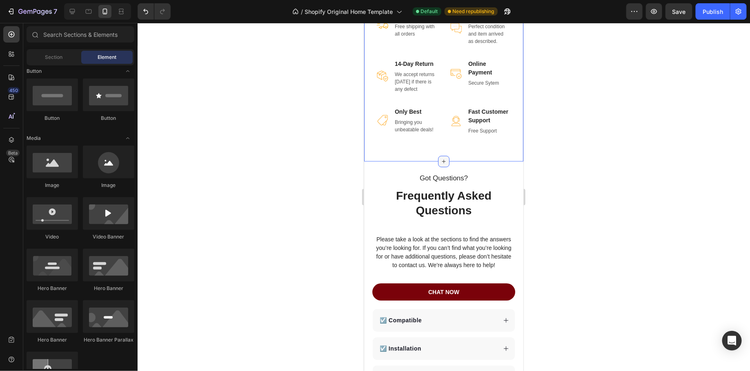
click at [442, 164] on icon at bounding box center [443, 161] width 7 height 7
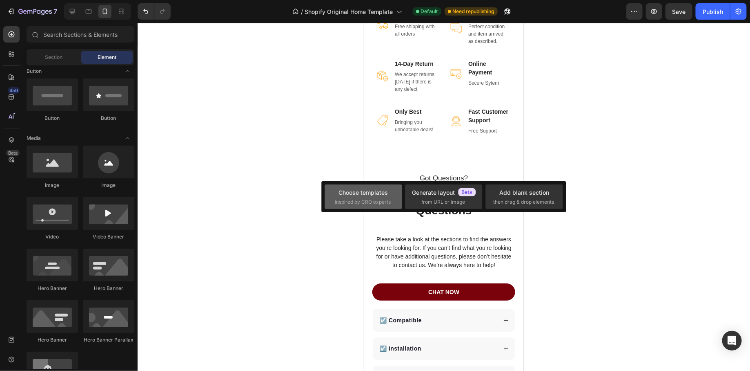
click at [377, 196] on div "Choose templates" at bounding box center [363, 192] width 49 height 9
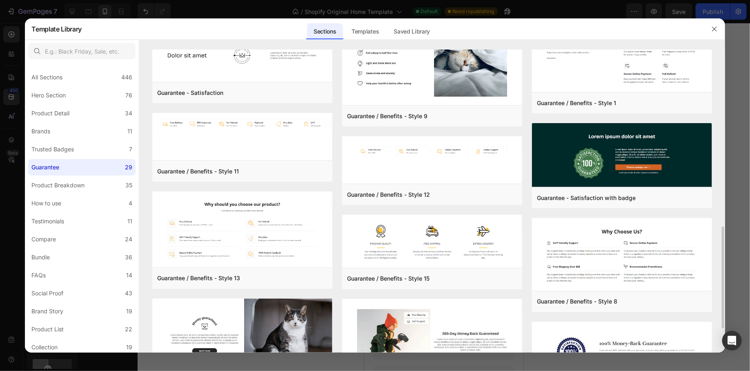
scroll to position [598, 0]
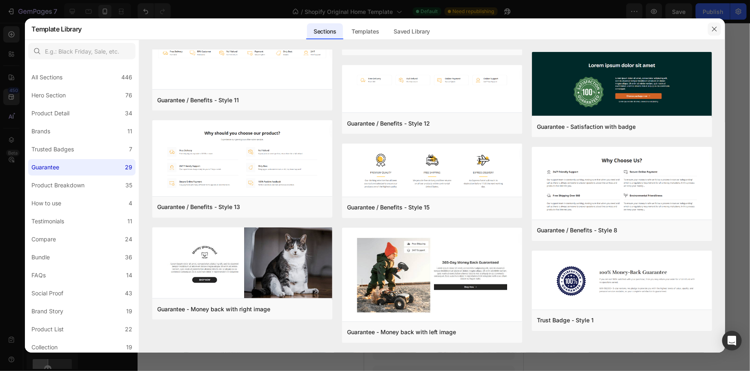
click at [710, 31] on button "button" at bounding box center [714, 28] width 13 height 13
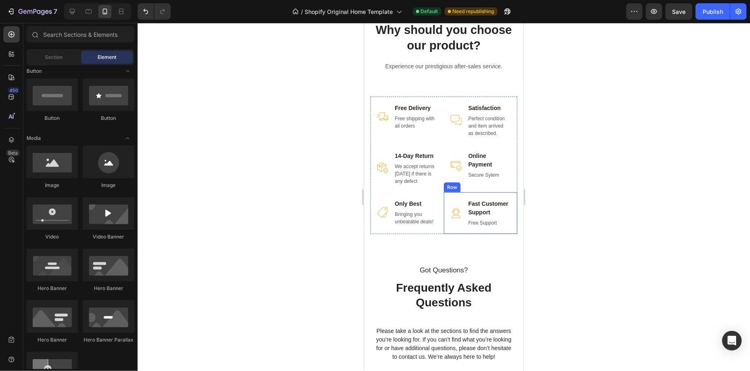
scroll to position [1514, 0]
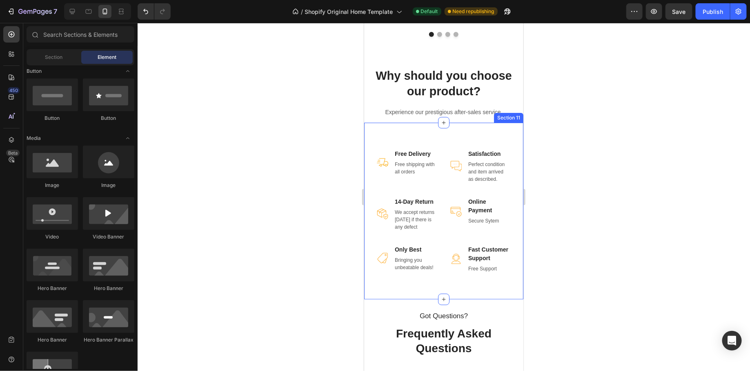
click at [410, 129] on div "Image Free Delivery Text block Free shipping with all orders Text block Row Ima…" at bounding box center [443, 210] width 159 height 176
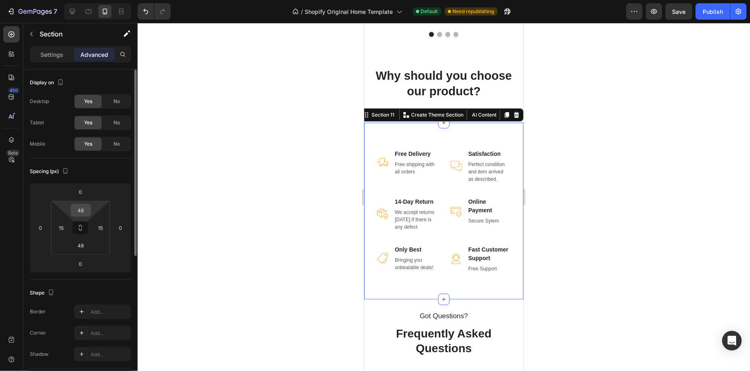
click at [84, 210] on input "48" at bounding box center [81, 210] width 16 height 12
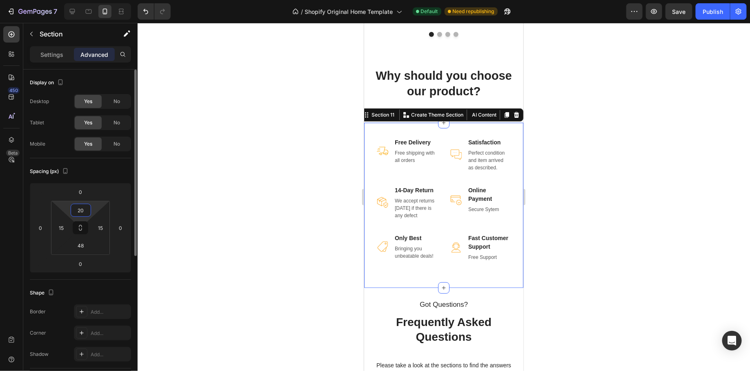
type input "2"
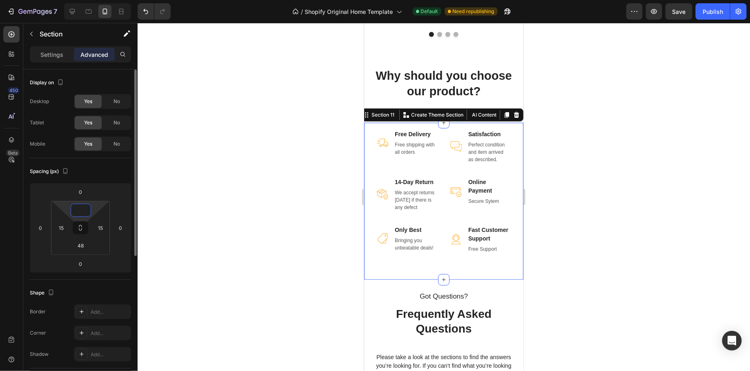
type input "5"
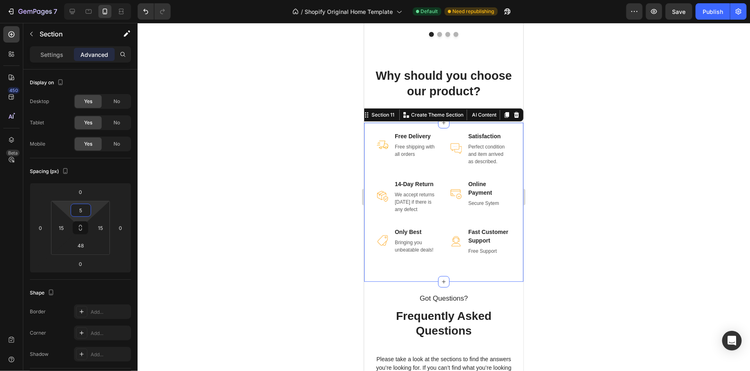
click at [589, 191] on div at bounding box center [444, 197] width 613 height 348
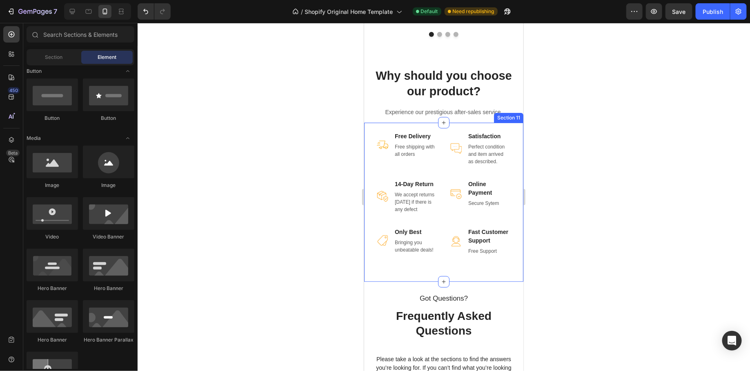
click at [424, 122] on div "Image Free Delivery Text block Free shipping with all orders Text block Row Ima…" at bounding box center [443, 201] width 159 height 159
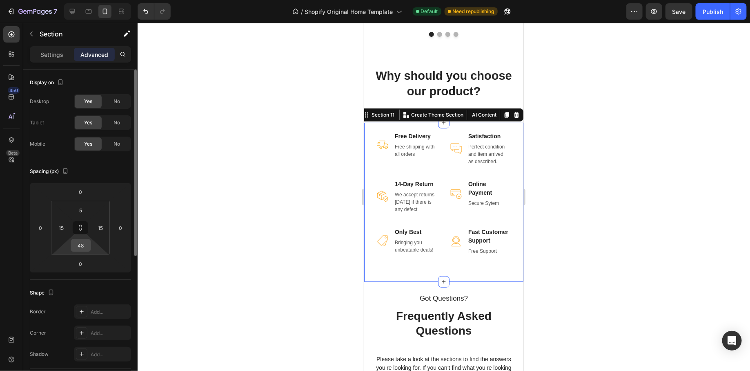
click at [88, 246] on input "48" at bounding box center [81, 245] width 16 height 12
type input "5"
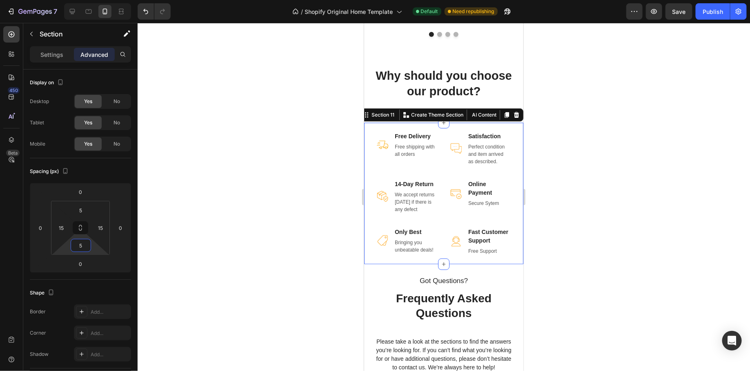
click at [310, 256] on div at bounding box center [444, 197] width 613 height 348
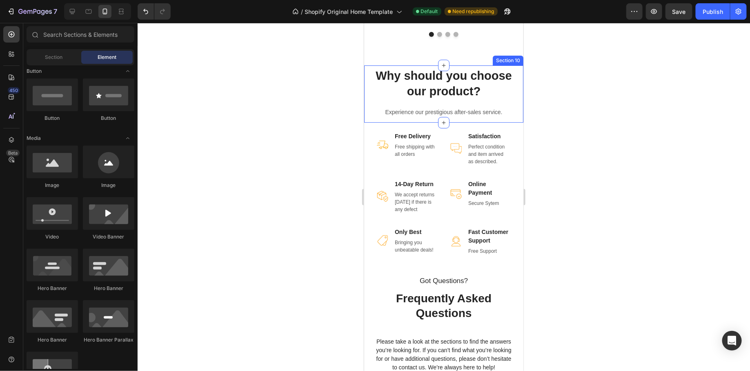
click at [522, 96] on div "Why should you choose our product? Heading Experience our prestigious after-sal…" at bounding box center [443, 92] width 159 height 51
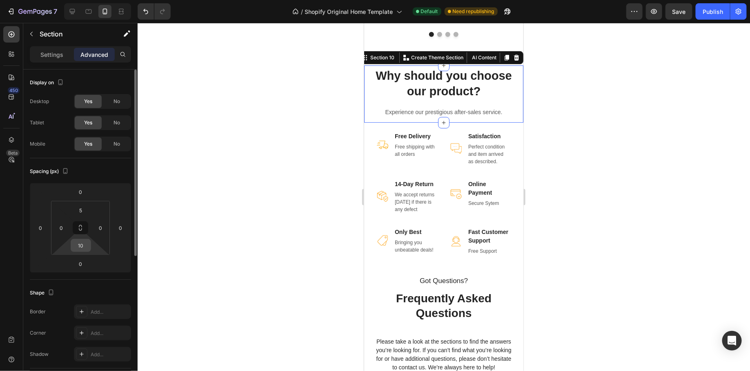
click at [85, 247] on input "10" at bounding box center [81, 245] width 16 height 12
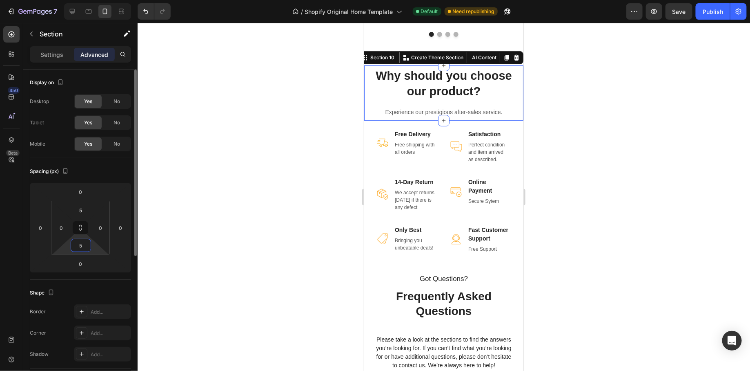
type input "5"
click at [219, 257] on div at bounding box center [444, 197] width 613 height 348
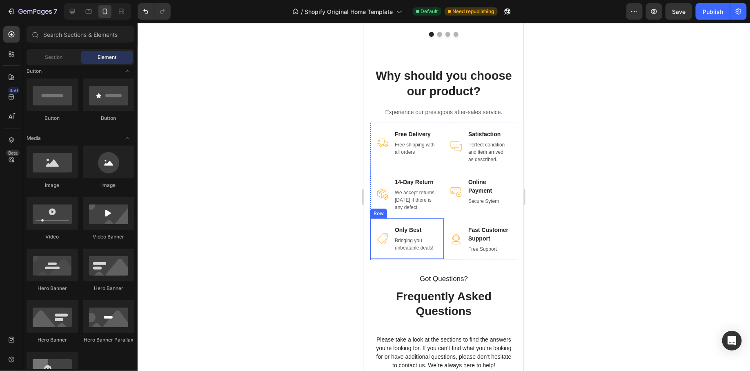
click at [416, 253] on div "Image Only Best Text block Bringing you unbeatable deals! Text block Row" at bounding box center [407, 238] width 74 height 40
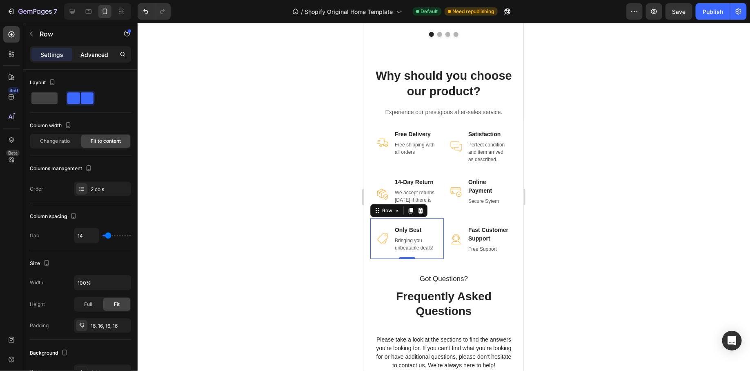
click at [91, 55] on p "Advanced" at bounding box center [94, 54] width 28 height 9
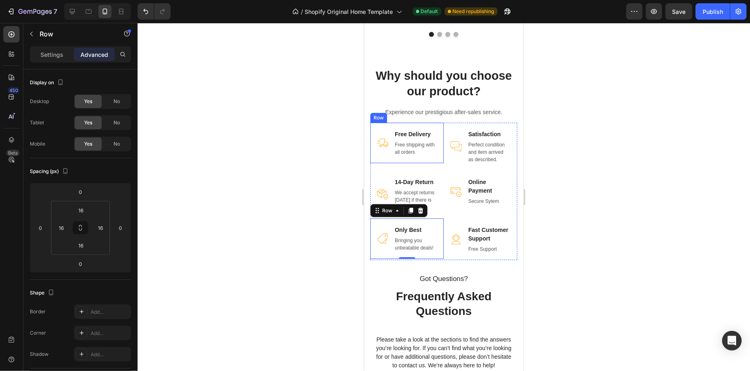
click at [408, 151] on div "Image Free Delivery Text block Free shipping with all orders Text block Row" at bounding box center [407, 142] width 74 height 40
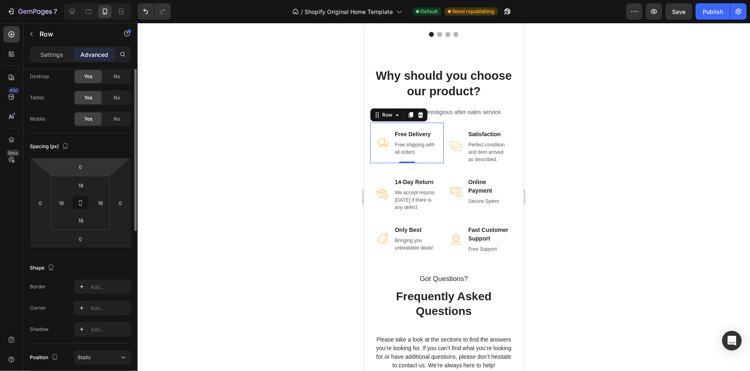
scroll to position [0, 0]
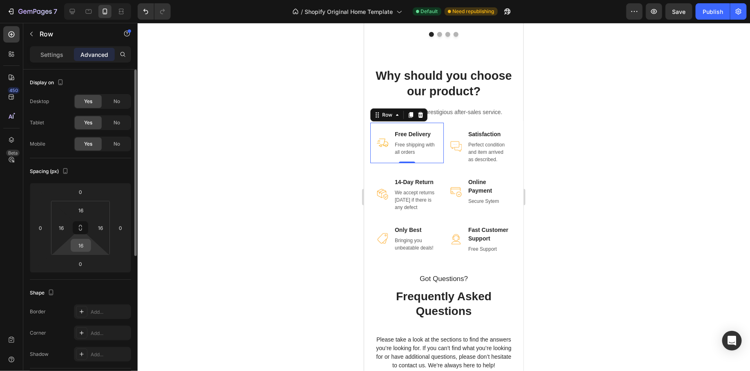
click at [88, 246] on input "16" at bounding box center [81, 245] width 16 height 12
type input "10"
click at [86, 208] on input "16" at bounding box center [81, 210] width 16 height 12
type input "10"
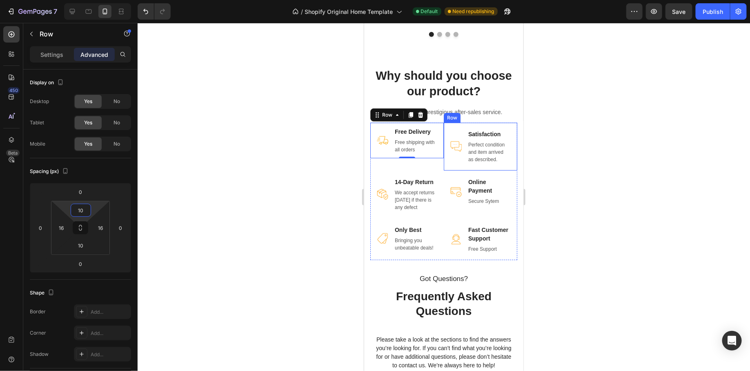
click at [454, 122] on div "Image Satisfaction Text block Perfect condition and item arrived as described. …" at bounding box center [481, 146] width 74 height 48
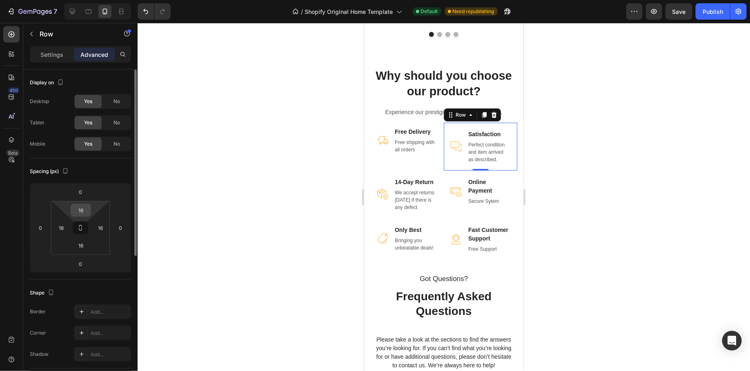
click at [87, 209] on input "16" at bounding box center [81, 210] width 16 height 12
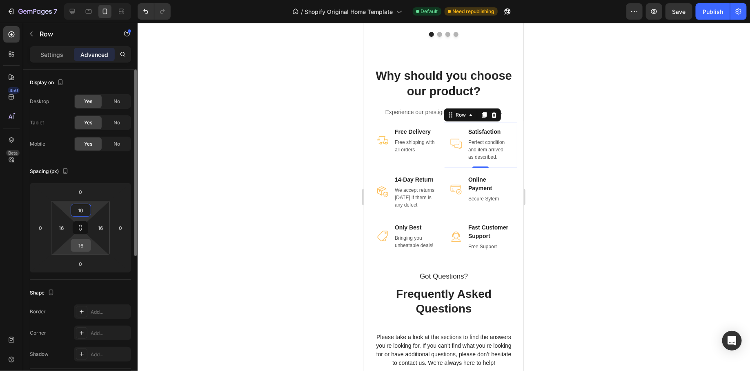
type input "10"
click at [85, 247] on input "16" at bounding box center [81, 245] width 16 height 12
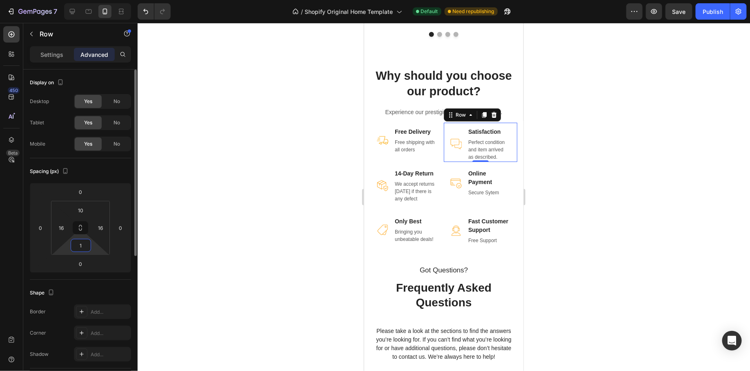
type input "10"
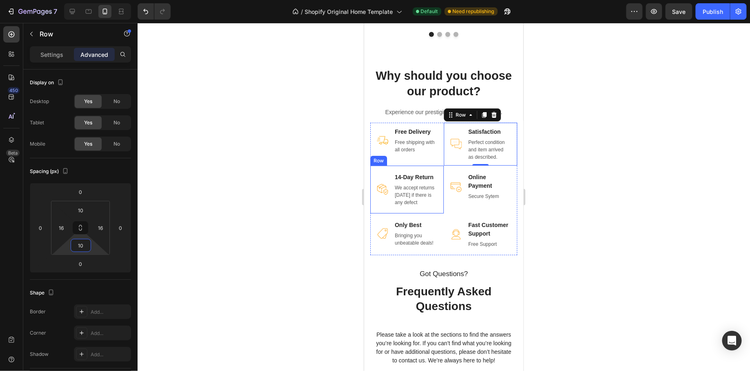
click at [416, 165] on div "Image 14-Day Return Text block We accept returns within 14 days if there is any…" at bounding box center [407, 189] width 74 height 48
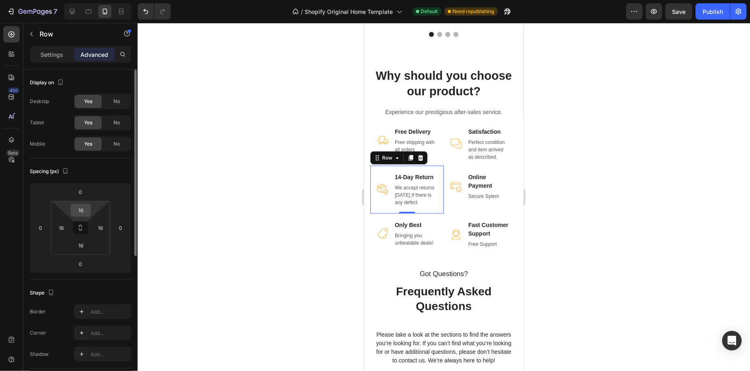
click at [90, 212] on div "16" at bounding box center [81, 209] width 20 height 13
click at [86, 211] on input "16" at bounding box center [81, 210] width 16 height 12
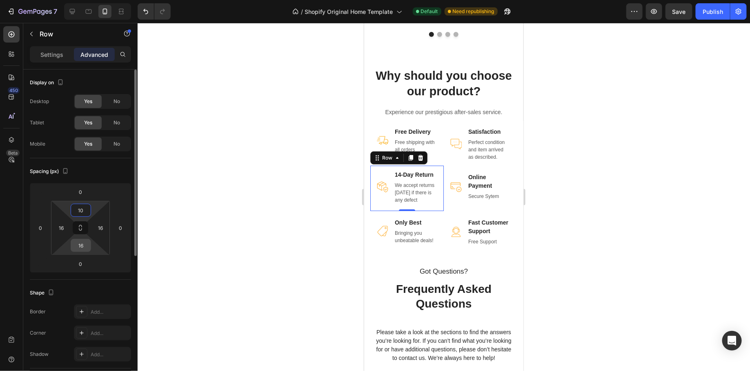
type input "10"
click at [86, 243] on input "16" at bounding box center [81, 245] width 16 height 12
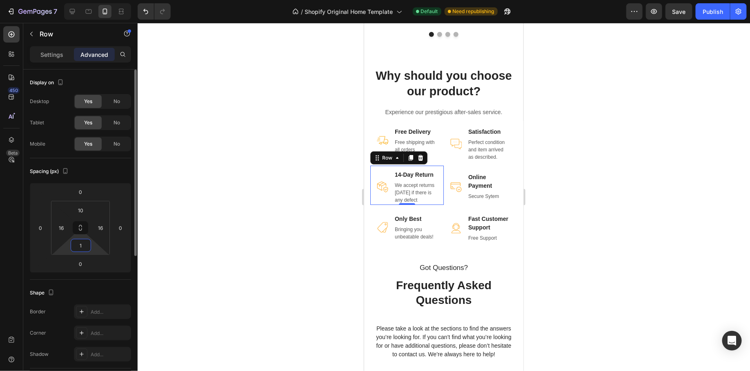
type input "10"
click at [465, 165] on div "Image Online Payment Text block Secure Sytem Text block Row" at bounding box center [481, 186] width 74 height 42
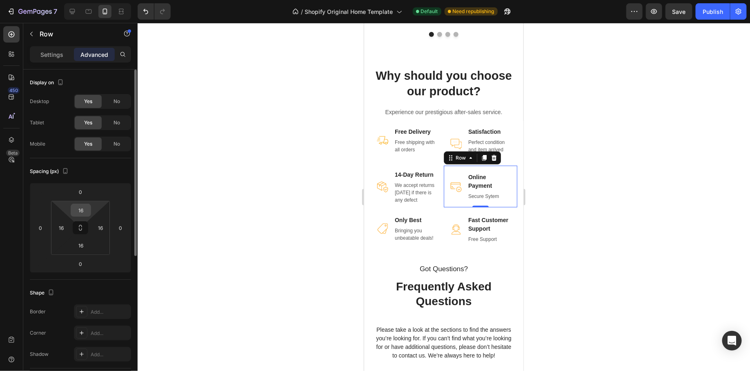
click at [90, 207] on div "16" at bounding box center [81, 209] width 20 height 13
click at [85, 209] on input "16" at bounding box center [81, 210] width 16 height 12
type input "10"
click at [85, 241] on input "16" at bounding box center [81, 245] width 16 height 12
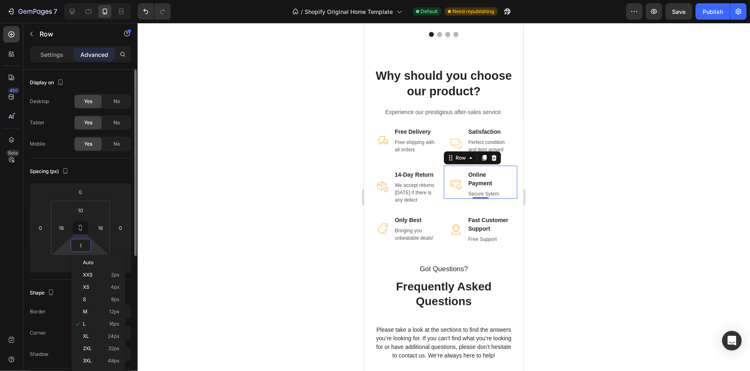
type input "10"
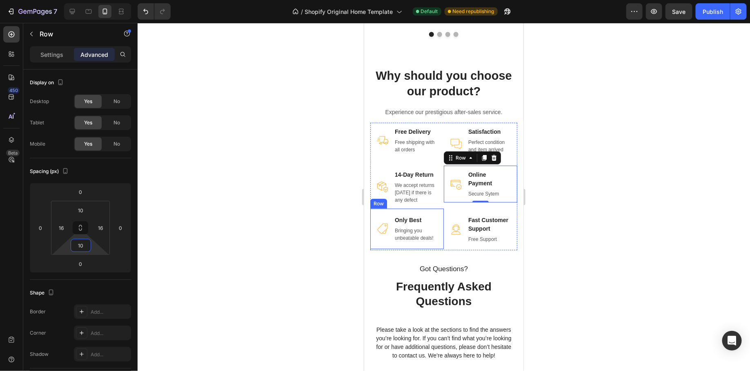
click at [386, 214] on div "Image" at bounding box center [382, 227] width 11 height 27
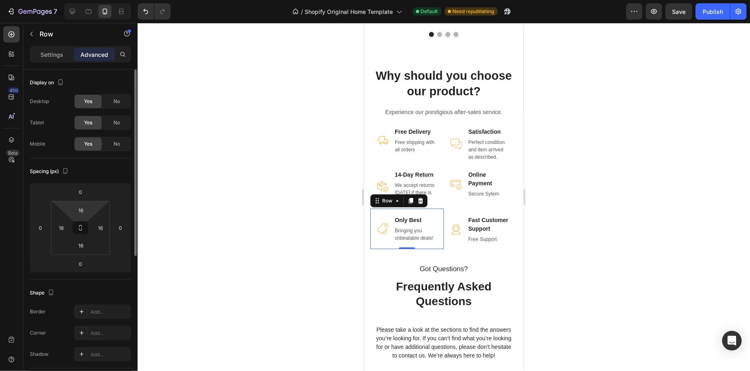
click at [93, 0] on html "7 / Shopify Original Home Template Default Need republishing Preview Save Publi…" at bounding box center [375, 0] width 750 height 0
type input "10"
click at [83, 243] on input "16" at bounding box center [81, 245] width 16 height 12
type input "10"
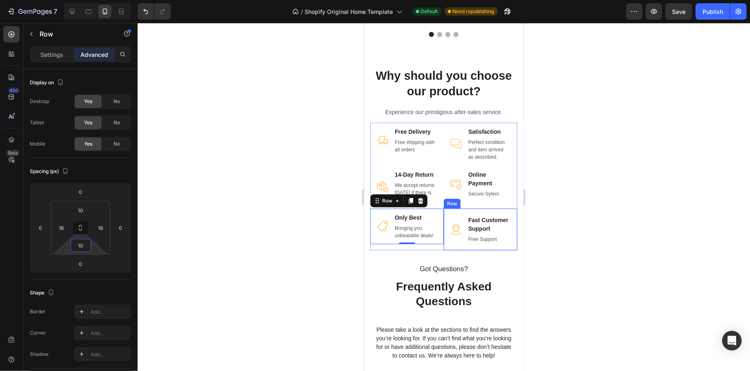
click at [488, 208] on div "Image Fast Customer Support Text block Free Support Text block Row" at bounding box center [481, 229] width 74 height 42
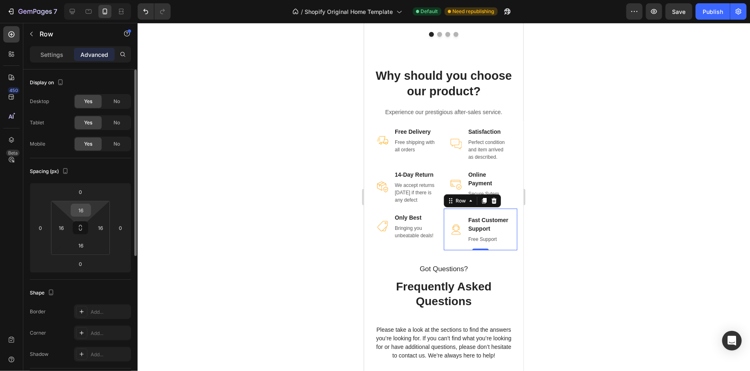
click at [87, 215] on div "16" at bounding box center [81, 209] width 20 height 13
click at [86, 210] on input "16" at bounding box center [81, 210] width 16 height 12
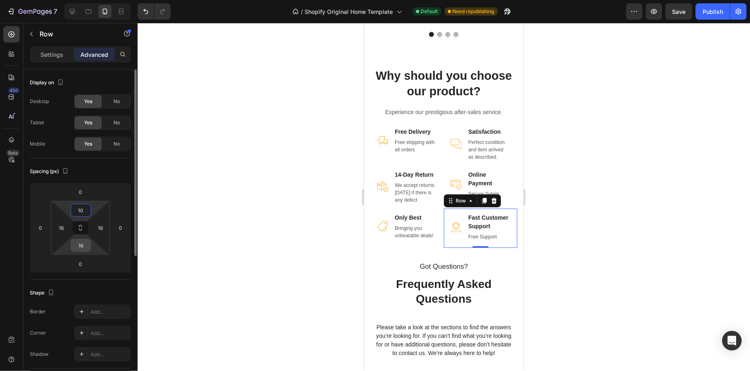
type input "10"
click at [87, 246] on input "16" at bounding box center [81, 245] width 16 height 12
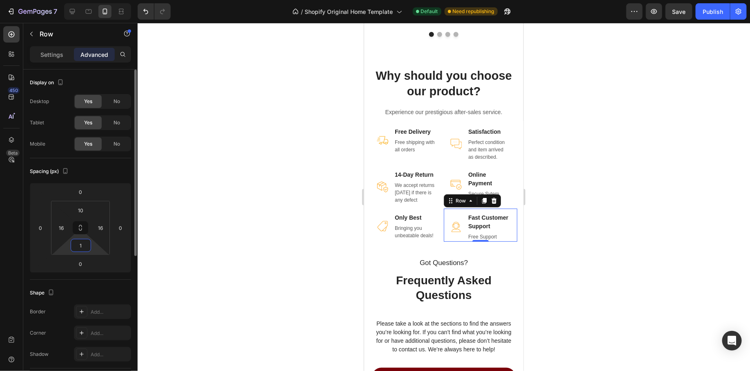
type input "10"
click at [626, 202] on div at bounding box center [444, 197] width 613 height 348
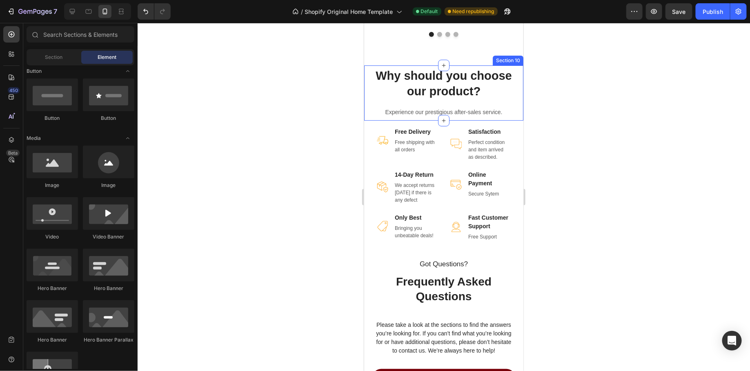
click at [428, 96] on div "Why should you choose our product? Heading Experience our prestigious after-sal…" at bounding box center [443, 92] width 159 height 51
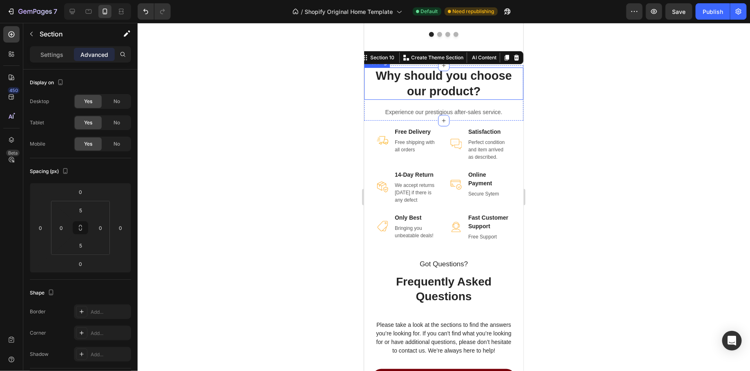
click at [429, 83] on p "Why should you choose our product?" at bounding box center [444, 83] width 158 height 31
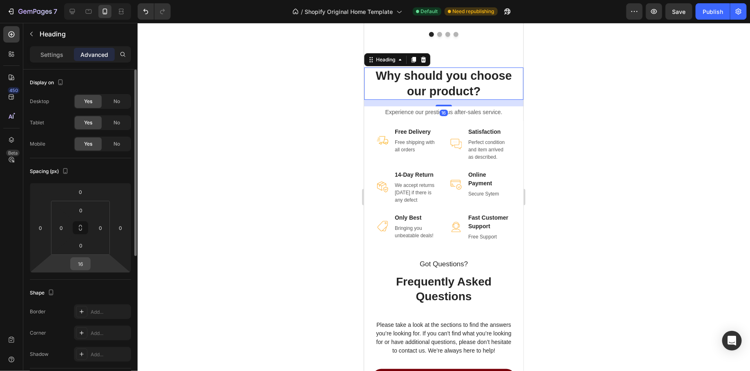
click at [86, 264] on input "16" at bounding box center [80, 263] width 16 height 12
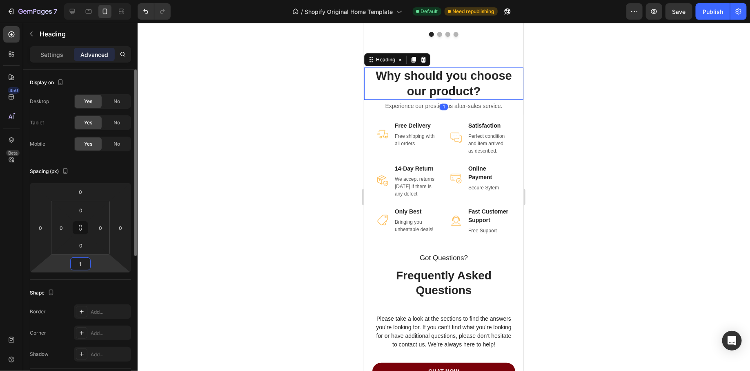
type input "10"
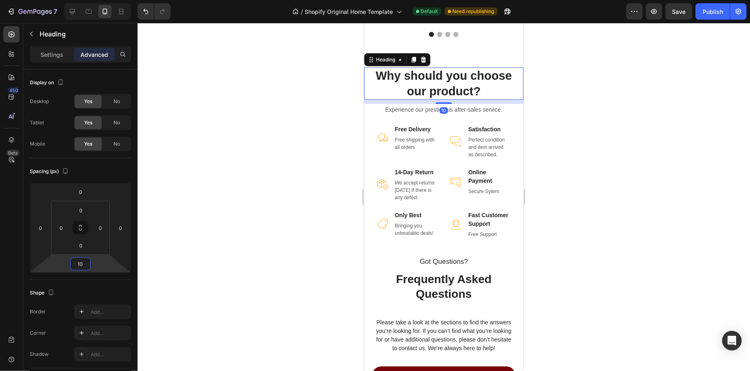
click at [583, 150] on div at bounding box center [444, 197] width 613 height 348
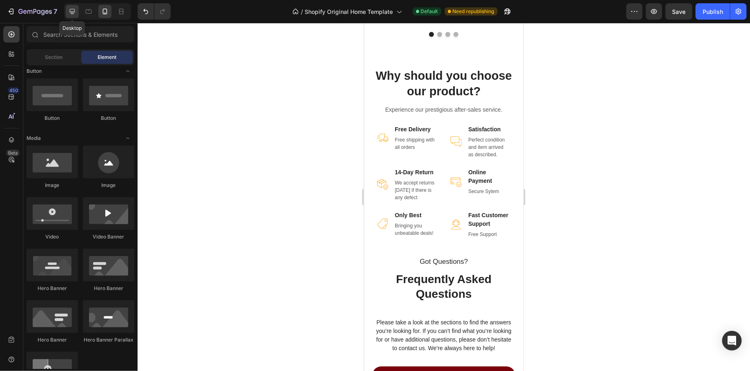
click at [78, 7] on div at bounding box center [72, 11] width 13 height 13
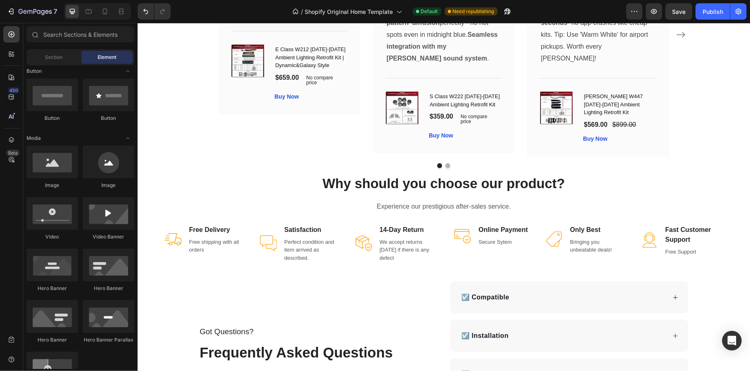
scroll to position [1729, 0]
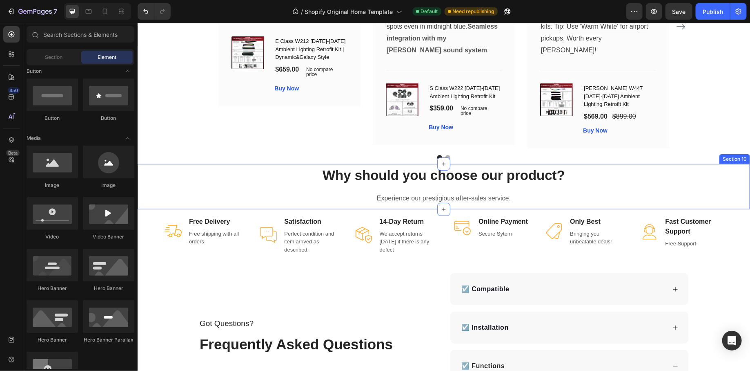
click at [657, 163] on div "Why should you choose our product? Heading Experience our prestigious after-sal…" at bounding box center [443, 185] width 613 height 45
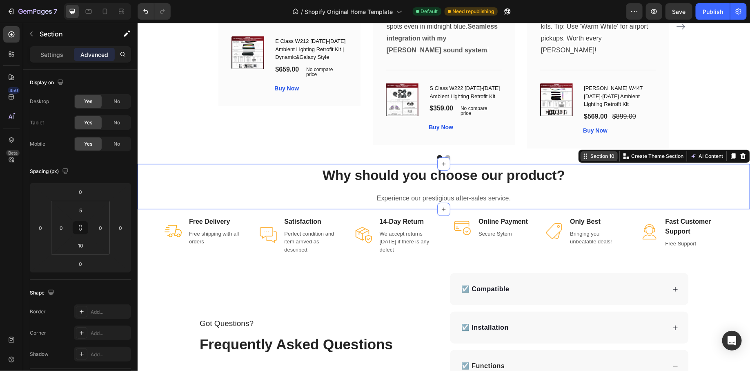
click at [587, 152] on icon at bounding box center [585, 155] width 7 height 7
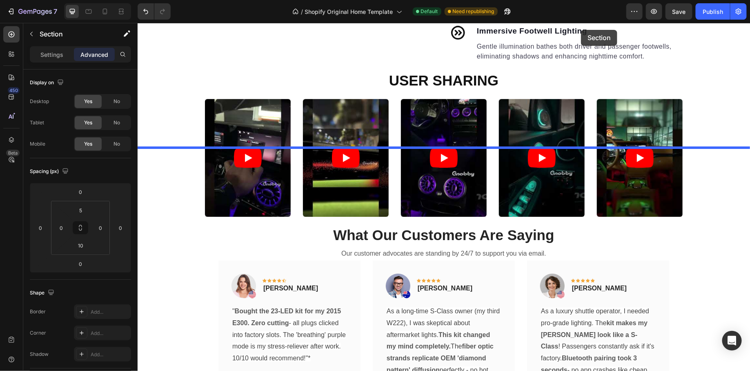
scroll to position [1289, 0]
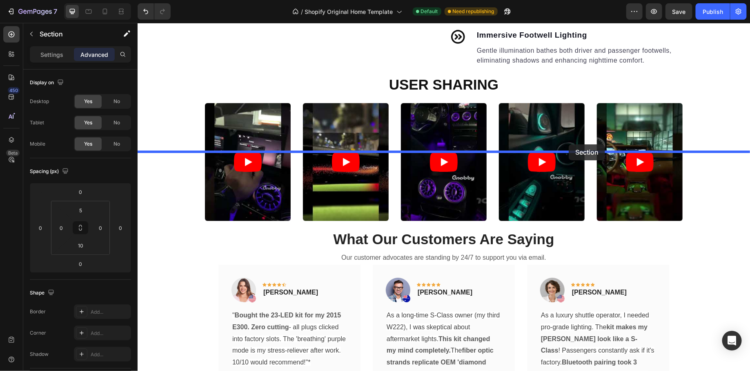
drag, startPoint x: 583, startPoint y: 151, endPoint x: 569, endPoint y: 144, distance: 16.3
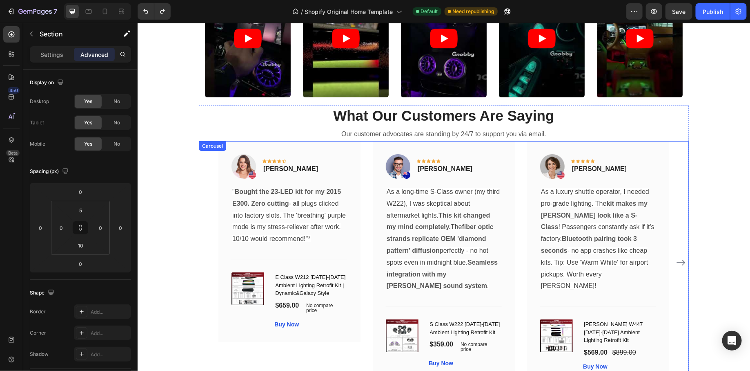
scroll to position [1394, 0]
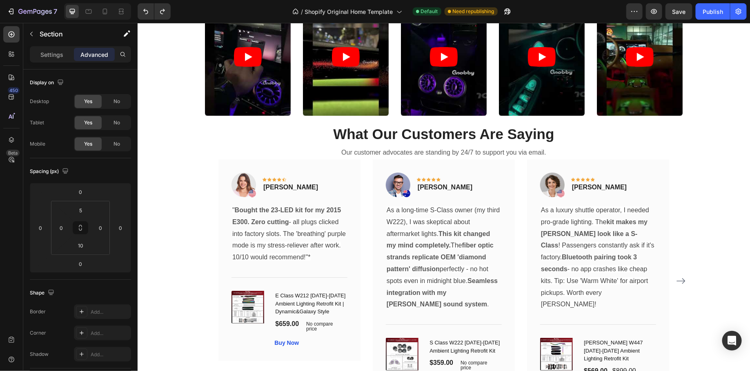
click at [90, 214] on div "10" at bounding box center [81, 209] width 20 height 13
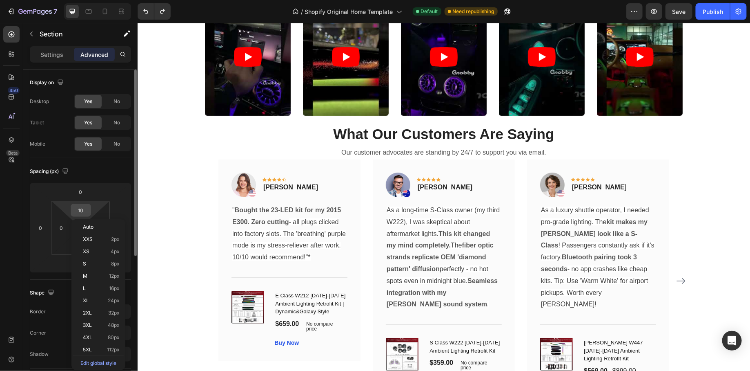
click at [85, 209] on input "10" at bounding box center [81, 210] width 16 height 12
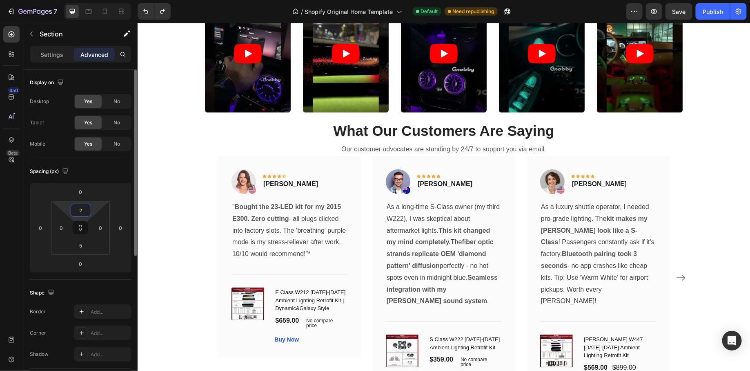
type input "20"
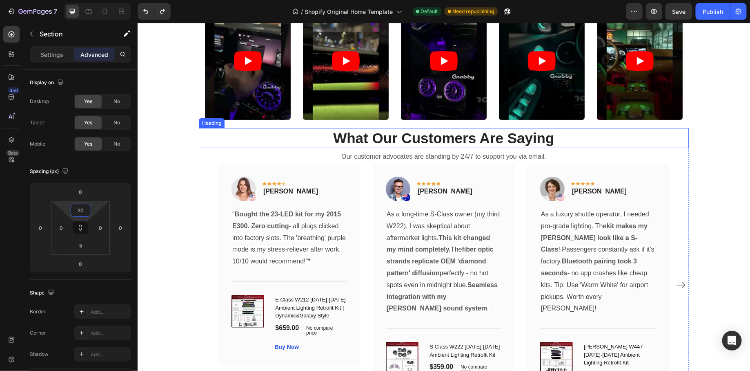
click at [274, 148] on h2 "What Our Customers Are Saying" at bounding box center [444, 137] width 490 height 20
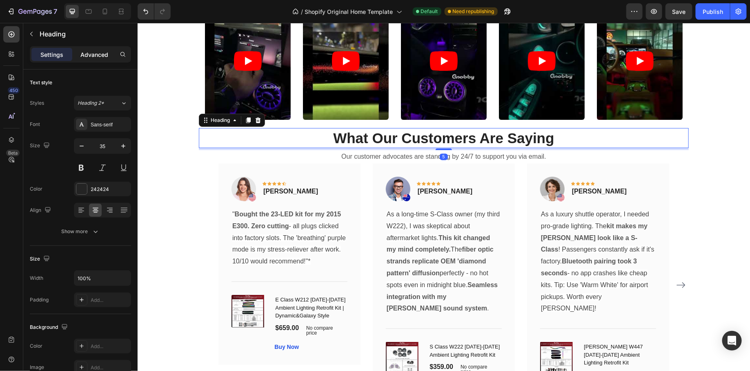
click at [94, 53] on p "Advanced" at bounding box center [94, 54] width 28 height 9
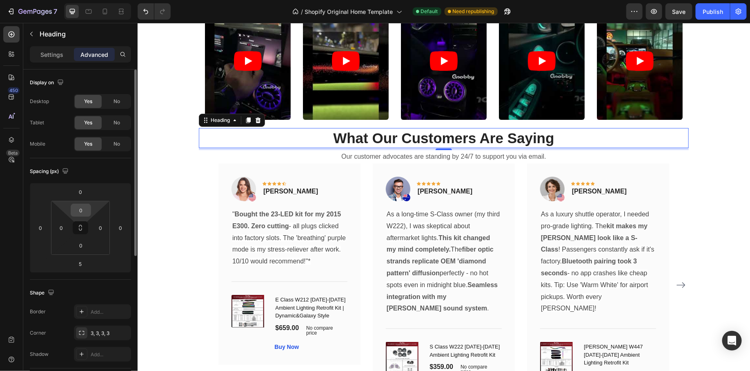
click at [85, 214] on input "0" at bounding box center [81, 210] width 16 height 12
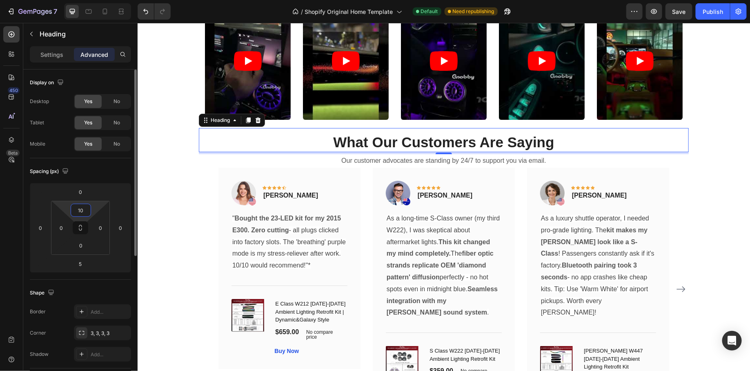
type input "1"
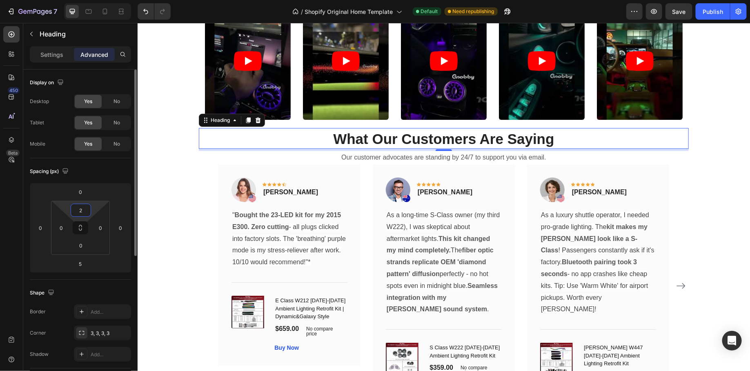
type input "20"
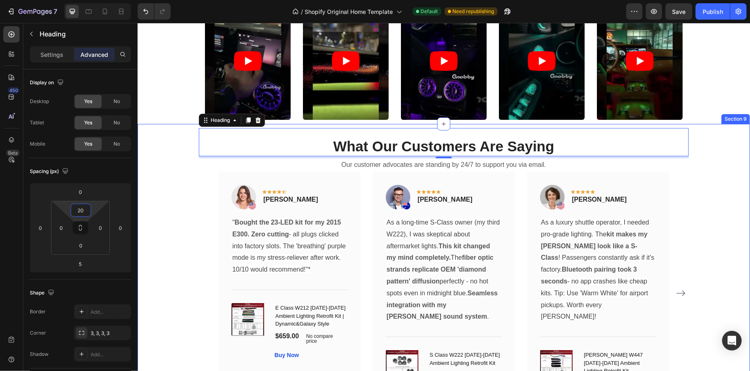
click at [186, 240] on div "What Our Customers Are Saying Heading 5 Our customer advocates are standing by …" at bounding box center [443, 276] width 601 height 298
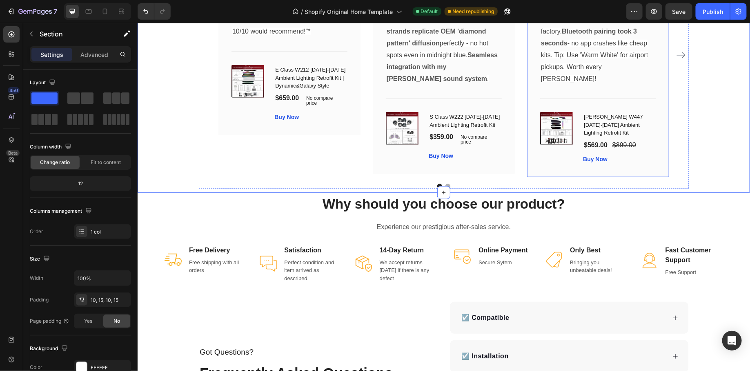
scroll to position [1717, 0]
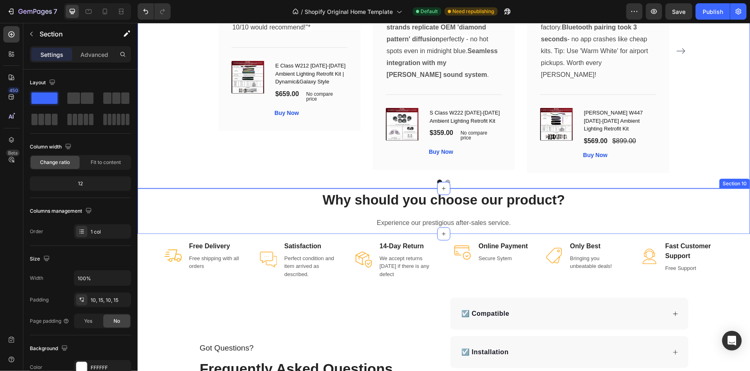
click at [356, 188] on div "Why should you choose our product? Heading Experience our prestigious after-sal…" at bounding box center [443, 210] width 613 height 45
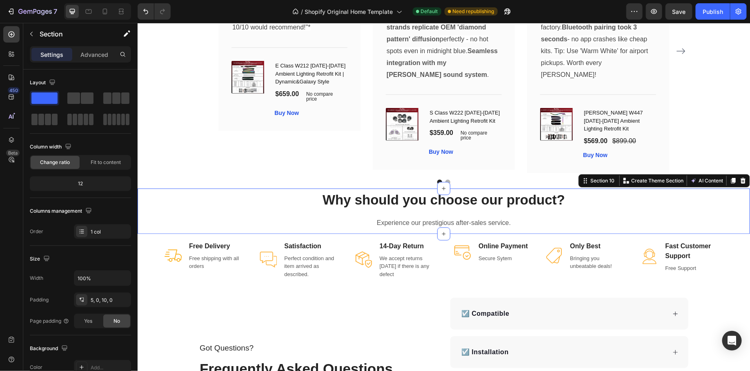
click at [96, 46] on div "Settings Advanced" at bounding box center [80, 54] width 101 height 16
click at [96, 54] on p "Advanced" at bounding box center [94, 54] width 28 height 9
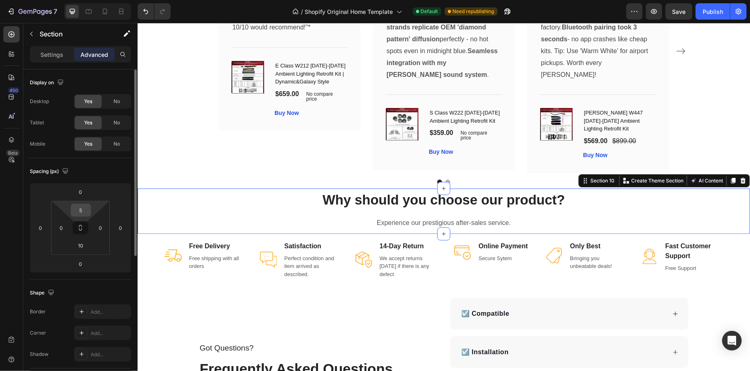
click at [89, 208] on div "5" at bounding box center [81, 209] width 20 height 13
click at [84, 212] on input "5" at bounding box center [81, 210] width 16 height 12
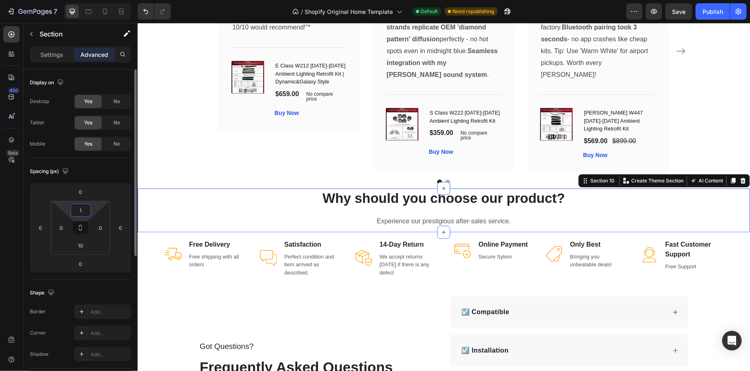
type input "10"
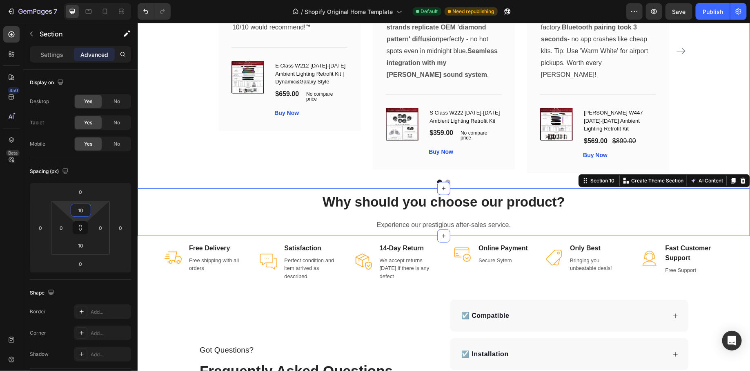
click at [174, 159] on div "What Our Customers Are Saying Heading Our customer advocates are standing by 24…" at bounding box center [443, 35] width 601 height 298
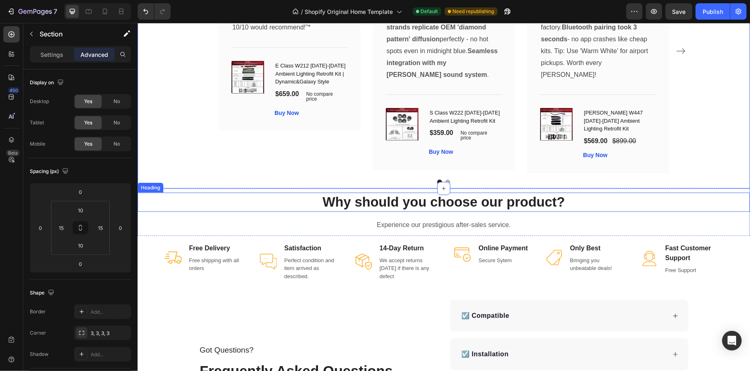
click at [730, 200] on p "Why should you choose our product?" at bounding box center [443, 202] width 611 height 18
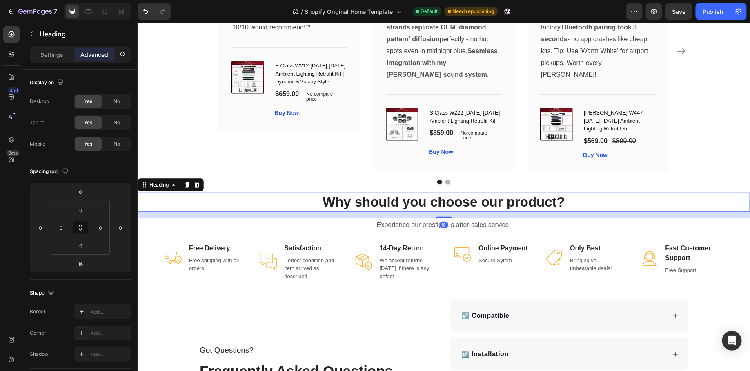
click at [723, 238] on div "Image Fast Customer Support Text block Free Support Text block Row" at bounding box center [681, 258] width 95 height 46
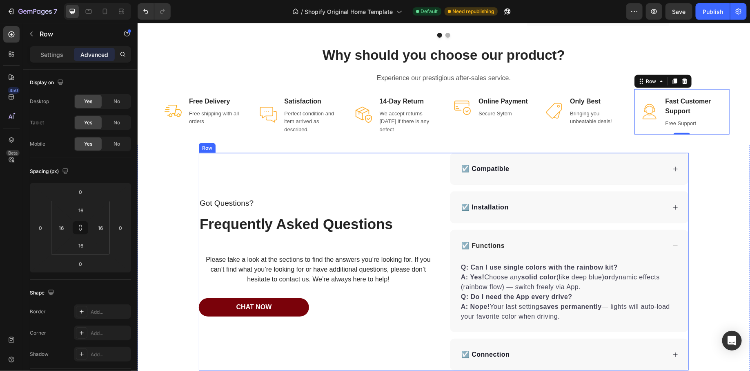
scroll to position [1866, 0]
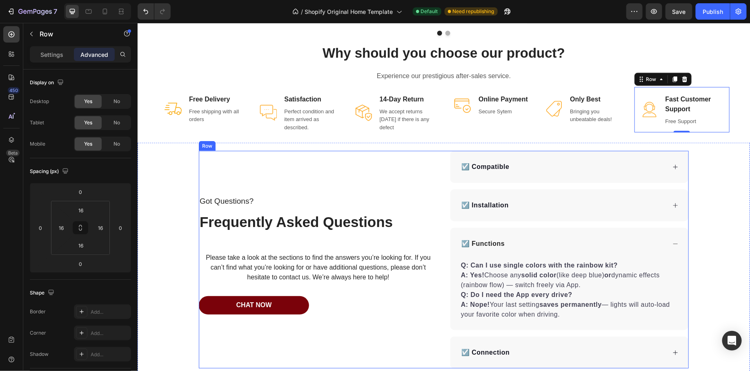
click at [431, 161] on div "Got Questions? Text Block Frequently Asked Questions Heading Please take a look…" at bounding box center [318, 258] width 239 height 217
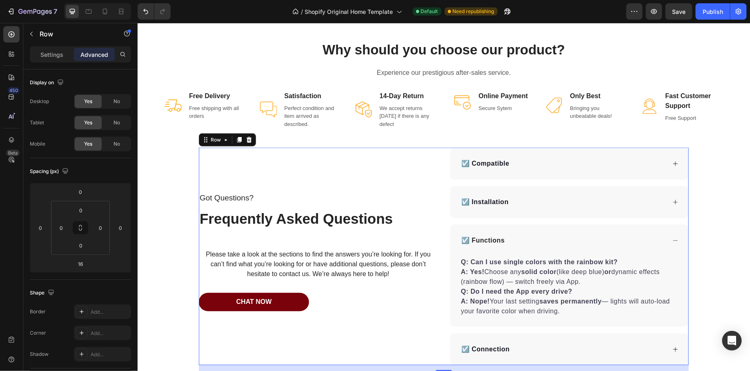
scroll to position [1931, 0]
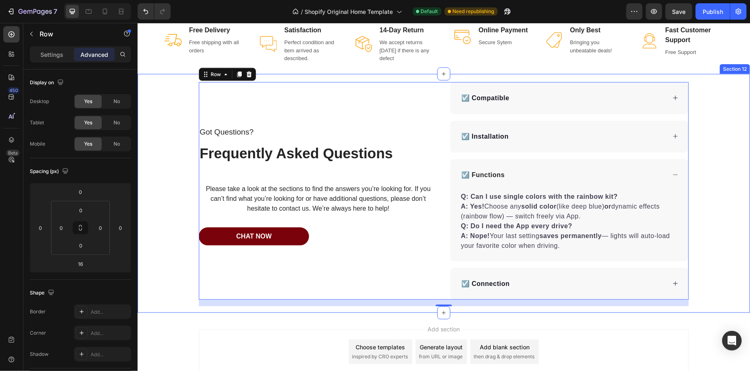
click at [410, 306] on div "Got Questions? Text Block Frequently Asked Questions Heading Please take a look…" at bounding box center [443, 193] width 613 height 239
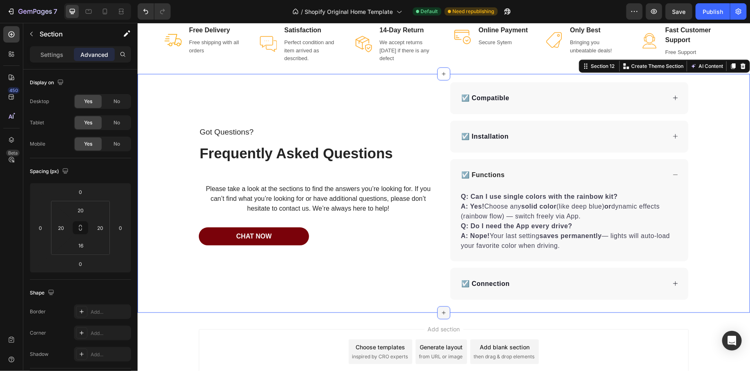
click at [448, 310] on div at bounding box center [443, 312] width 13 height 13
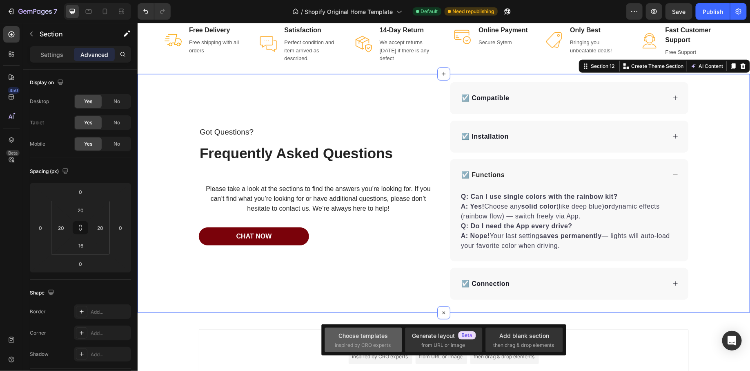
click at [387, 340] on div "Choose templates inspired by CRO experts" at bounding box center [363, 340] width 57 height 18
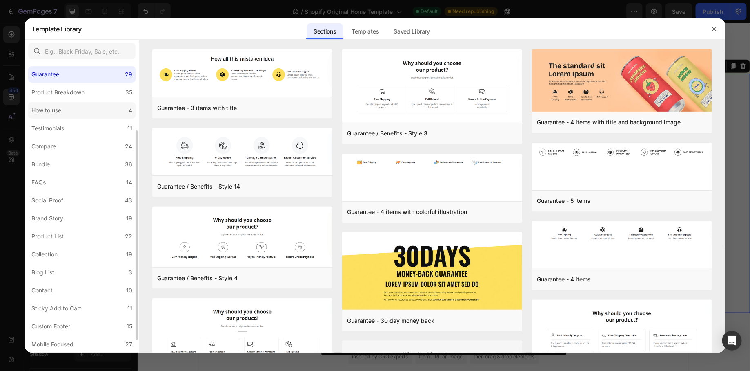
scroll to position [94, 0]
click at [65, 175] on label "FAQs 14" at bounding box center [81, 181] width 107 height 16
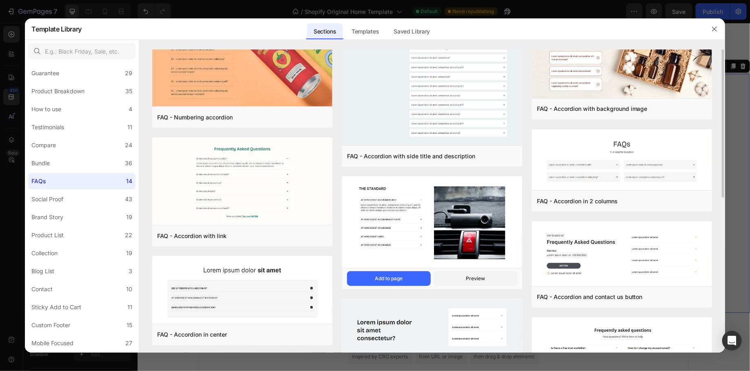
scroll to position [20, 0]
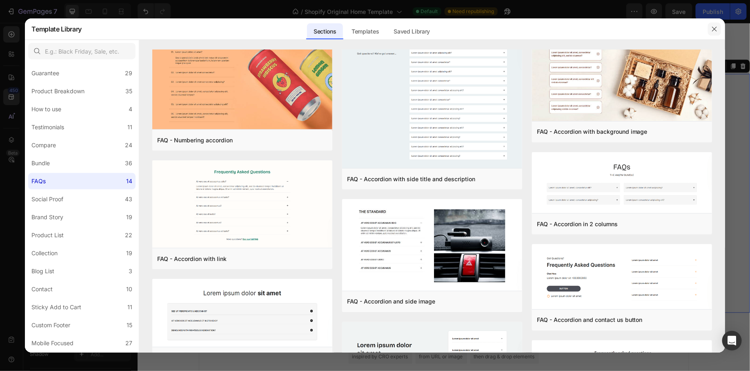
click at [715, 29] on icon "button" at bounding box center [714, 29] width 4 height 4
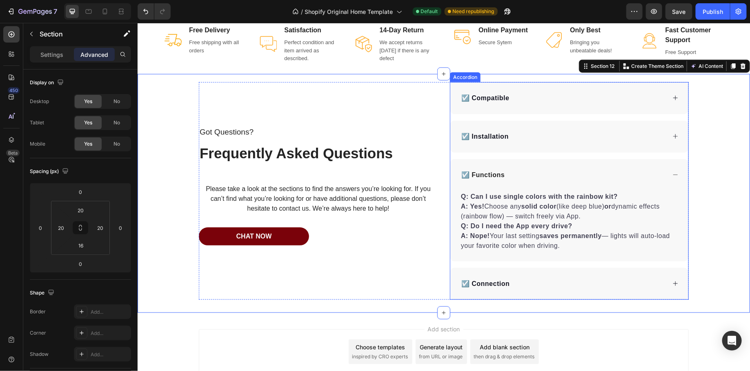
click at [554, 109] on div "☑️ Compatible" at bounding box center [569, 98] width 238 height 32
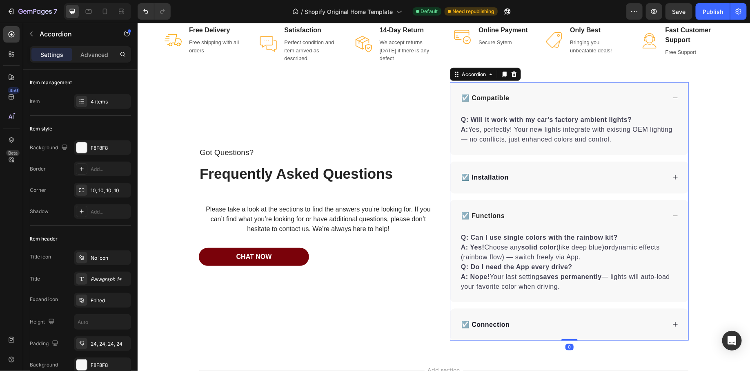
click at [538, 96] on div "☑️ Compatible" at bounding box center [563, 98] width 206 height 12
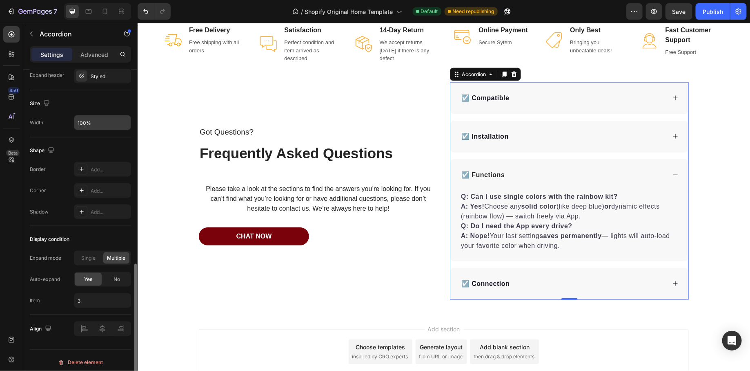
scroll to position [472, 0]
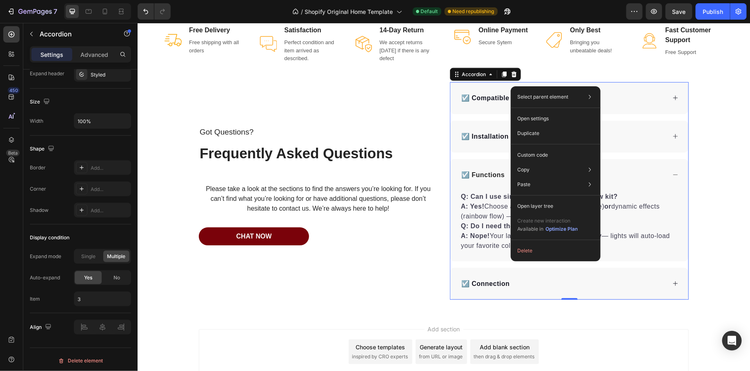
click at [498, 86] on div "☑️ Compatible" at bounding box center [569, 98] width 238 height 32
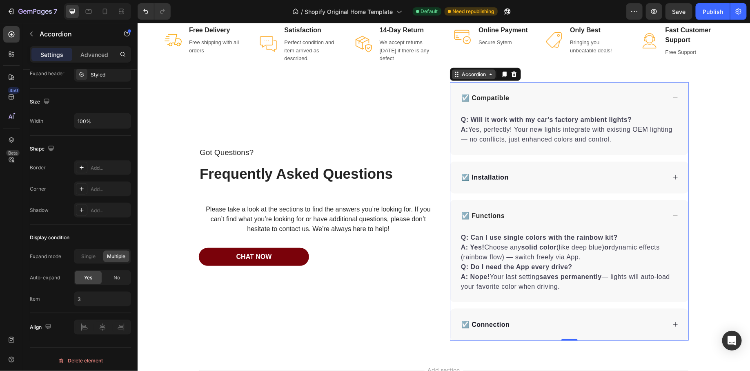
click at [470, 77] on div "Accordion" at bounding box center [474, 74] width 44 height 10
click at [517, 98] on div "☑️ Compatible" at bounding box center [563, 98] width 206 height 12
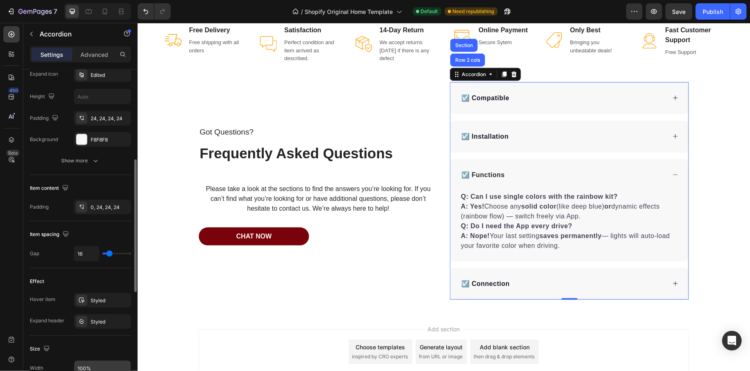
scroll to position [224, 0]
click at [97, 164] on icon "button" at bounding box center [96, 162] width 8 height 8
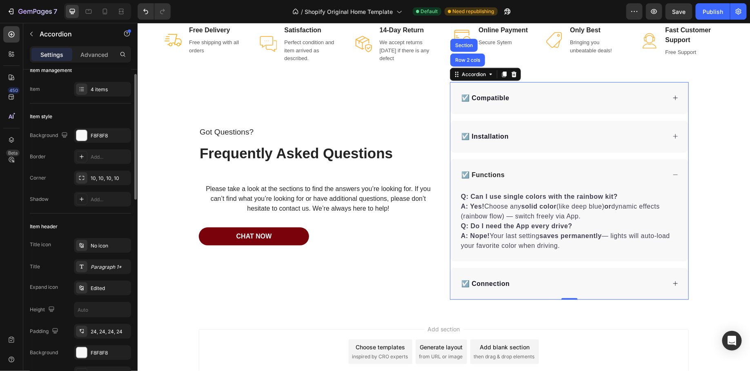
scroll to position [0, 0]
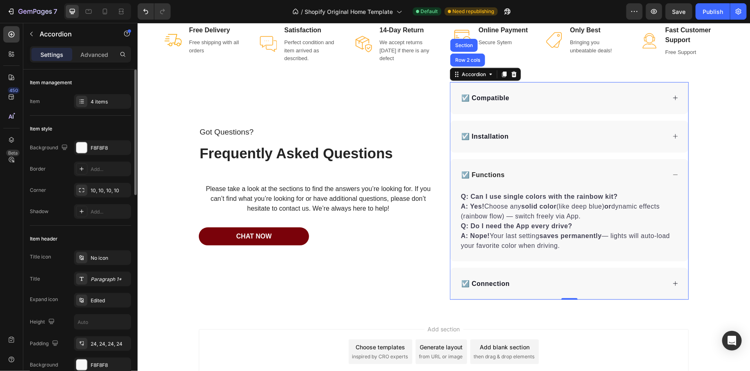
click at [519, 104] on div "☑️ Compatible" at bounding box center [569, 98] width 238 height 32
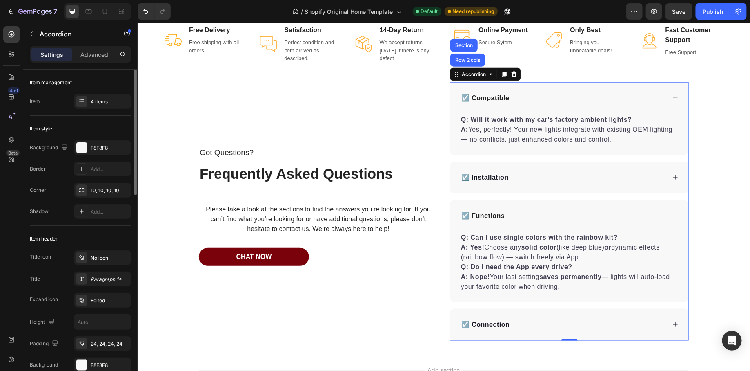
click at [519, 104] on div "☑️ Compatible" at bounding box center [569, 98] width 238 height 32
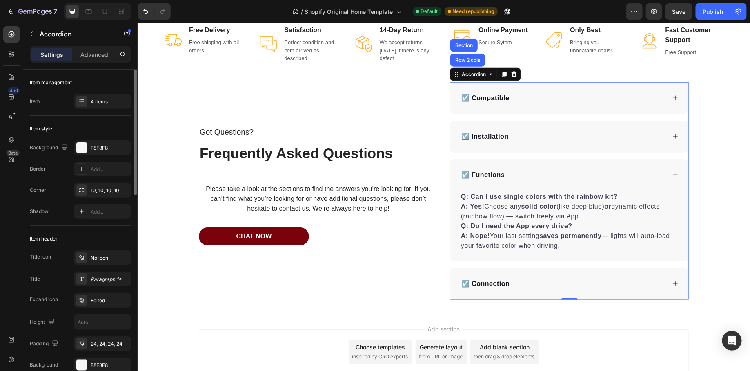
click at [496, 128] on div "☑️ Installation" at bounding box center [569, 136] width 238 height 32
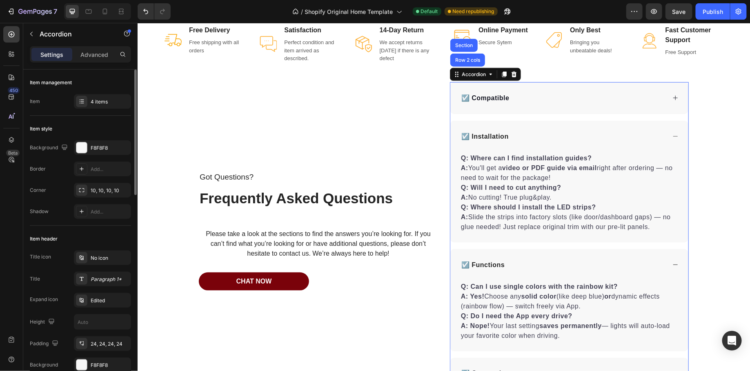
click at [496, 128] on div "☑️ Installation" at bounding box center [569, 136] width 238 height 32
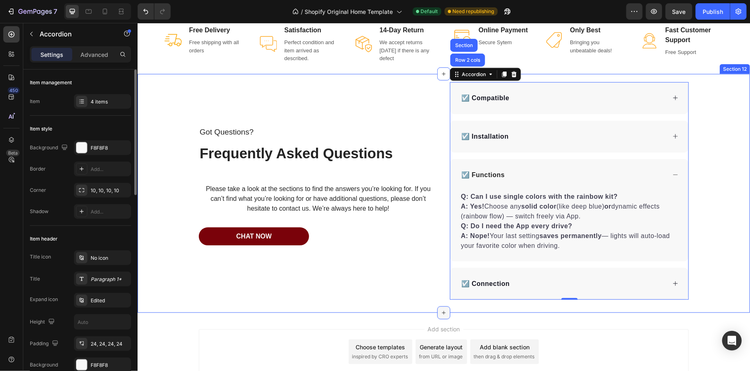
click at [445, 309] on icon at bounding box center [443, 312] width 7 height 7
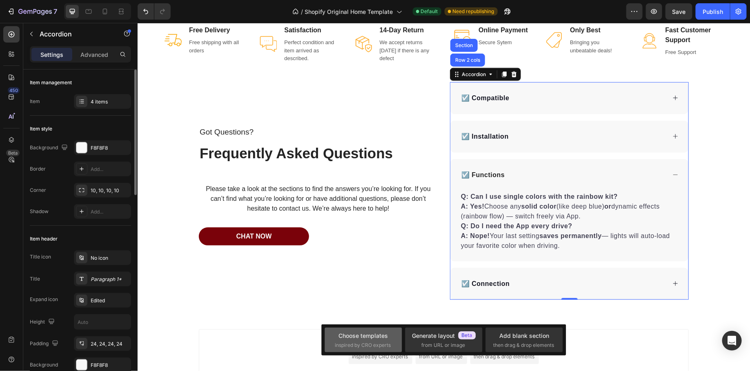
click at [373, 340] on div "Choose templates inspired by CRO experts" at bounding box center [363, 340] width 57 height 18
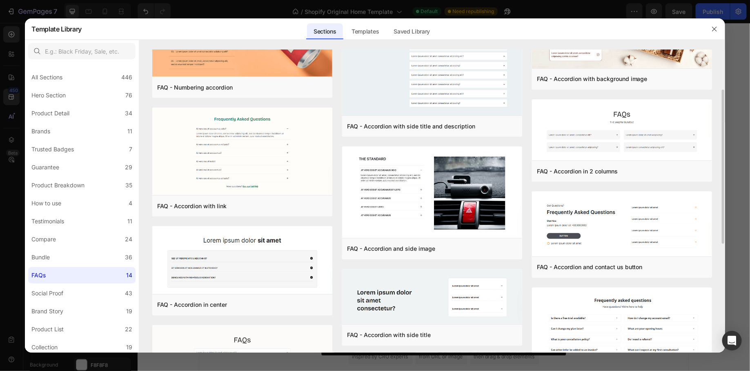
scroll to position [76, 0]
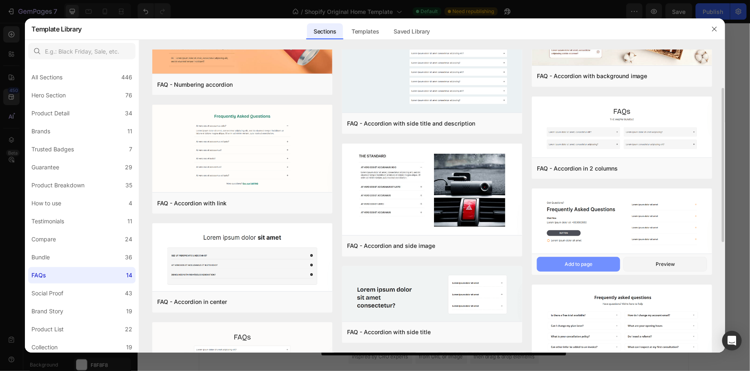
click at [587, 260] on div "Add to page" at bounding box center [579, 263] width 28 height 7
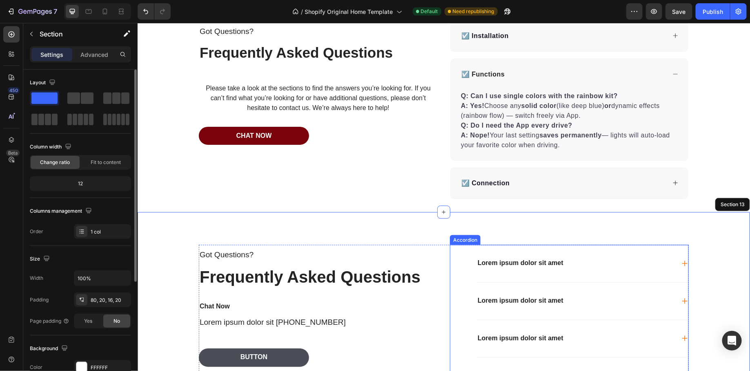
scroll to position [2068, 0]
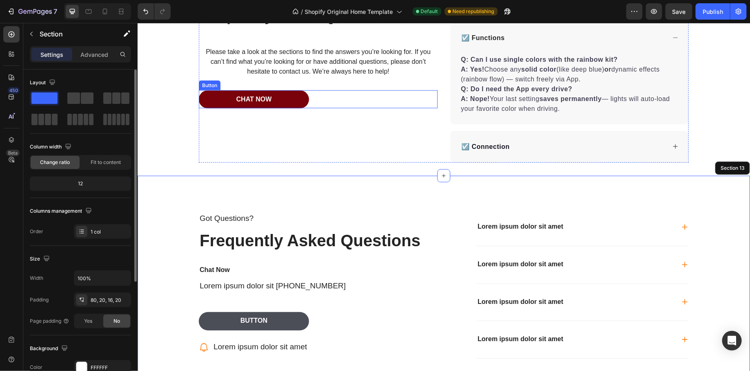
click at [316, 95] on div "Chat Now Button" at bounding box center [318, 99] width 239 height 18
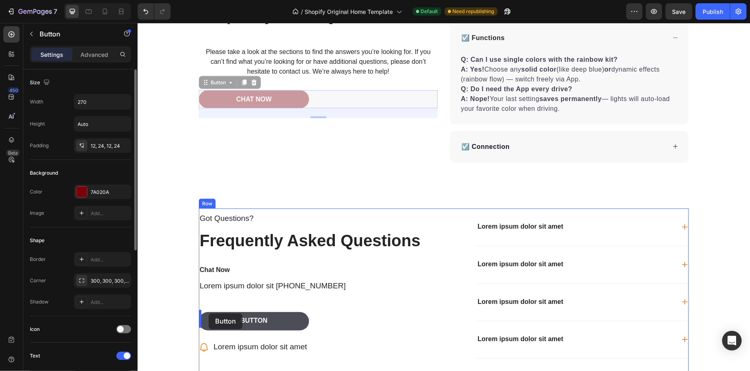
drag, startPoint x: 205, startPoint y: 79, endPoint x: 208, endPoint y: 313, distance: 233.3
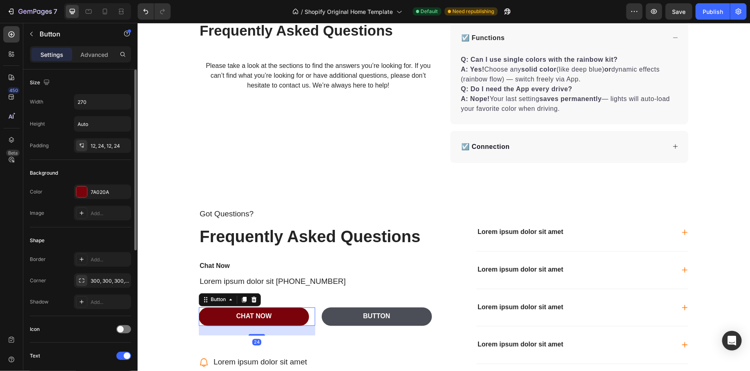
scroll to position [2082, 0]
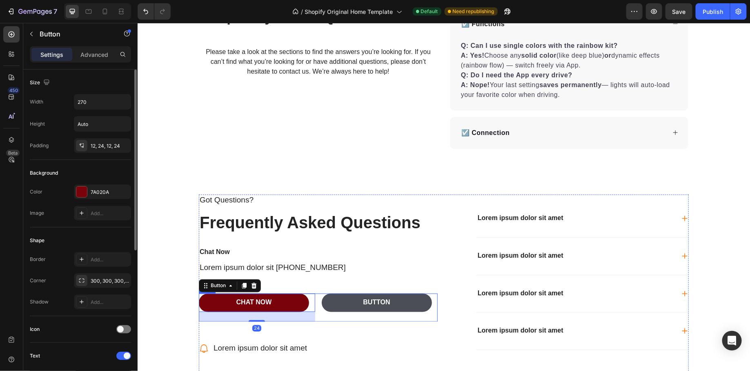
click at [350, 311] on div "Button Button" at bounding box center [379, 307] width 116 height 28
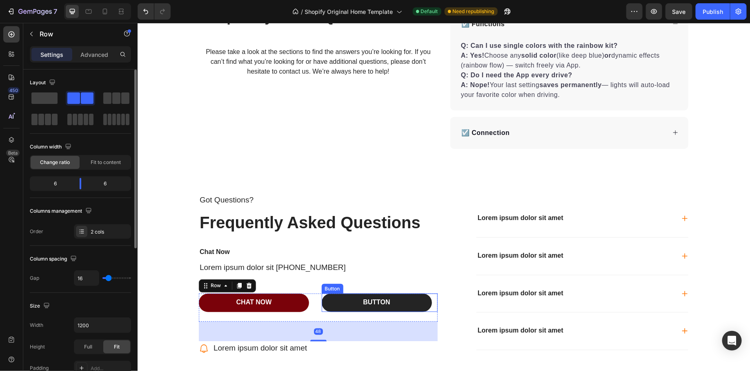
click at [342, 304] on button "Button" at bounding box center [376, 302] width 110 height 18
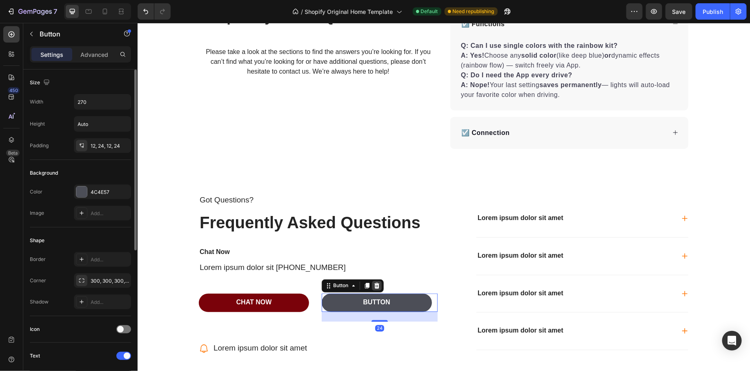
click at [378, 283] on icon at bounding box center [376, 285] width 7 height 7
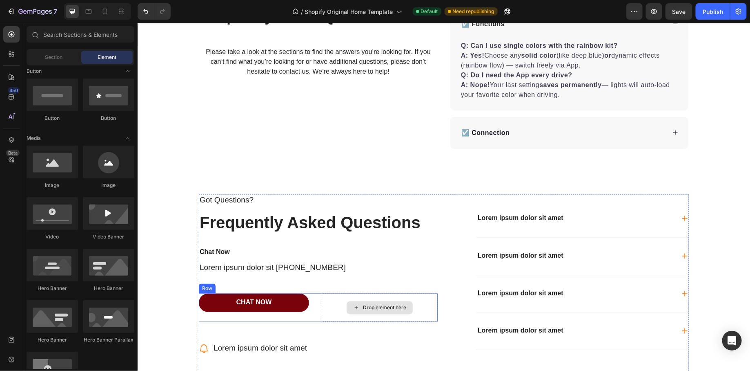
click at [363, 297] on div "Drop element here" at bounding box center [379, 307] width 116 height 28
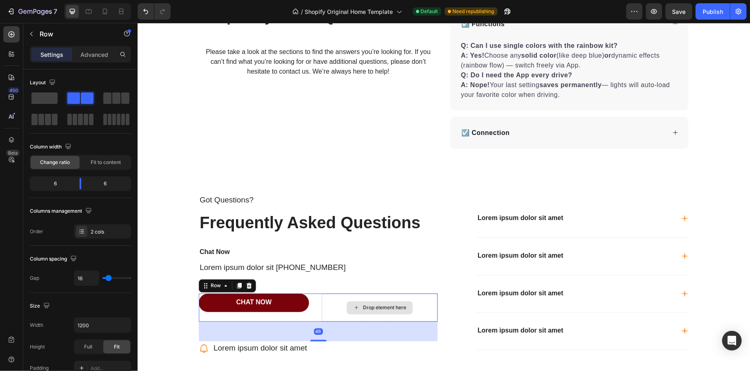
click at [332, 309] on div "Drop element here" at bounding box center [379, 307] width 116 height 28
click at [250, 282] on icon at bounding box center [248, 285] width 5 height 6
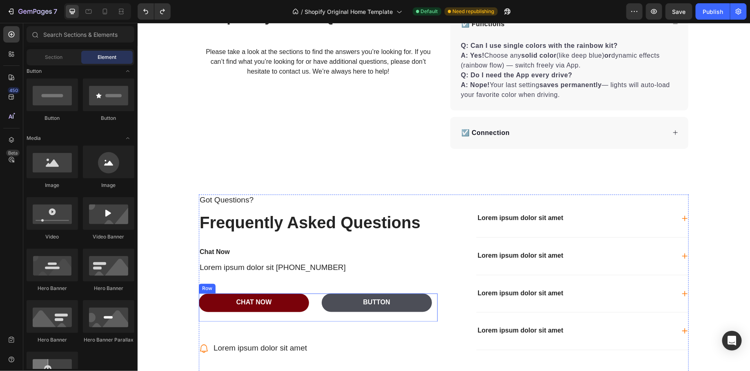
click at [330, 312] on div "Button Button" at bounding box center [379, 307] width 116 height 28
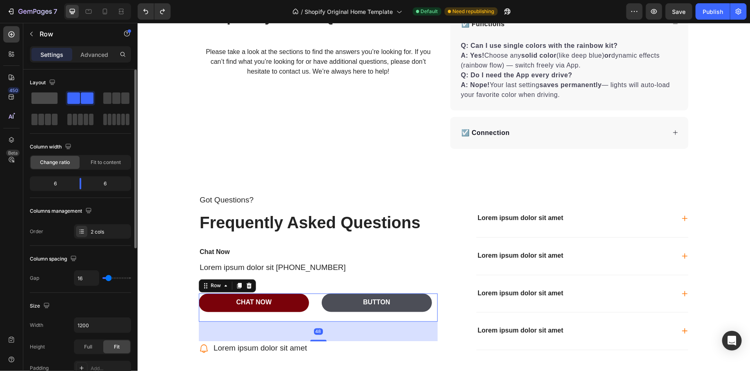
click at [41, 102] on span at bounding box center [44, 97] width 26 height 11
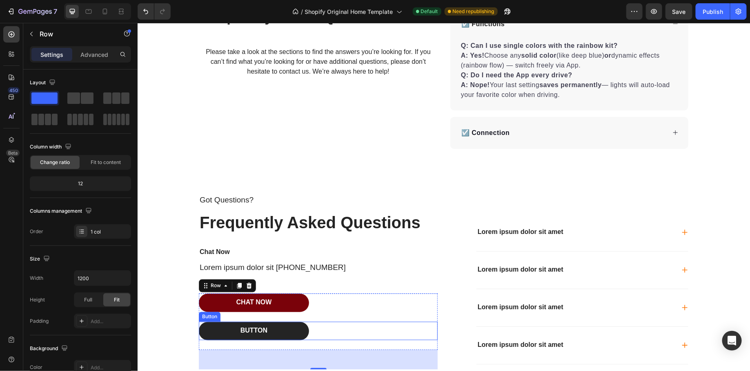
click at [296, 328] on button "Button" at bounding box center [254, 330] width 110 height 18
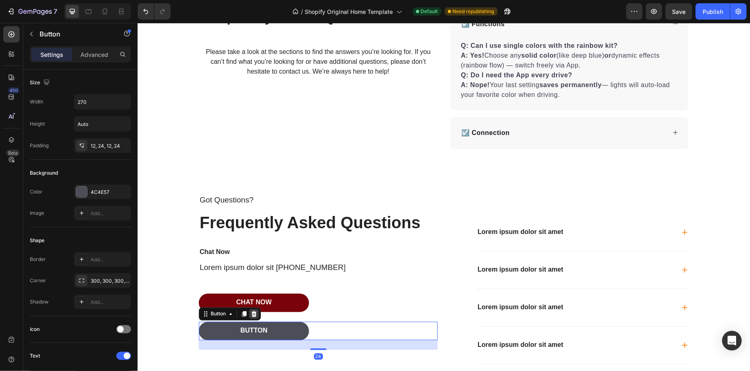
click at [257, 313] on icon at bounding box center [253, 313] width 7 height 7
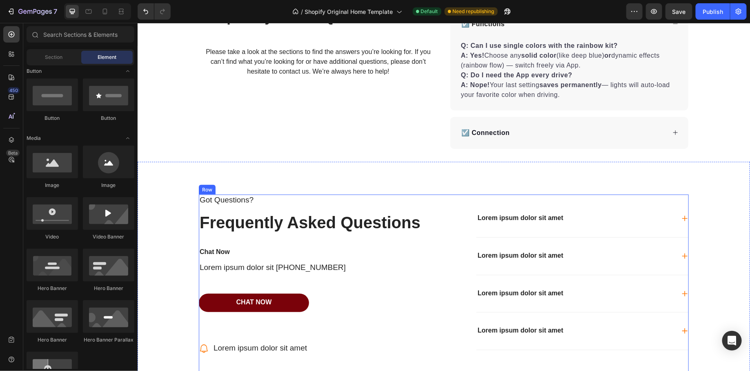
click at [259, 322] on div "Got Questions? Text Block Frequently Asked Questions Heading Chat Now Text Bloc…" at bounding box center [318, 284] width 239 height 181
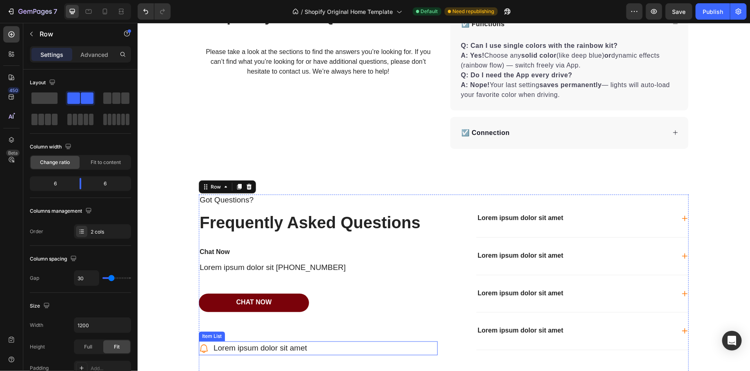
click at [302, 342] on p "Lorem ipsum dolor sit amet" at bounding box center [260, 348] width 94 height 12
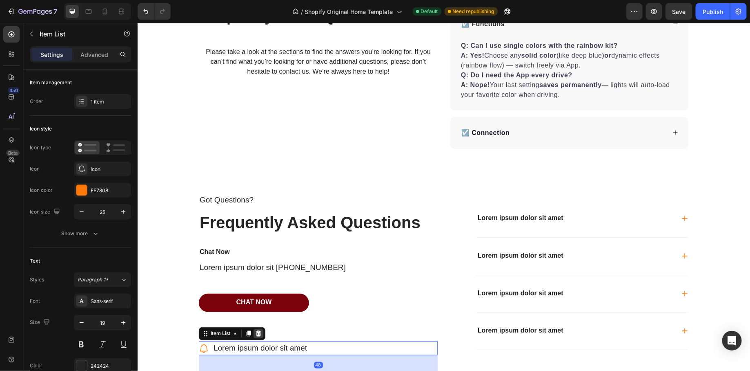
click at [259, 331] on icon at bounding box center [258, 333] width 5 height 6
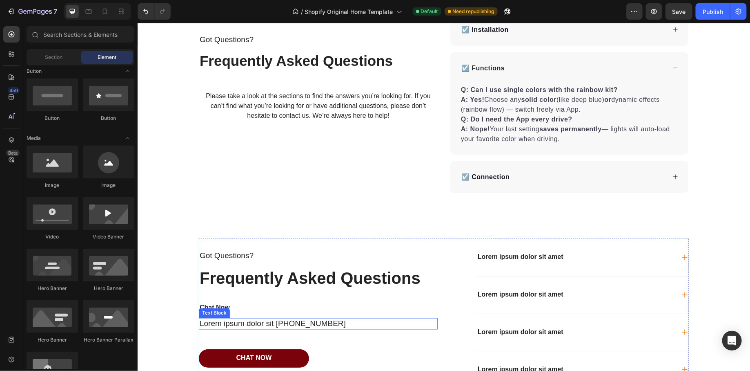
scroll to position [2035, 0]
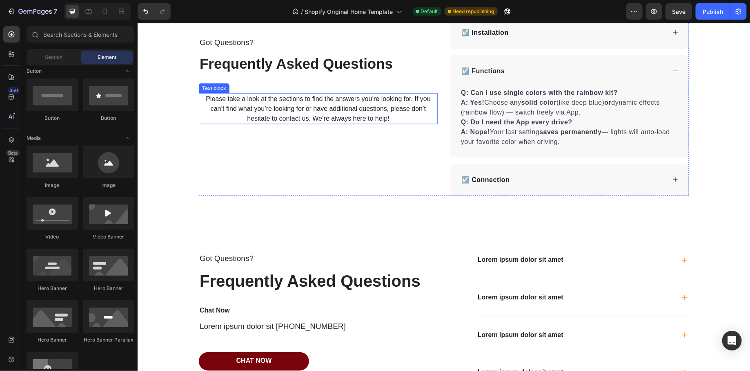
click at [339, 105] on p "Please take a look at the sections to find the answers you’re looking for. If y…" at bounding box center [317, 108] width 237 height 29
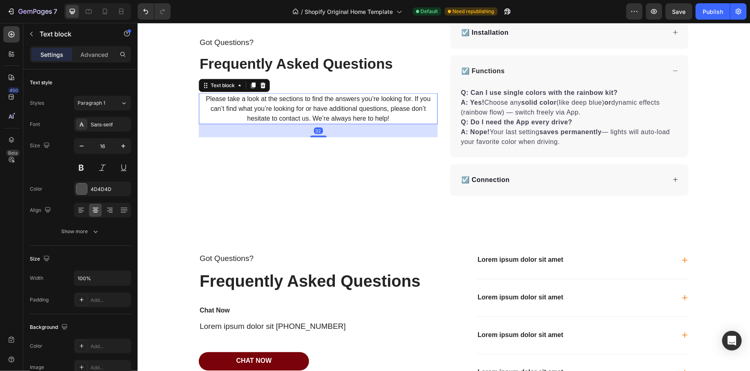
click at [339, 105] on p "Please take a look at the sections to find the answers you’re looking for. If y…" at bounding box center [317, 108] width 237 height 29
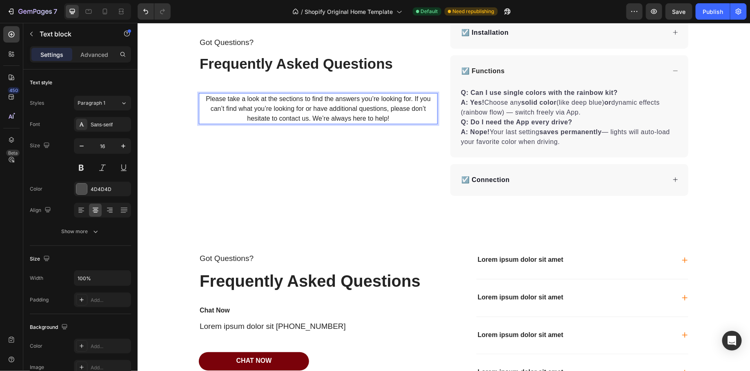
click at [339, 105] on p "Please take a look at the sections to find the answers you’re looking for. If y…" at bounding box center [317, 108] width 237 height 29
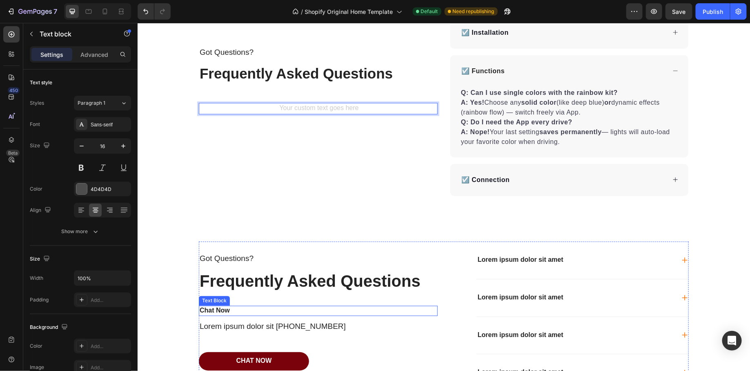
click at [219, 309] on p "Chat Now" at bounding box center [317, 310] width 237 height 9
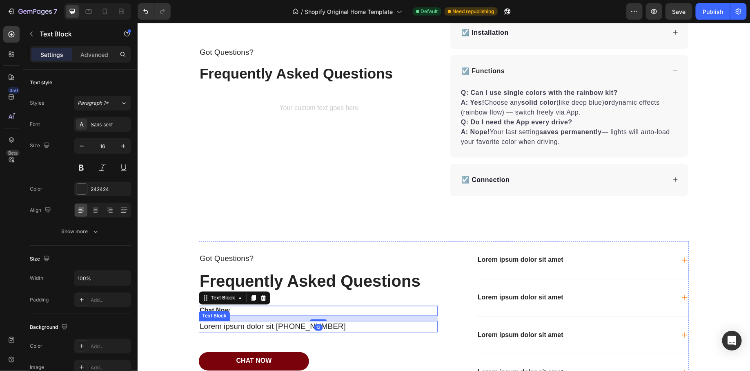
click at [223, 325] on p "Lorem ipsum dolor sit +000000000" at bounding box center [317, 326] width 237 height 10
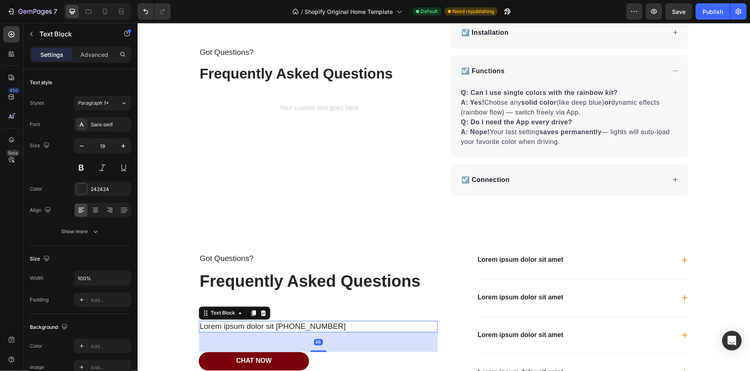
click at [223, 325] on p "Lorem ipsum dolor sit +000000000" at bounding box center [317, 326] width 237 height 10
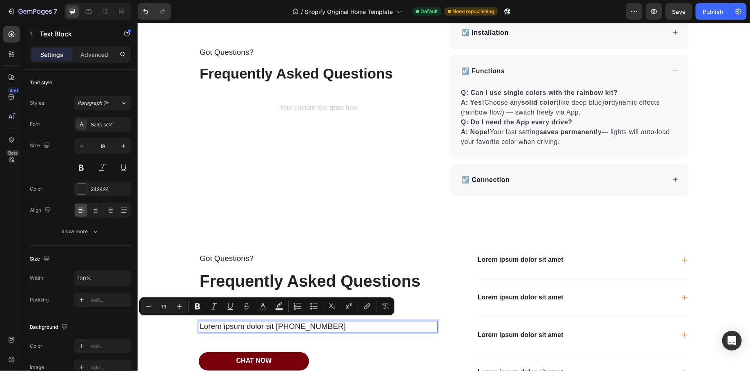
scroll to position [2025, 0]
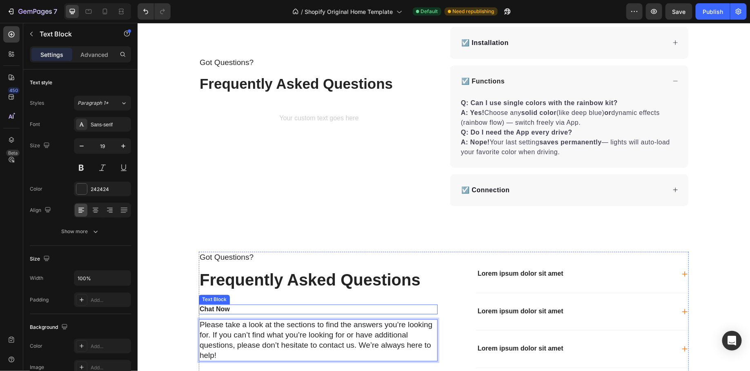
click at [225, 310] on p "Chat Now" at bounding box center [317, 309] width 237 height 9
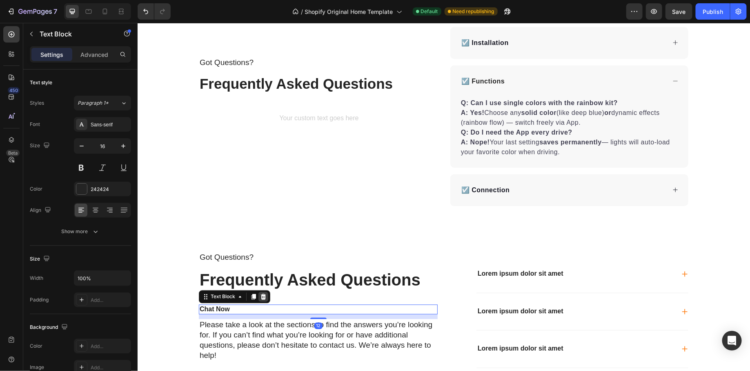
click at [264, 294] on icon at bounding box center [263, 296] width 5 height 6
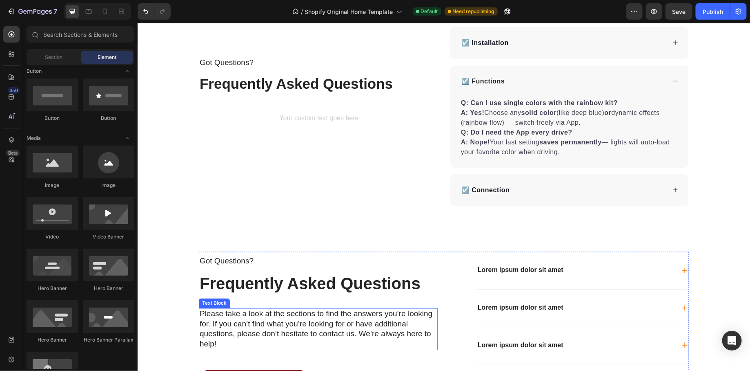
scroll to position [2063, 0]
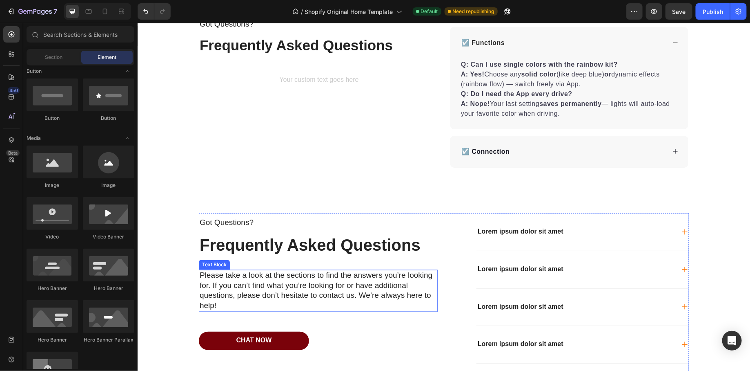
click at [277, 298] on p "Please take a look at the sections to find the answers you’re looking for. If y…" at bounding box center [317, 290] width 237 height 40
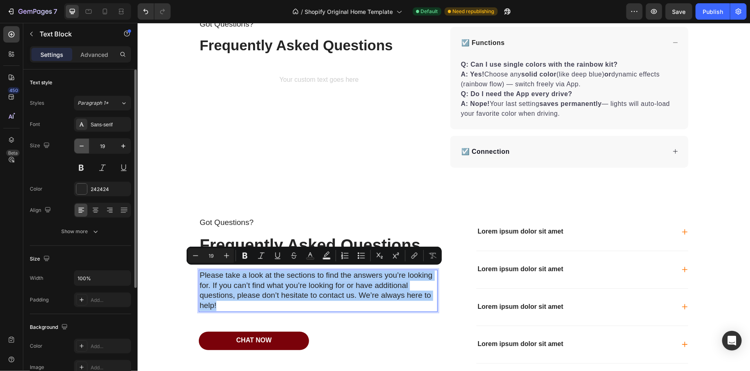
click at [85, 145] on icon "button" at bounding box center [82, 146] width 8 height 8
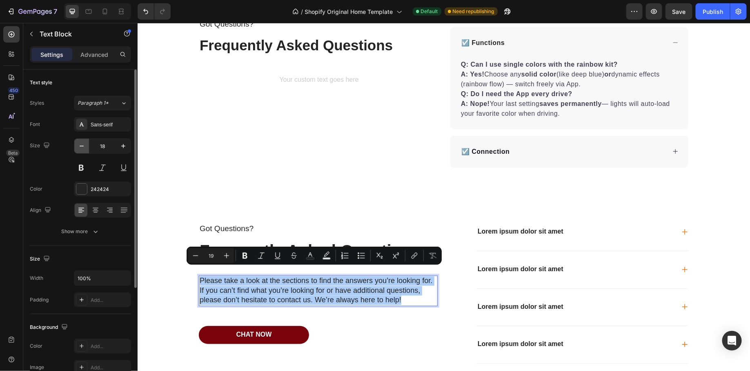
click at [85, 145] on icon "button" at bounding box center [82, 146] width 8 height 8
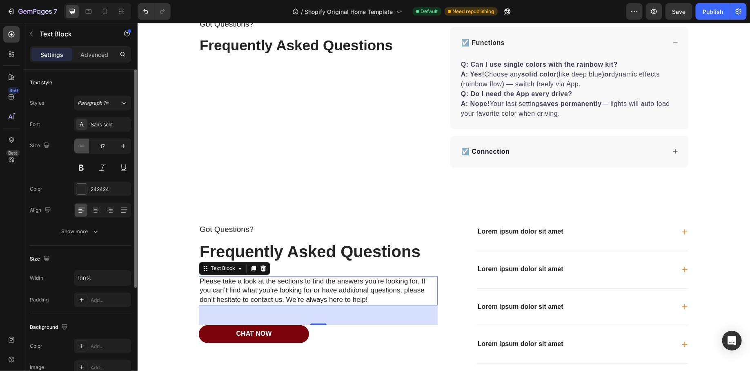
click at [84, 145] on icon "button" at bounding box center [82, 146] width 8 height 8
type input "16"
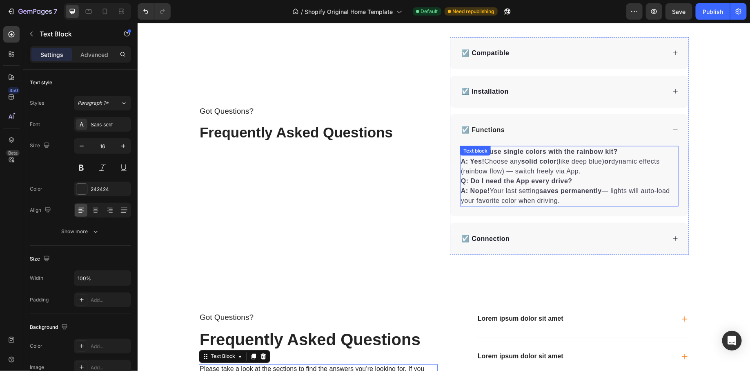
scroll to position [1947, 0]
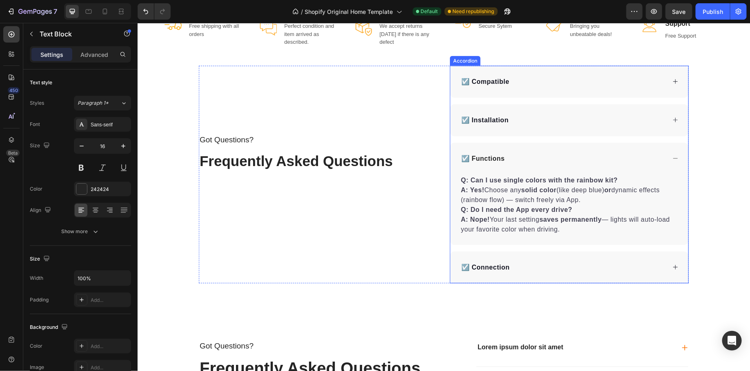
click at [487, 78] on p "☑️ Compatible" at bounding box center [485, 81] width 48 height 10
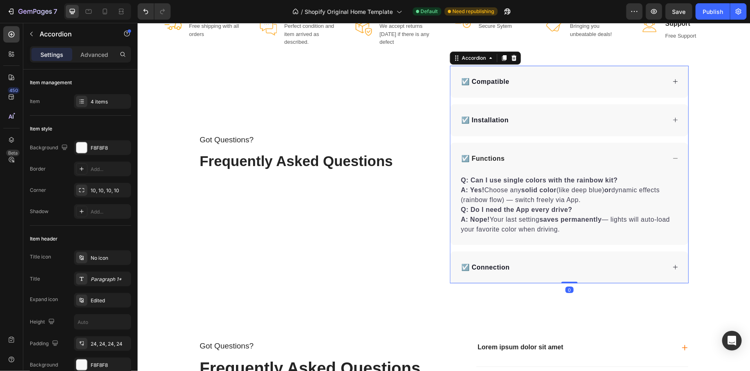
click at [512, 79] on div "☑️ Compatible" at bounding box center [563, 81] width 206 height 12
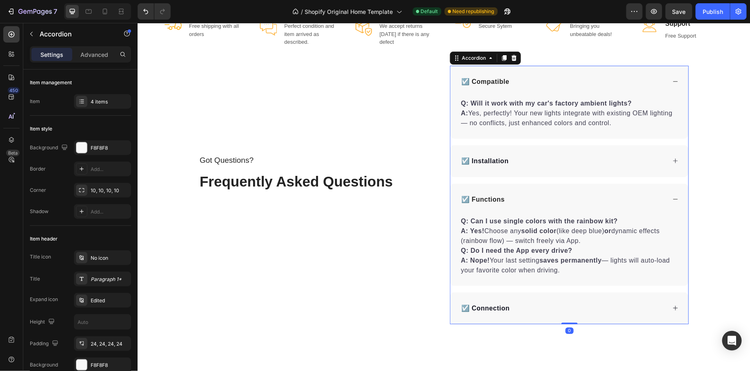
click at [512, 79] on div "☑️ Compatible" at bounding box center [563, 81] width 206 height 12
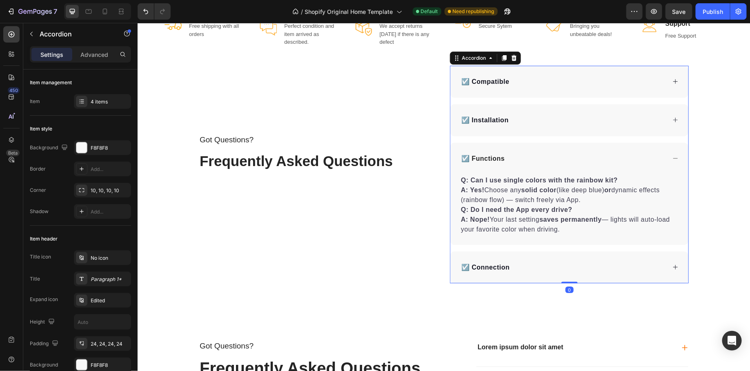
click at [512, 79] on div "☑️ Compatible" at bounding box center [563, 81] width 206 height 12
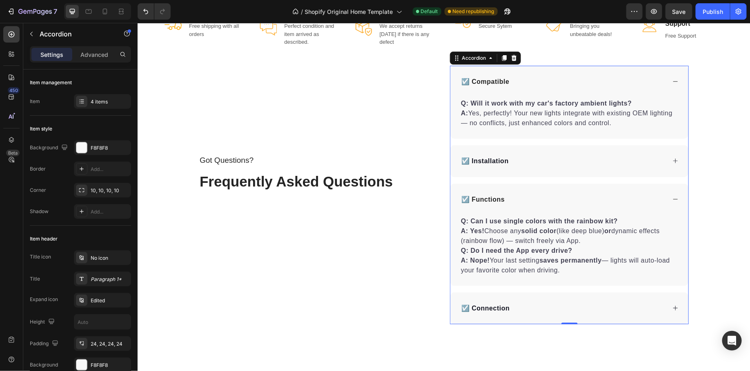
click at [487, 78] on p "☑️ Compatible" at bounding box center [485, 81] width 48 height 10
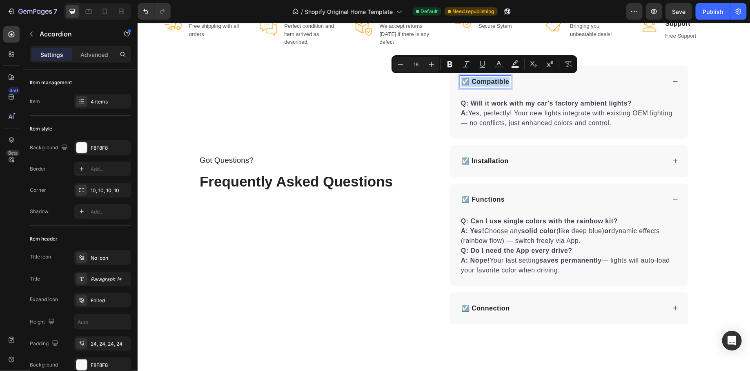
copy p "☑️ Compatible"
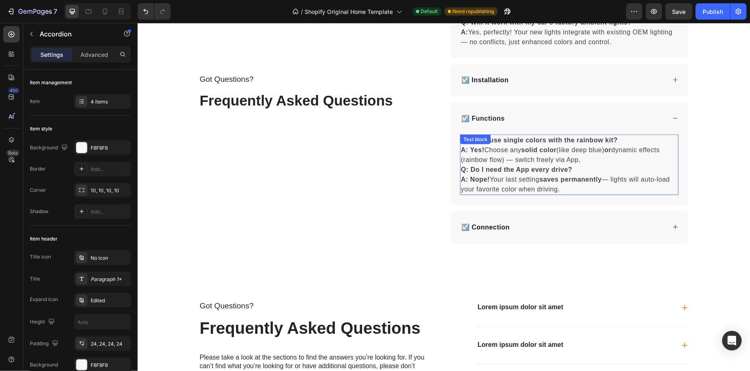
scroll to position [2052, 0]
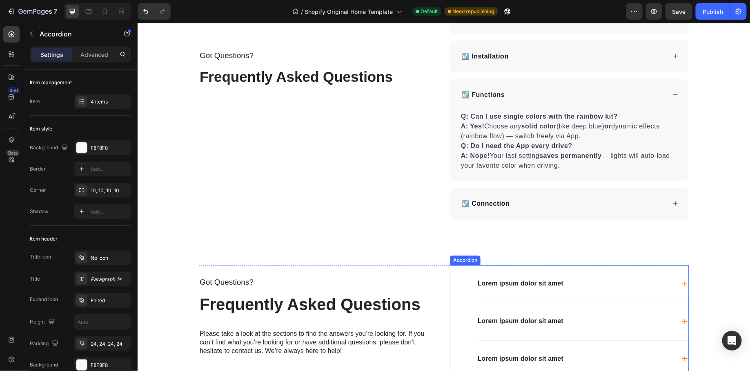
click at [498, 283] on p "Lorem ipsum dolor sit amet" at bounding box center [521, 283] width 86 height 9
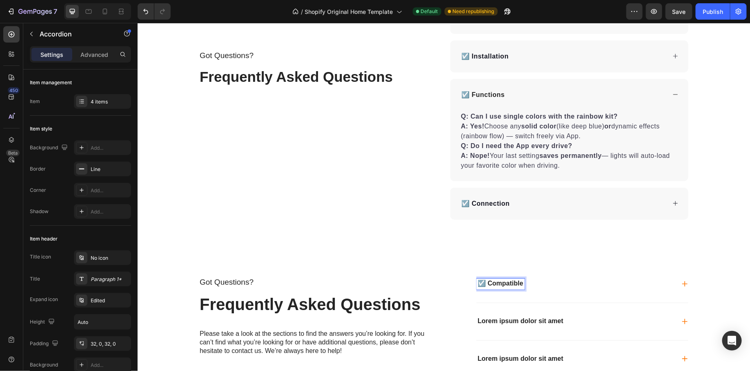
click at [560, 291] on div "☑️ Compatible" at bounding box center [582, 283] width 212 height 37
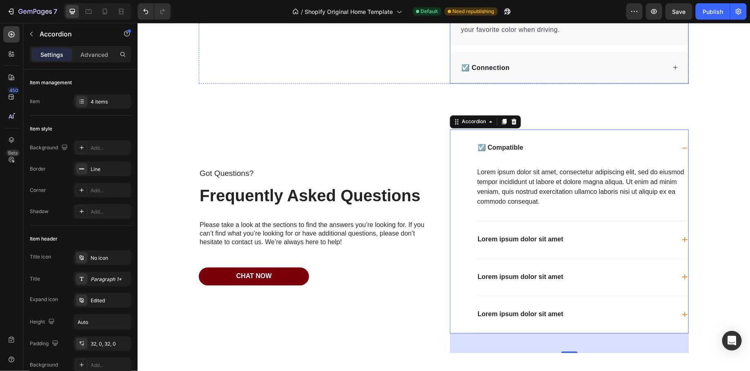
scroll to position [2190, 0]
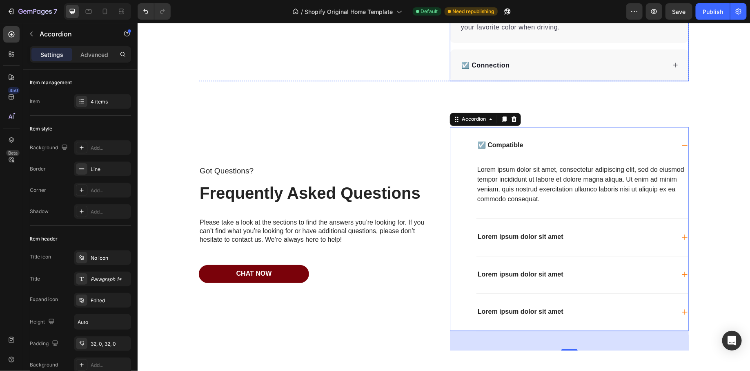
click at [529, 158] on div "☑️ Compatible" at bounding box center [582, 145] width 212 height 37
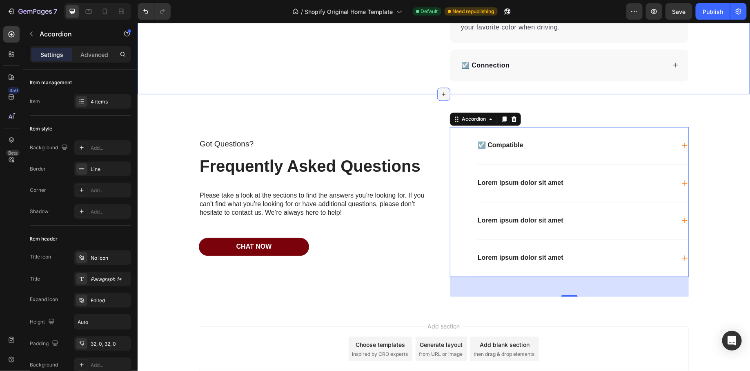
click at [442, 91] on icon at bounding box center [443, 94] width 7 height 7
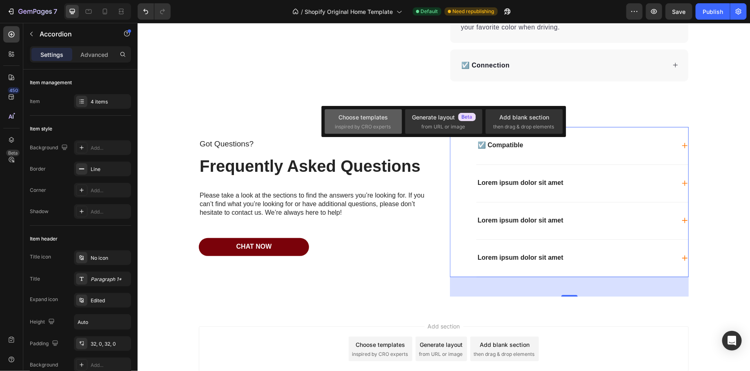
click at [375, 116] on div "Choose templates" at bounding box center [363, 117] width 49 height 9
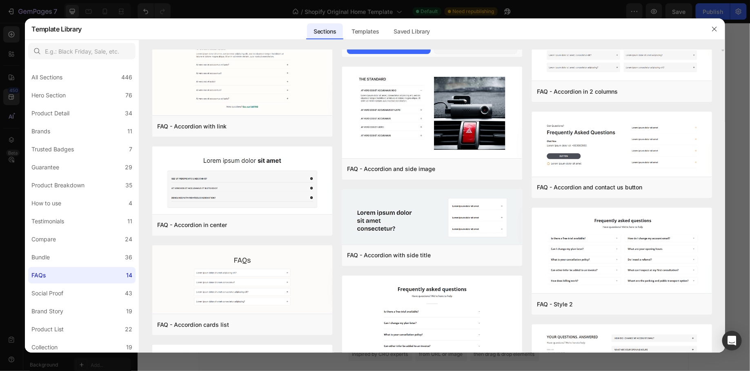
scroll to position [0, 0]
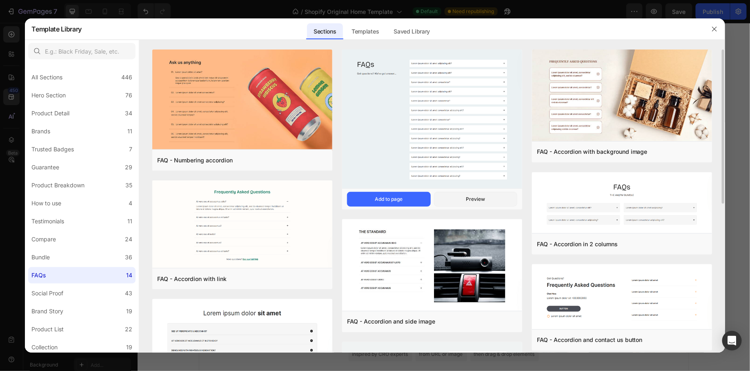
click at [380, 132] on img at bounding box center [432, 119] width 180 height 140
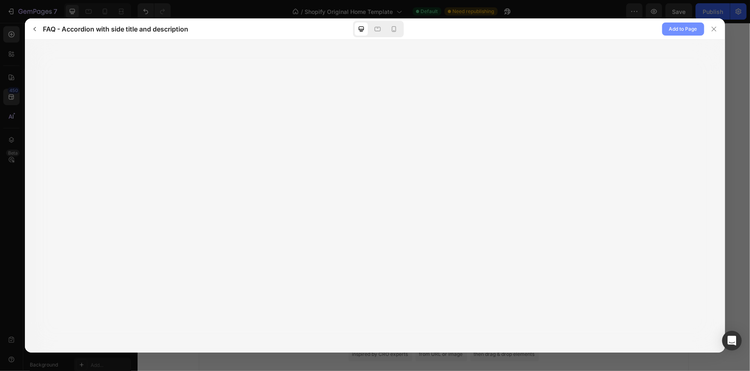
click at [685, 28] on span "Add to Page" at bounding box center [684, 29] width 28 height 10
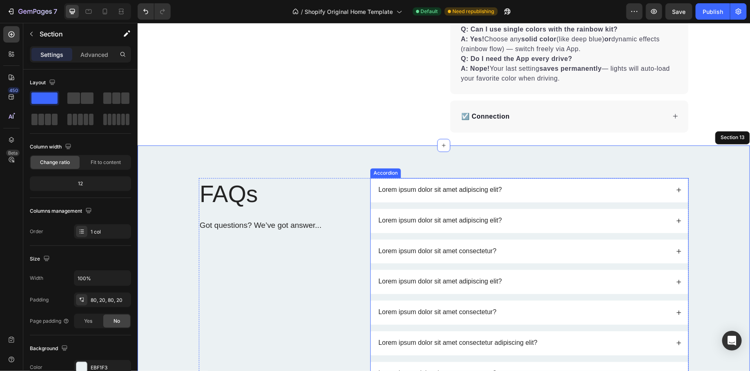
scroll to position [2139, 0]
click at [489, 154] on div "FAQs Heading Got questions? We’ve got answer... Text Block Lorem ipsum dolor si…" at bounding box center [443, 373] width 613 height 456
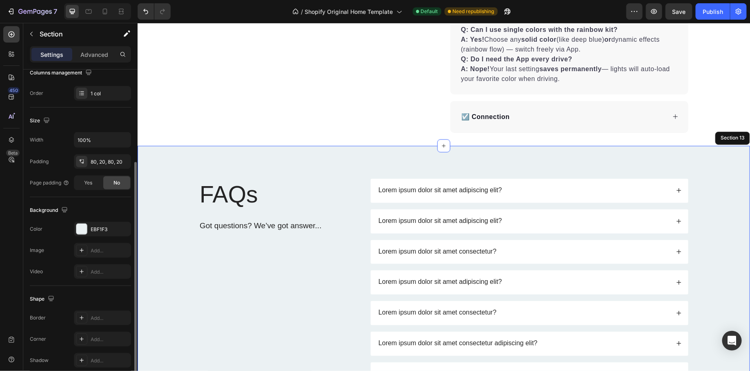
scroll to position [139, 0]
click at [97, 221] on div "EBF1F3" at bounding box center [102, 227] width 57 height 15
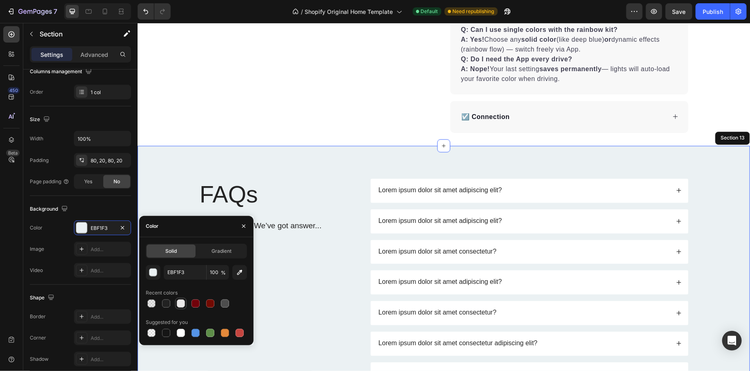
click at [179, 306] on div at bounding box center [181, 303] width 8 height 8
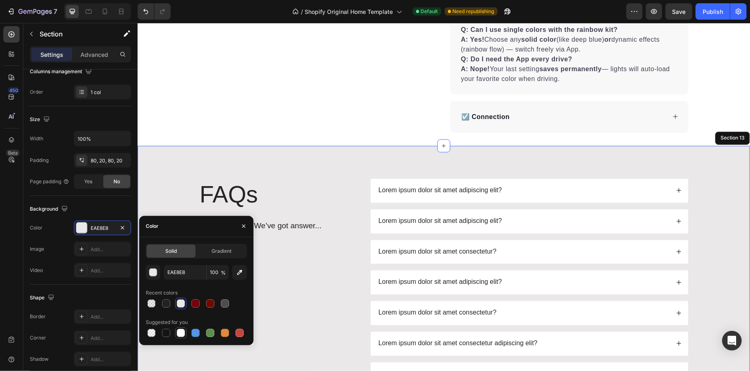
click at [183, 332] on div at bounding box center [181, 332] width 8 height 8
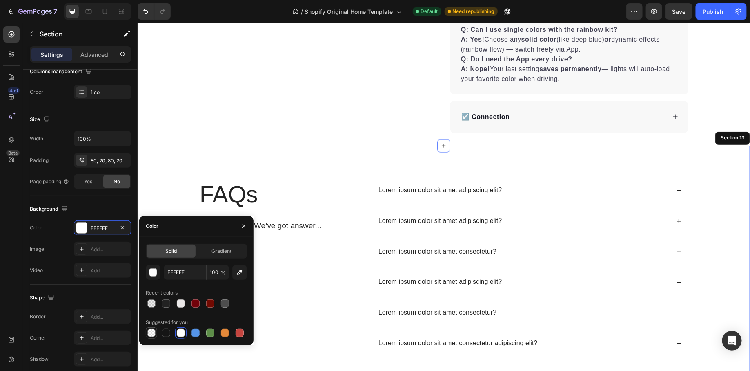
click at [152, 331] on div at bounding box center [151, 332] width 8 height 8
type input "000000"
type input "0"
click at [288, 145] on div "FAQs Heading Got questions? We’ve got answer... Text Block Lorem ipsum dolor si…" at bounding box center [443, 373] width 613 height 456
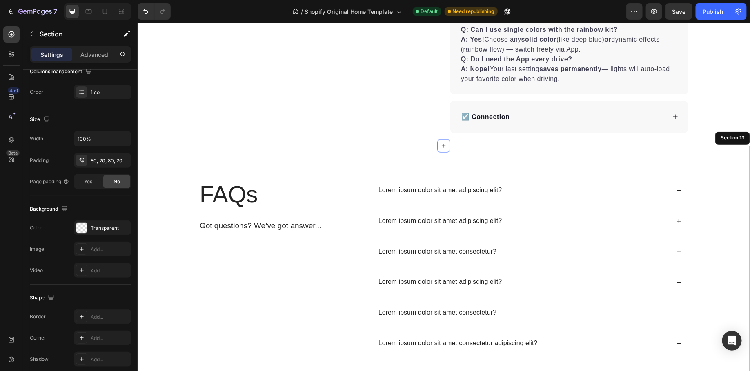
click at [284, 152] on div "FAQs Heading Got questions? We’ve got answer... Text Block Lorem ipsum dolor si…" at bounding box center [443, 373] width 613 height 456
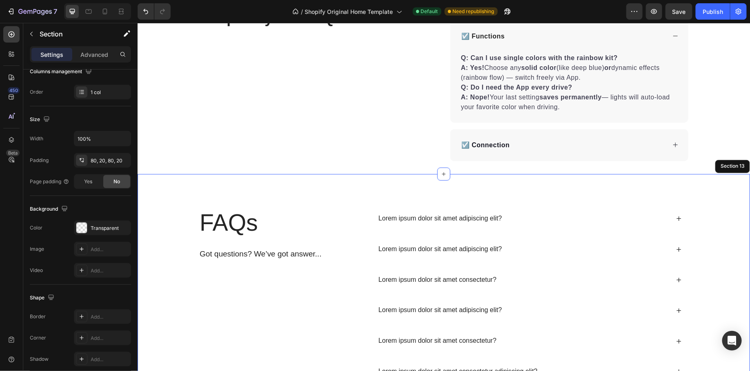
scroll to position [2109, 0]
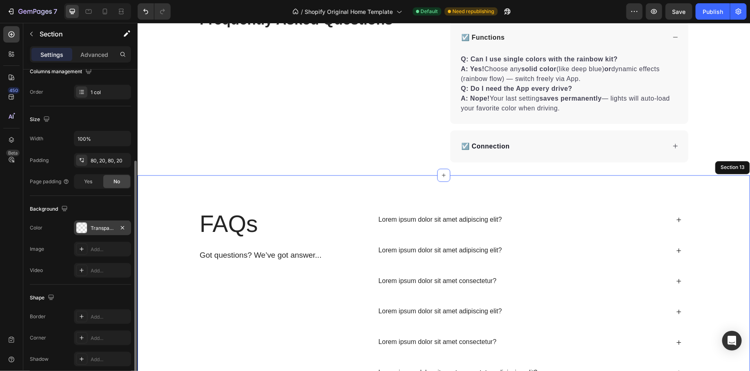
click at [98, 224] on div "Transparent" at bounding box center [103, 227] width 24 height 7
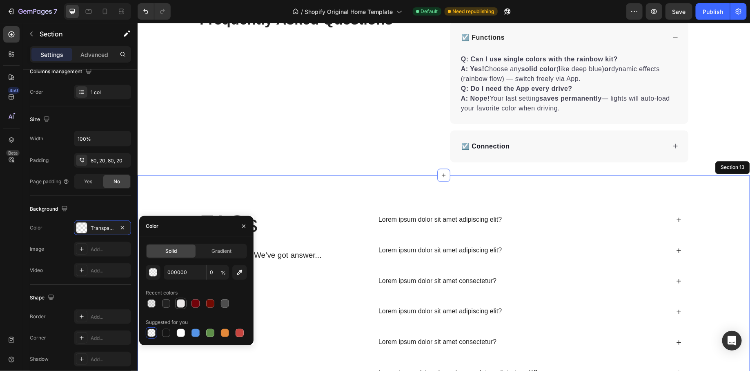
click at [182, 303] on div at bounding box center [181, 303] width 8 height 8
type input "EAE8E8"
type input "100"
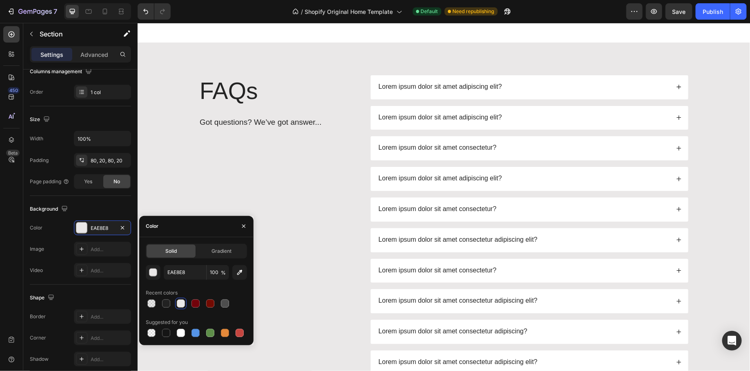
scroll to position [2223, 0]
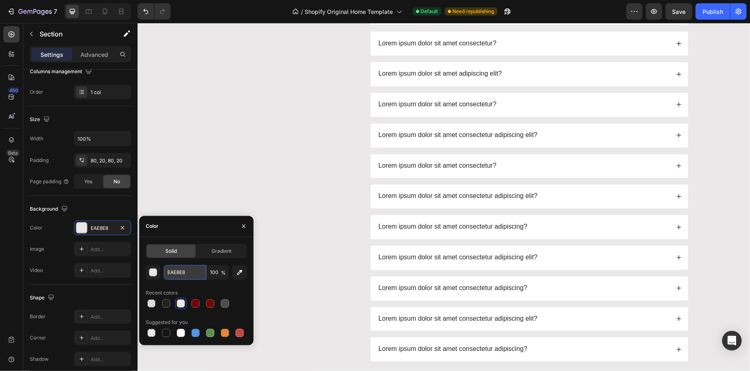
click at [194, 277] on input "EAE8E8" at bounding box center [185, 272] width 42 height 15
click at [237, 270] on icon "button" at bounding box center [240, 272] width 8 height 8
type input "FFFFFF"
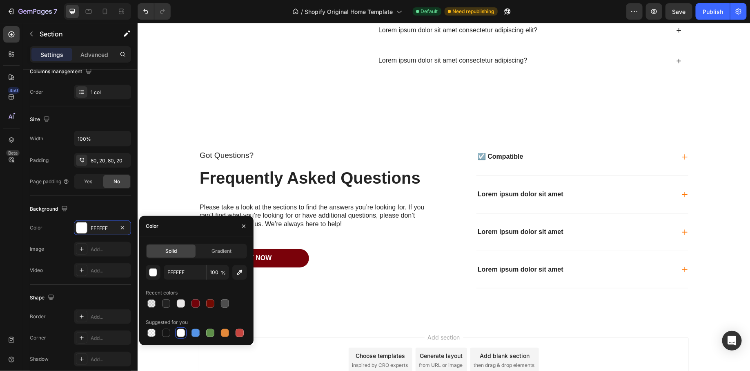
scroll to position [2579, 0]
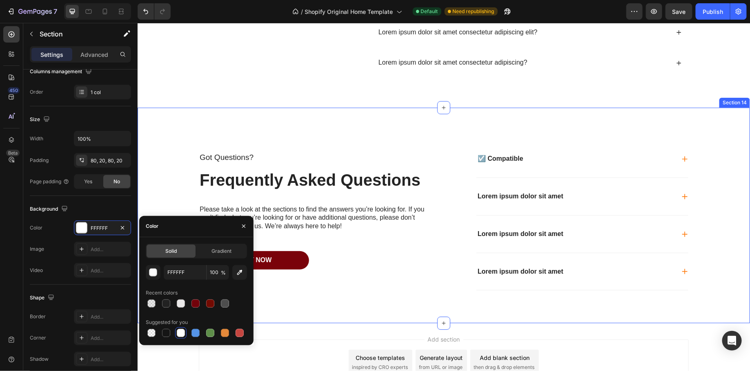
click at [375, 107] on div "Got Questions? Text Block Frequently Asked Questions Heading Please take a look…" at bounding box center [443, 214] width 613 height 215
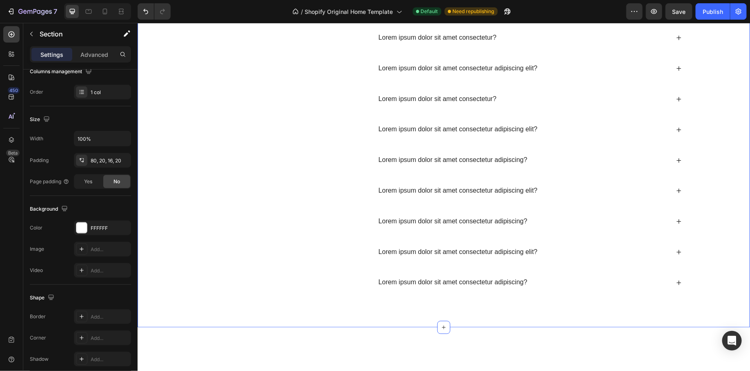
scroll to position [2125, 0]
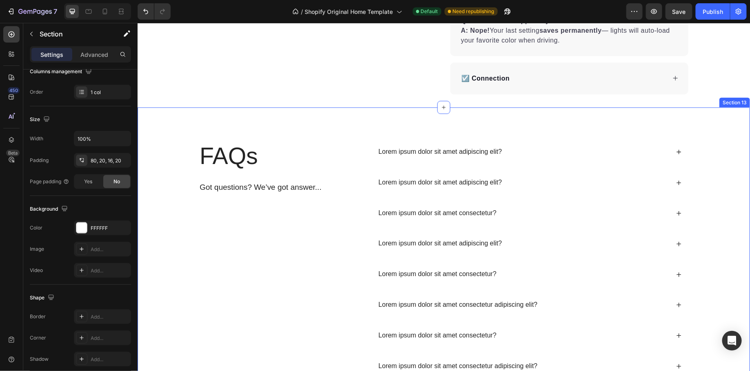
click at [731, 116] on div "FAQs Heading Got questions? We’ve got answer... Text Block Lorem ipsum dolor si…" at bounding box center [443, 335] width 613 height 456
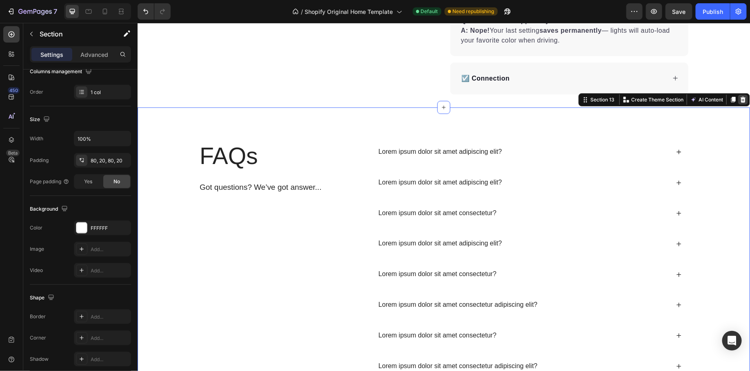
click at [741, 98] on icon at bounding box center [743, 99] width 5 height 6
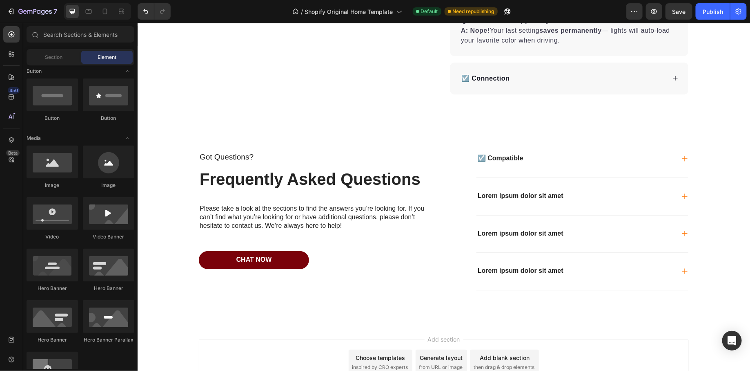
scroll to position [2171, 0]
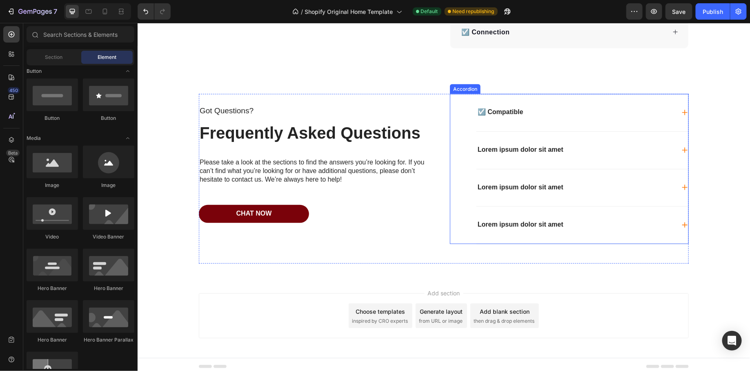
click at [684, 110] on icon at bounding box center [684, 111] width 5 height 5
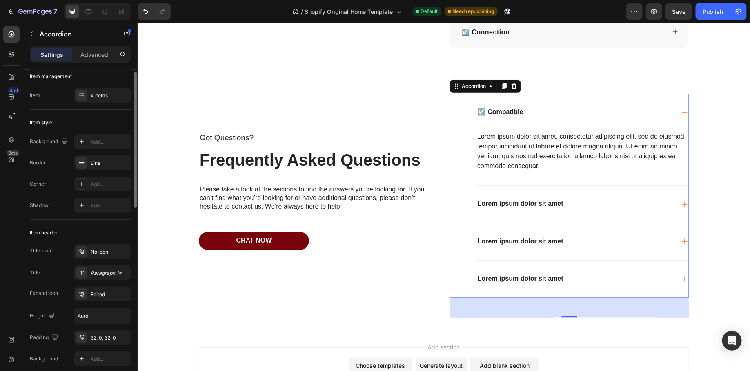
scroll to position [0, 0]
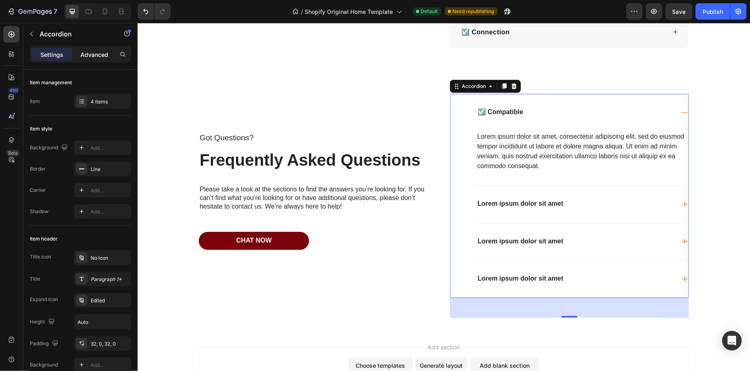
click at [97, 49] on div "Advanced" at bounding box center [94, 54] width 41 height 13
type input "100%"
type input "100"
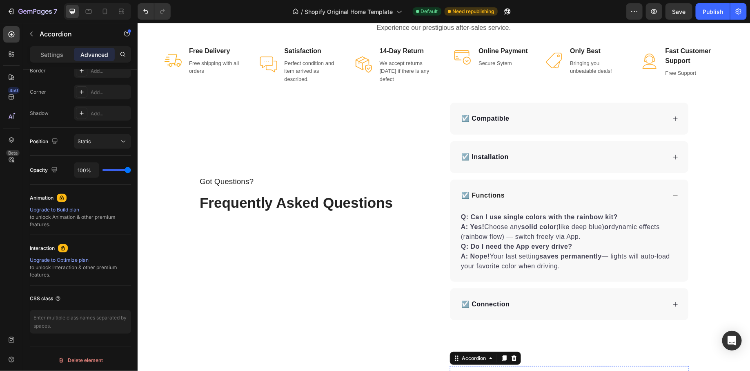
scroll to position [1884, 0]
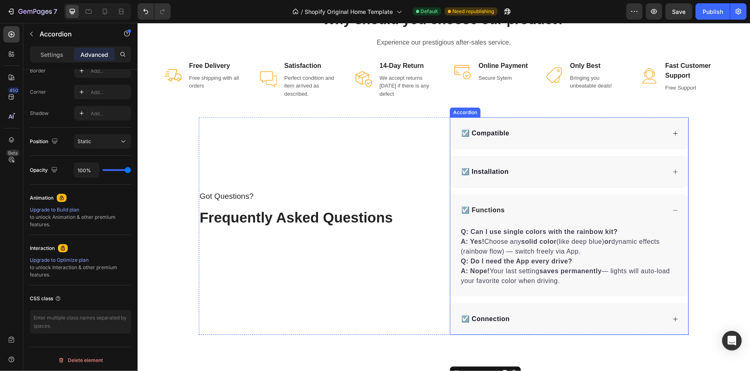
click at [494, 133] on p "☑️ Compatible" at bounding box center [485, 133] width 48 height 10
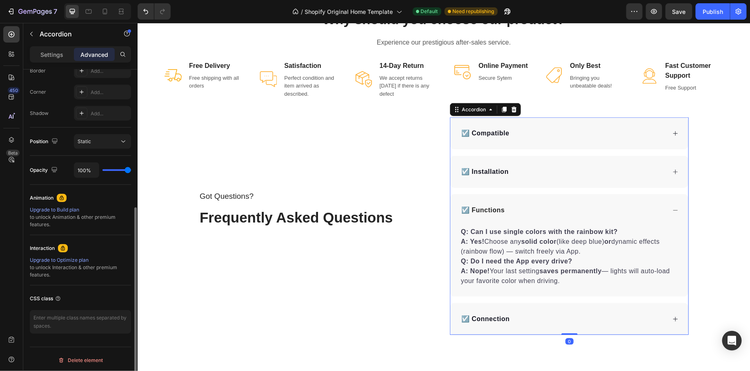
scroll to position [240, 0]
click at [542, 136] on div "☑️ Compatible" at bounding box center [563, 133] width 206 height 12
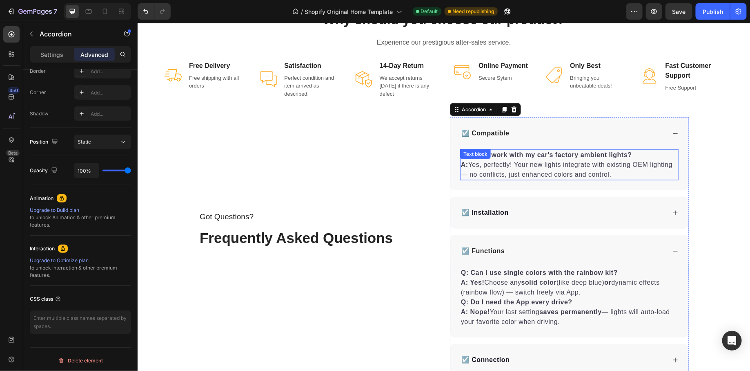
click at [512, 163] on p "Q: Will it work with my car's factory ambient lights? A: Yes, perfectly! Your n…" at bounding box center [569, 164] width 217 height 29
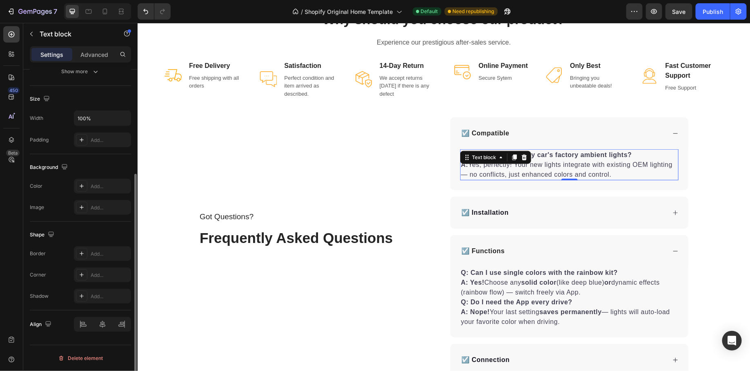
scroll to position [0, 0]
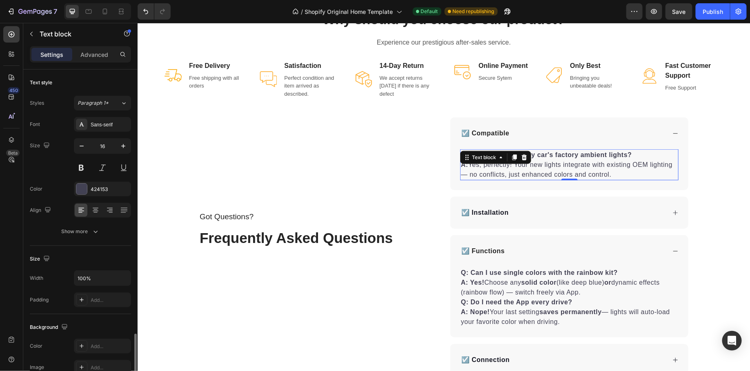
click at [512, 163] on p "Q: Will it work with my car's factory ambient lights? A: Yes, perfectly! Your n…" at bounding box center [569, 164] width 217 height 29
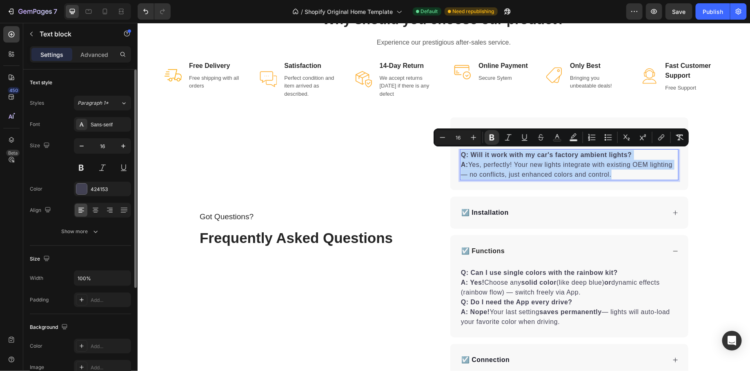
copy p "Q: Will it work with my car's factory ambient lights? A: Yes, perfectly! Your n…"
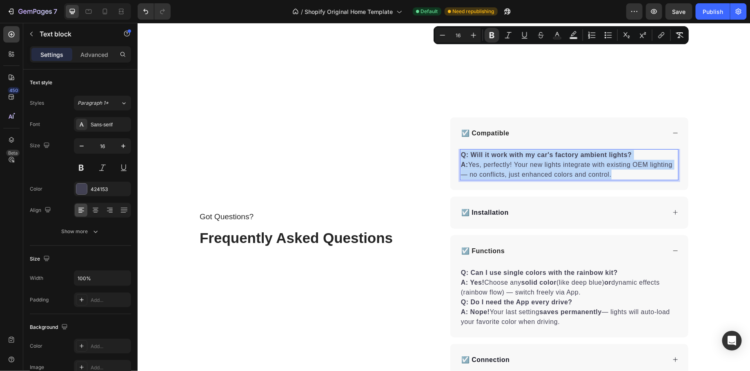
scroll to position [2035, 0]
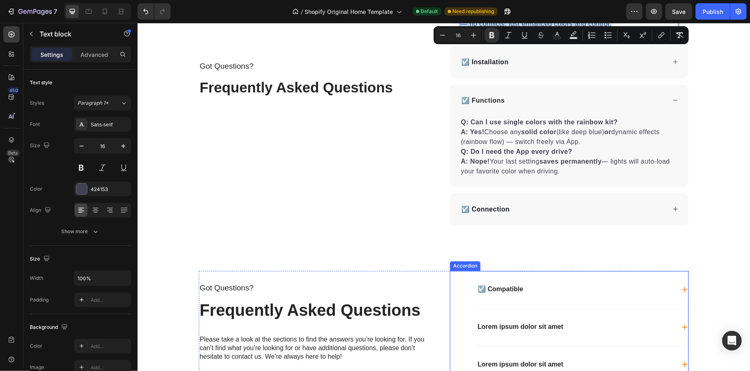
click at [539, 294] on div "☑️ Compatible" at bounding box center [582, 288] width 212 height 37
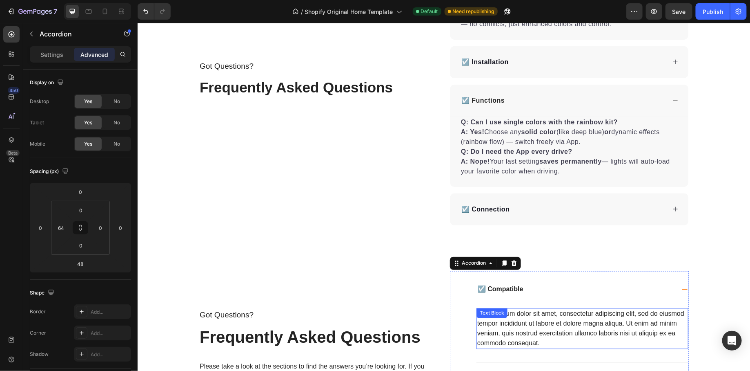
click at [516, 320] on div "Lorem ipsum dolor sit amet, consectetur adipiscing elit, sed do eiusmod tempor …" at bounding box center [582, 328] width 212 height 41
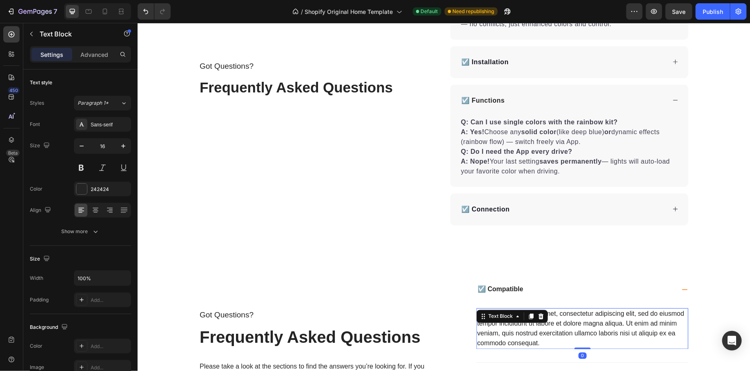
click at [516, 320] on div "Text Block" at bounding box center [511, 315] width 71 height 13
click at [505, 325] on div "Lorem ipsum dolor sit amet, consectetur adipiscing elit, sed do eiusmod tempor …" at bounding box center [582, 328] width 212 height 41
click at [505, 325] on p "Lorem ipsum dolor sit amet, consectetur adipiscing elit, sed do eiusmod tempor …" at bounding box center [582, 327] width 210 height 39
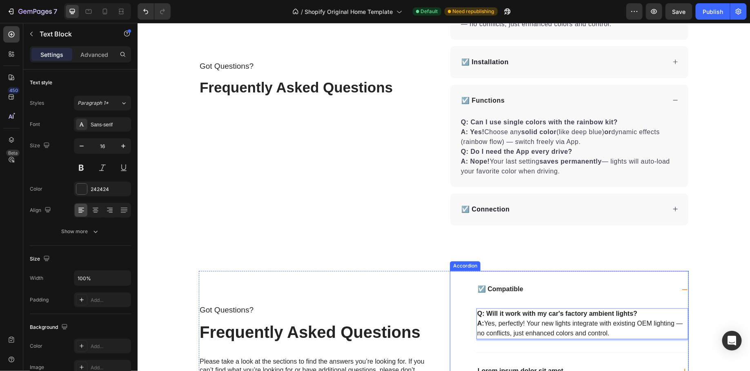
click at [563, 300] on div "☑️ Compatible" at bounding box center [582, 288] width 212 height 37
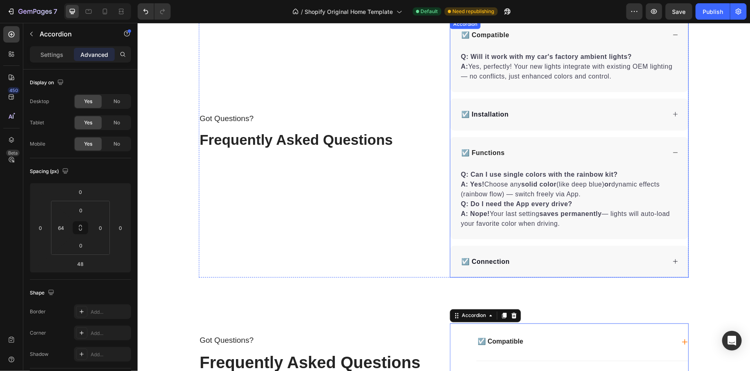
scroll to position [1981, 0]
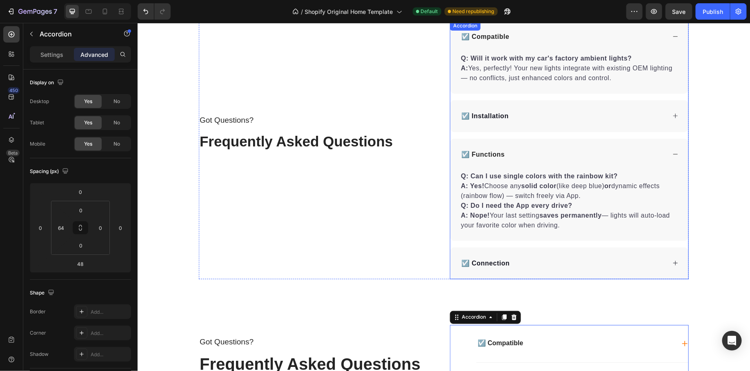
click at [492, 112] on p "☑️ Installation" at bounding box center [484, 116] width 47 height 10
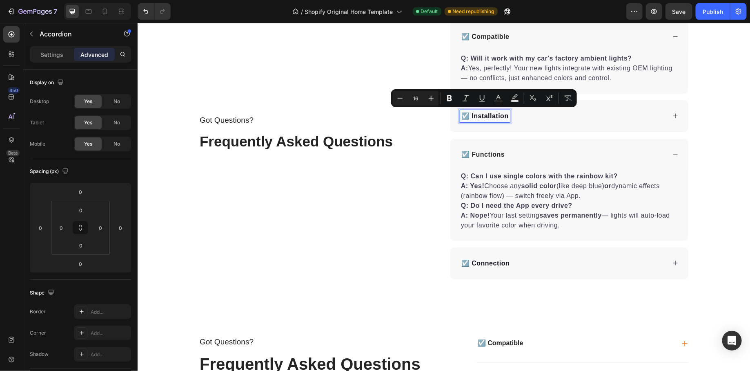
copy p "Yes, perfectly!"
copy p "☑️ Installation"
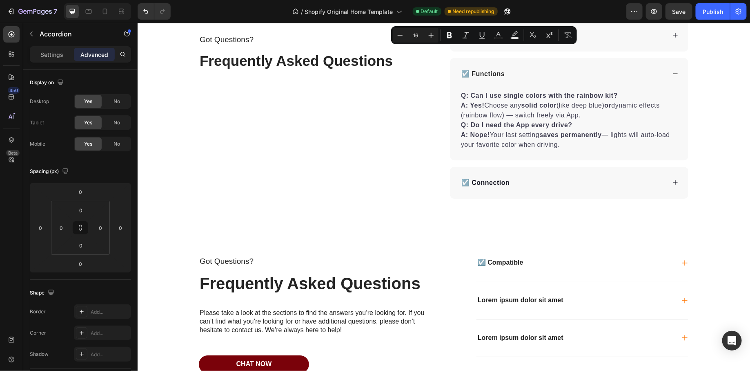
scroll to position [2072, 0]
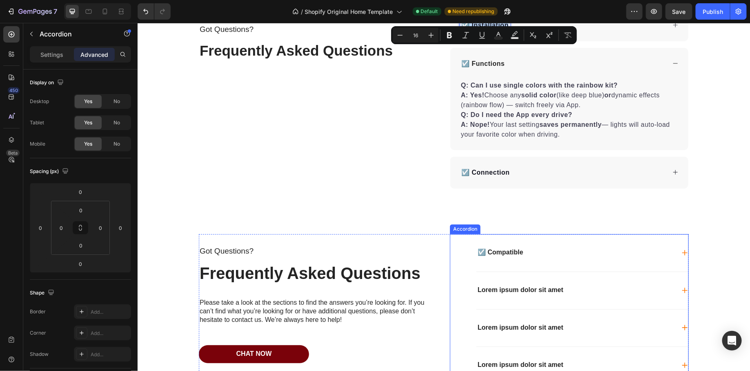
click at [484, 290] on p "Lorem ipsum dolor sit amet" at bounding box center [521, 290] width 86 height 9
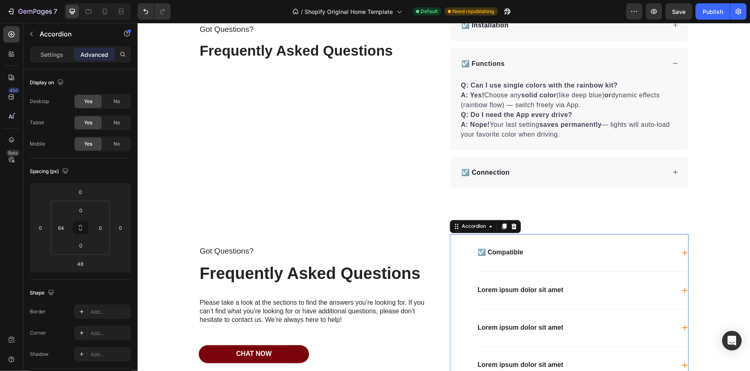
click at [484, 290] on p "Lorem ipsum dolor sit amet" at bounding box center [521, 290] width 86 height 9
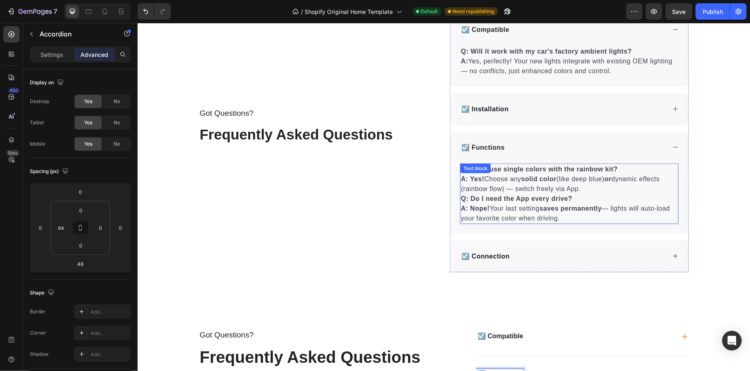
scroll to position [1984, 0]
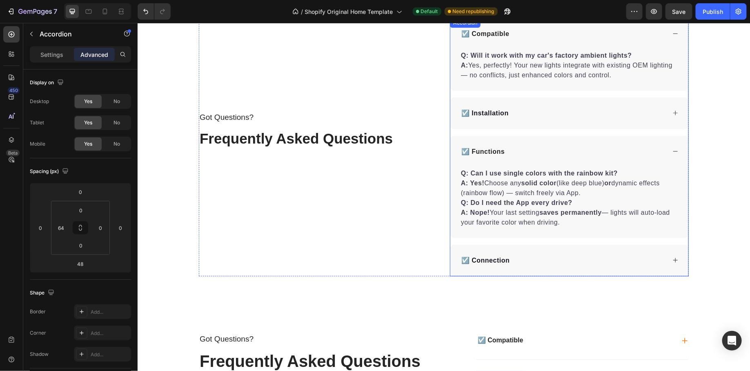
click at [491, 116] on p "☑️ Installation" at bounding box center [484, 113] width 47 height 10
click at [536, 113] on div "☑️ Installation" at bounding box center [563, 113] width 206 height 12
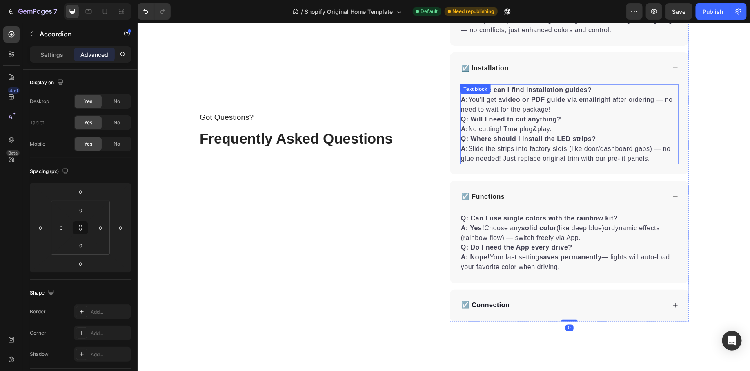
scroll to position [2029, 0]
click at [505, 114] on p "Q: Will I need to cut anything? A: No cutting! True plug&play." at bounding box center [569, 124] width 217 height 20
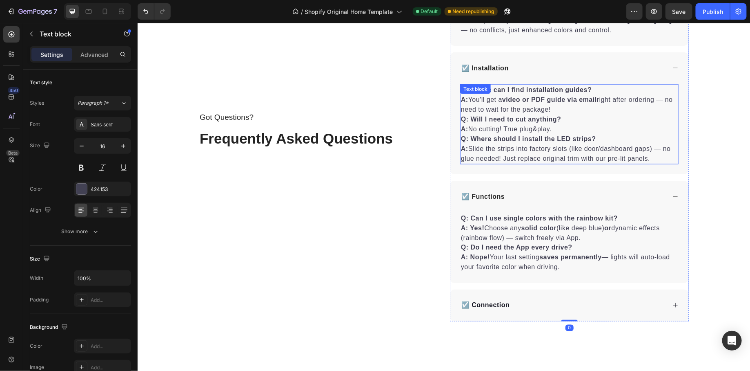
click at [505, 114] on p "Q: Will I need to cut anything? A: No cutting! True plug&play." at bounding box center [569, 124] width 217 height 20
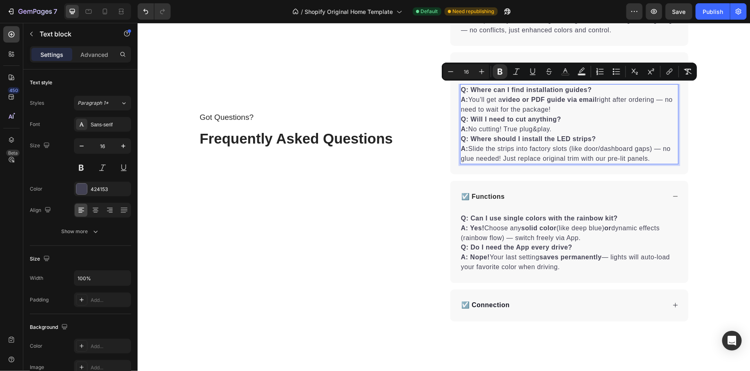
copy div "Q: Where can I find installation guides? A: You'll get a video or PDF guide via…"
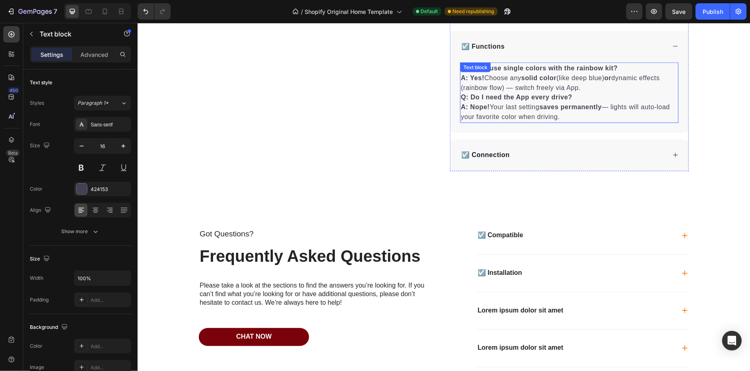
scroll to position [2181, 0]
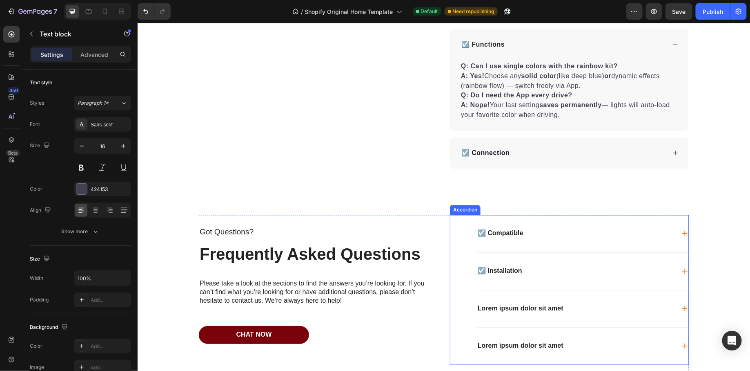
click at [545, 268] on div "☑️ Installation" at bounding box center [575, 270] width 199 height 11
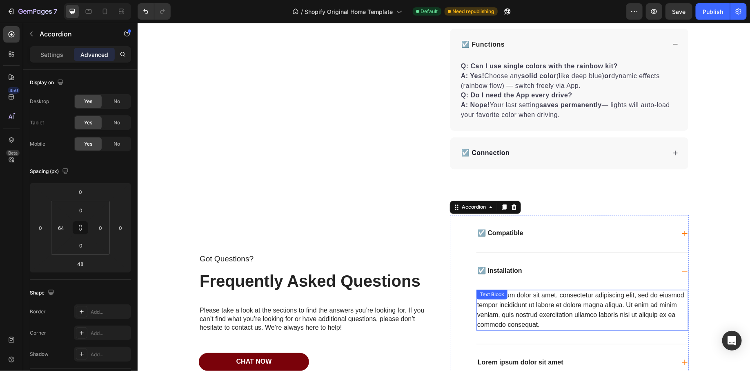
click at [516, 296] on div "Lorem ipsum dolor sit amet, consectetur adipiscing elit, sed do eiusmod tempor …" at bounding box center [582, 309] width 212 height 41
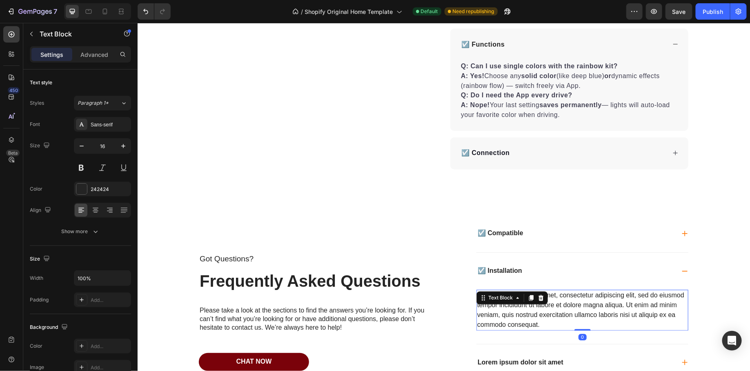
click at [516, 296] on icon at bounding box center [517, 297] width 7 height 7
click at [550, 319] on div "Lorem ipsum dolor sit amet, consectetur adipiscing elit, sed do eiusmod tempor …" at bounding box center [582, 309] width 212 height 41
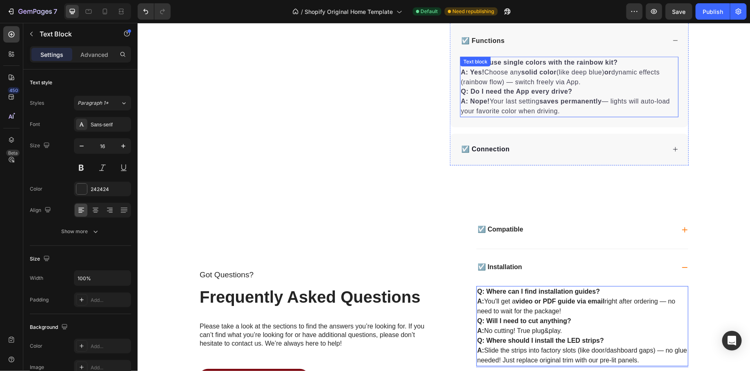
click at [531, 100] on p "Q: Do I need the App every drive? A: Nope! Your last setting saves permanently …" at bounding box center [569, 101] width 217 height 29
click at [510, 91] on strong "Q: Do I need the App every drive?" at bounding box center [517, 91] width 112 height 7
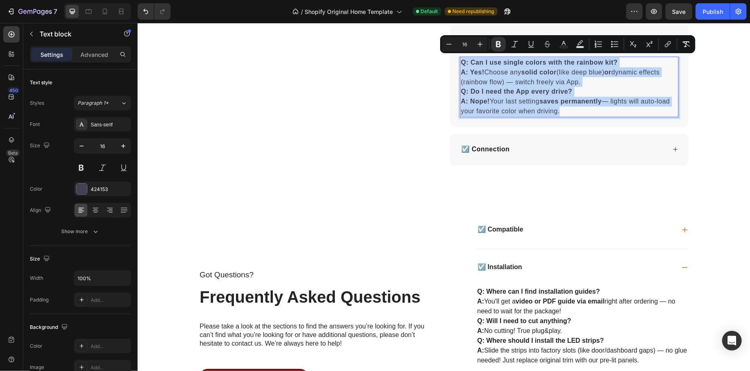
copy div "Q: Can I use single colors with the rainbow kit? A: Yes! Choose any solid color…"
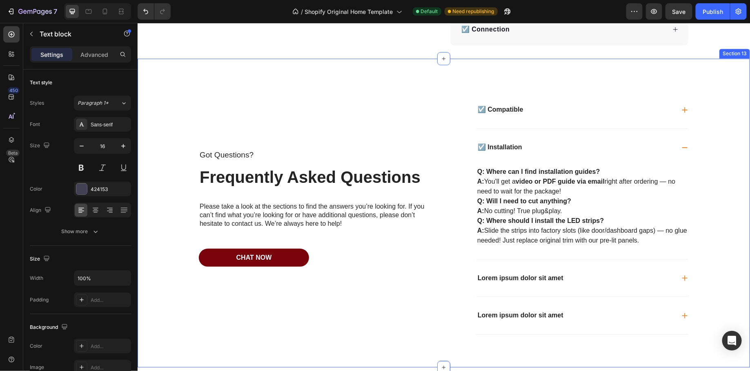
scroll to position [2305, 0]
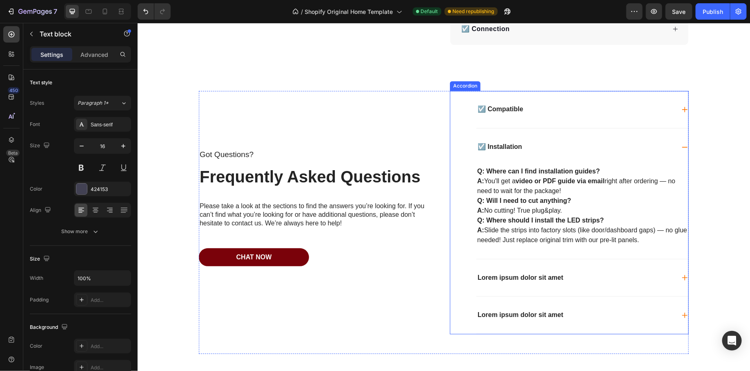
click at [516, 273] on p "Lorem ipsum dolor sit amet" at bounding box center [521, 277] width 86 height 9
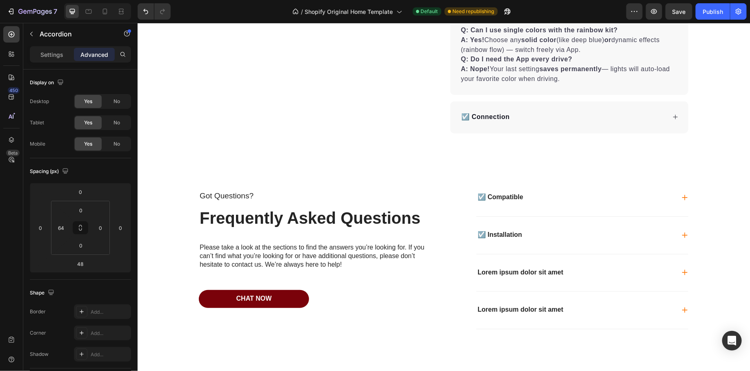
scroll to position [2212, 0]
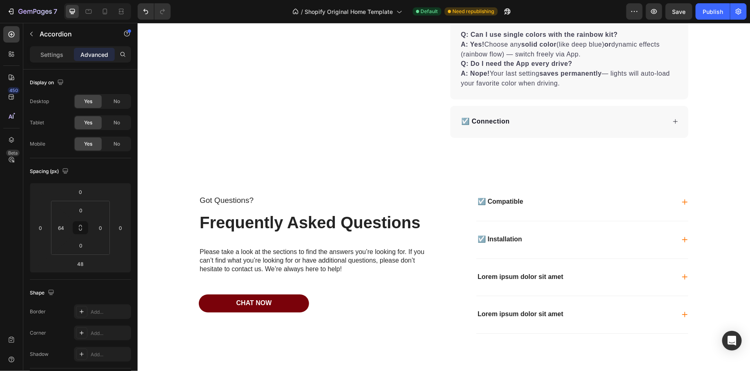
click at [534, 272] on p "Lorem ipsum dolor sit amet" at bounding box center [521, 276] width 86 height 9
click at [577, 272] on div "Lorem ipsum dolor sit amet" at bounding box center [575, 276] width 199 height 11
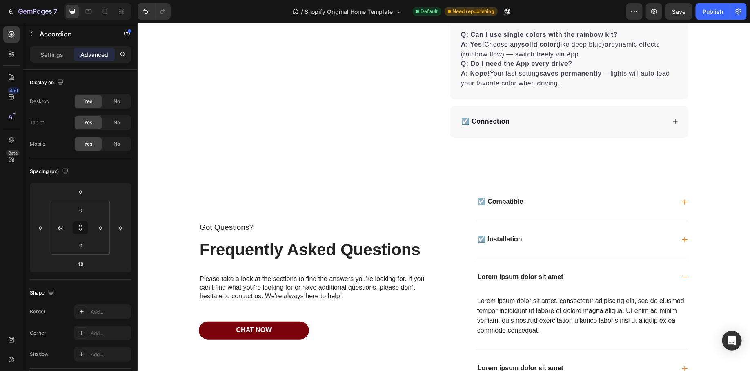
click at [540, 306] on div "Lorem ipsum dolor sit amet, consectetur adipiscing elit, sed do eiusmod tempor …" at bounding box center [582, 315] width 212 height 41
click at [515, 306] on div "Text Block" at bounding box center [495, 303] width 39 height 13
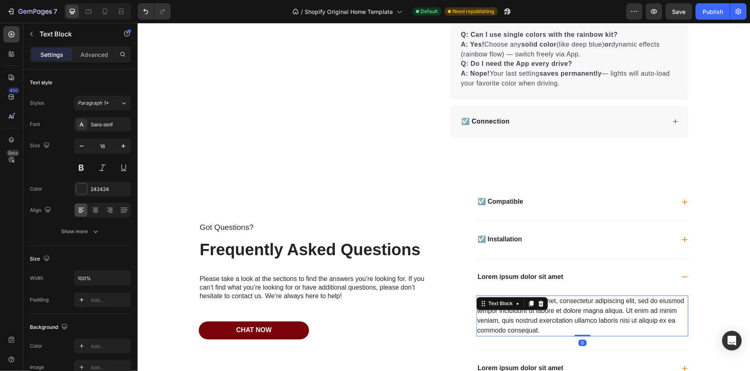
click at [533, 315] on div "Lorem ipsum dolor sit amet, consectetur adipiscing elit, sed do eiusmod tempor …" at bounding box center [582, 315] width 212 height 41
click at [533, 315] on p "Lorem ipsum dolor sit amet, consectetur adipiscing elit, sed do eiusmod tempor …" at bounding box center [582, 315] width 210 height 39
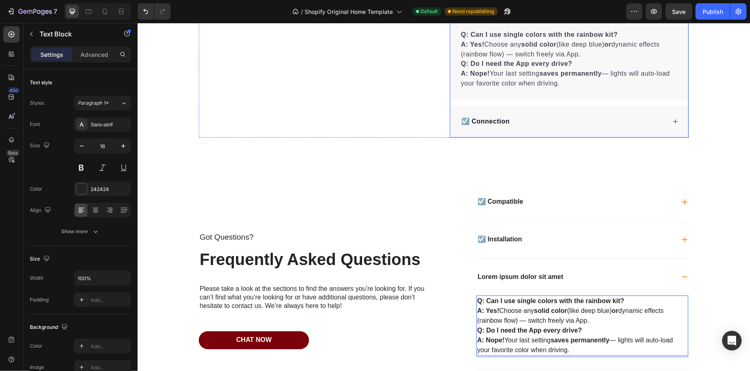
click at [493, 121] on p "☑️ Connection" at bounding box center [485, 121] width 48 height 10
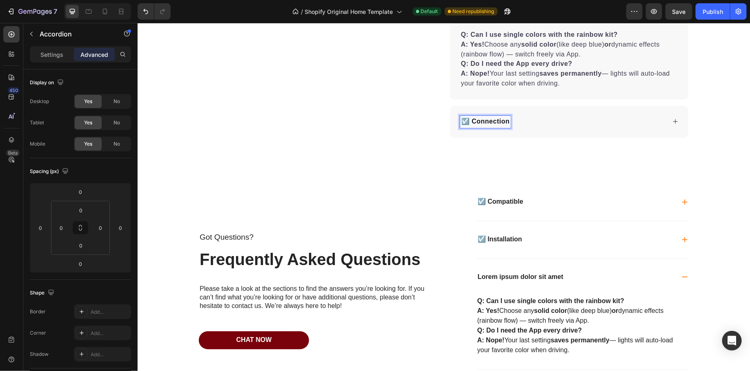
click at [540, 127] on div "☑️ Connection" at bounding box center [569, 121] width 238 height 32
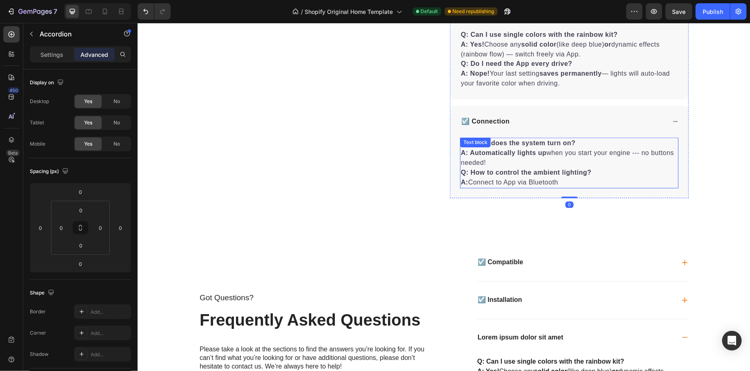
click at [502, 151] on strong "A: Automatically lights up" at bounding box center [504, 152] width 86 height 7
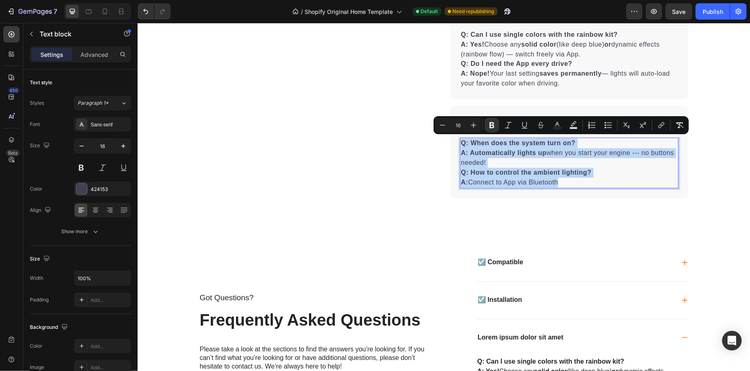
copy div "Q: When does the system turn on? A: Automatically lights up when you start your…"
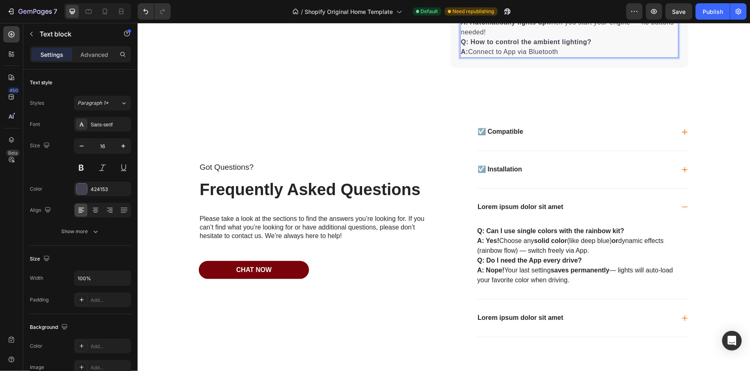
scroll to position [2343, 0]
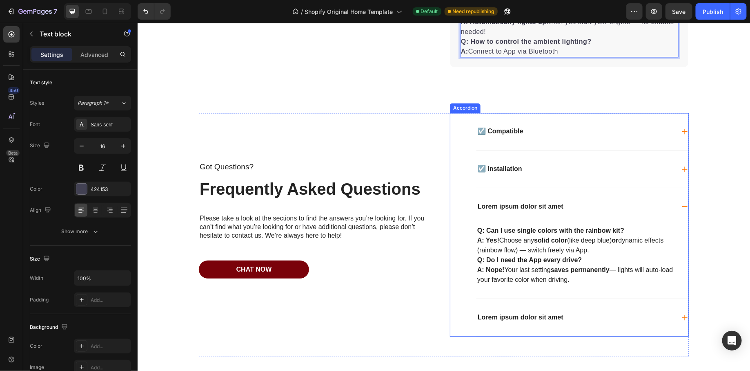
click at [521, 313] on p "Lorem ipsum dolor sit amet" at bounding box center [521, 317] width 86 height 9
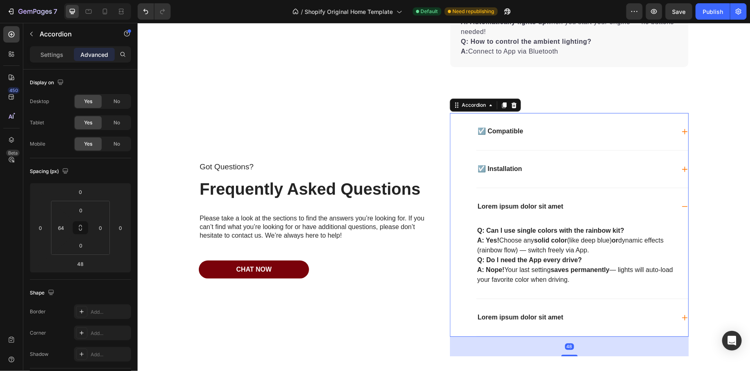
click at [580, 327] on div "Lorem ipsum dolor sit amet" at bounding box center [582, 316] width 212 height 37
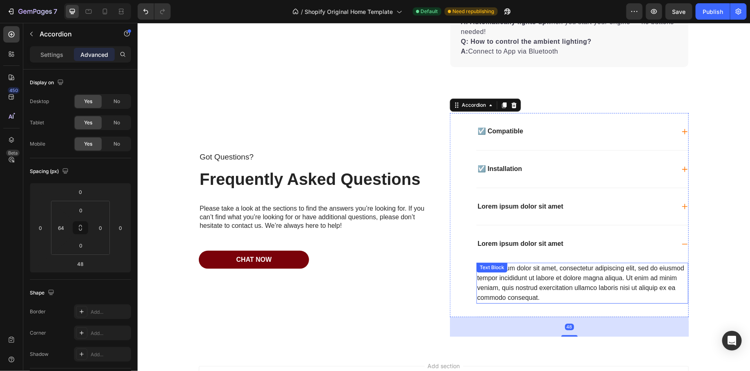
click at [563, 287] on div "Lorem ipsum dolor sit amet, consectetur adipiscing elit, sed do eiusmod tempor …" at bounding box center [582, 282] width 212 height 41
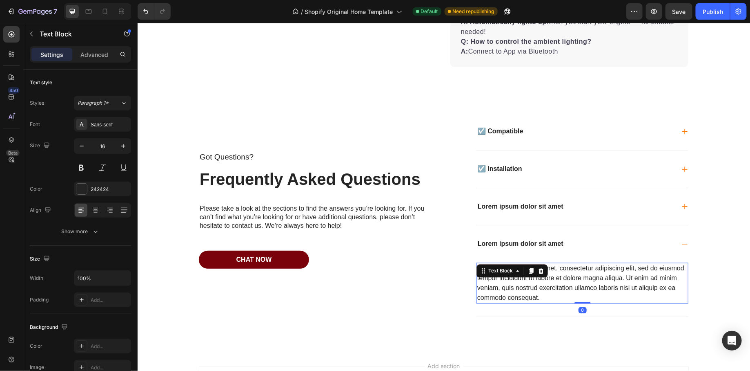
click at [563, 287] on div "Lorem ipsum dolor sit amet, consectetur adipiscing elit, sed do eiusmod tempor …" at bounding box center [582, 282] width 212 height 41
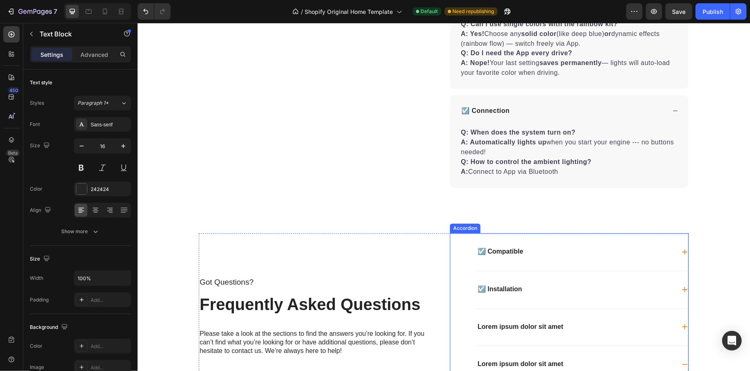
scroll to position [2219, 0]
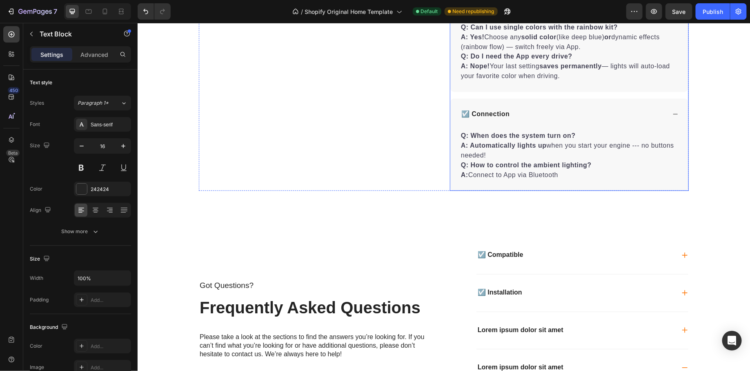
click at [498, 114] on p "☑️ Connection" at bounding box center [485, 114] width 48 height 10
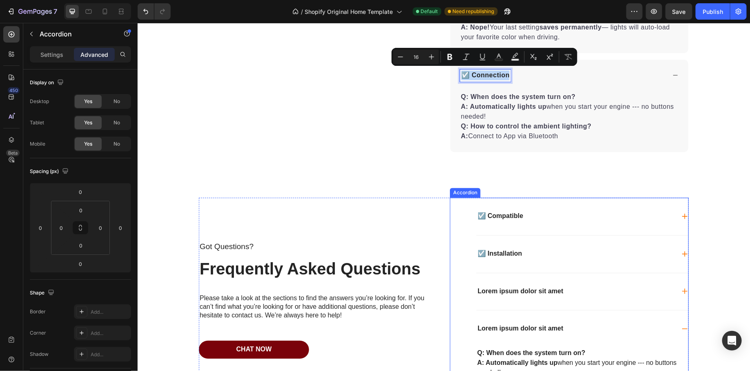
scroll to position [2259, 0]
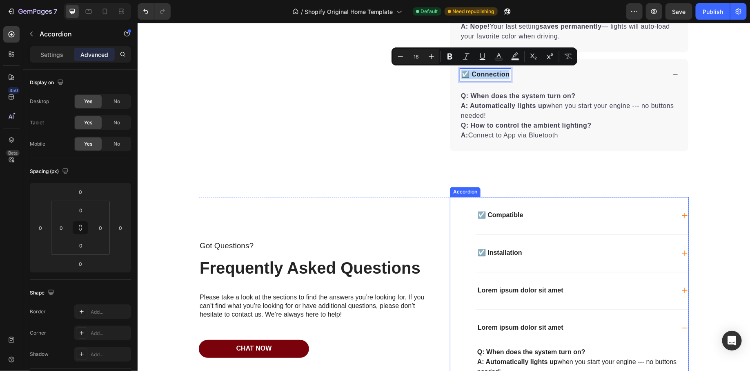
click at [514, 323] on p "Lorem ipsum dolor sit amet" at bounding box center [521, 327] width 86 height 9
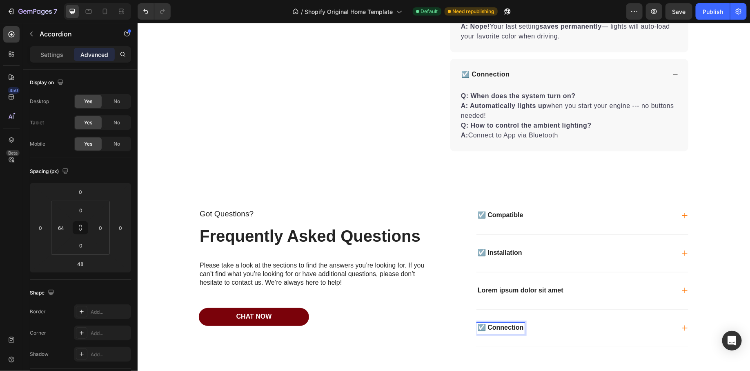
click at [565, 322] on div "☑️ Connection" at bounding box center [575, 327] width 199 height 11
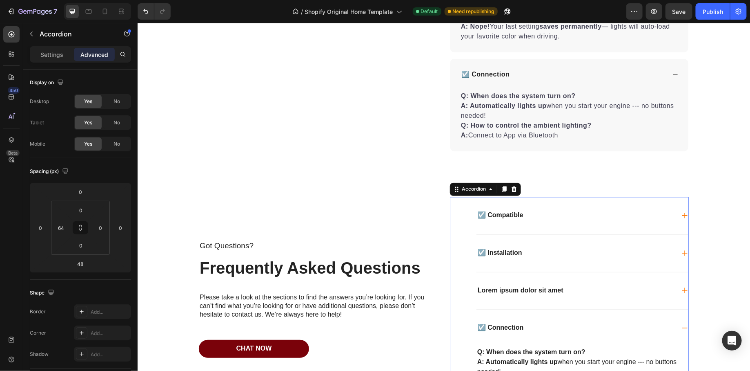
click at [681, 324] on icon at bounding box center [684, 327] width 7 height 7
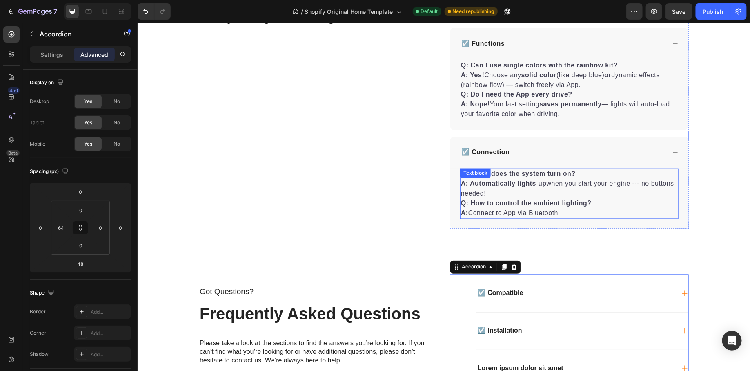
scroll to position [2170, 0]
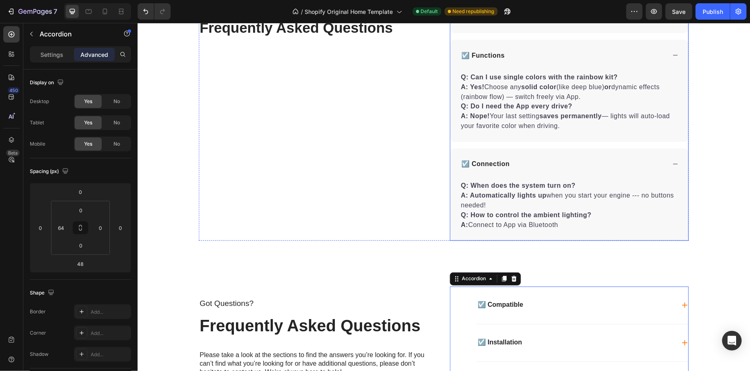
click at [479, 54] on p "☑️ Functions" at bounding box center [482, 55] width 43 height 10
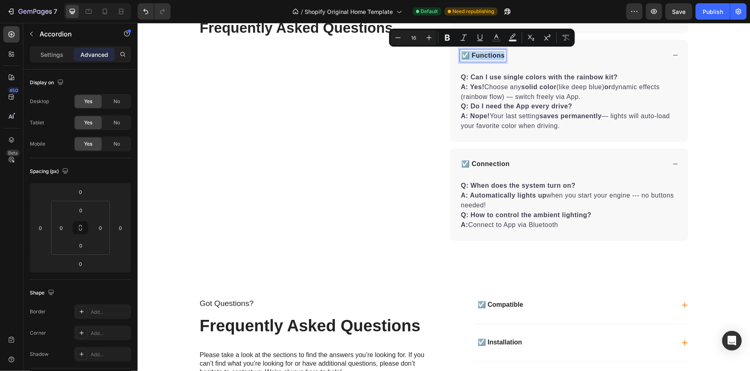
copy p "☑️ Functions"
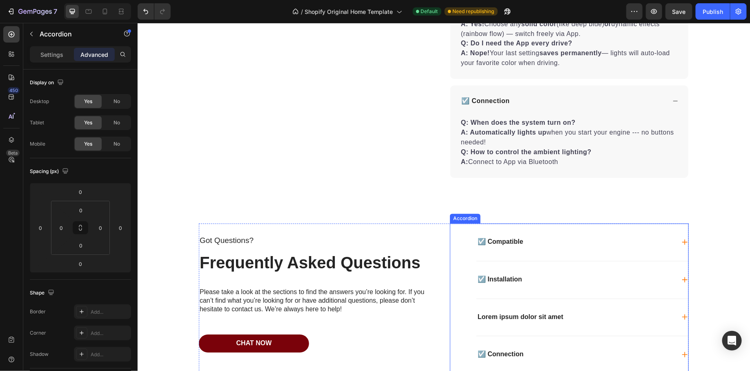
scroll to position [2249, 0]
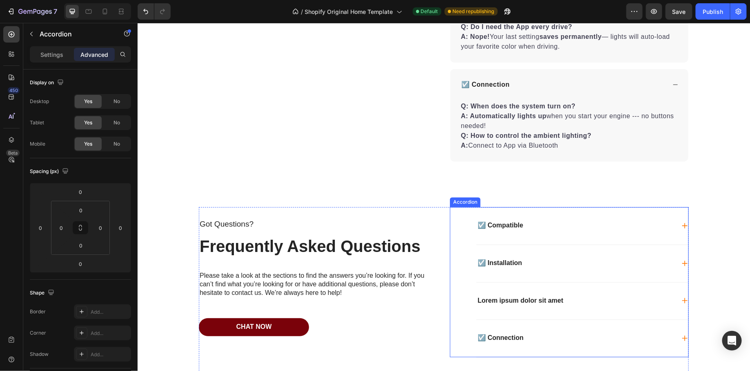
click at [501, 297] on p "Lorem ipsum dolor sit amet" at bounding box center [521, 300] width 86 height 9
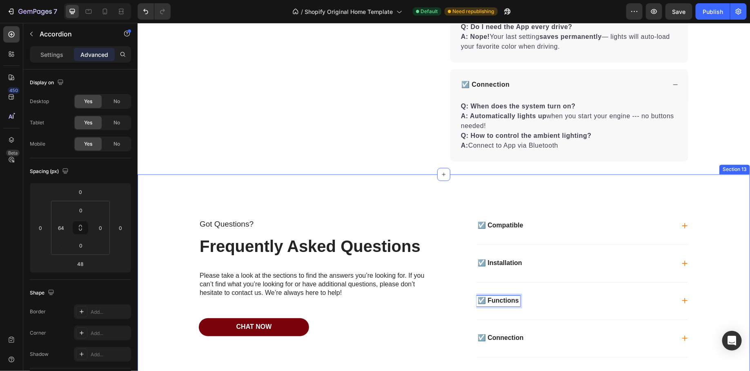
click at [640, 202] on div "Got Questions? Text Block Frequently Asked Questions Heading Please take a look…" at bounding box center [443, 281] width 613 height 215
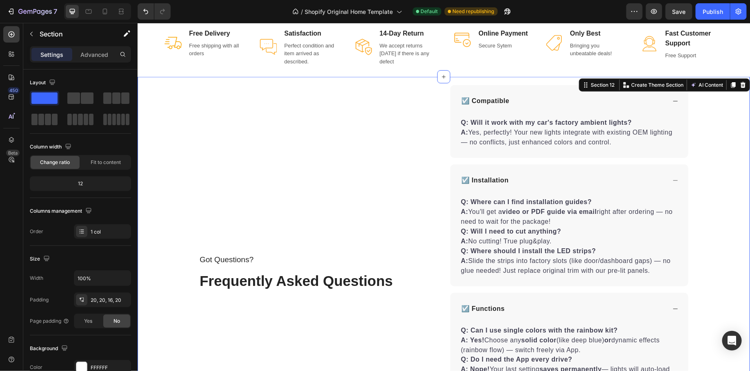
scroll to position [1908, 0]
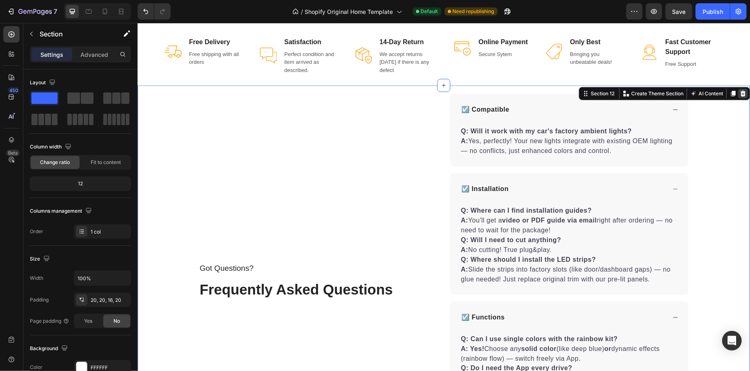
click at [741, 92] on icon at bounding box center [743, 93] width 7 height 7
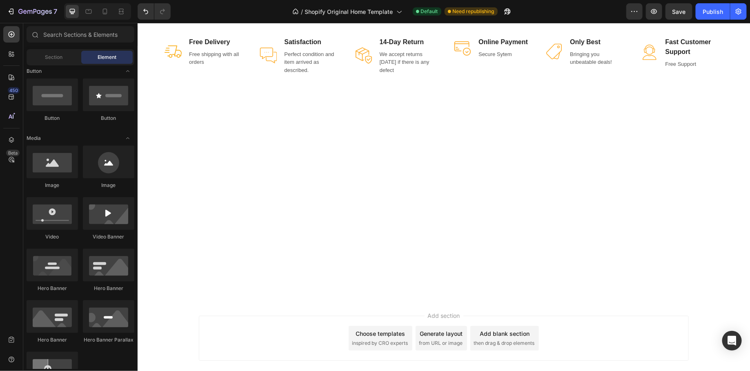
click at [390, 202] on div at bounding box center [443, 205] width 596 height 174
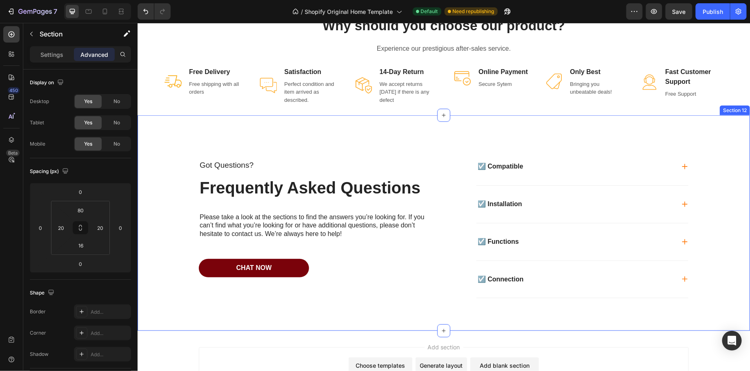
scroll to position [1839, 0]
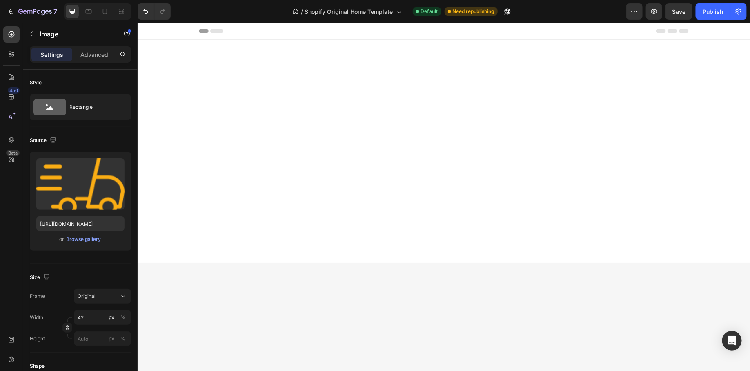
scroll to position [1839, 0]
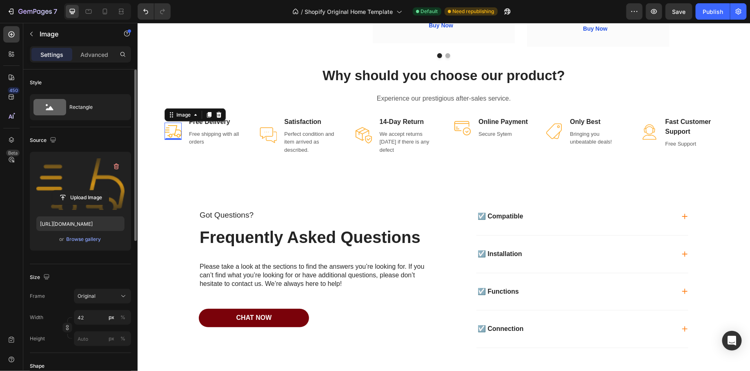
click at [94, 183] on label at bounding box center [80, 183] width 88 height 51
click at [94, 190] on input "file" at bounding box center [80, 197] width 56 height 14
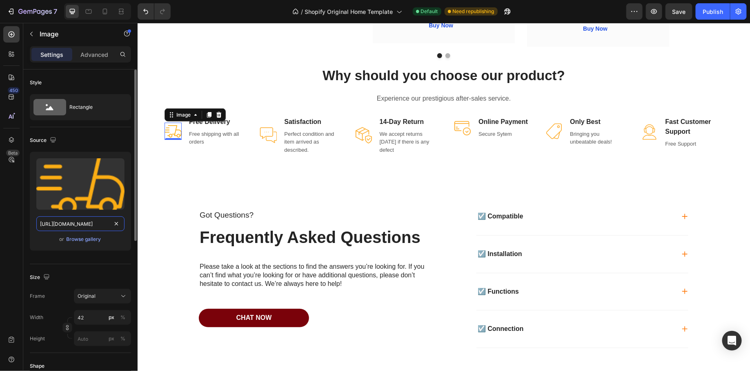
click at [83, 221] on input "https://ucarecdn.com/9ceadff9-d80d-4f29-bb7c-69663e8244ae/-/format/auto/" at bounding box center [80, 223] width 88 height 15
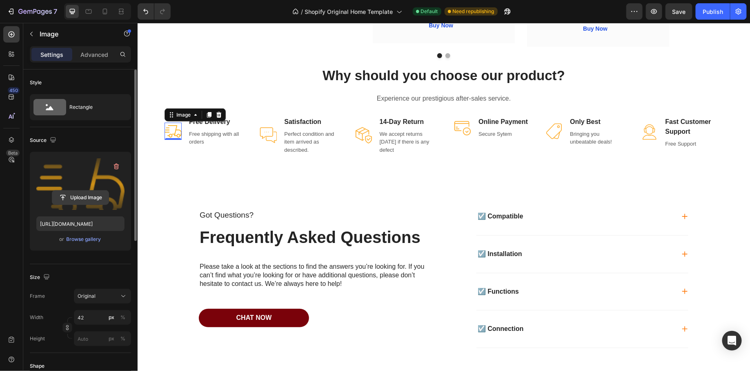
click at [96, 199] on input "file" at bounding box center [80, 197] width 56 height 14
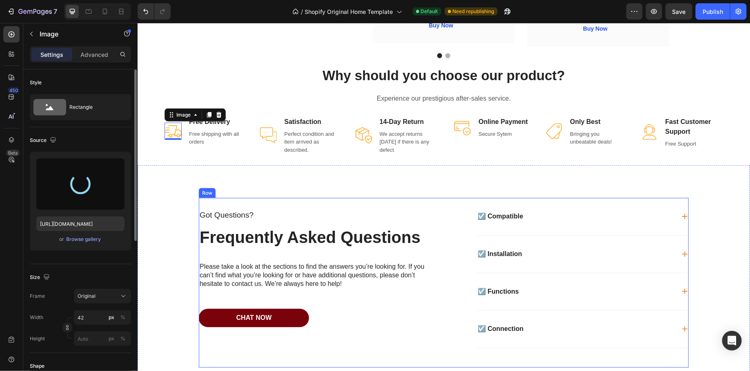
type input "https://cdn.shopify.com/s/files/1/0664/0864/4677/files/gempages_576935244872024…"
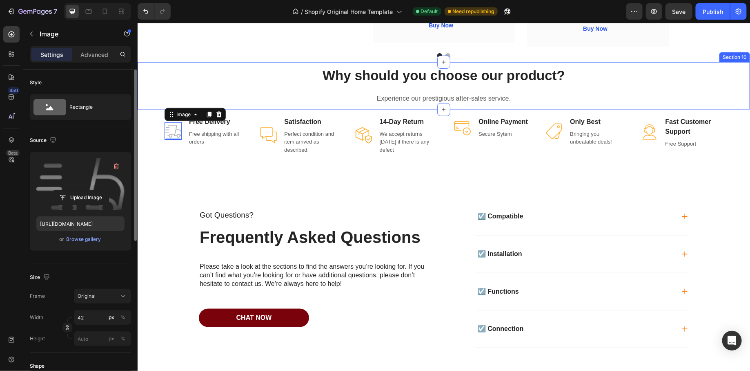
click at [271, 90] on div "Why should you choose our product? Heading Experience our prestigious after-sal…" at bounding box center [443, 85] width 613 height 39
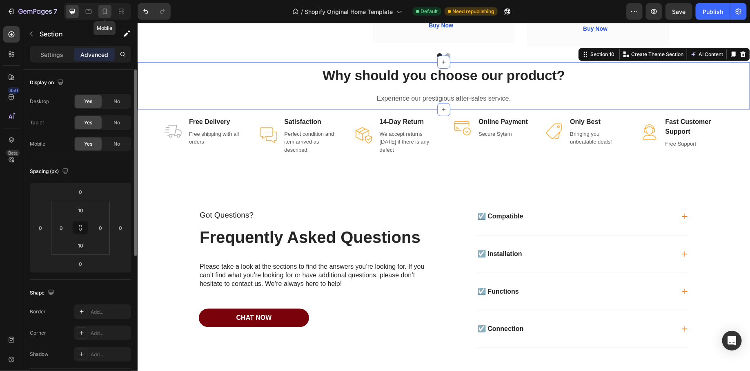
click at [105, 16] on div at bounding box center [104, 11] width 13 height 13
type input "5"
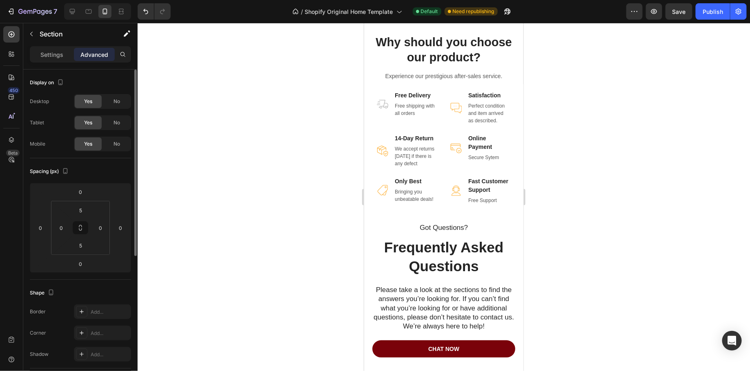
scroll to position [1365, 0]
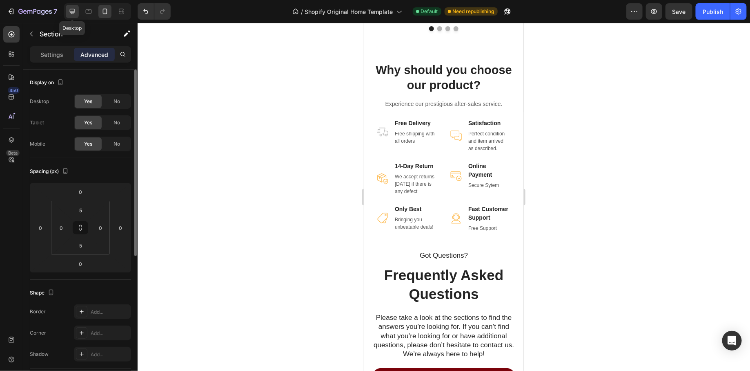
click at [71, 10] on icon at bounding box center [72, 11] width 8 height 8
type input "10"
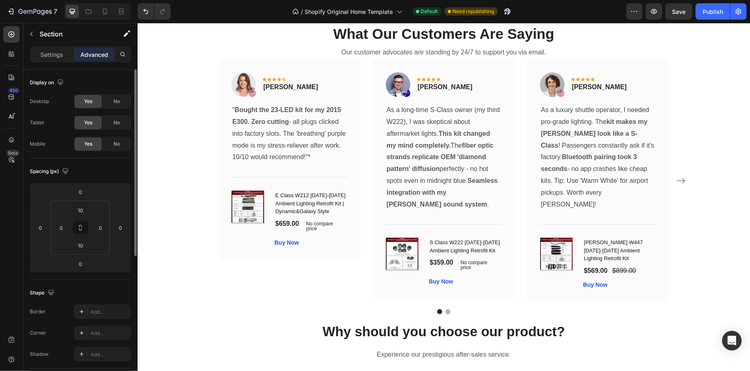
scroll to position [1850, 0]
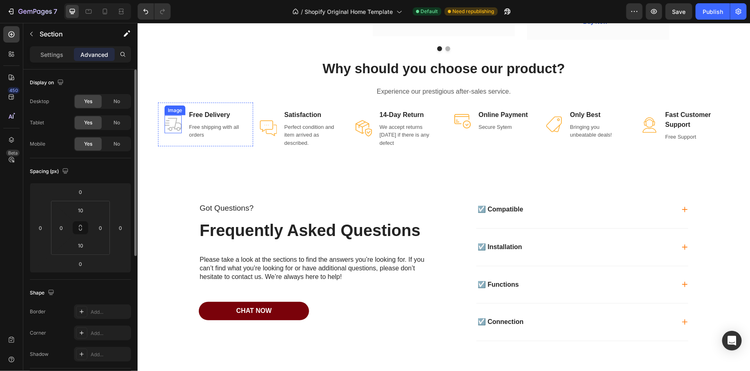
click at [177, 120] on img at bounding box center [172, 124] width 17 height 18
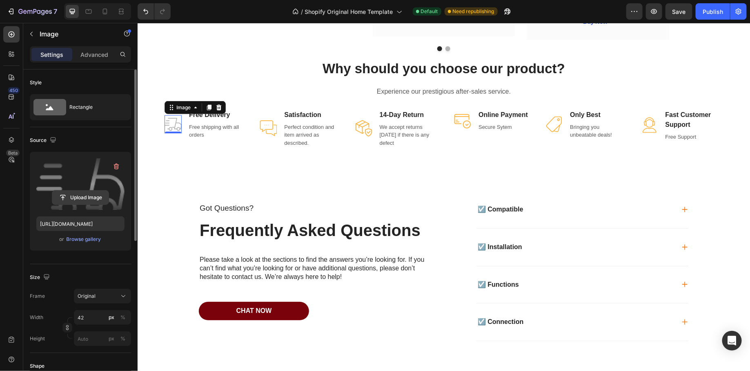
click at [89, 197] on input "file" at bounding box center [80, 197] width 56 height 14
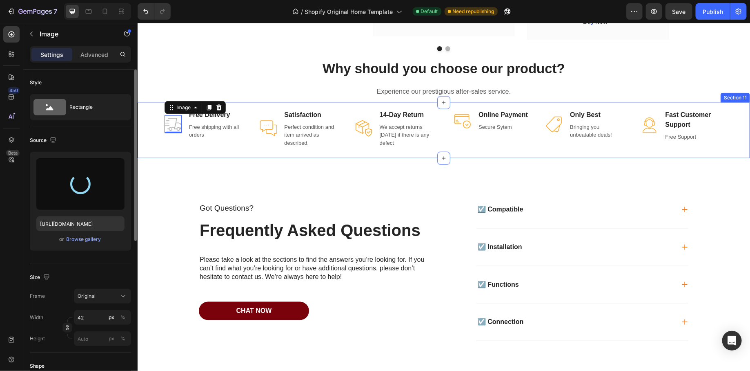
type input "https://cdn.shopify.com/s/files/1/0664/0864/4677/files/gempages_576935244872024…"
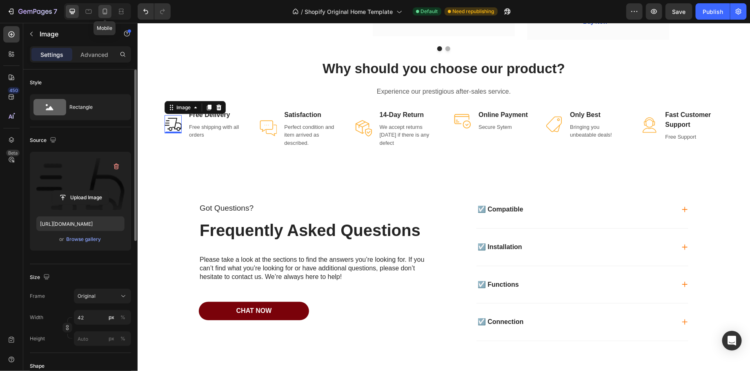
click at [102, 9] on icon at bounding box center [105, 11] width 8 height 8
type input "28"
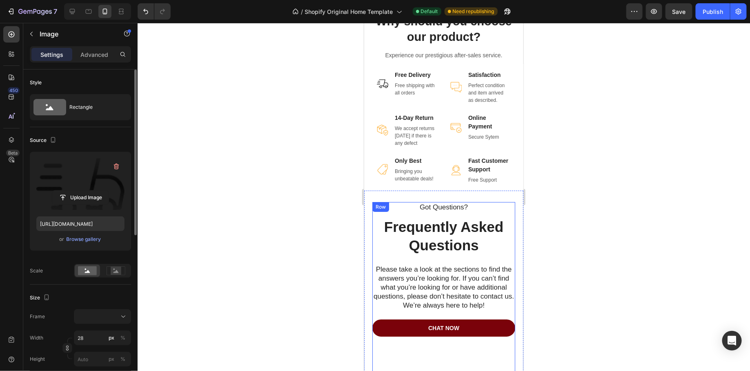
scroll to position [1360, 0]
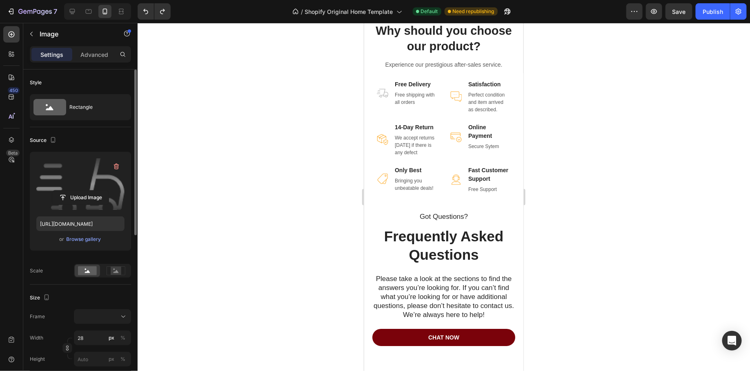
type input "https://ucarecdn.com/9ceadff9-d80d-4f29-bb7c-69663e8244ae/-/format/auto/"
click at [351, 102] on div at bounding box center [444, 197] width 613 height 348
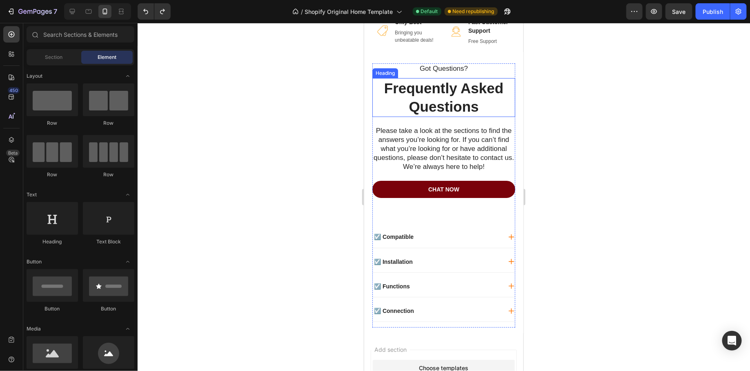
scroll to position [1509, 0]
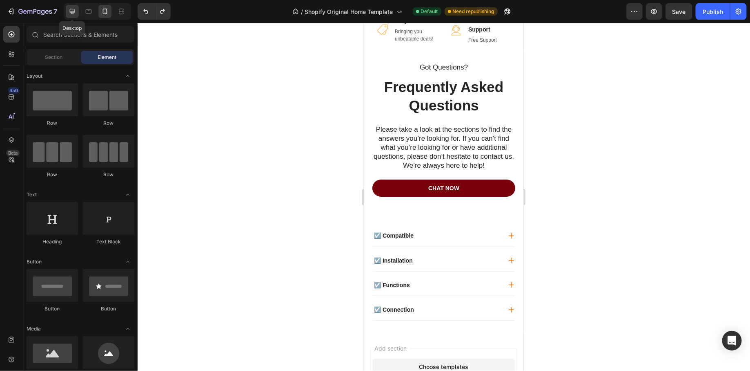
click at [74, 13] on icon at bounding box center [72, 11] width 8 height 8
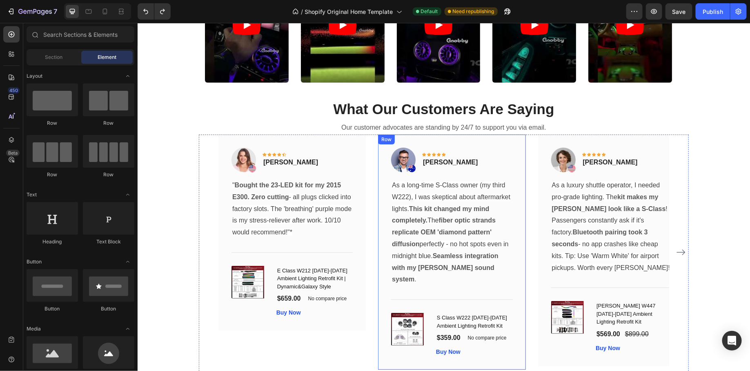
scroll to position [1487, 0]
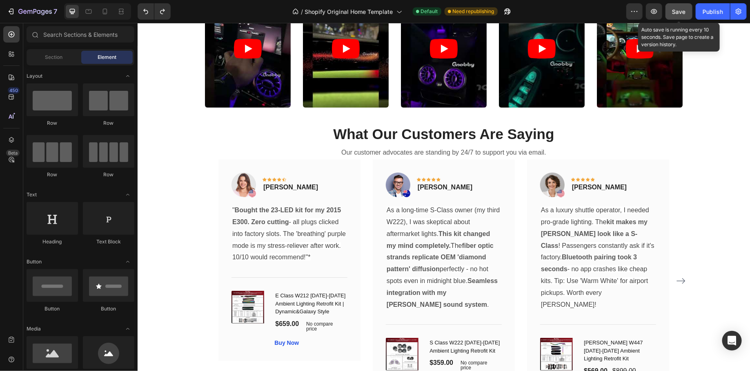
click at [682, 6] on button "Save" at bounding box center [679, 11] width 27 height 16
